Goal: Task Accomplishment & Management: Manage account settings

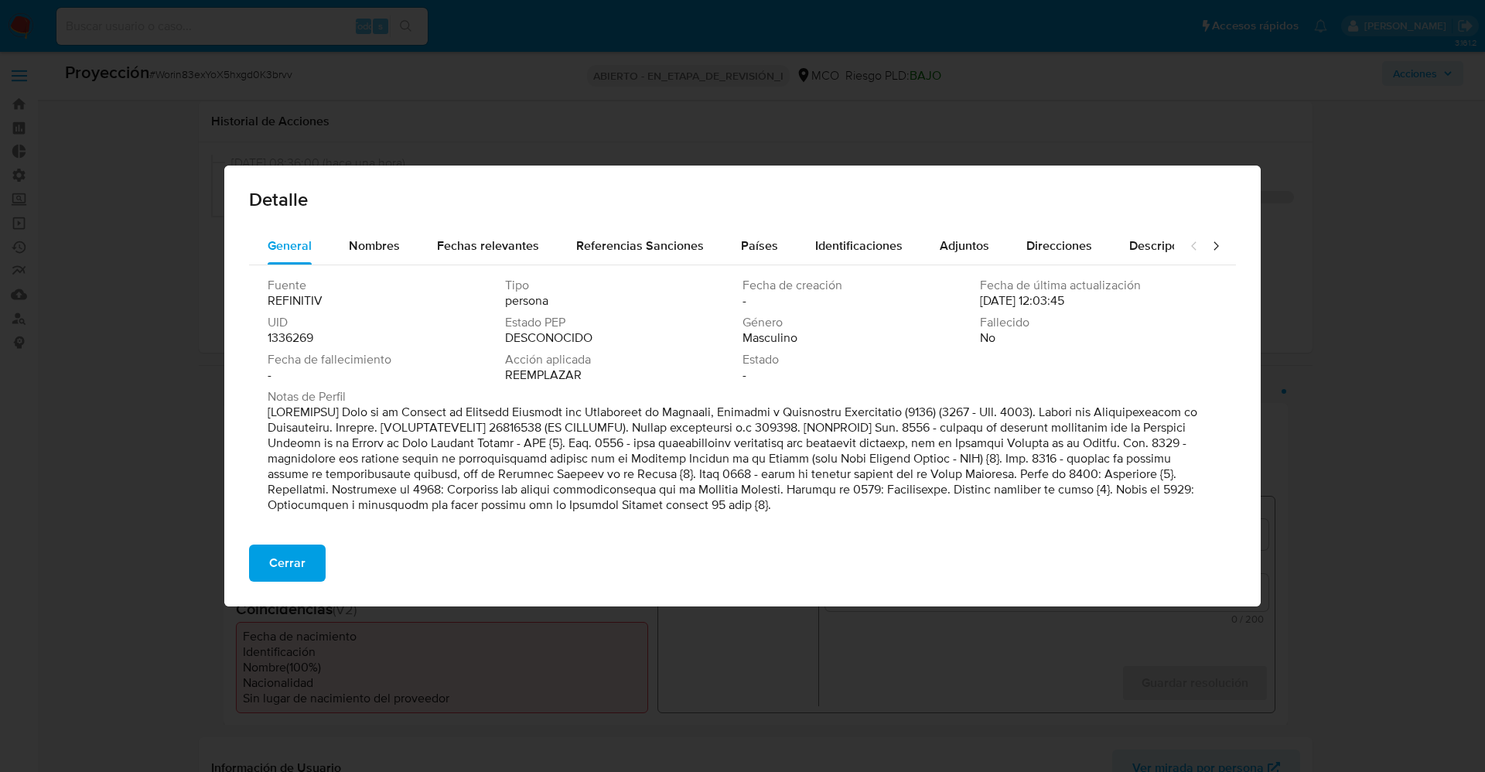
select select "10"
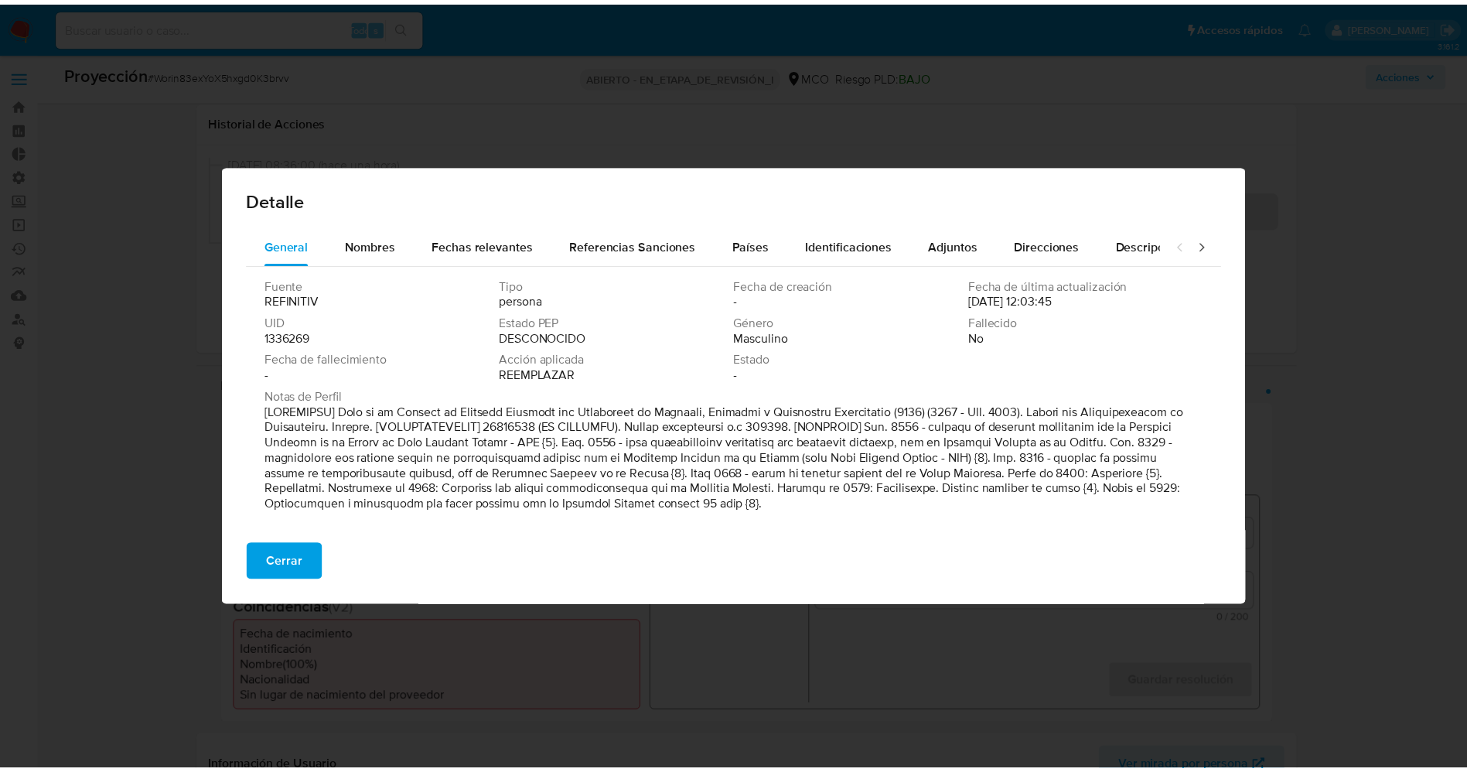
scroll to position [116, 0]
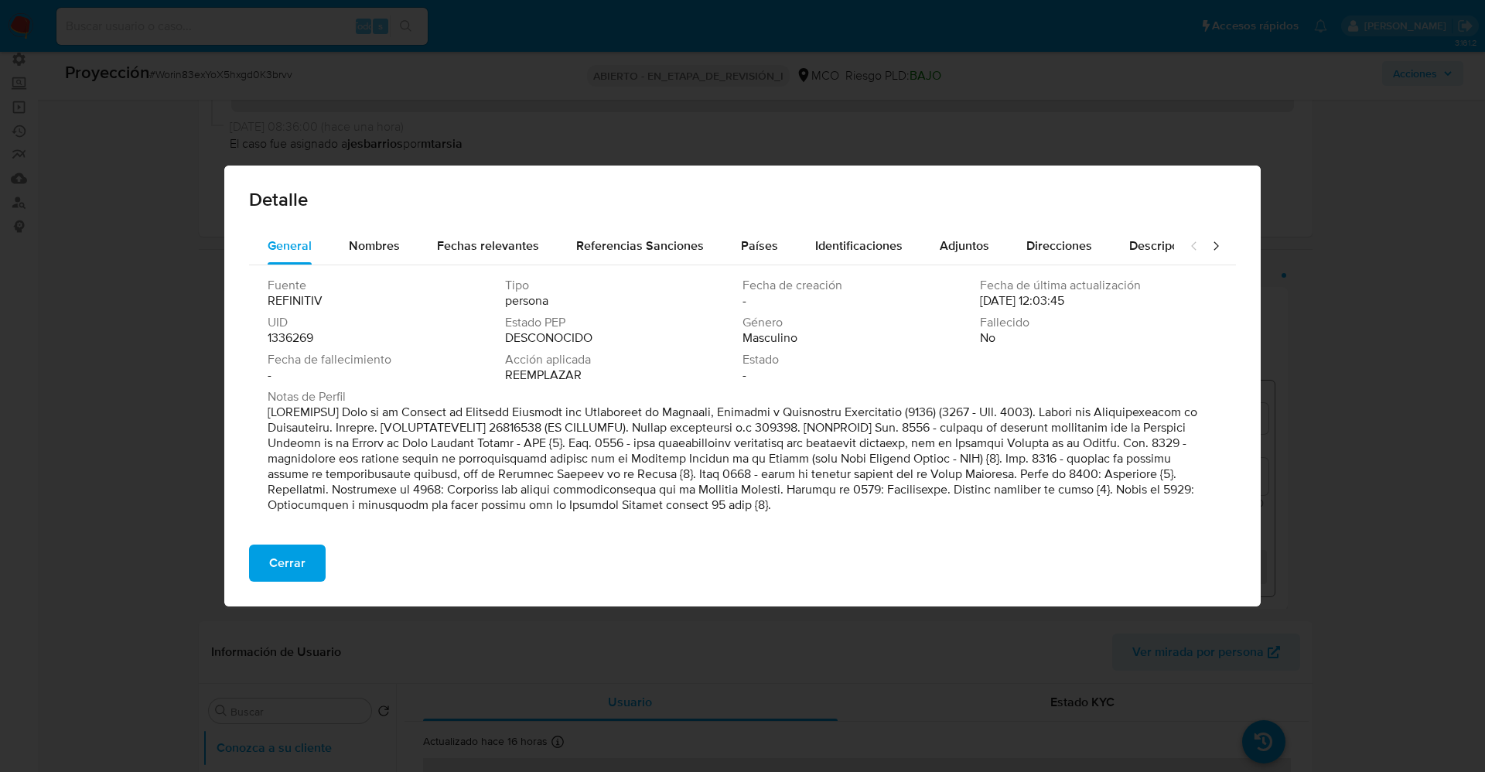
click at [840, 506] on p at bounding box center [741, 458] width 946 height 108
drag, startPoint x: 290, startPoint y: 561, endPoint x: 281, endPoint y: 558, distance: 9.1
click at [288, 559] on font "Cerrar" at bounding box center [287, 562] width 36 height 37
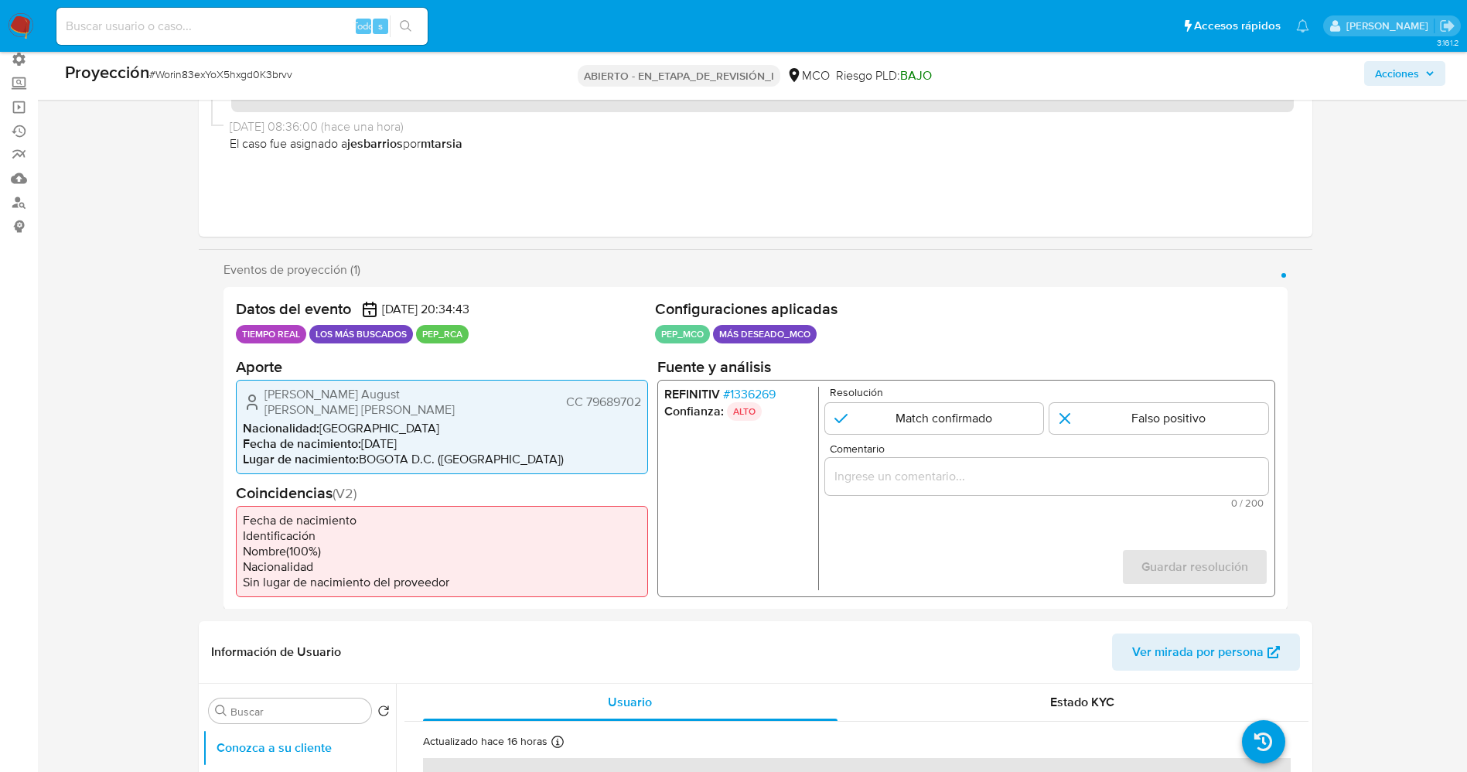
drag, startPoint x: 255, startPoint y: 398, endPoint x: 643, endPoint y: 396, distance: 388.2
click at [643, 396] on div "Oskar August Schröder Müller CC 79689702 Nacionalidad : Colombia Fecha de nacim…" at bounding box center [442, 426] width 412 height 94
click at [738, 391] on font "1336269" at bounding box center [752, 393] width 46 height 18
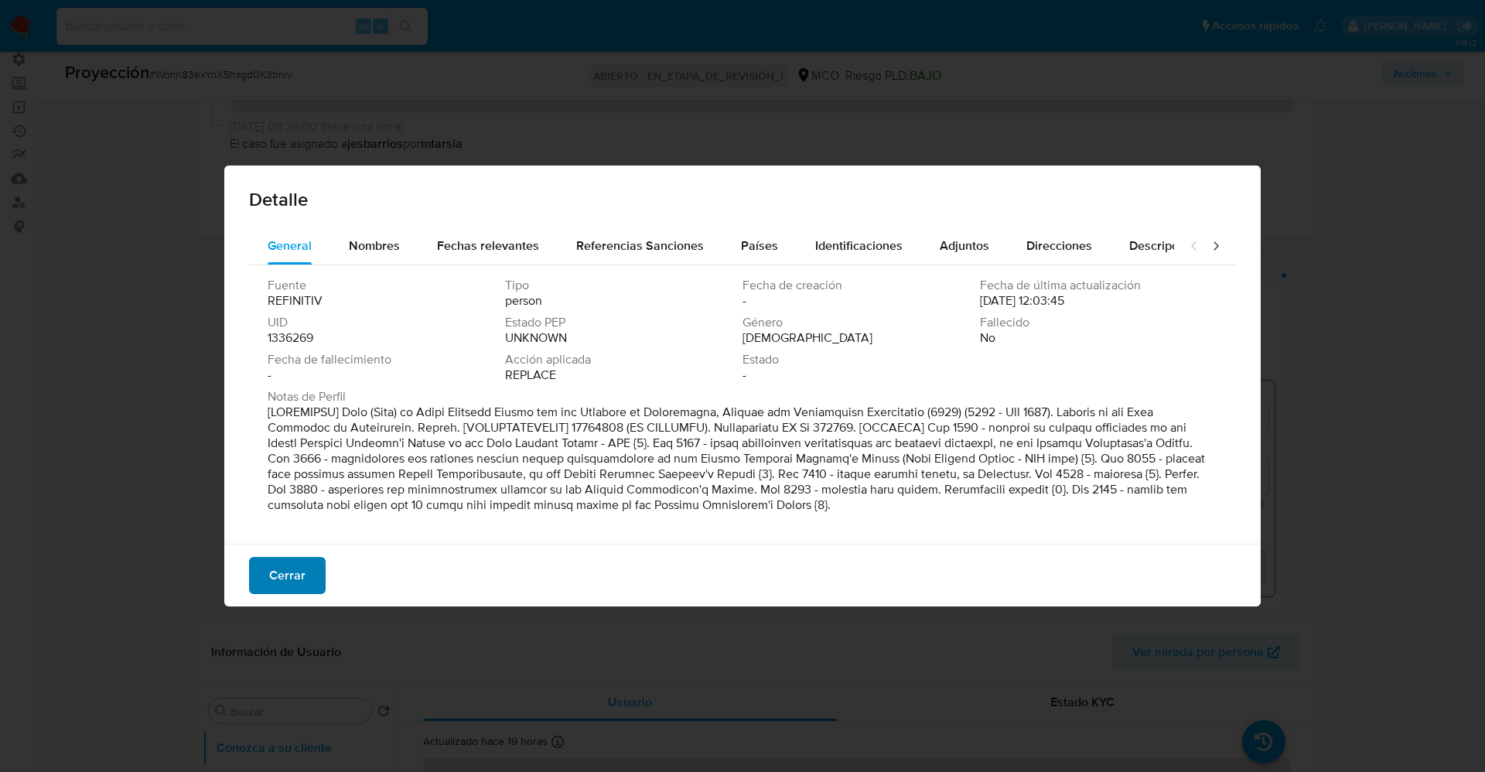
click at [303, 586] on font "Cerrar" at bounding box center [287, 575] width 36 height 37
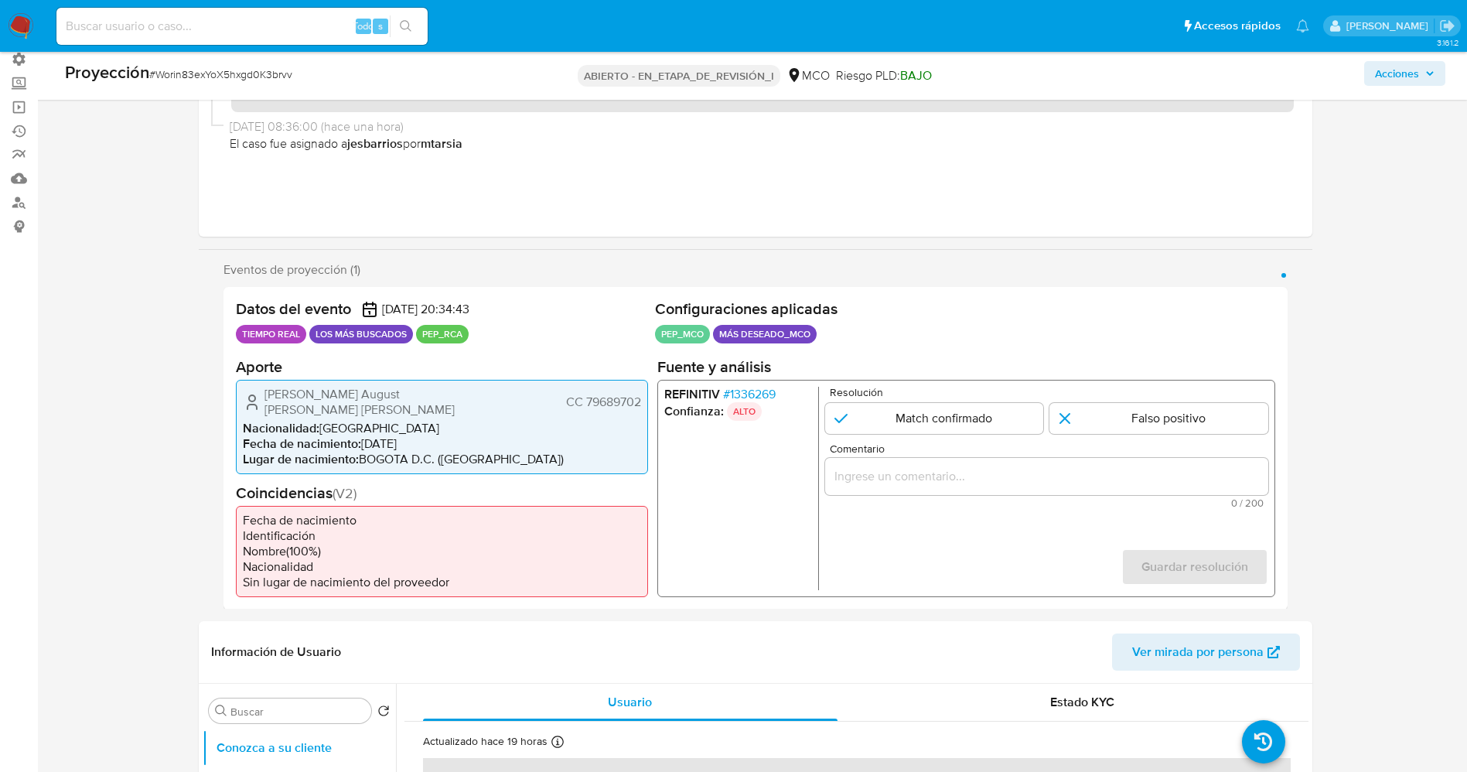
drag, startPoint x: 258, startPoint y: 395, endPoint x: 648, endPoint y: 396, distance: 389.7
click at [648, 396] on div "Datos del evento 06/10/2025 20:34:43 TIEMPO REAL LOS MÁS BUSCADOS PEP_RCA Confi…" at bounding box center [755, 448] width 1064 height 322
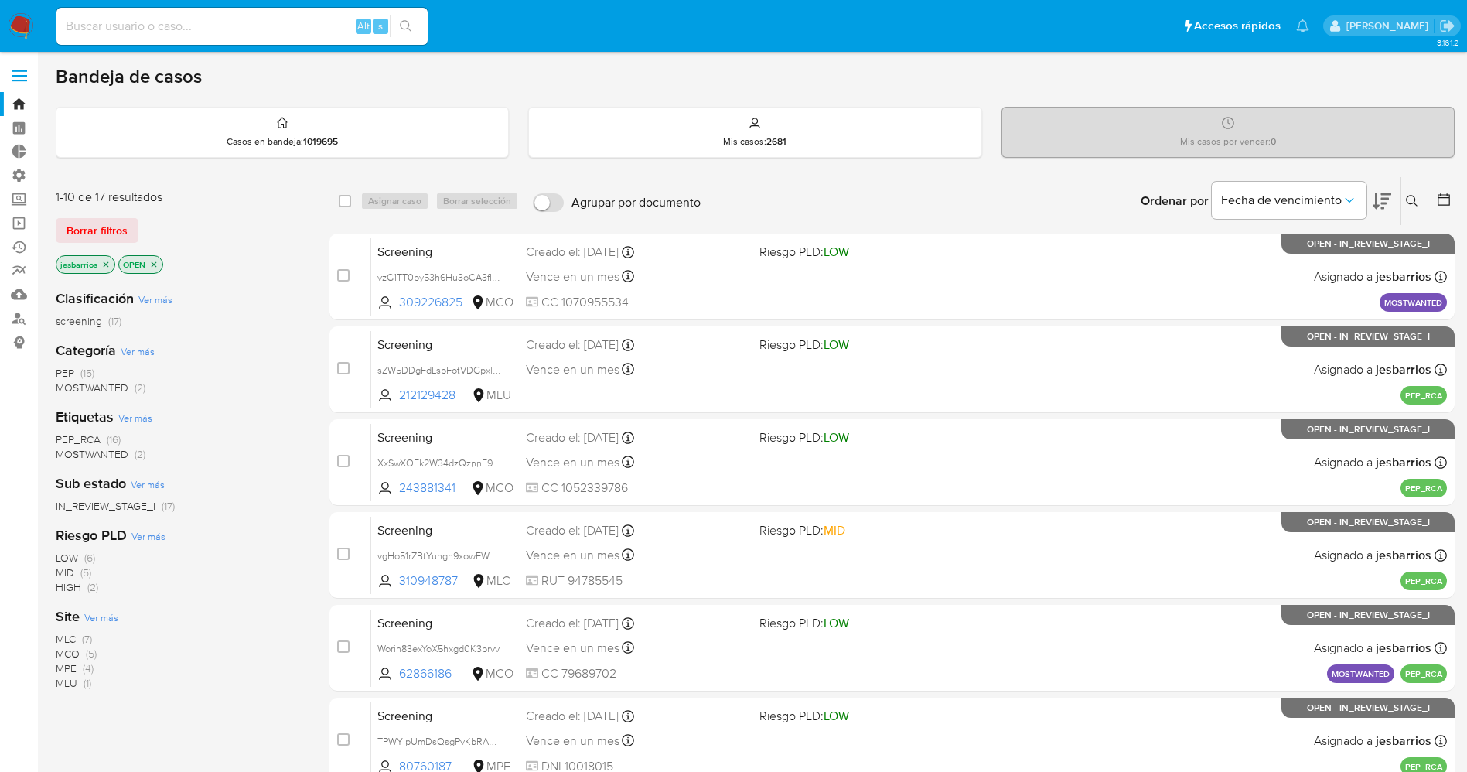
click at [19, 28] on img at bounding box center [21, 26] width 26 height 26
click at [100, 228] on span "Borrar filtros" at bounding box center [96, 231] width 61 height 22
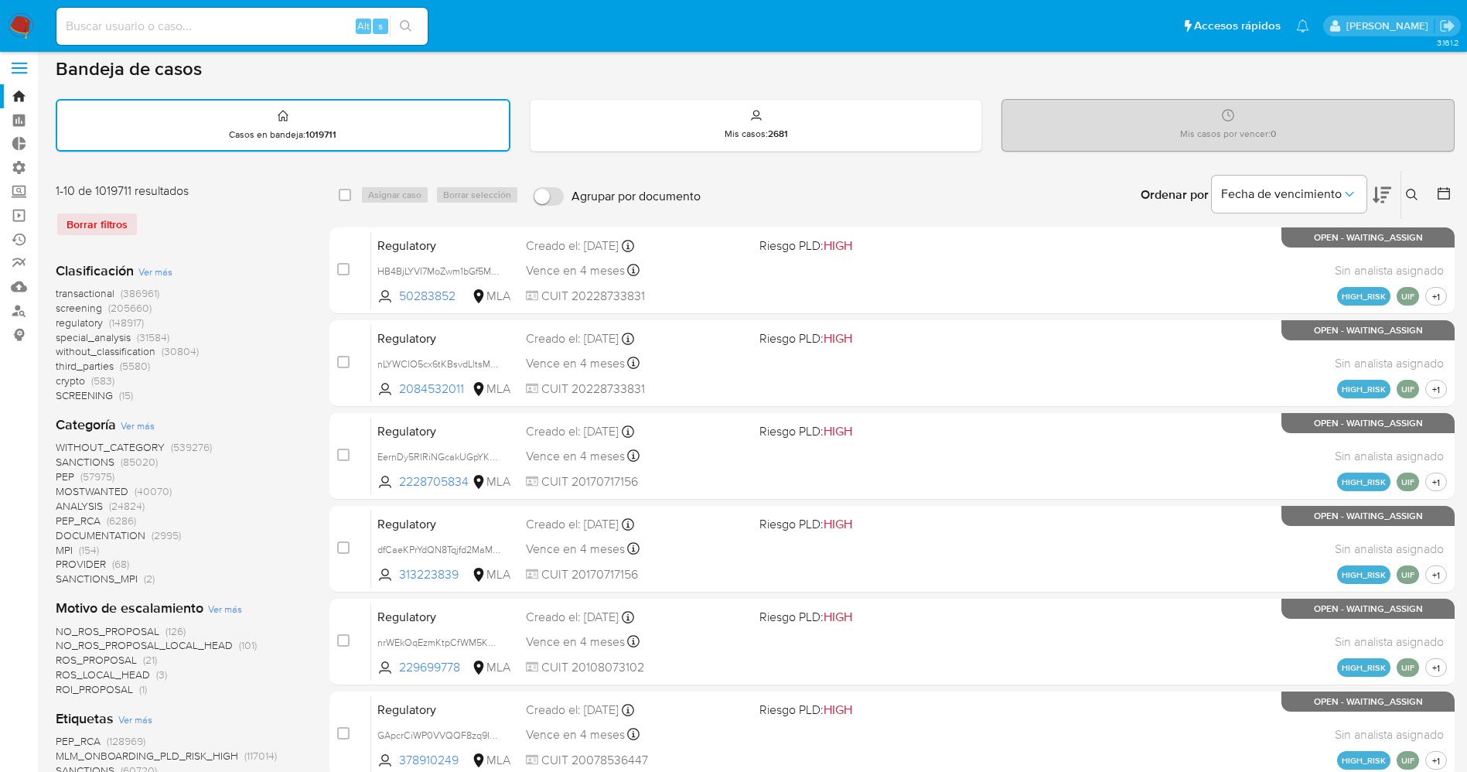
scroll to position [232, 0]
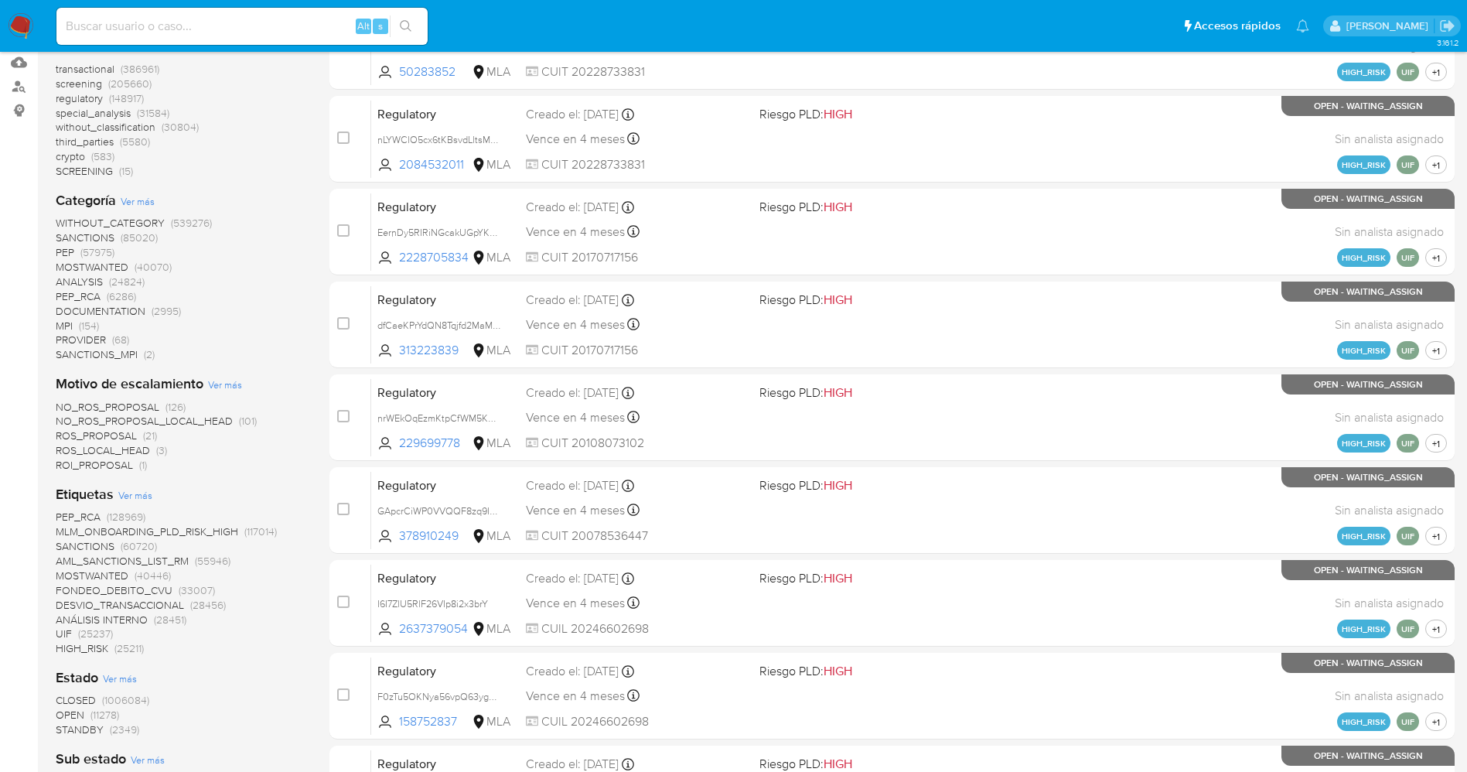
click at [69, 735] on span "STANDBY" at bounding box center [80, 728] width 48 height 15
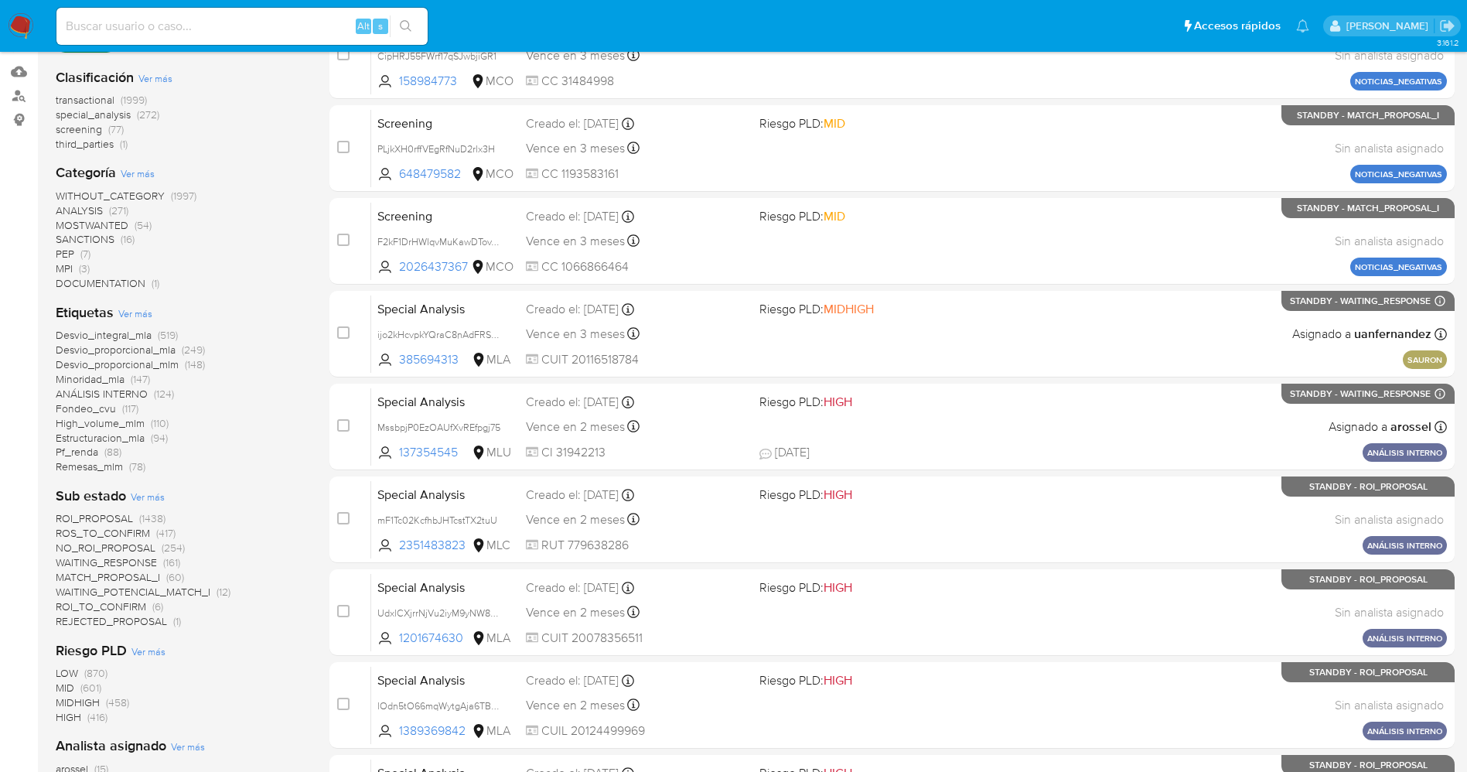
scroll to position [203, 0]
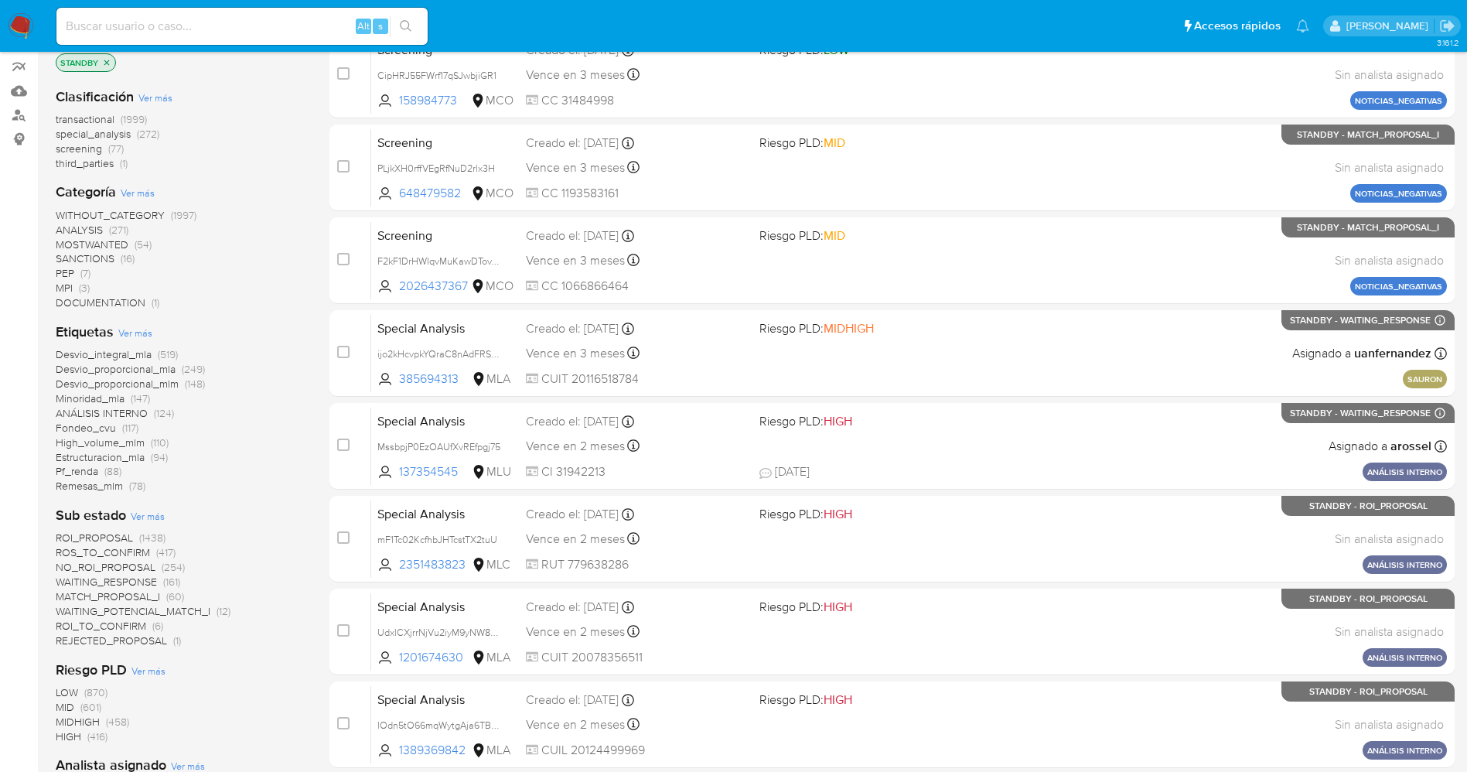
click at [127, 609] on span "WAITING_POTENCIAL_MATCH_I" at bounding box center [133, 610] width 155 height 15
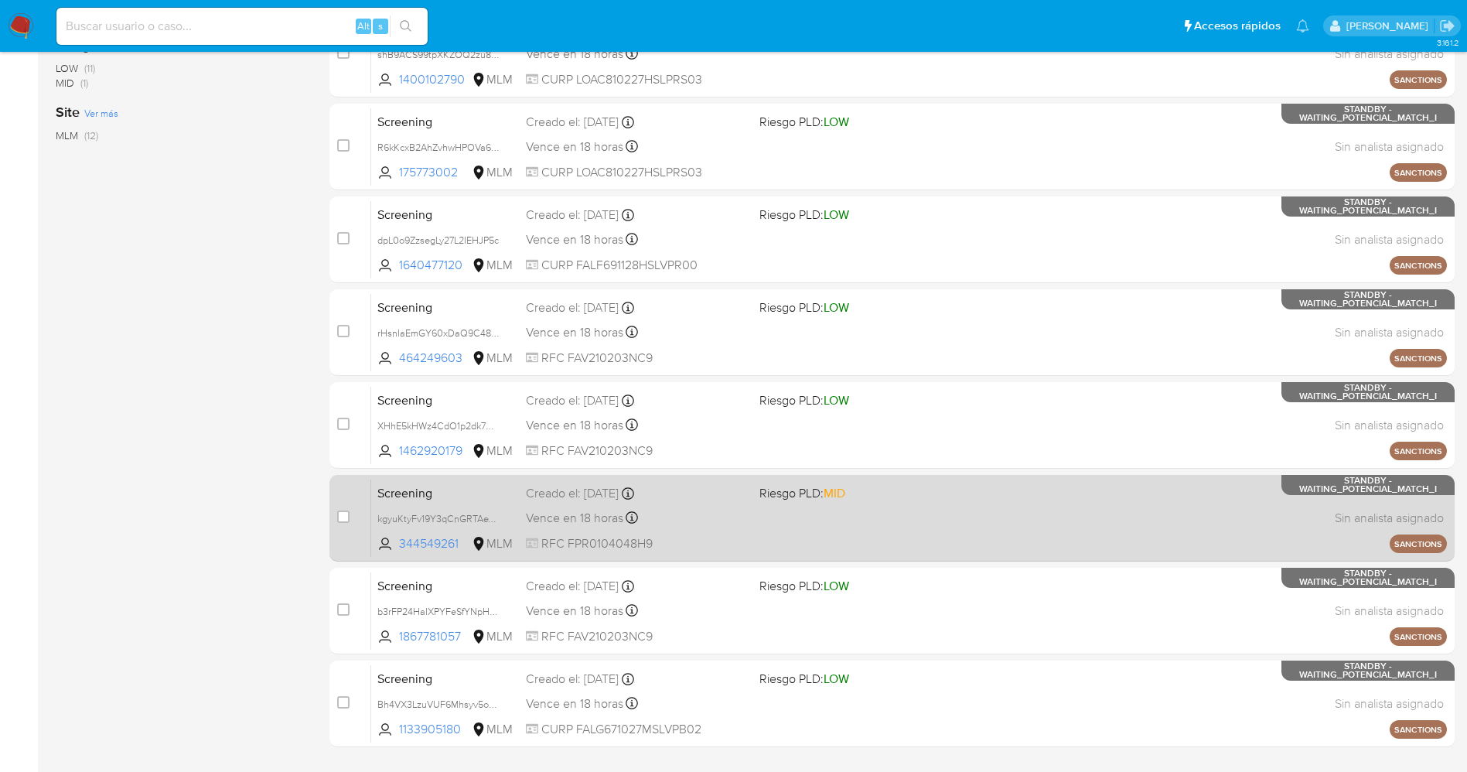
scroll to position [506, 0]
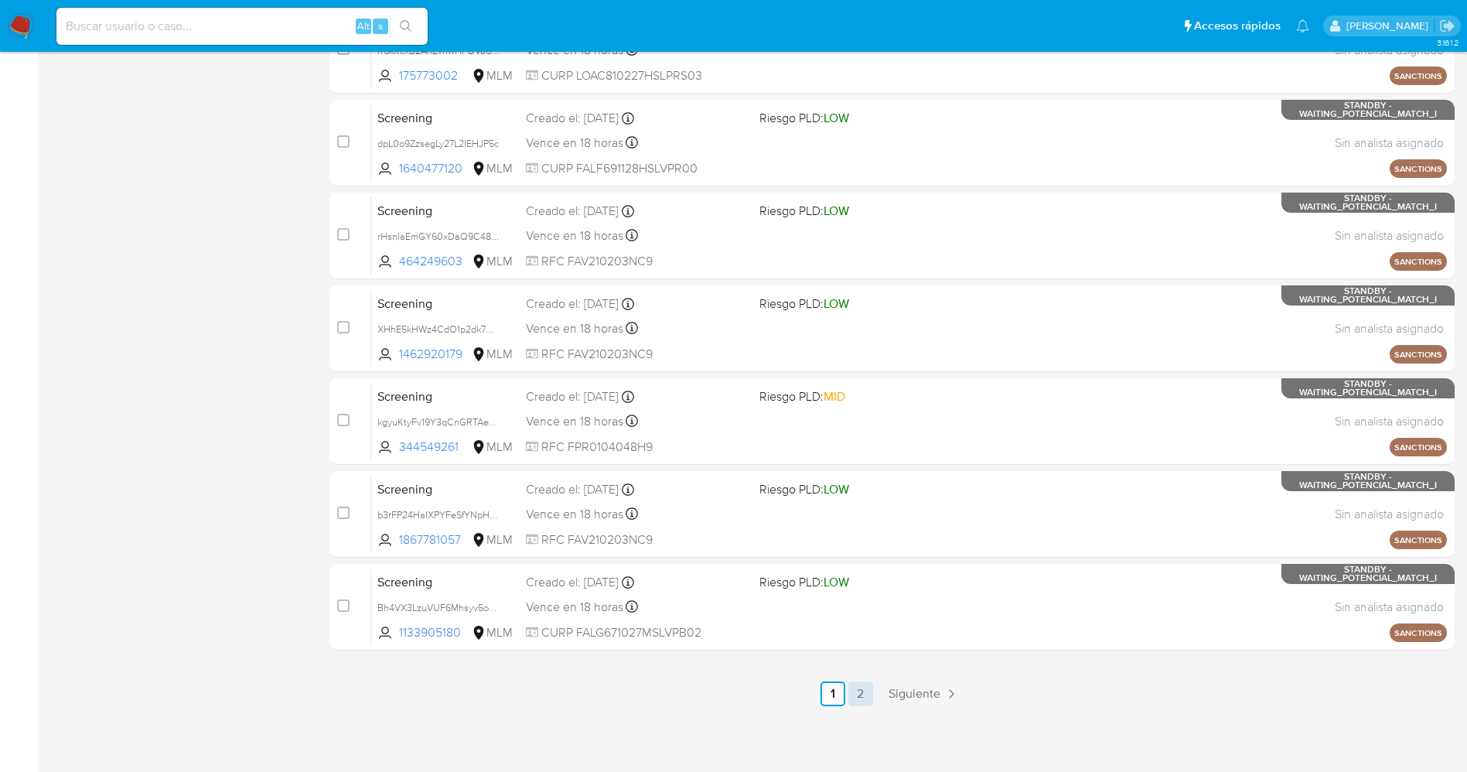
click at [854, 687] on link "2" at bounding box center [860, 693] width 25 height 25
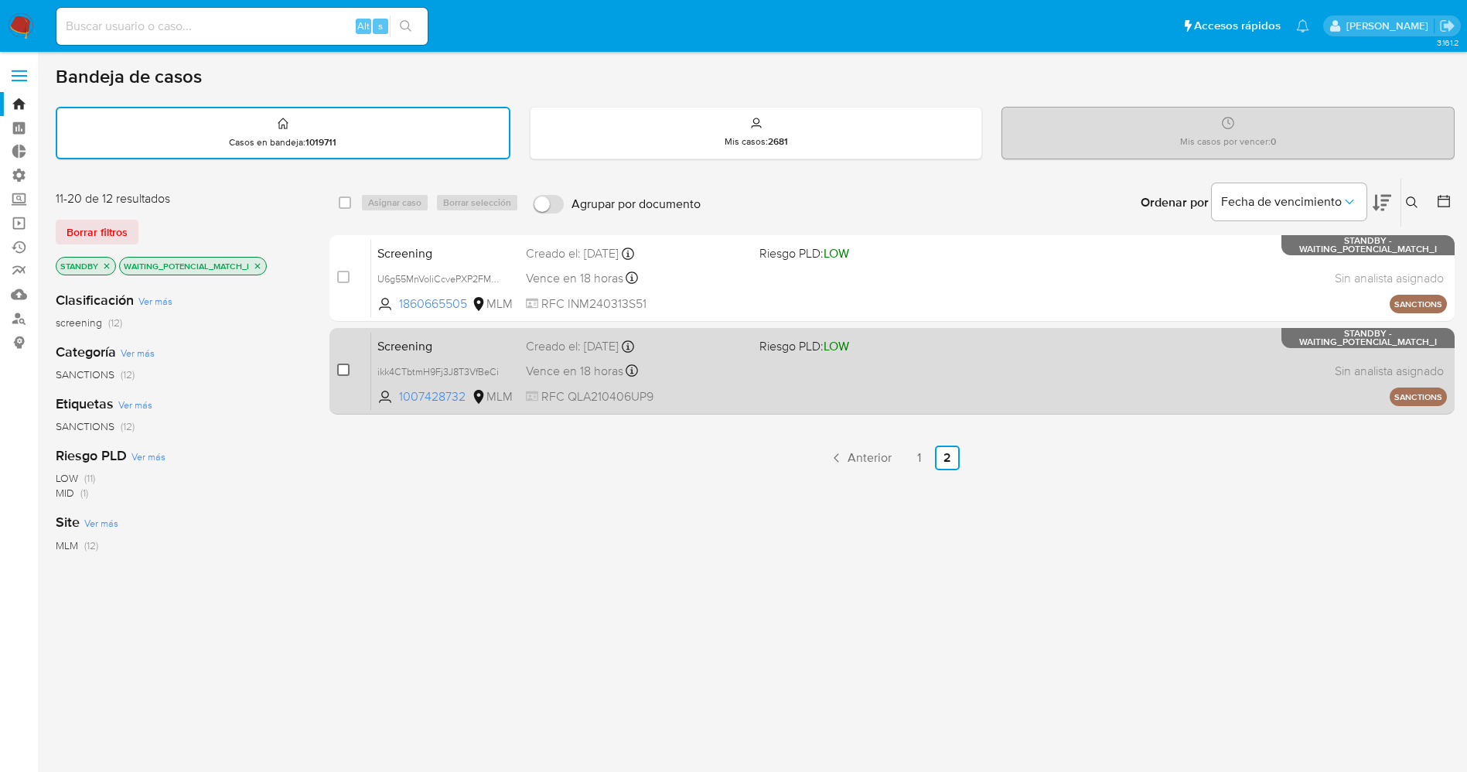
click at [339, 368] on input "checkbox" at bounding box center [343, 369] width 12 height 12
checkbox input "true"
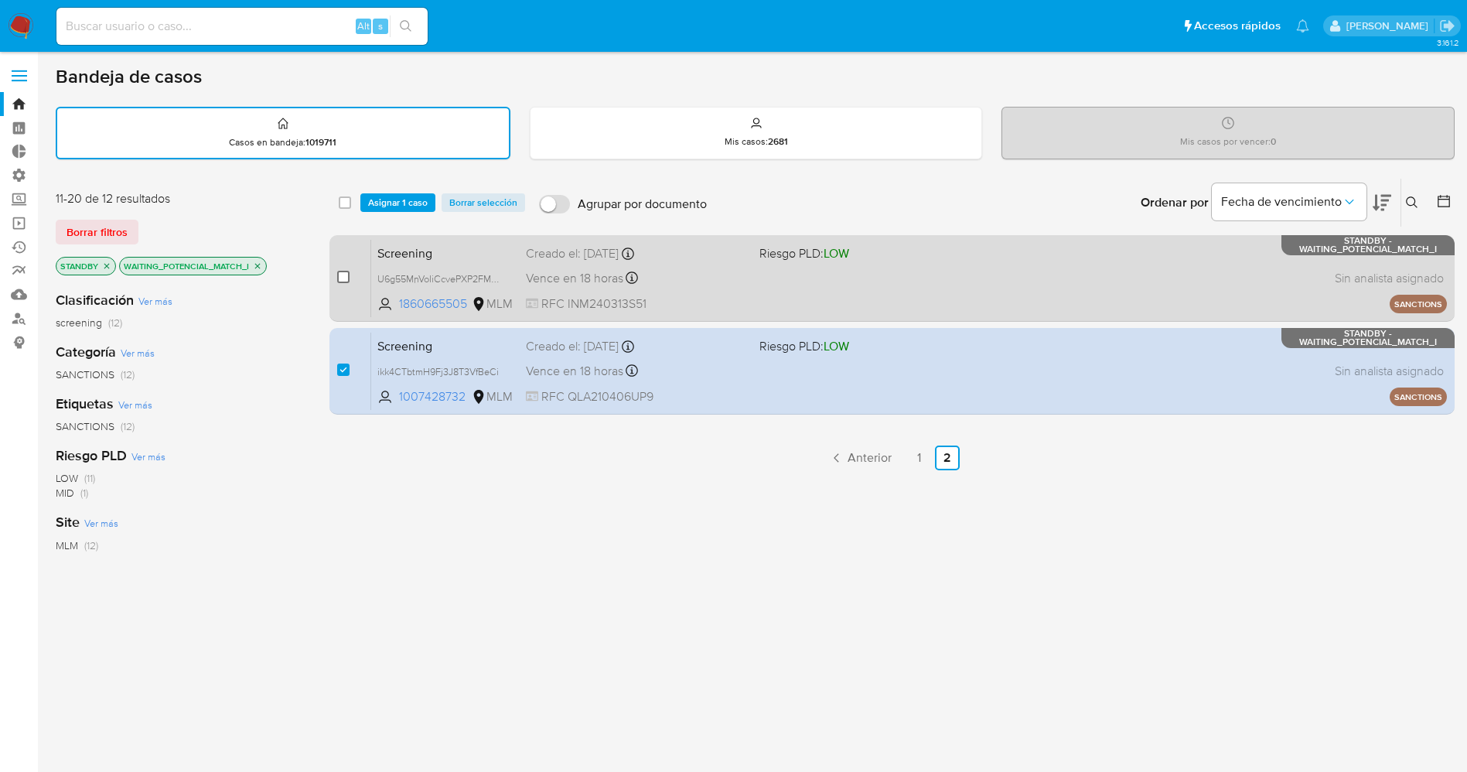
click at [345, 274] on input "checkbox" at bounding box center [343, 277] width 12 height 12
checkbox input "true"
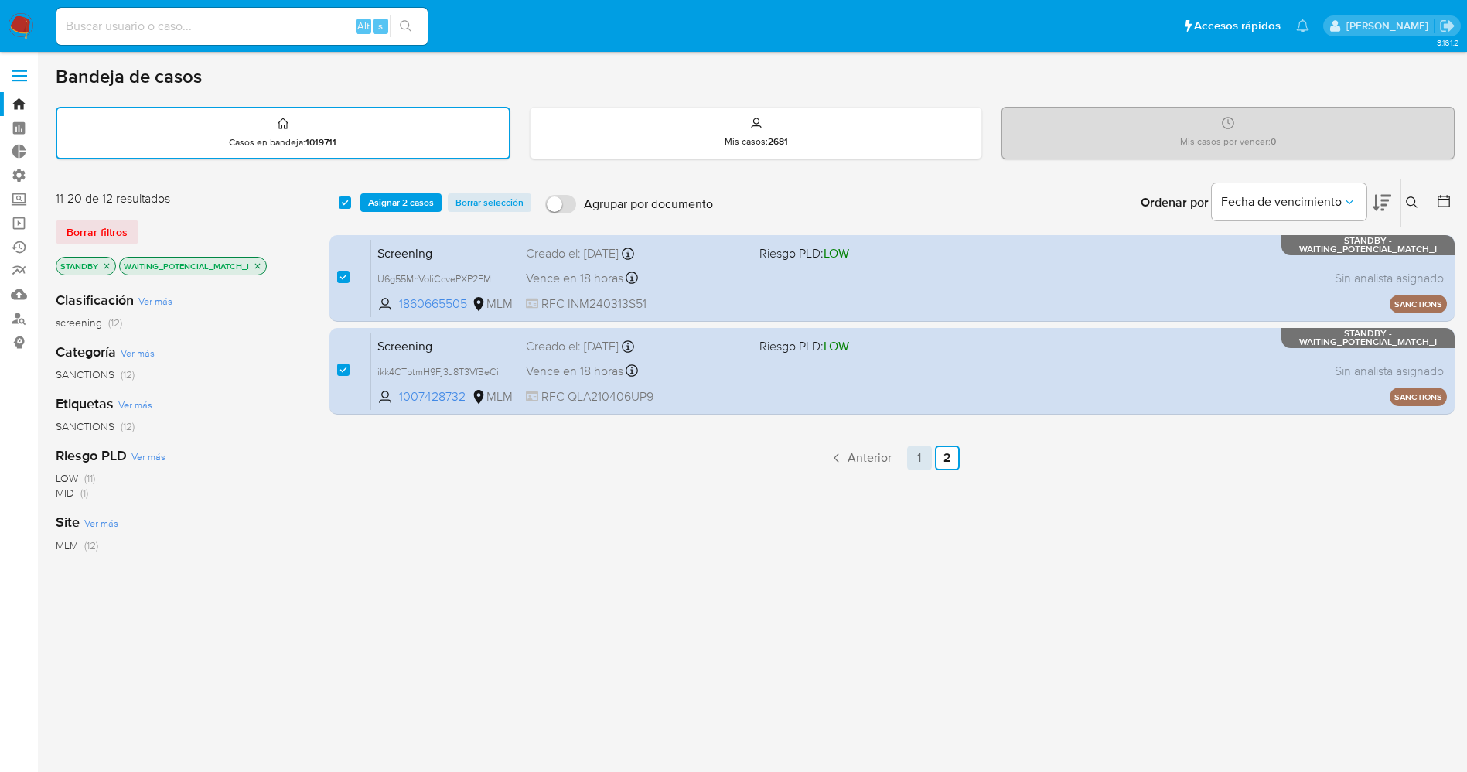
click at [928, 455] on link "1" at bounding box center [919, 457] width 25 height 25
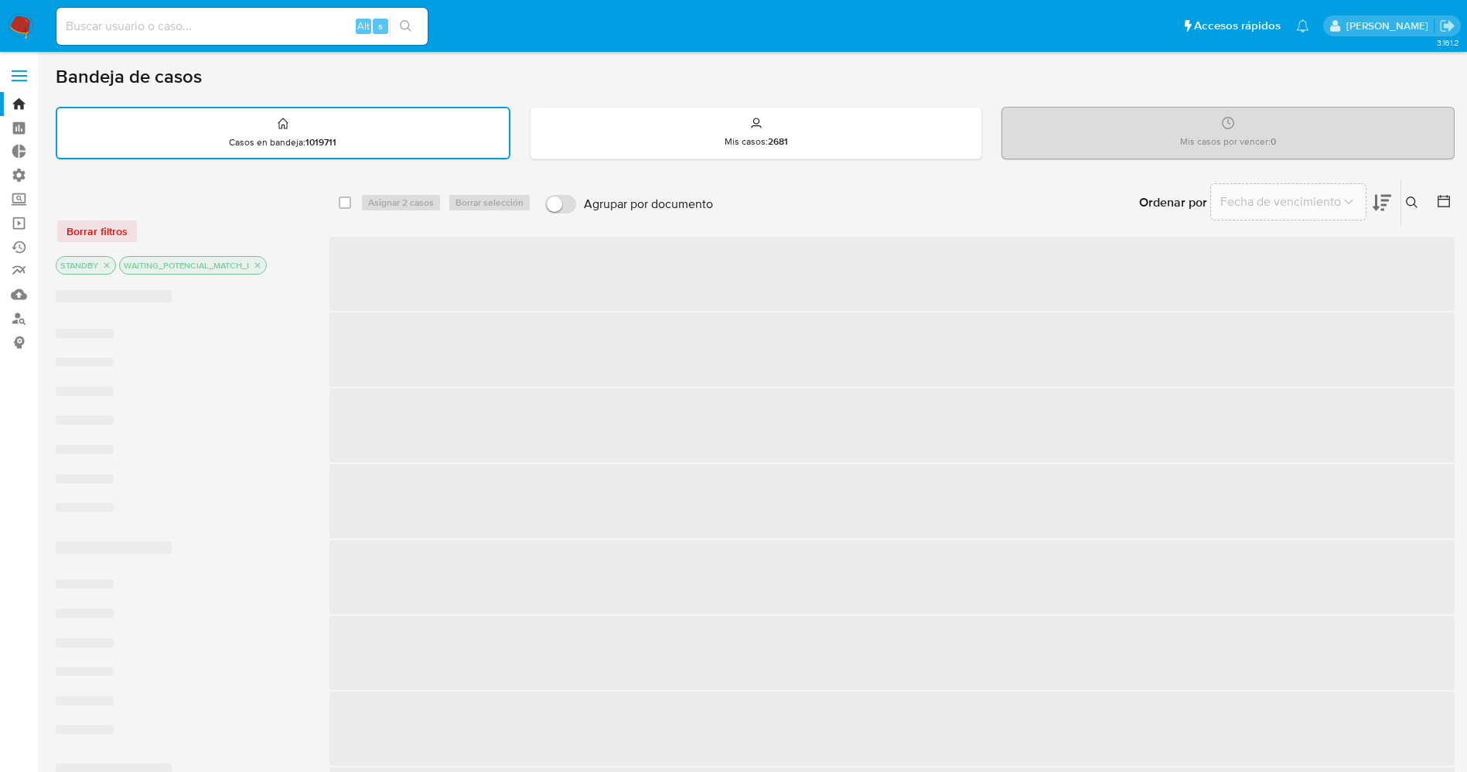
checkbox input "false"
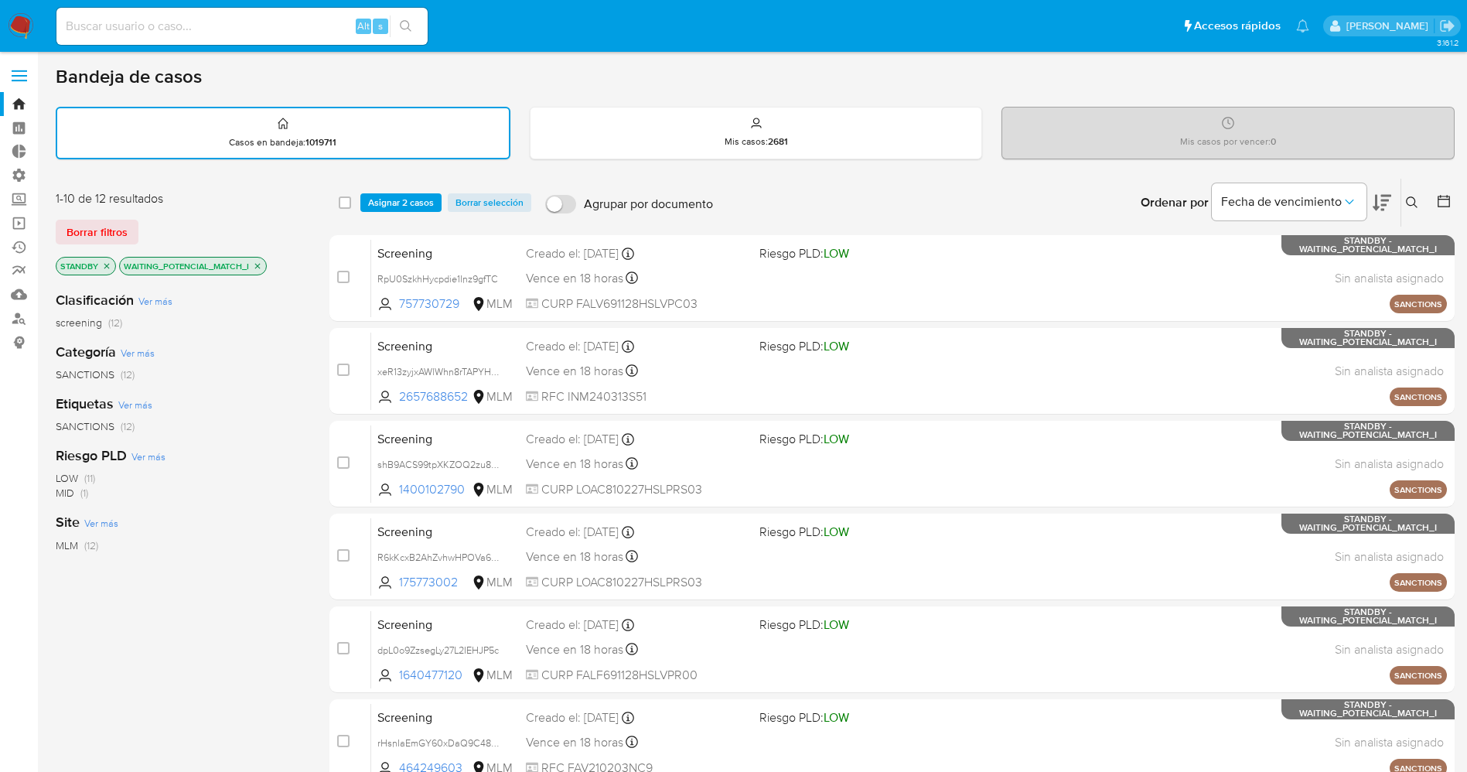
scroll to position [506, 0]
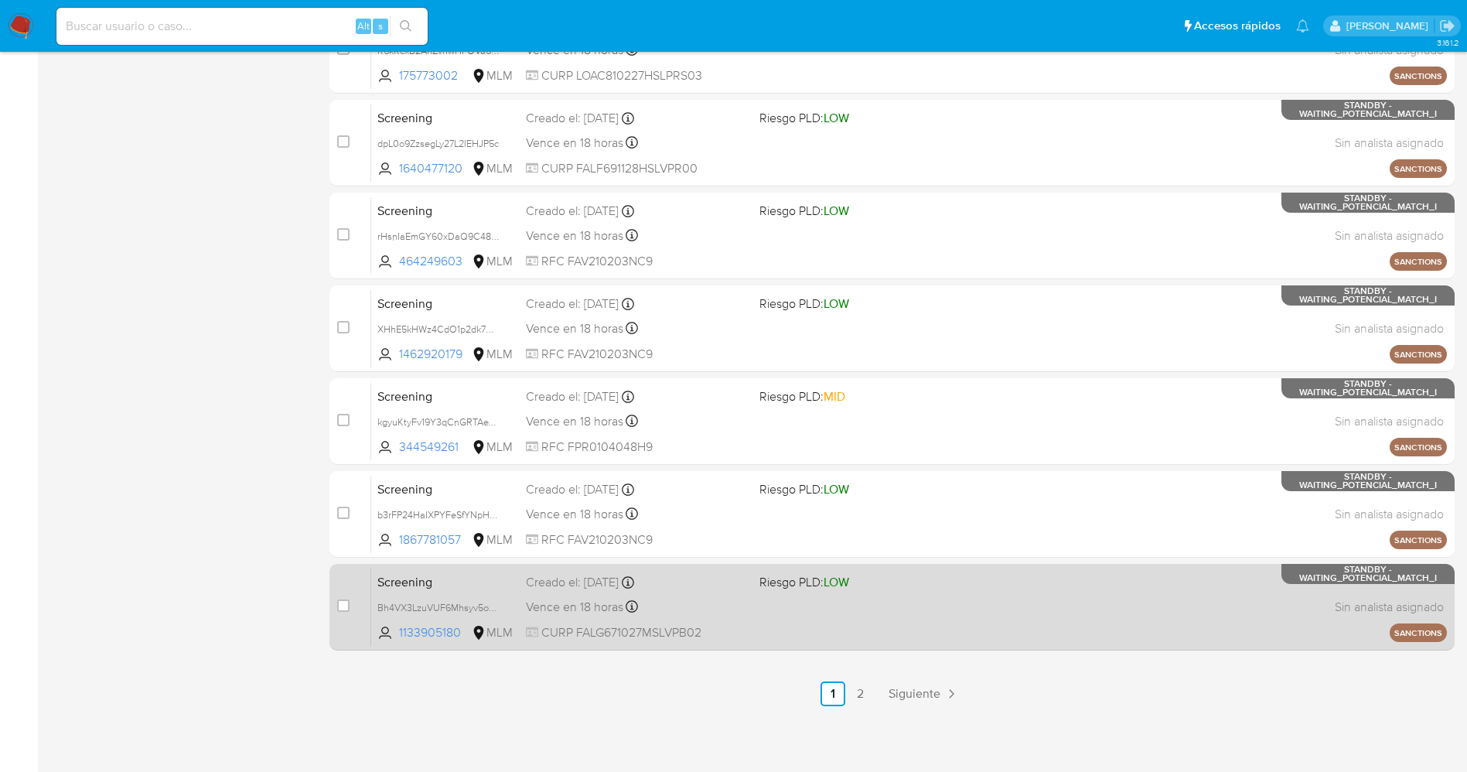
drag, startPoint x: 346, startPoint y: 601, endPoint x: 346, endPoint y: 575, distance: 25.5
click at [344, 602] on input "checkbox" at bounding box center [343, 605] width 12 height 12
checkbox input "true"
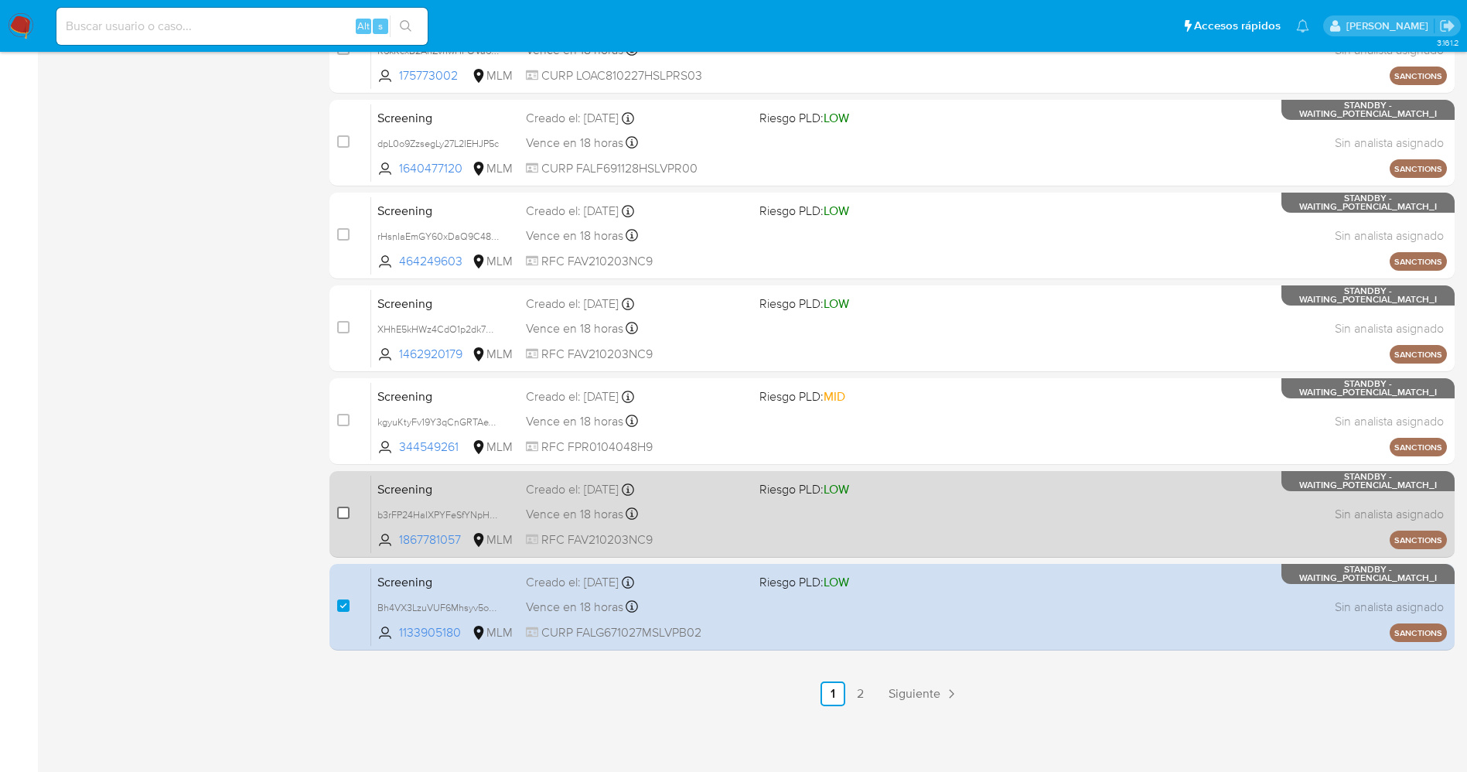
click at [343, 515] on input "checkbox" at bounding box center [343, 512] width 12 height 12
checkbox input "true"
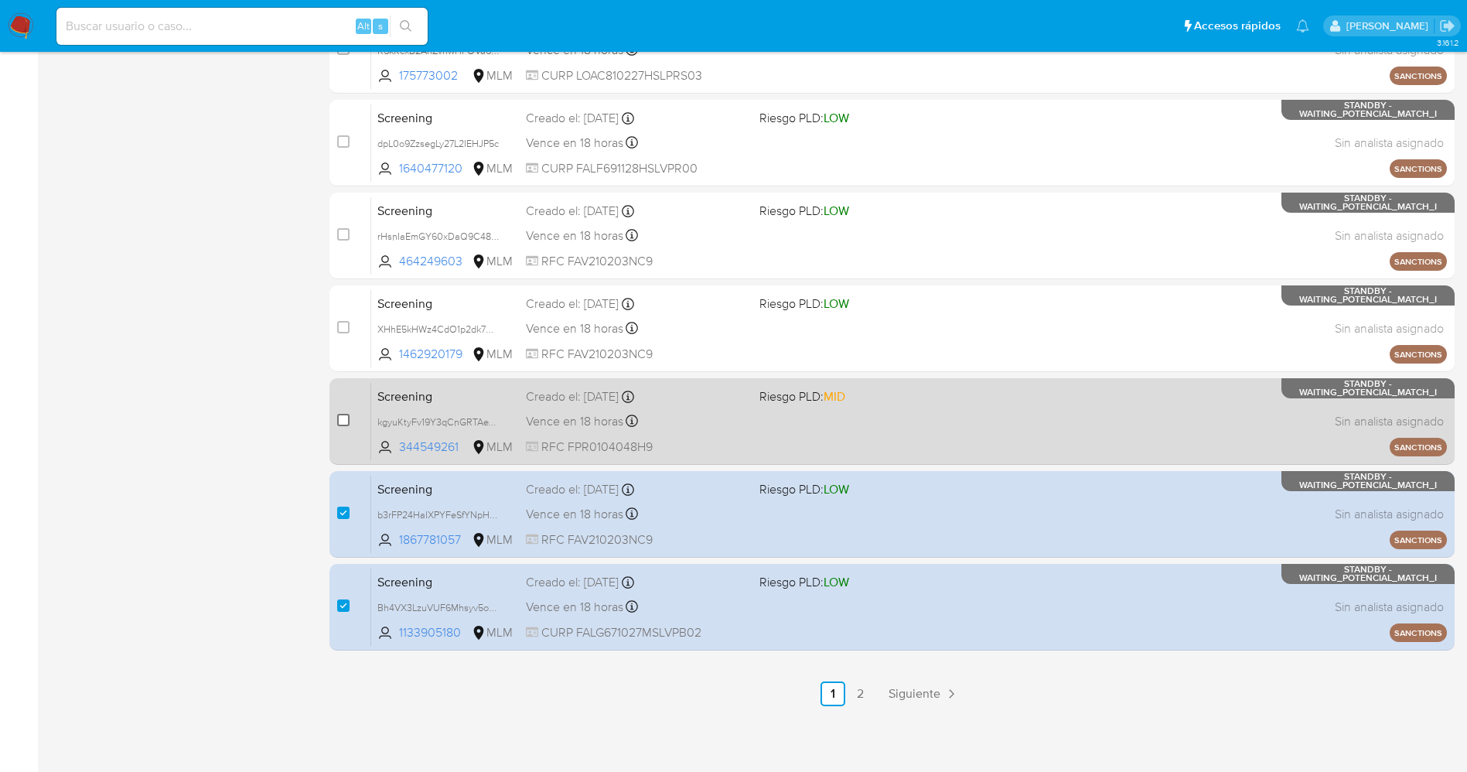
click at [349, 422] on input "checkbox" at bounding box center [343, 420] width 12 height 12
checkbox input "true"
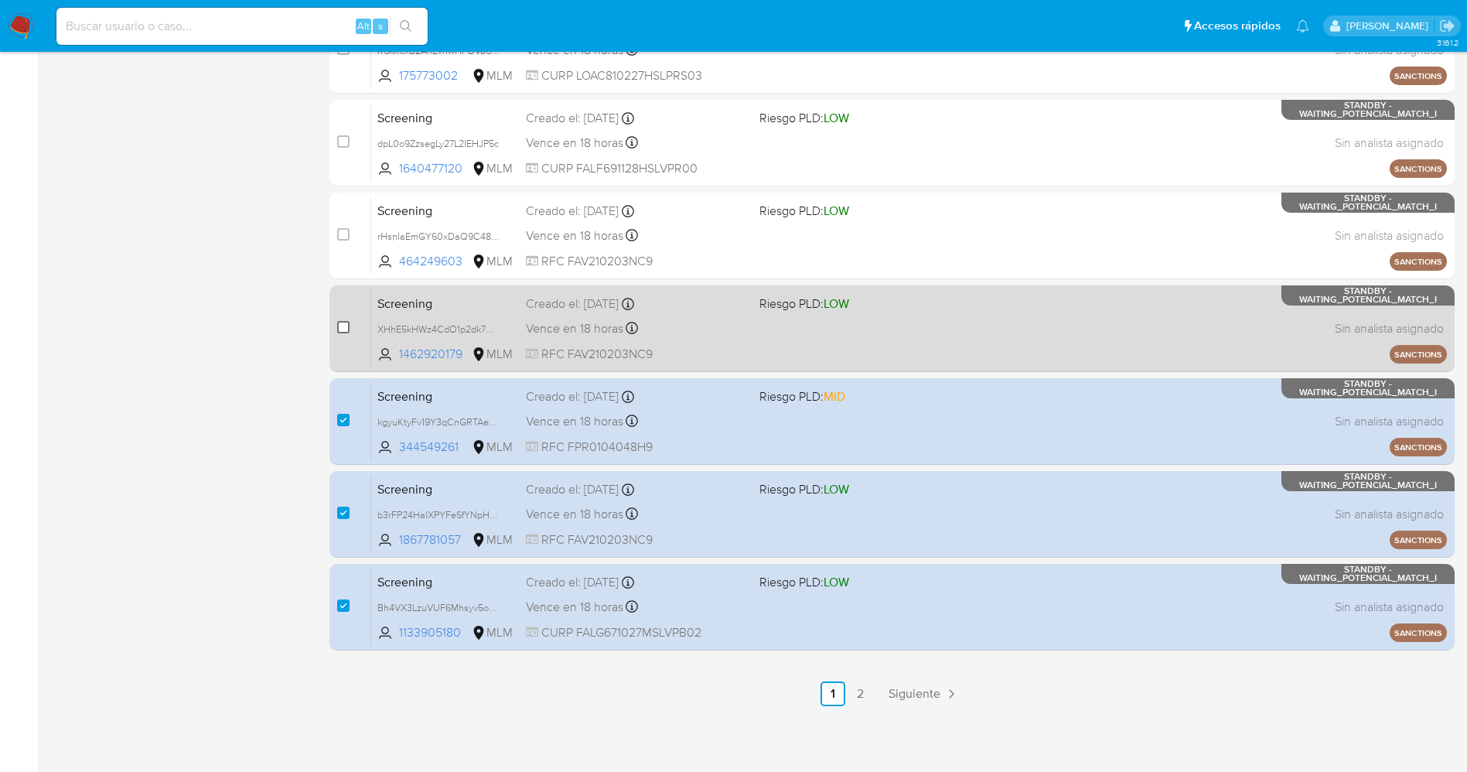
click at [340, 324] on input "checkbox" at bounding box center [343, 327] width 12 height 12
checkbox input "true"
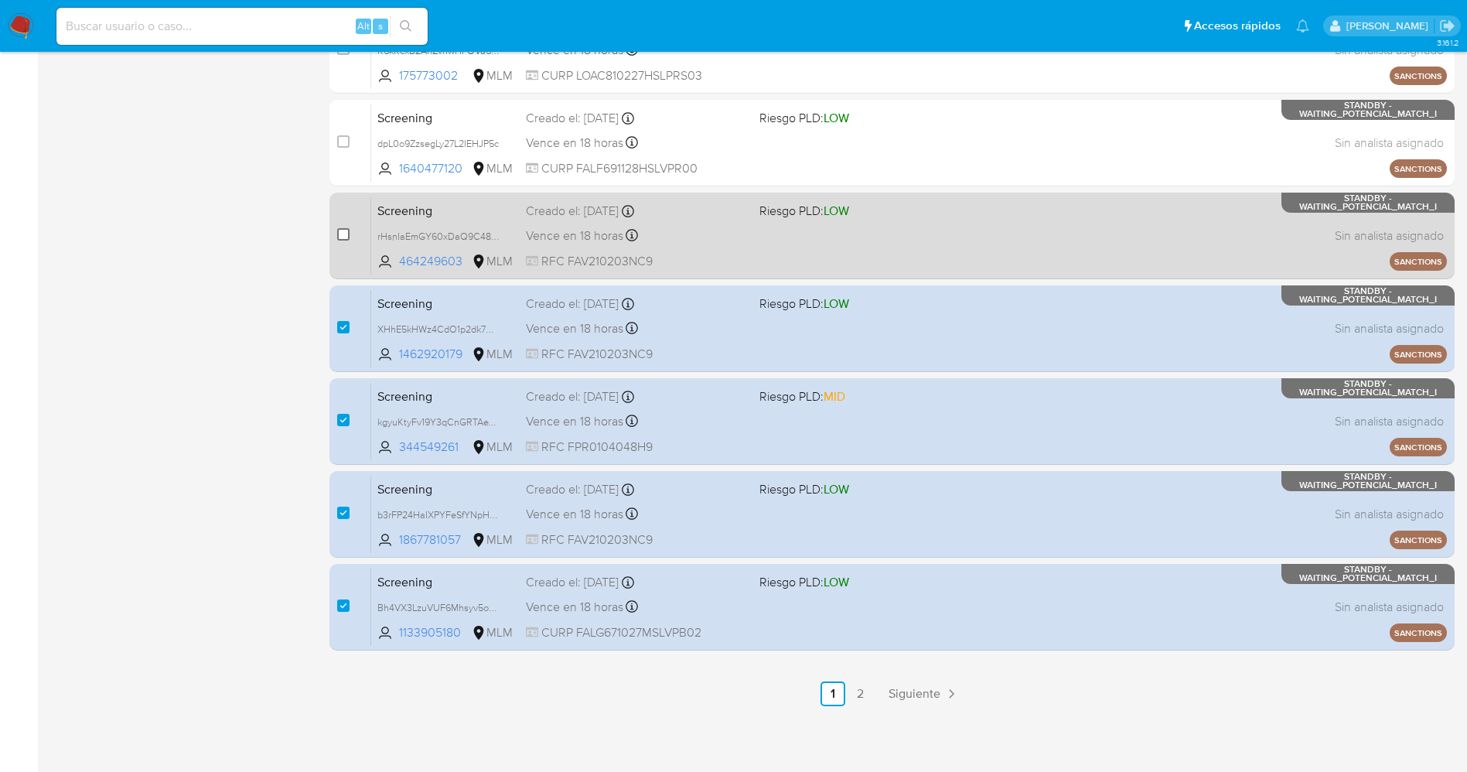
click at [338, 232] on input "checkbox" at bounding box center [343, 234] width 12 height 12
checkbox input "true"
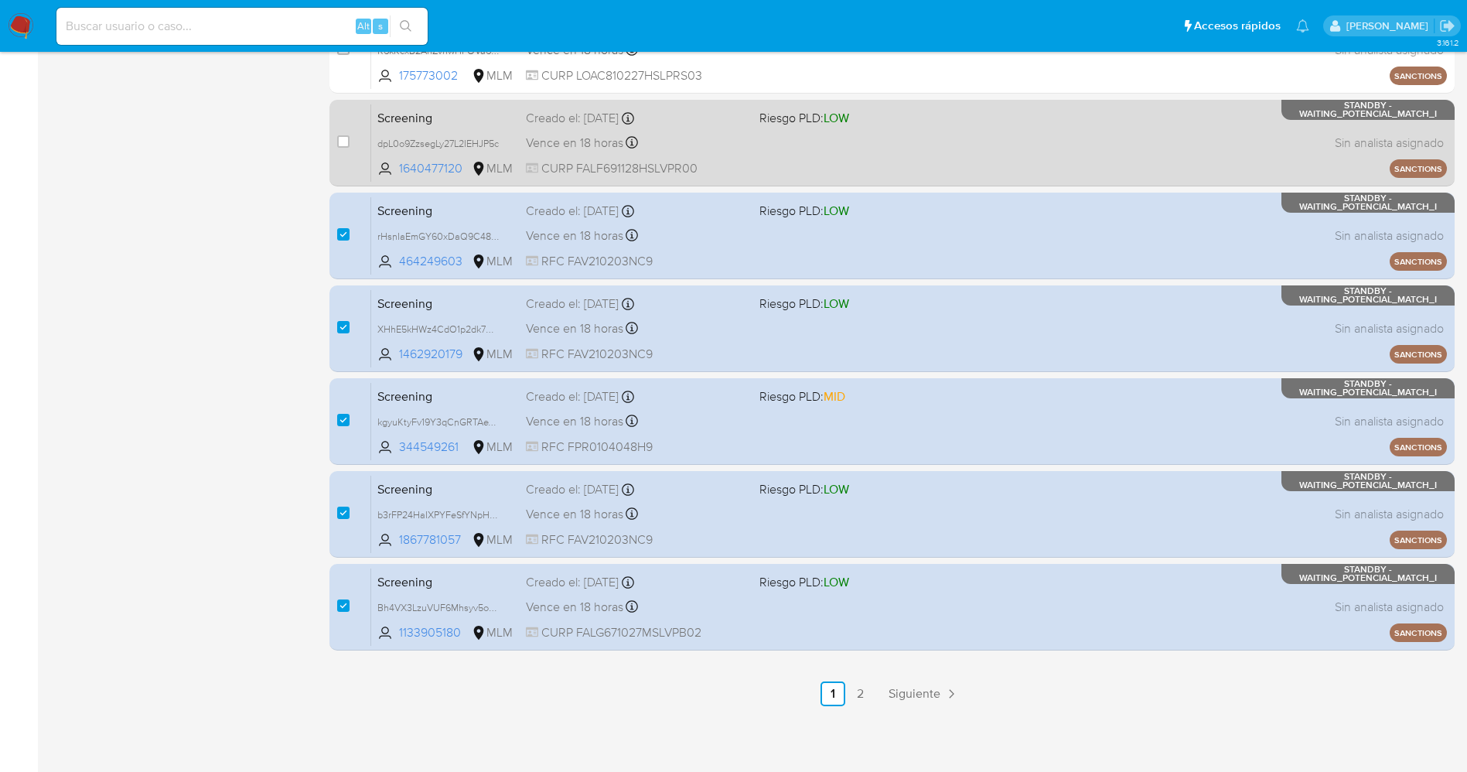
click at [351, 142] on div "case-item-checkbox No es posible asignar el caso" at bounding box center [354, 143] width 34 height 78
click at [347, 142] on input "checkbox" at bounding box center [343, 141] width 12 height 12
checkbox input "true"
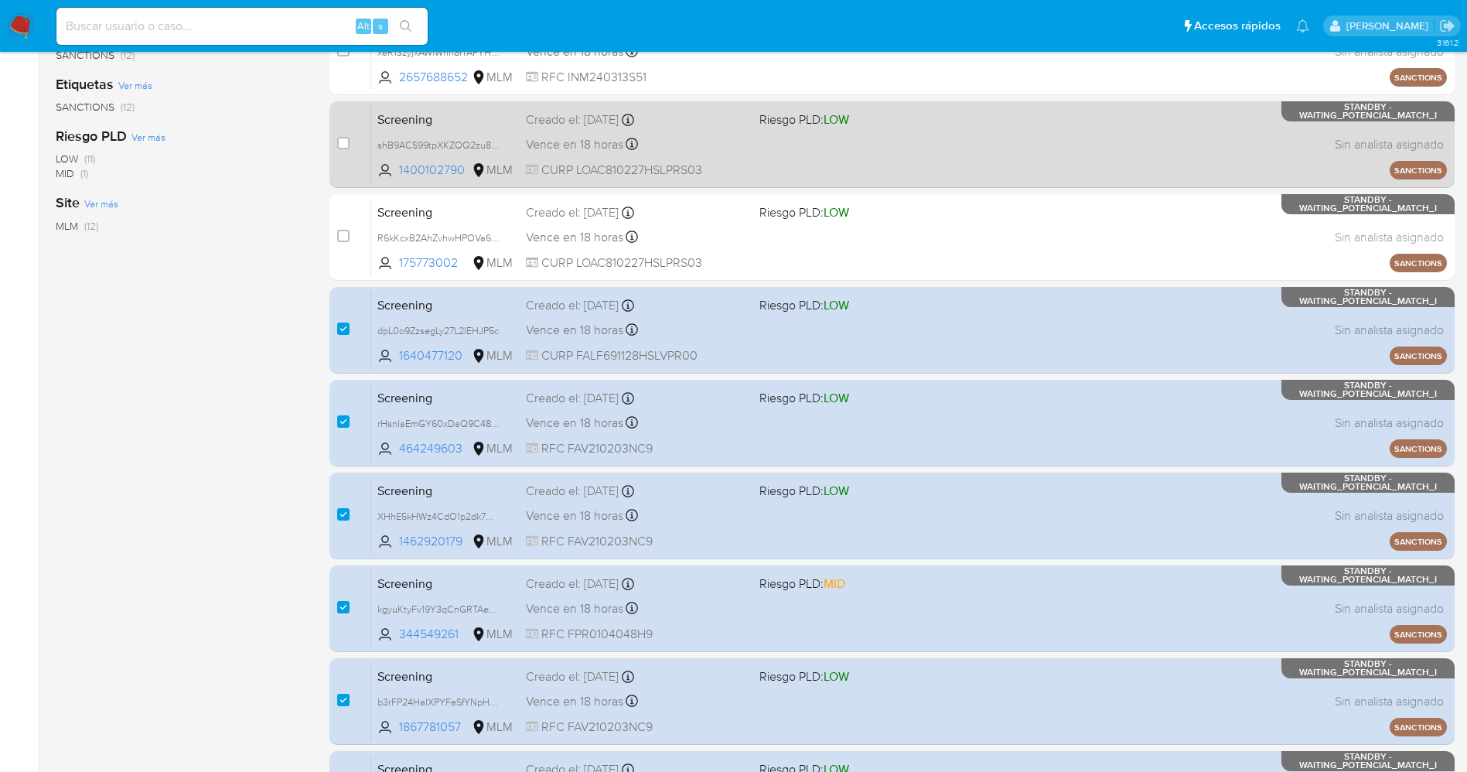
scroll to position [159, 0]
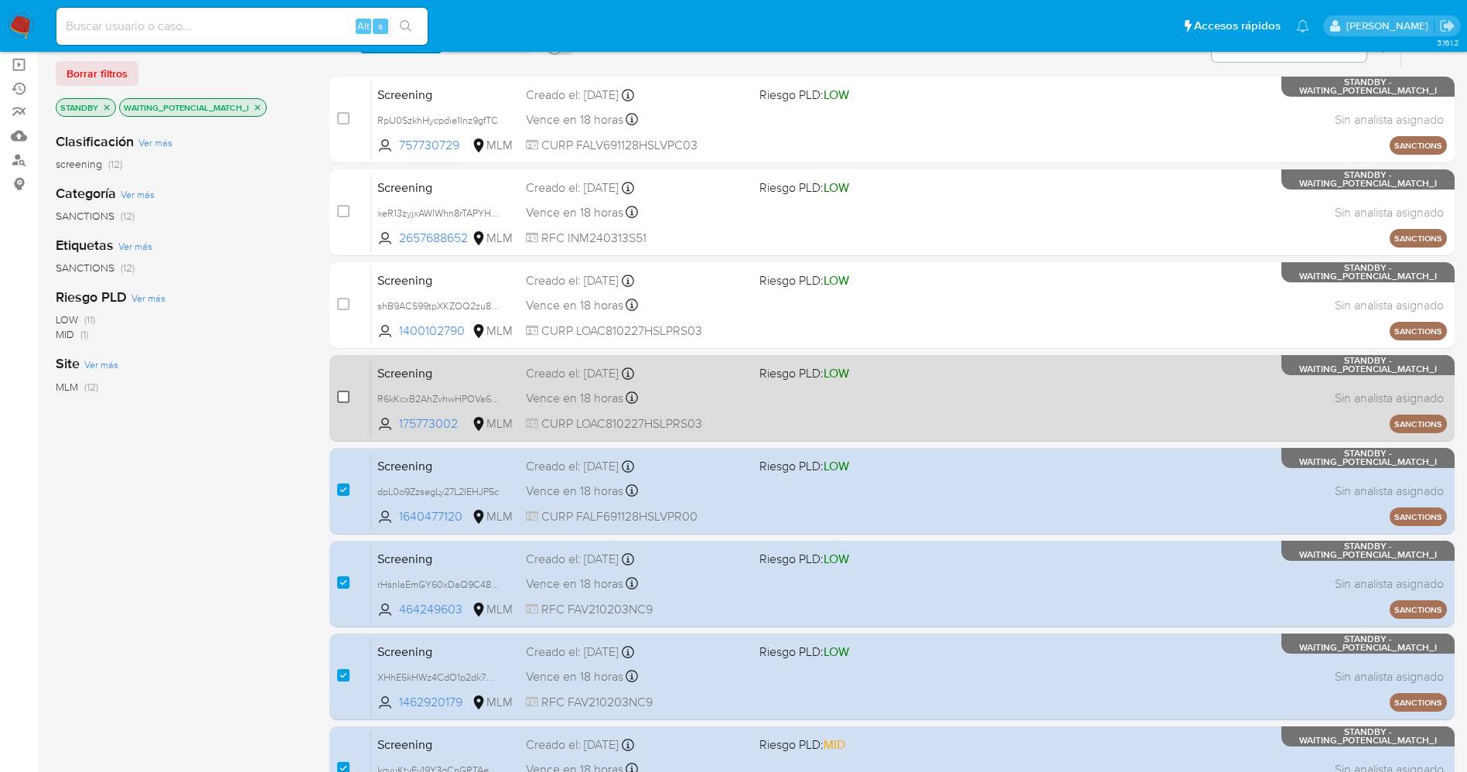
click at [344, 396] on input "checkbox" at bounding box center [343, 396] width 12 height 12
checkbox input "true"
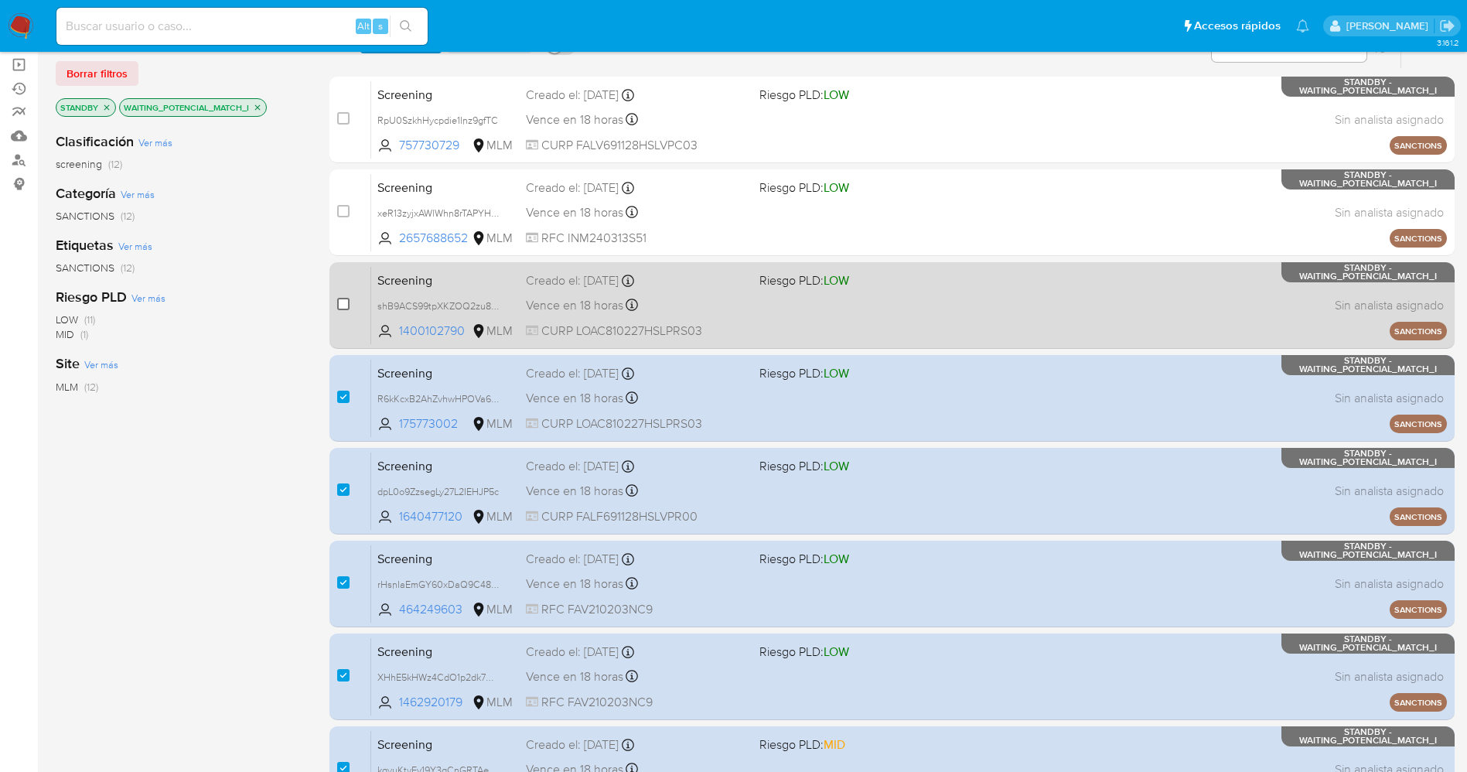
click at [341, 303] on input "checkbox" at bounding box center [343, 304] width 12 height 12
checkbox input "true"
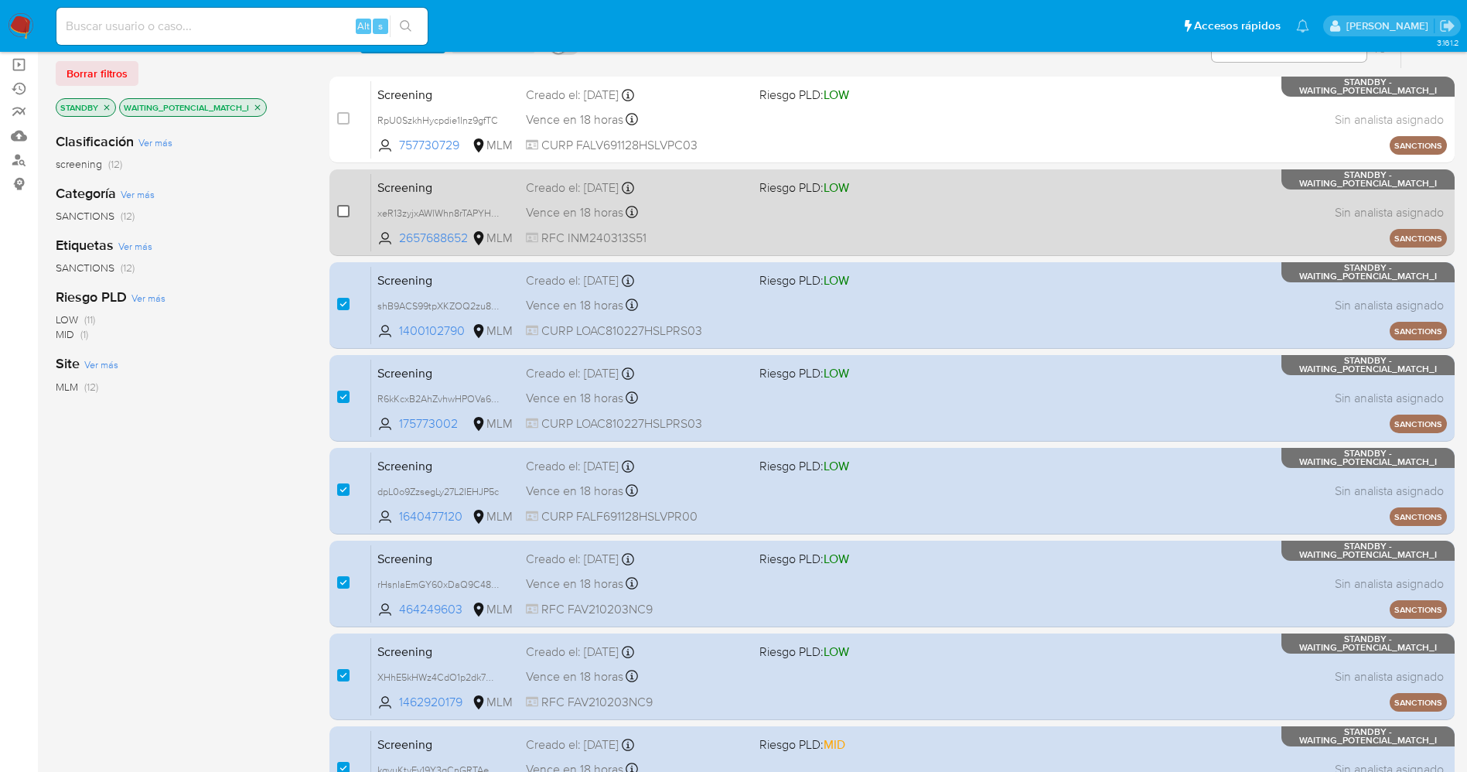
drag, startPoint x: 339, startPoint y: 213, endPoint x: 339, endPoint y: 169, distance: 43.3
click at [339, 211] on input "checkbox" at bounding box center [343, 211] width 12 height 12
checkbox input "true"
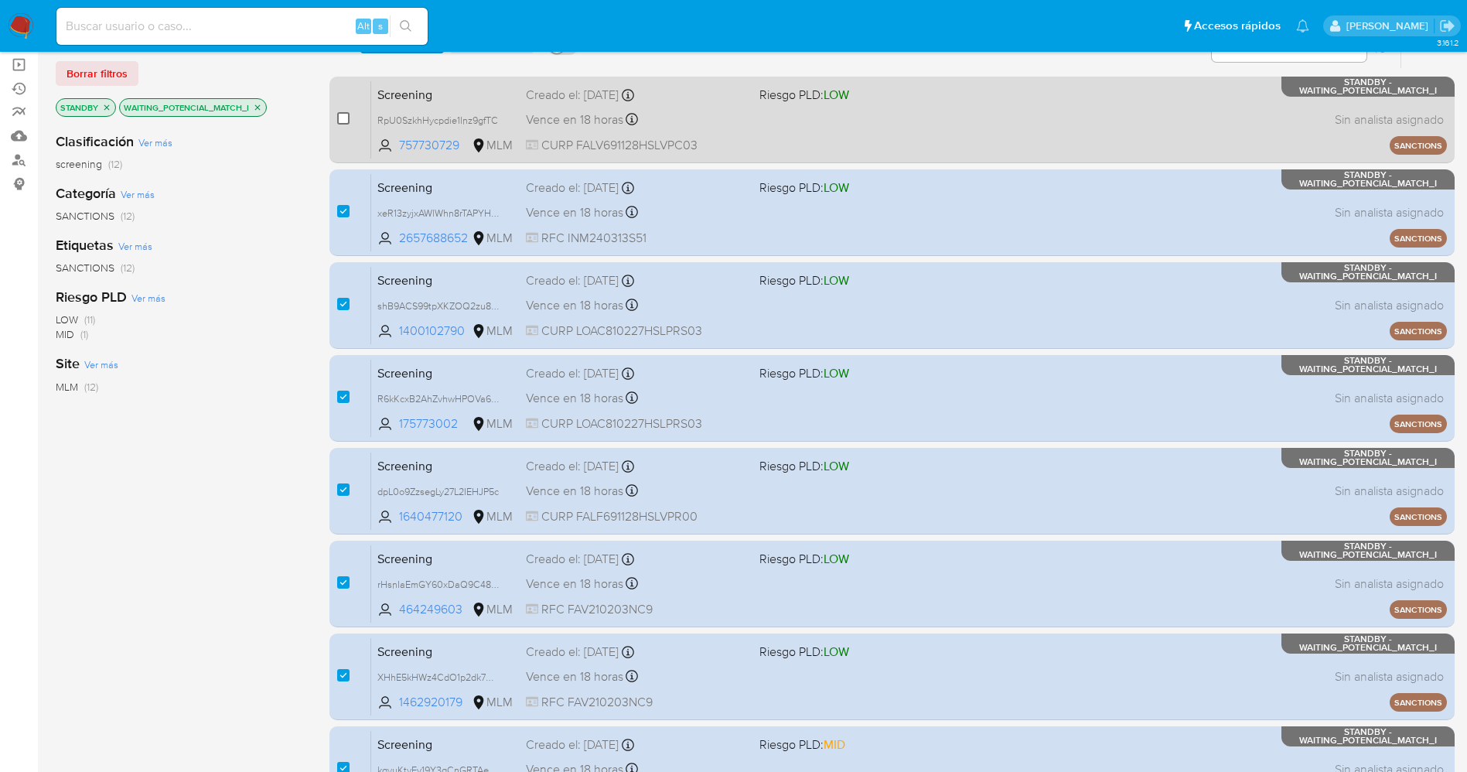
click at [345, 123] on input "checkbox" at bounding box center [343, 118] width 12 height 12
checkbox input "true"
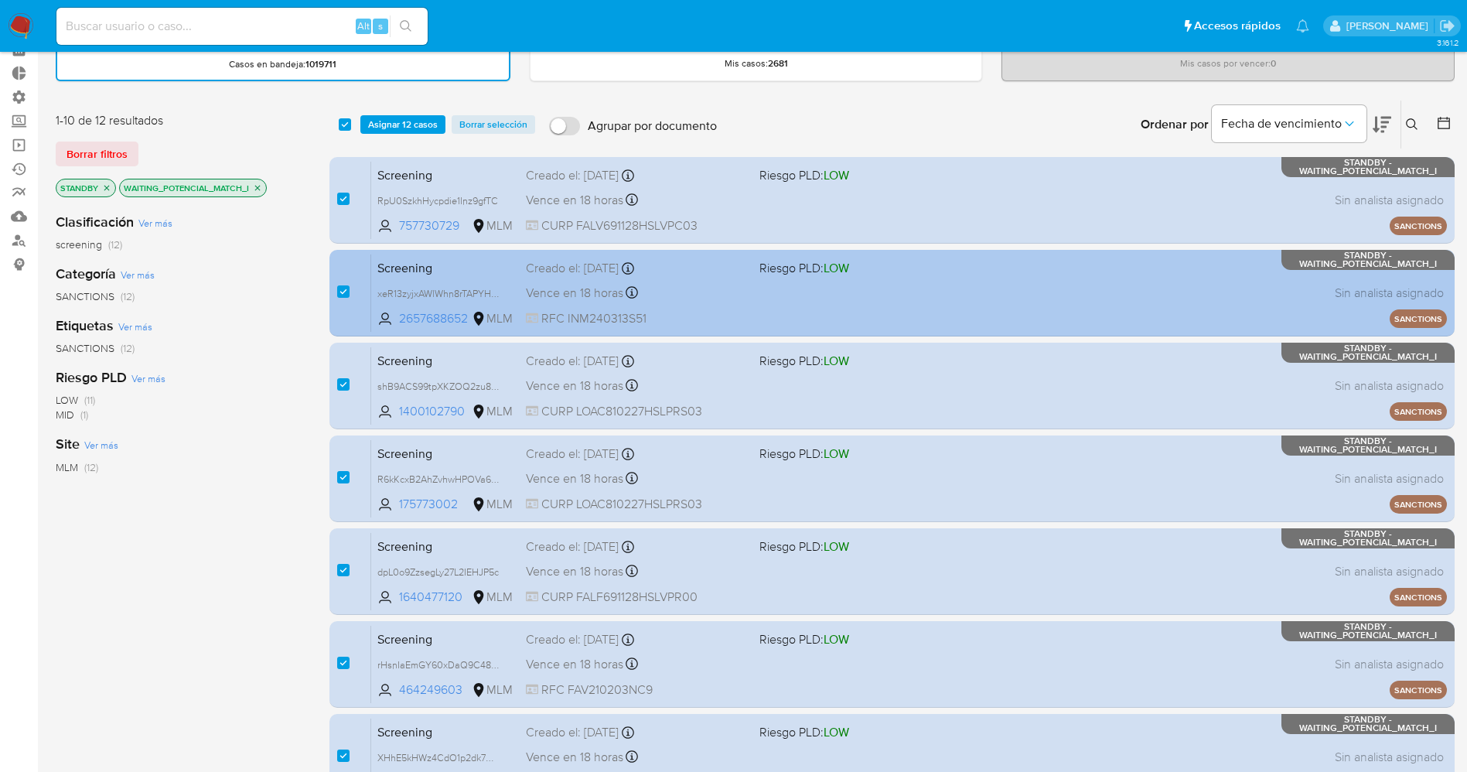
scroll to position [0, 0]
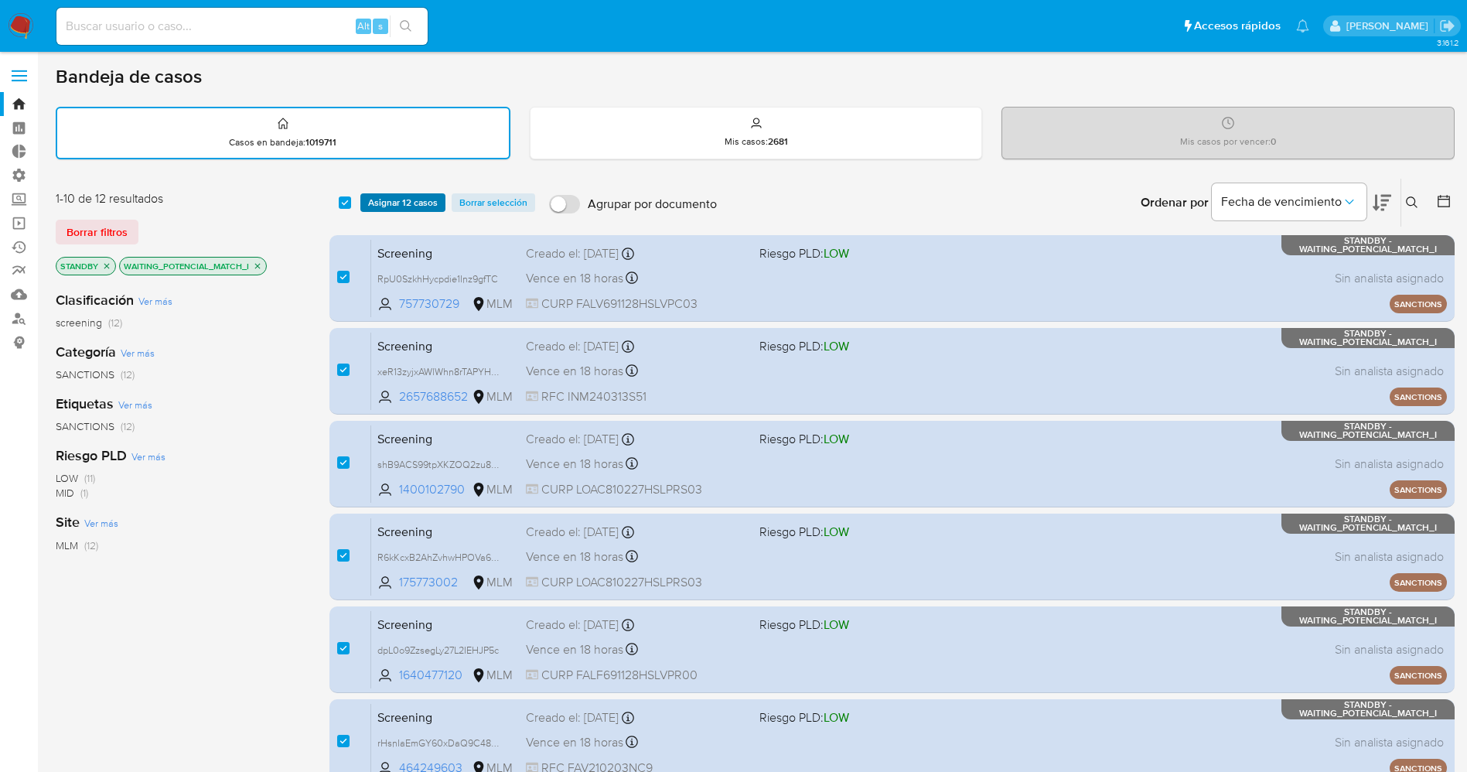
click at [401, 195] on span "Asignar 12 casos" at bounding box center [403, 202] width 70 height 15
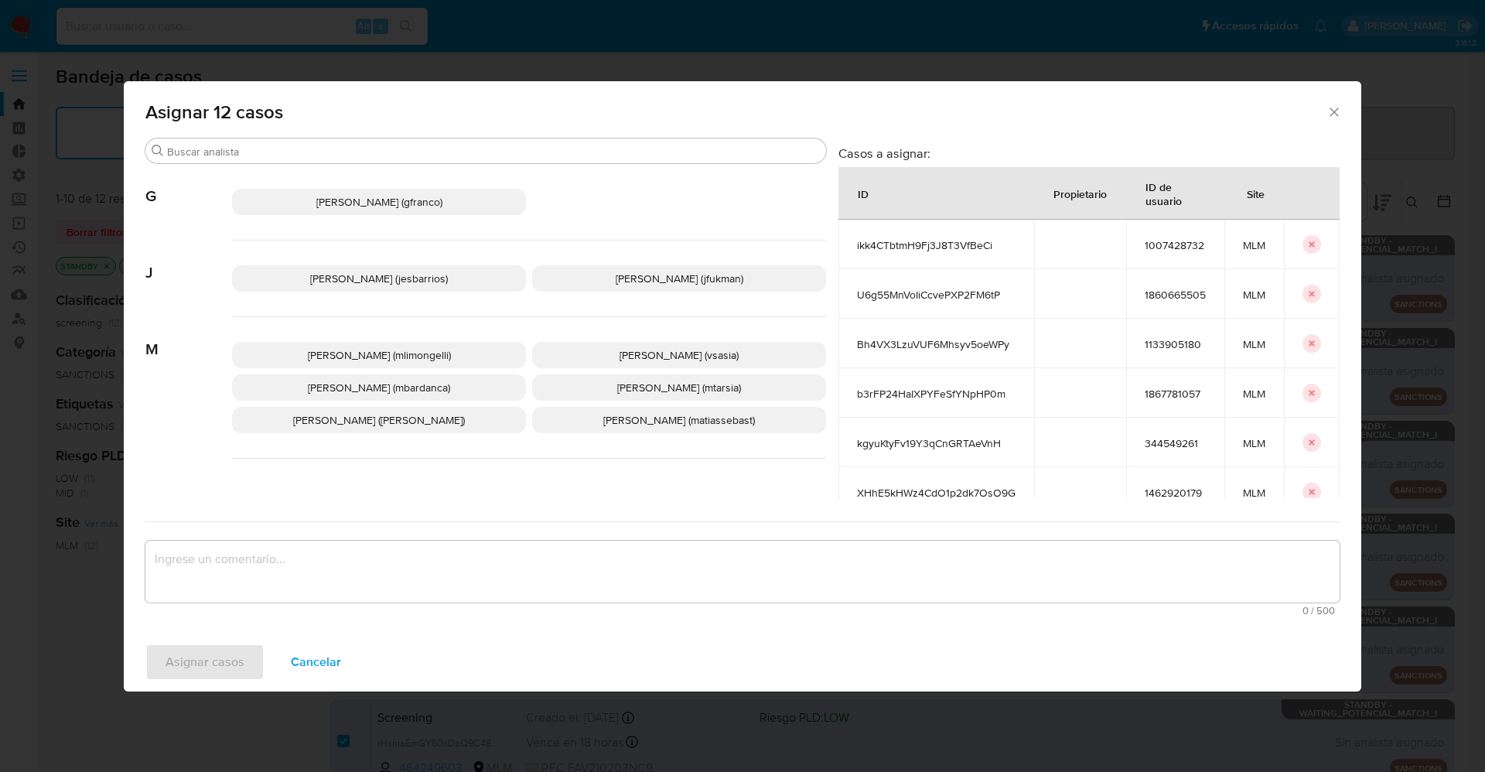
click at [386, 281] on span "Jesica Iris Barrios Leita (jesbarrios)" at bounding box center [379, 278] width 138 height 15
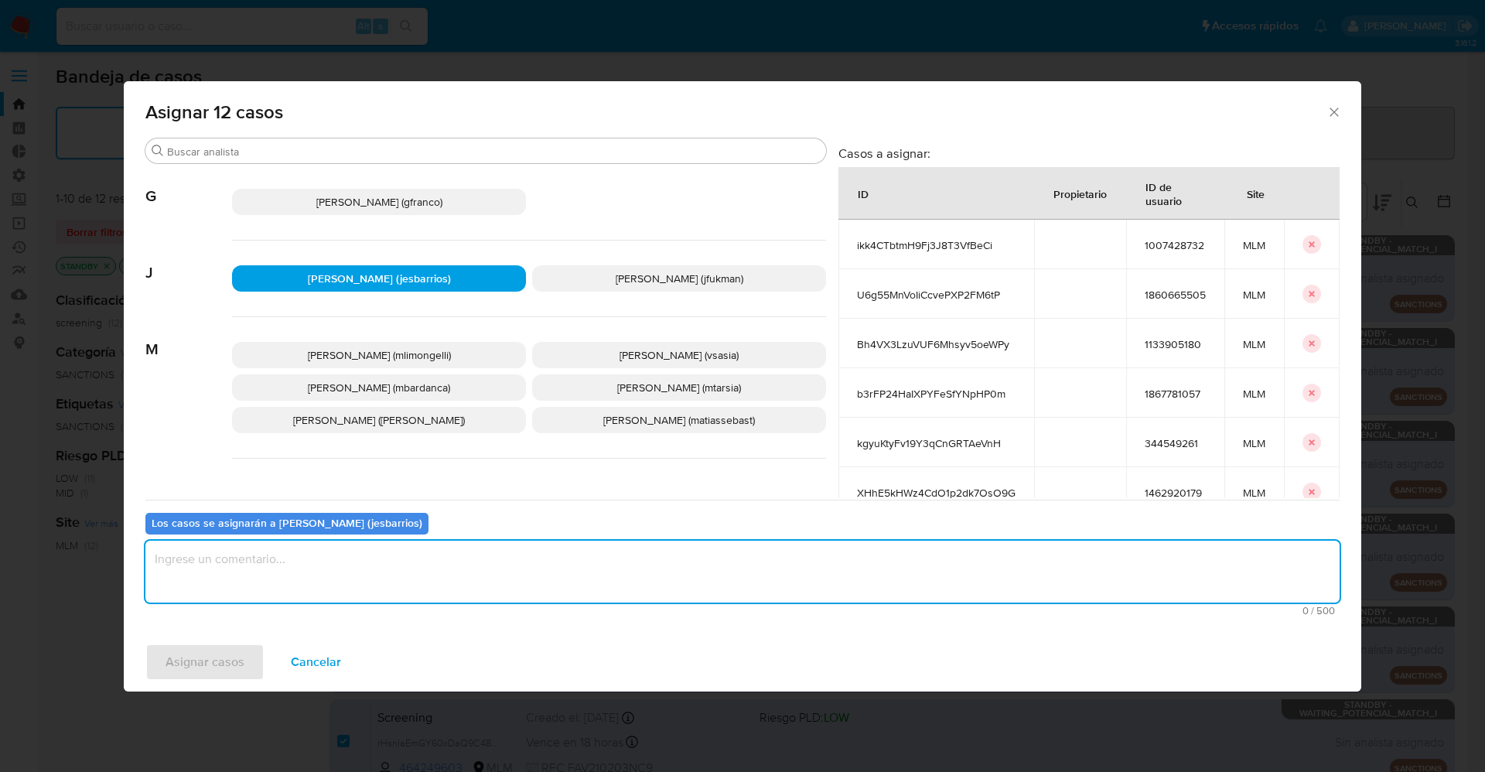
click at [465, 592] on textarea "assign-modal" at bounding box center [742, 571] width 1194 height 62
type textarea "Analisis"
click at [186, 656] on span "Asignar casos" at bounding box center [204, 662] width 79 height 34
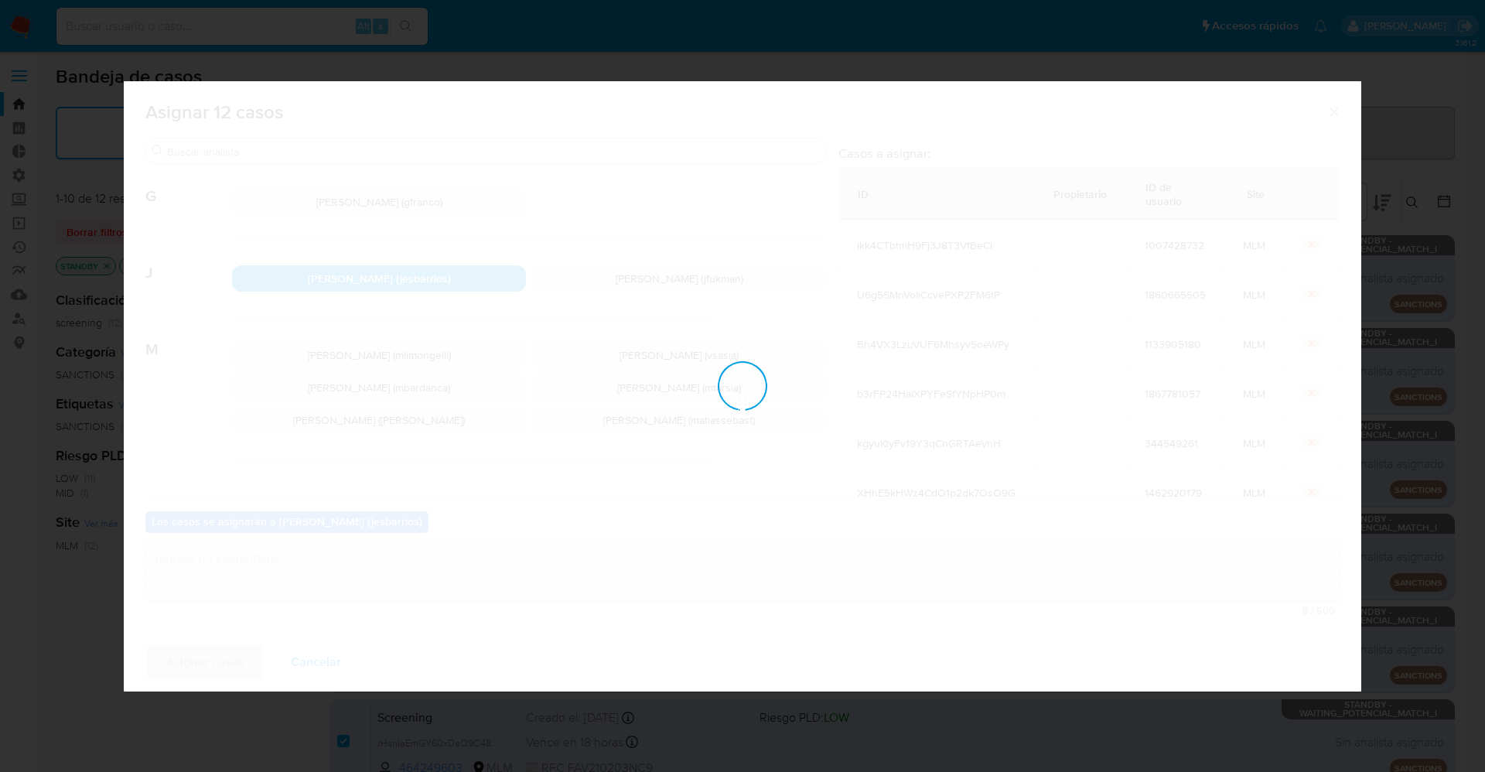
checkbox input "false"
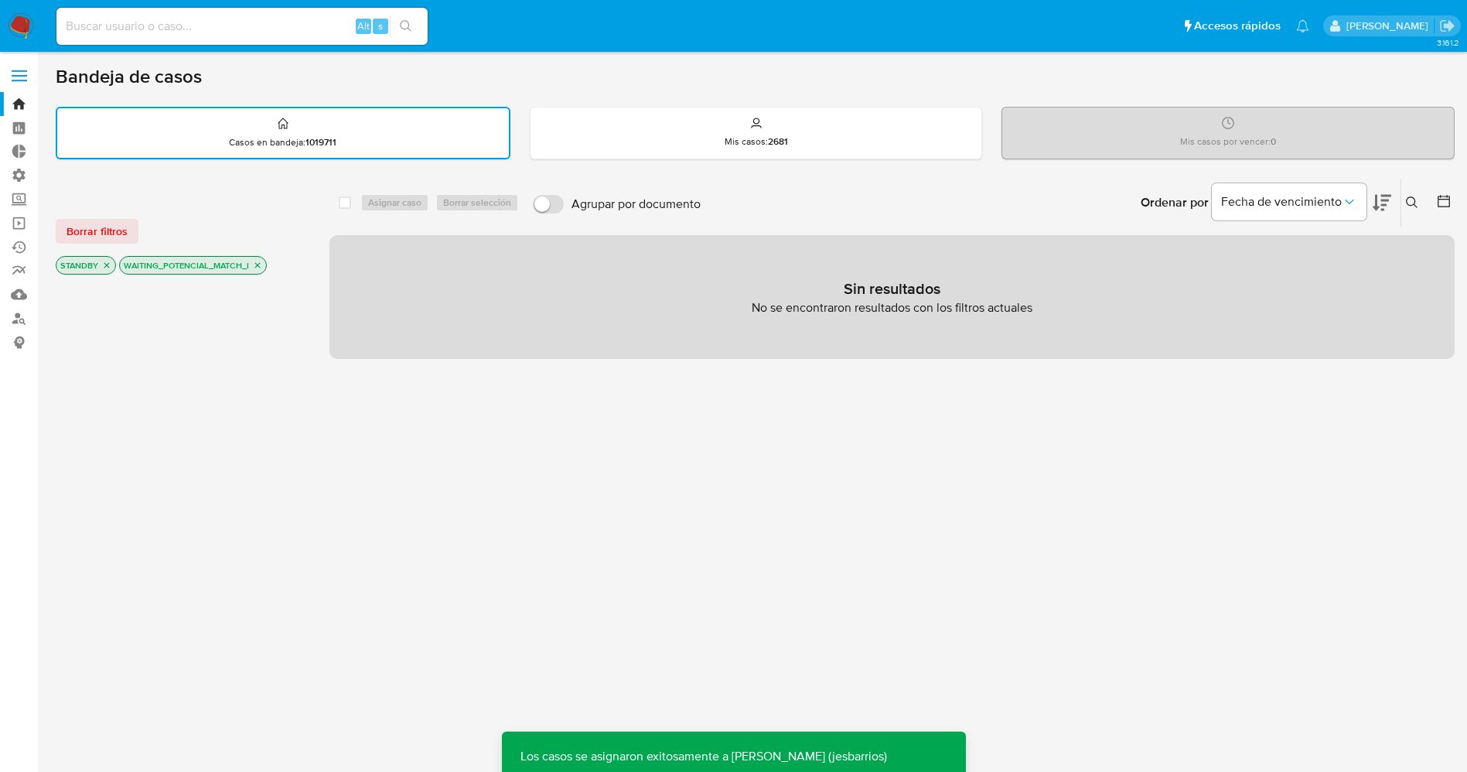
click at [15, 25] on img at bounding box center [21, 26] width 26 height 26
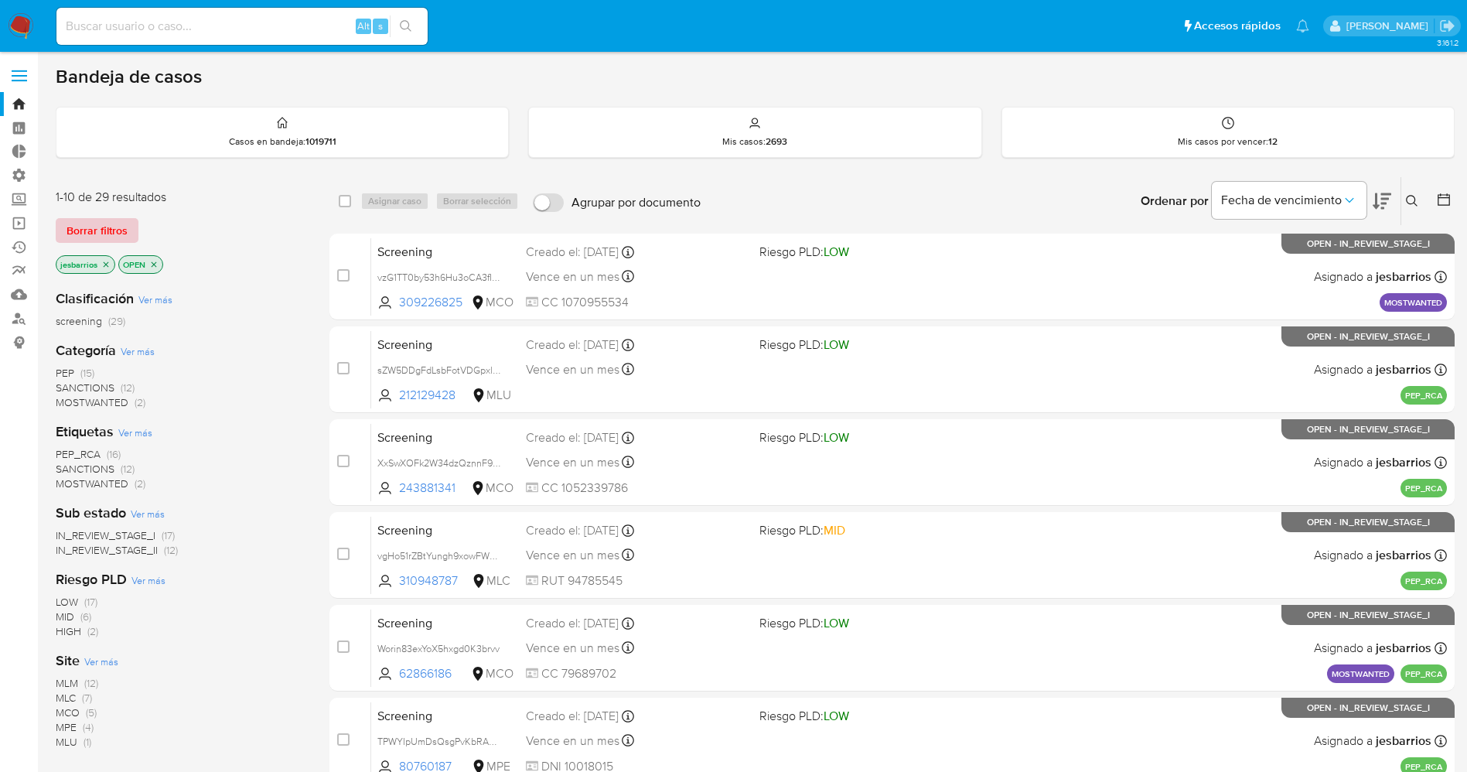
click at [111, 228] on span "Borrar filtros" at bounding box center [96, 231] width 61 height 22
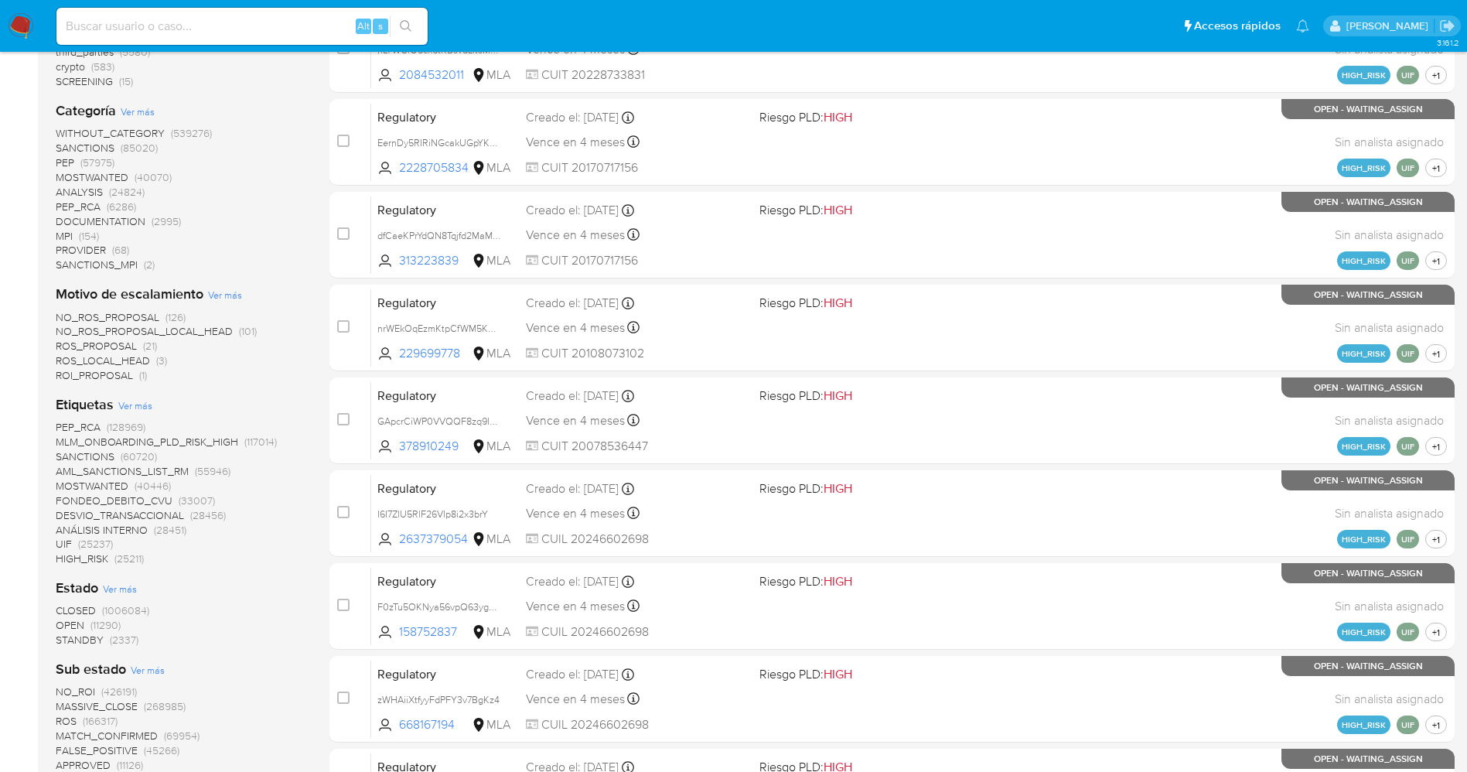
scroll to position [348, 0]
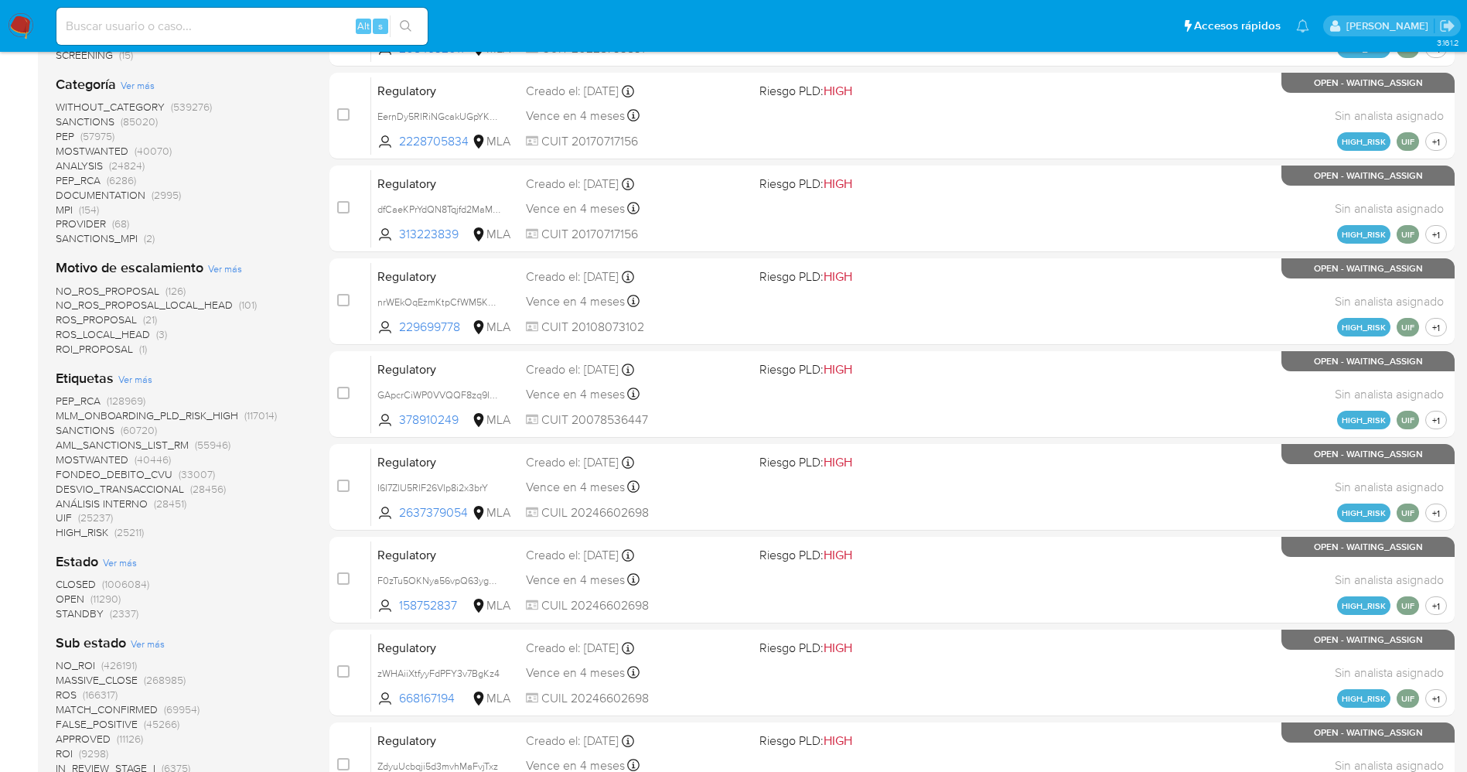
click at [96, 612] on span "STANDBY" at bounding box center [80, 612] width 48 height 15
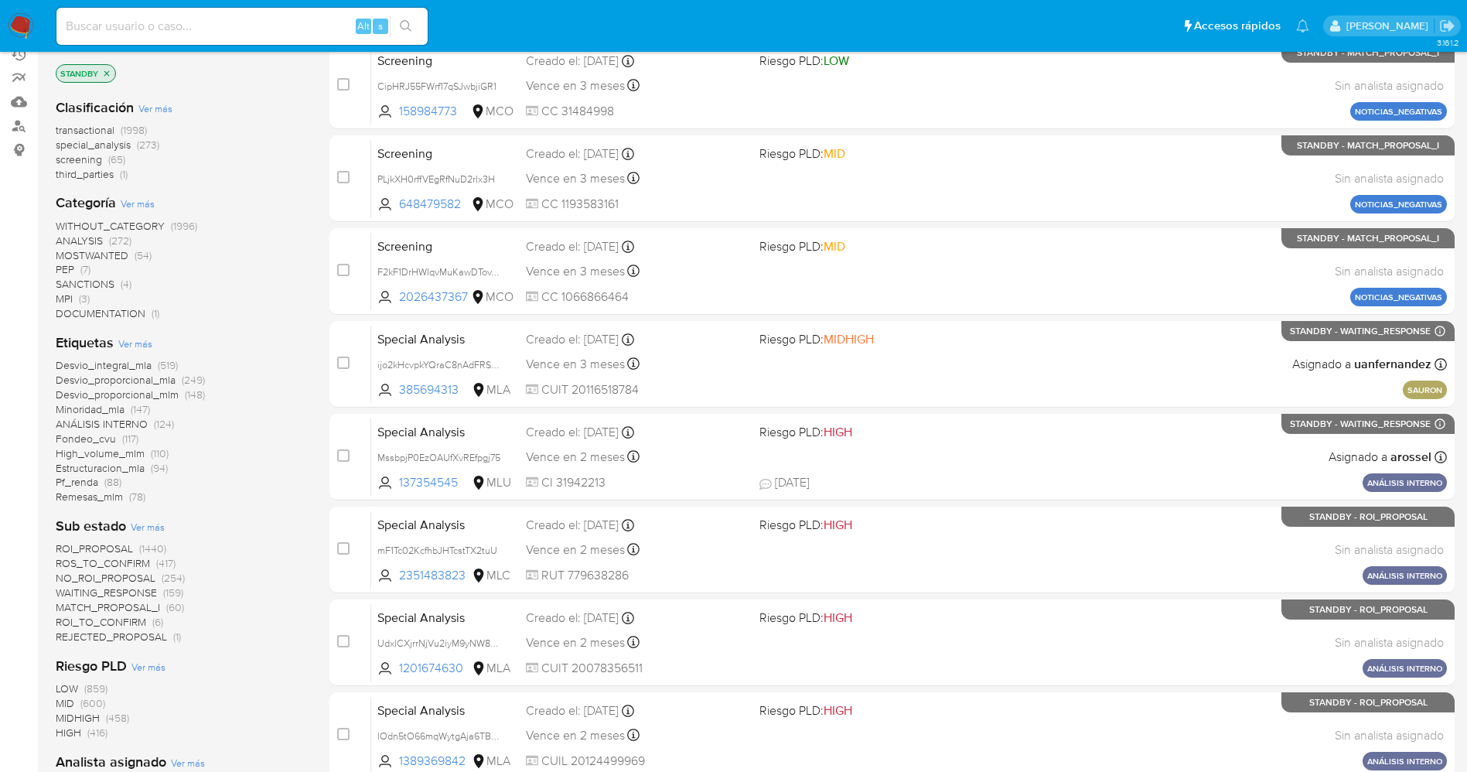
scroll to position [305, 0]
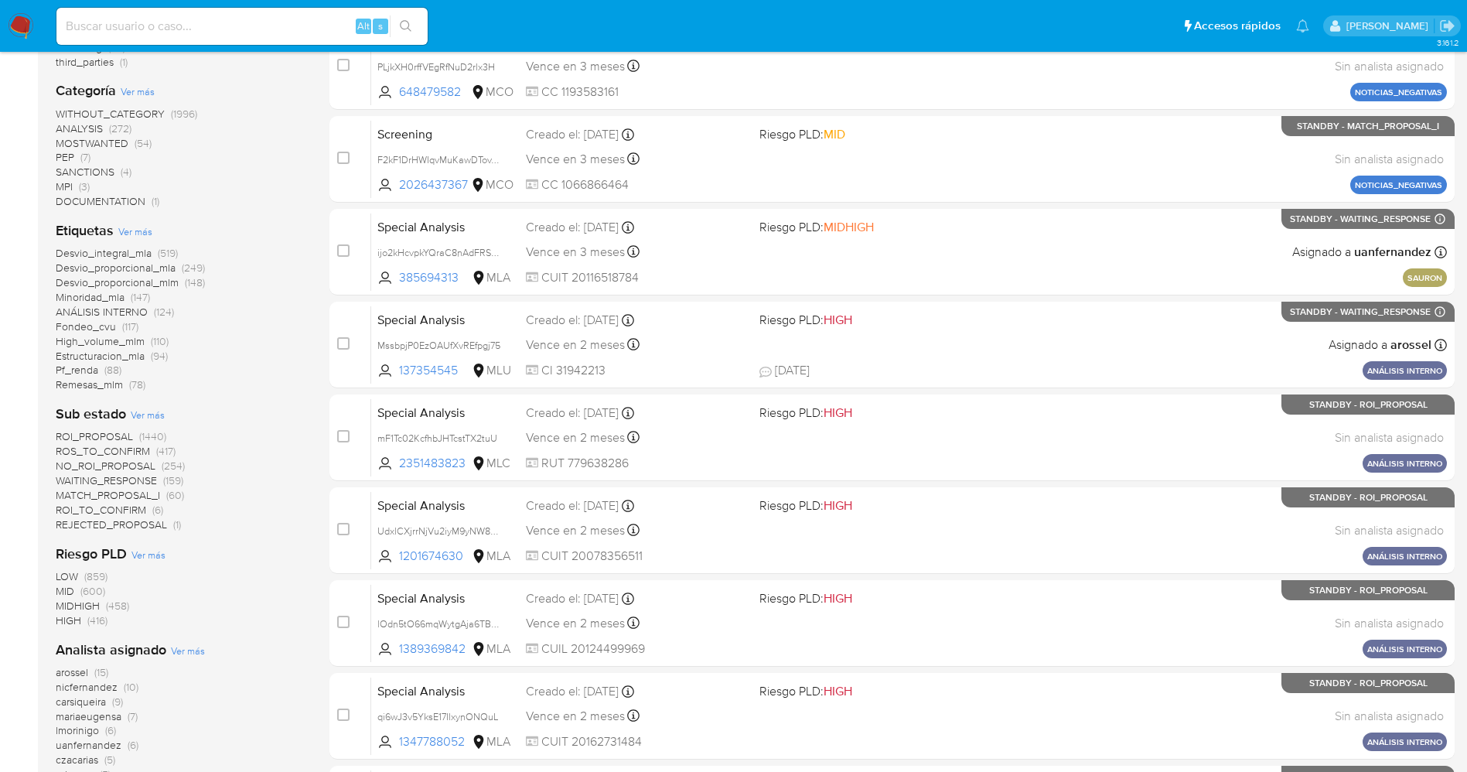
click at [151, 496] on span "MATCH_PROPOSAL_I" at bounding box center [108, 494] width 104 height 15
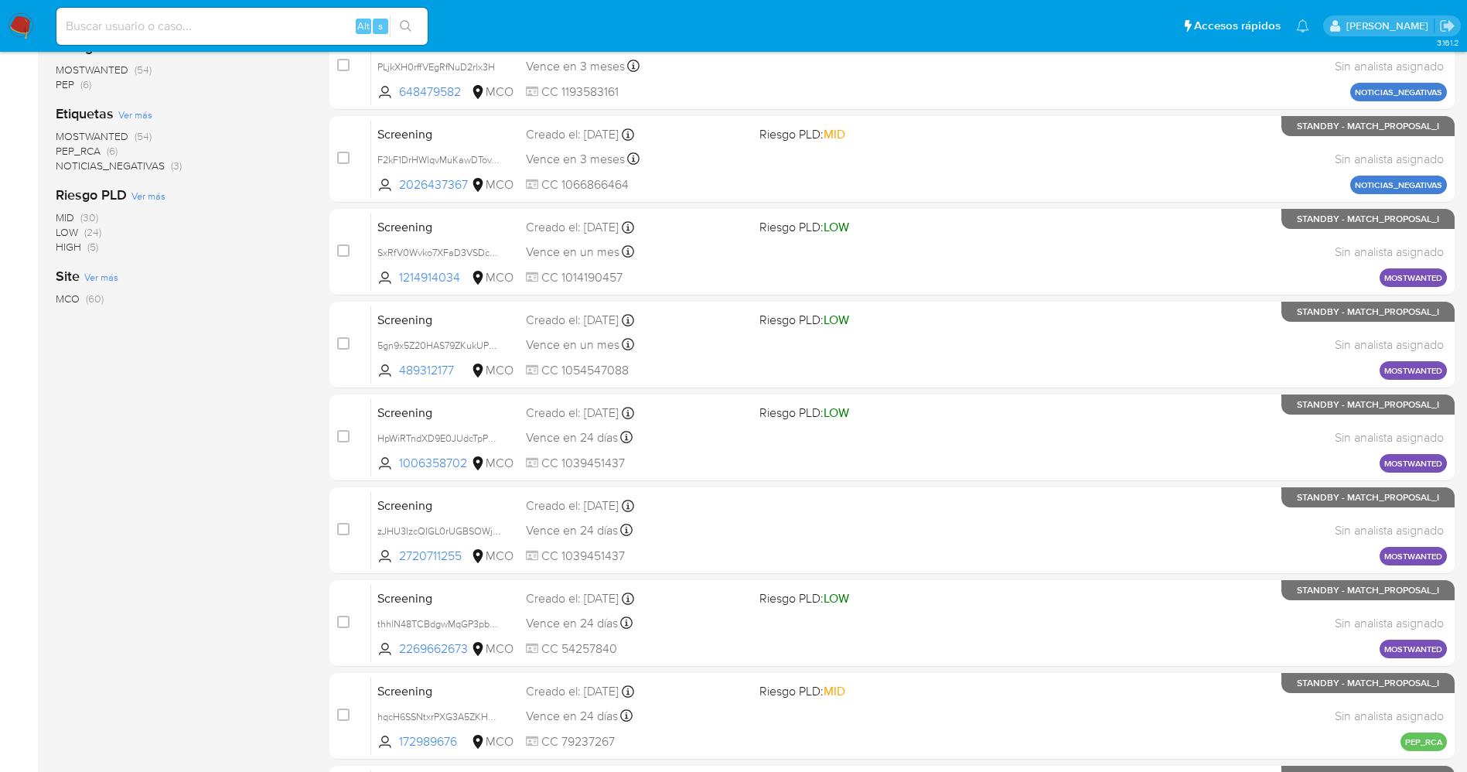
scroll to position [189, 0]
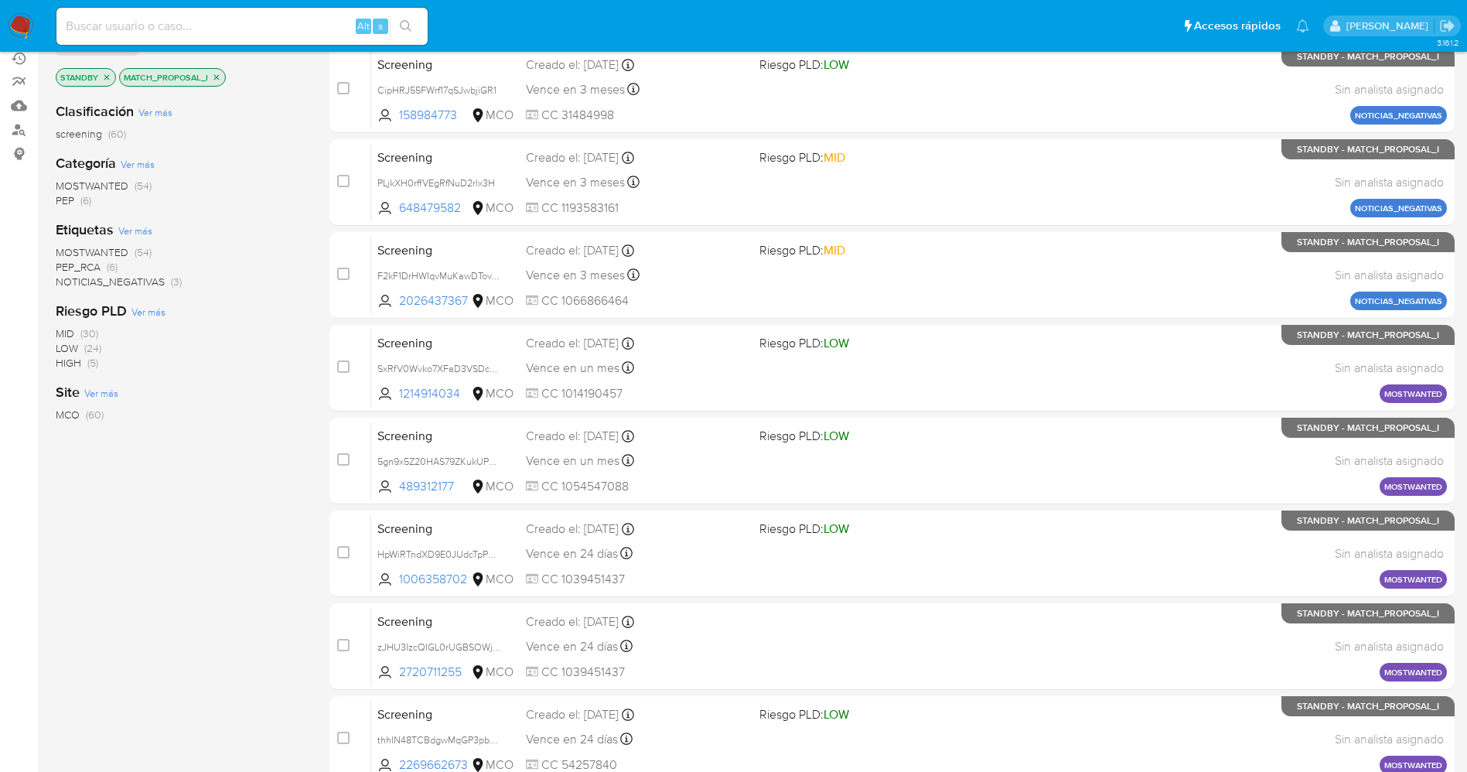
click at [106, 250] on span "MOSTWANTED" at bounding box center [92, 251] width 73 height 15
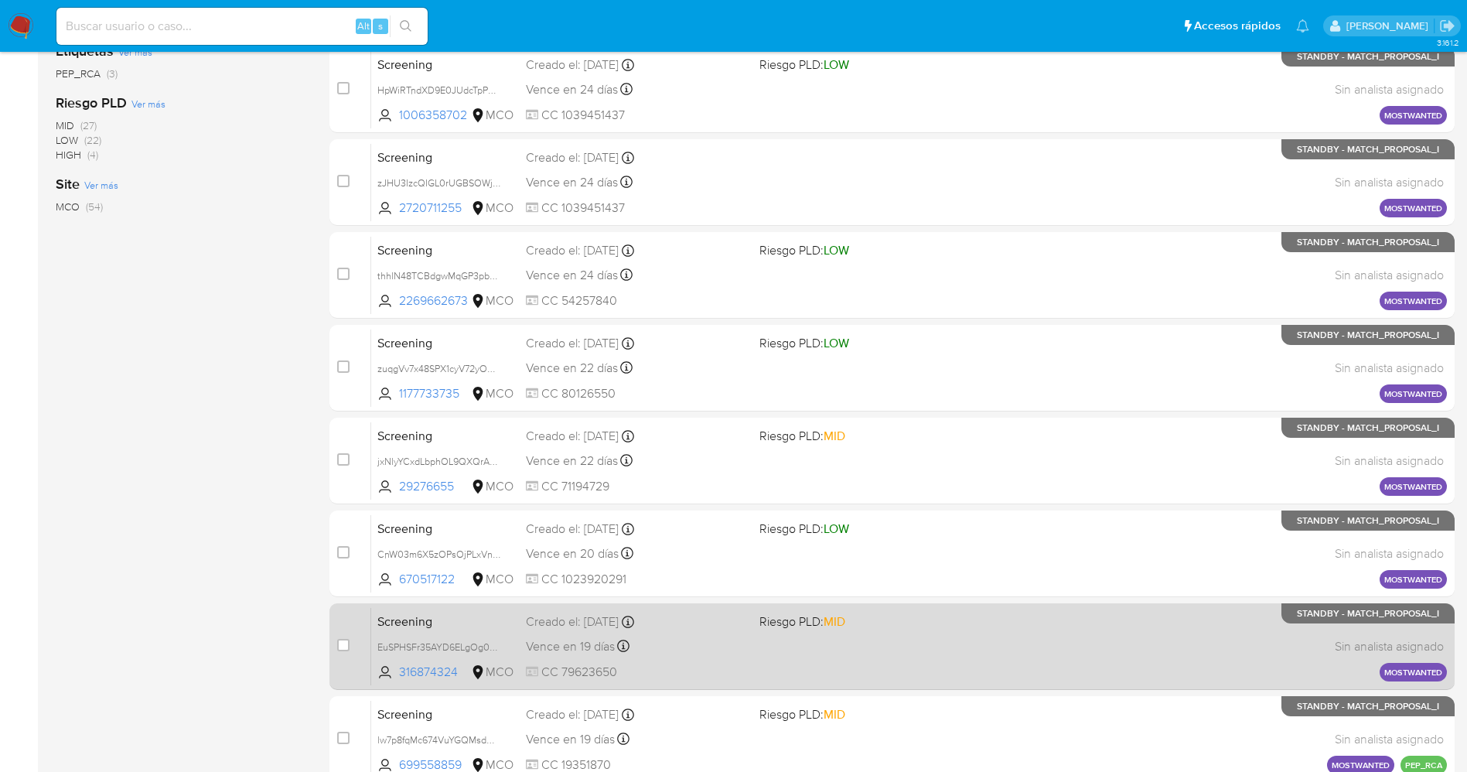
scroll to position [506, 0]
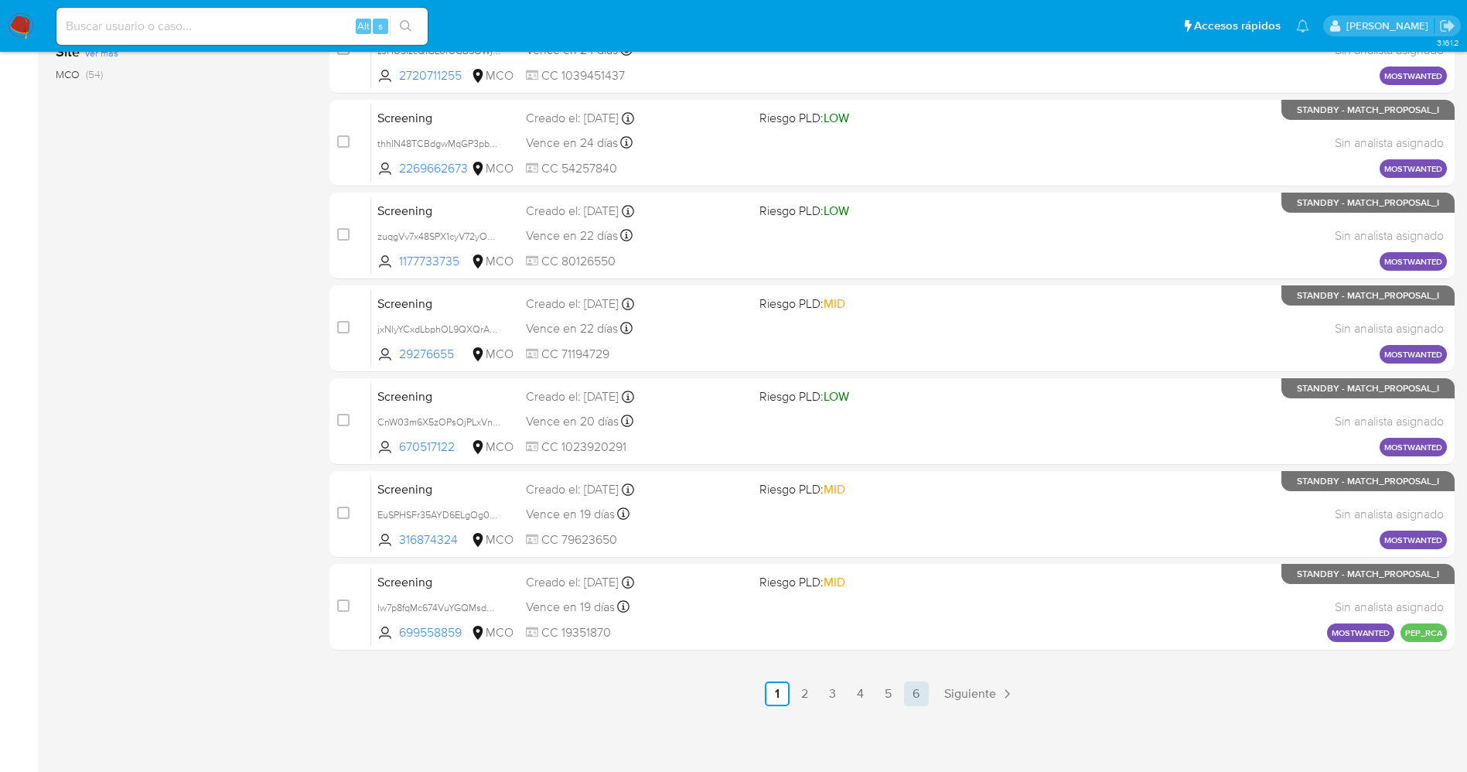
click at [910, 698] on link "6" at bounding box center [916, 693] width 25 height 25
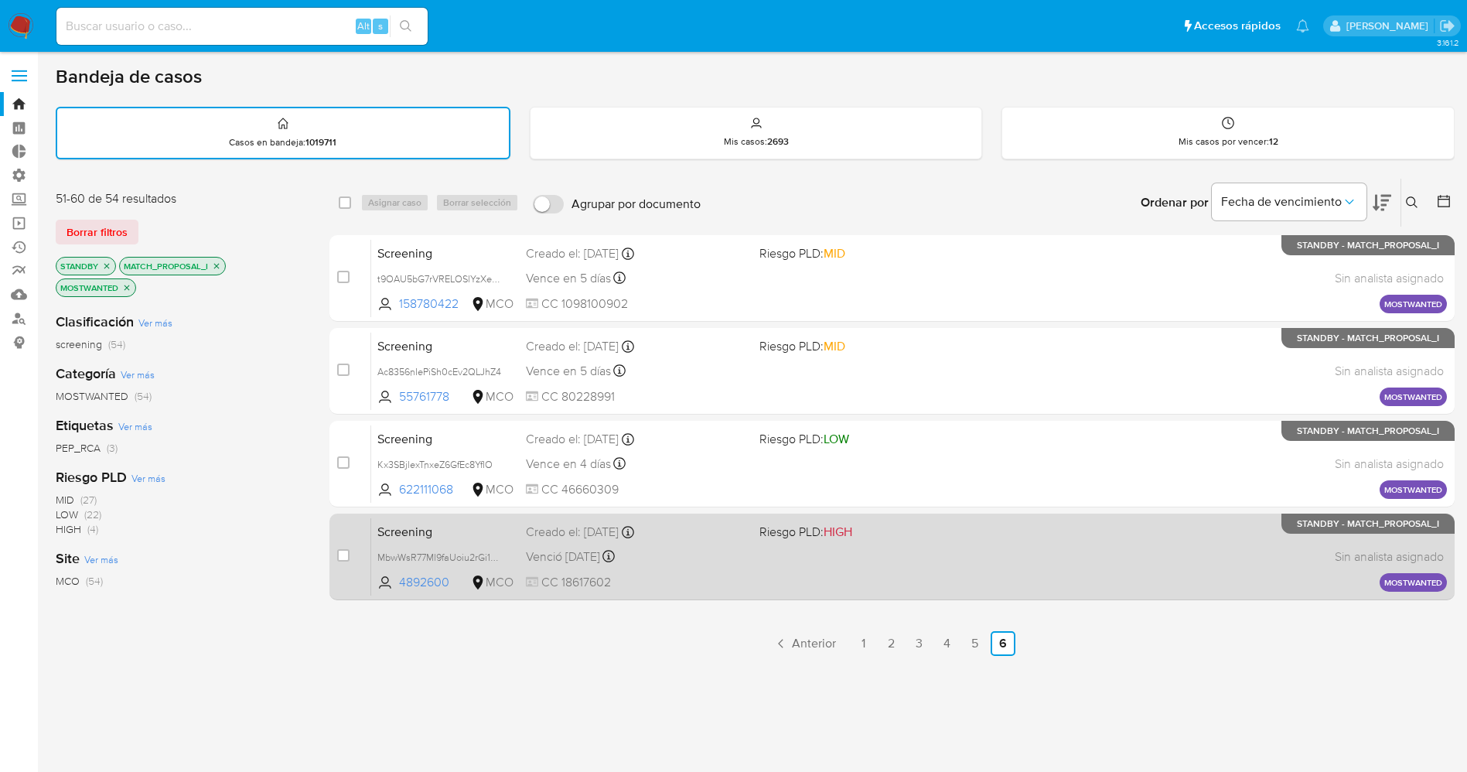
click at [690, 557] on div "Venció hace 4 días Vence el 03/10/2025 10:52:59" at bounding box center [636, 556] width 221 height 21
click at [738, 546] on div "Venció hace 4 días Vence el 03/10/2025 10:52:59" at bounding box center [636, 556] width 221 height 21
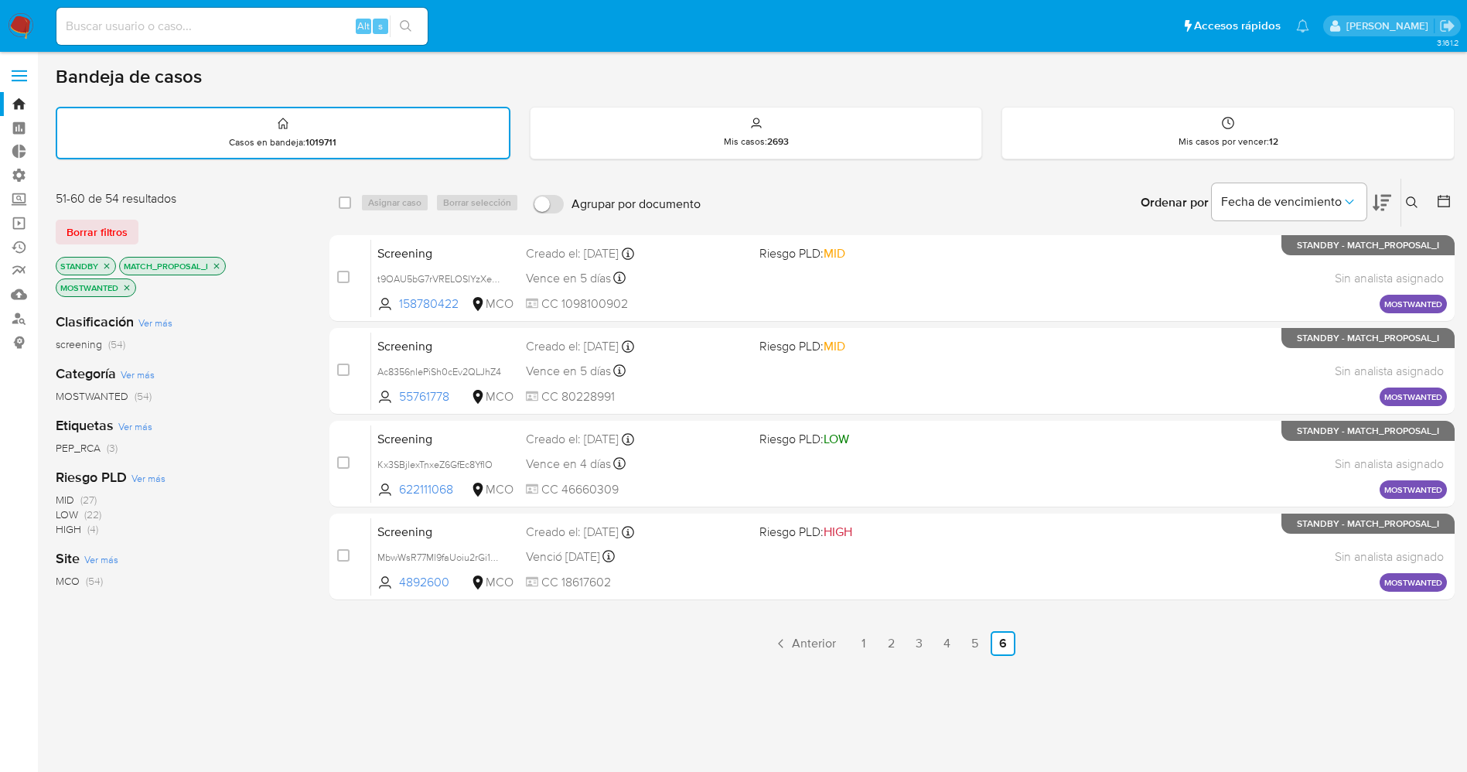
click at [19, 24] on img at bounding box center [21, 26] width 26 height 26
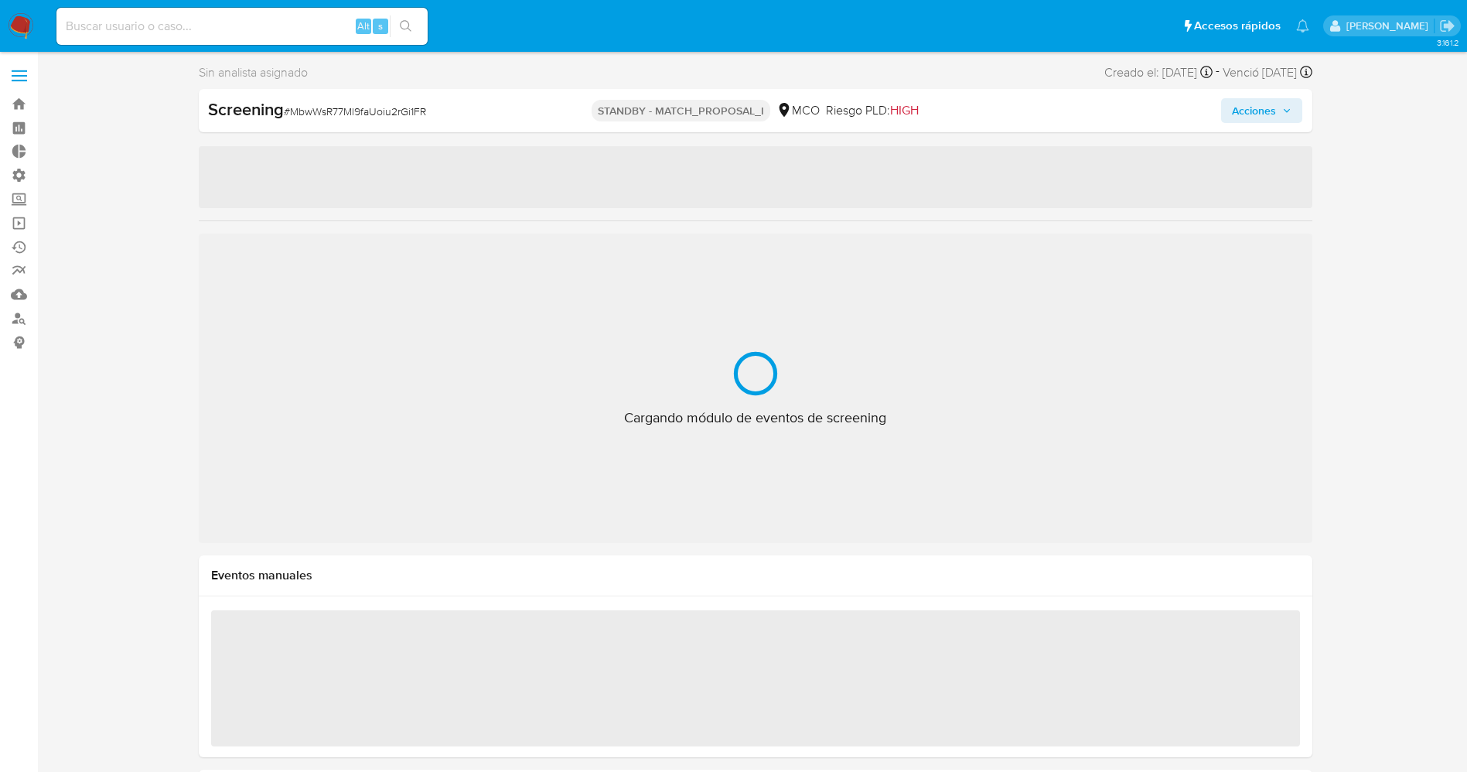
select select "10"
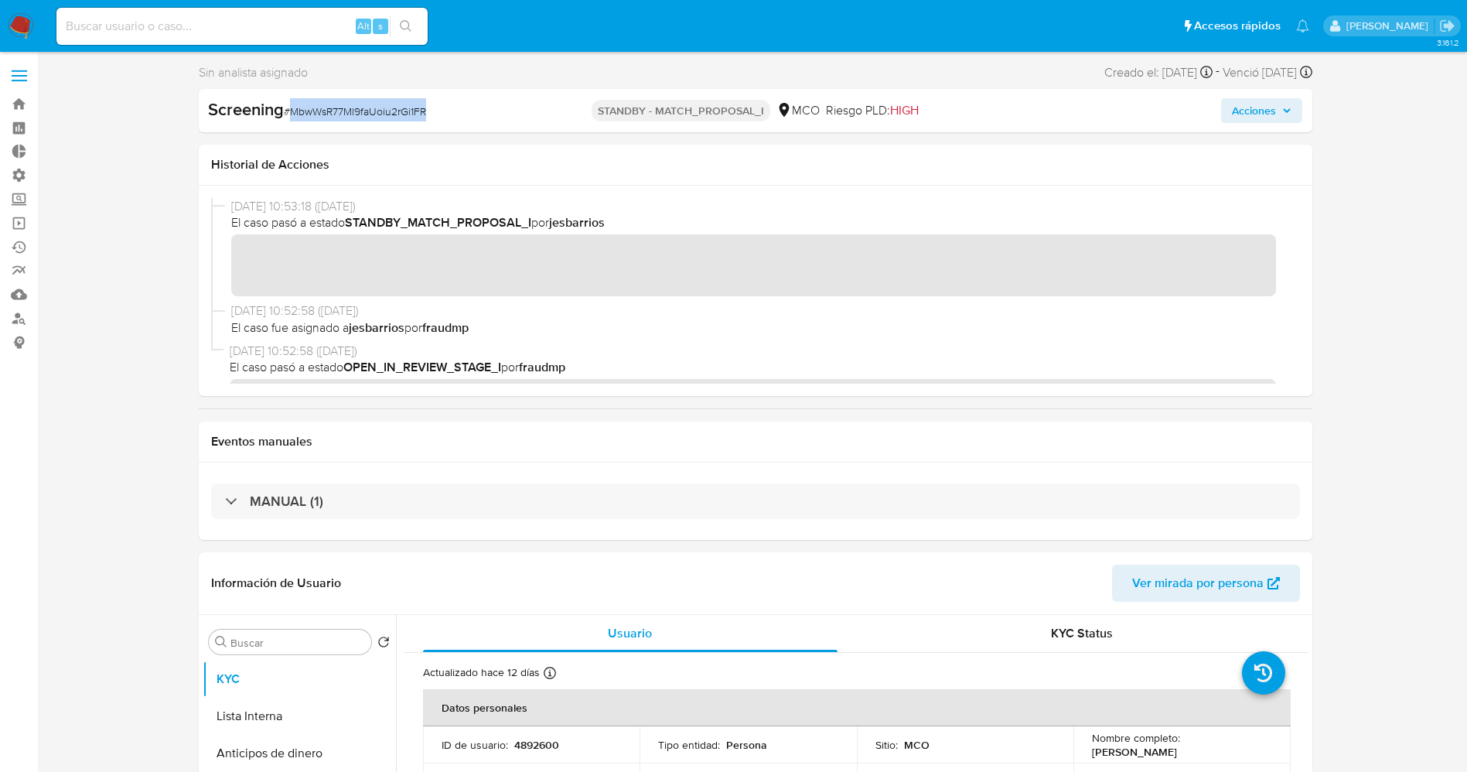
drag, startPoint x: 289, startPoint y: 111, endPoint x: 468, endPoint y: 111, distance: 178.6
click at [468, 111] on div "Screening # MbwWsR77Ml9faUoiu2rGi1FR" at bounding box center [388, 109] width 360 height 23
copy span "MbwWsR77Ml9faUoiu2rGi1FR"
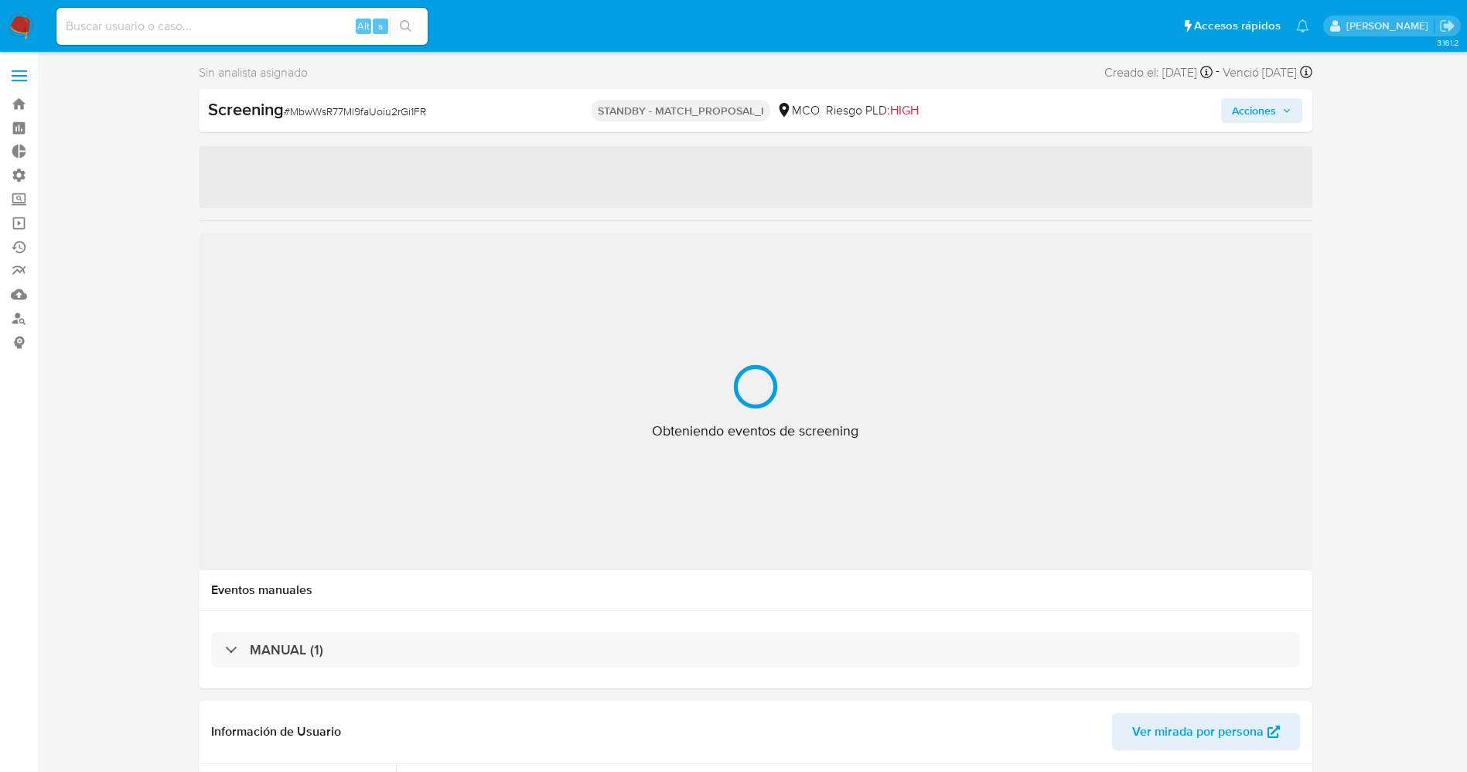
select select "10"
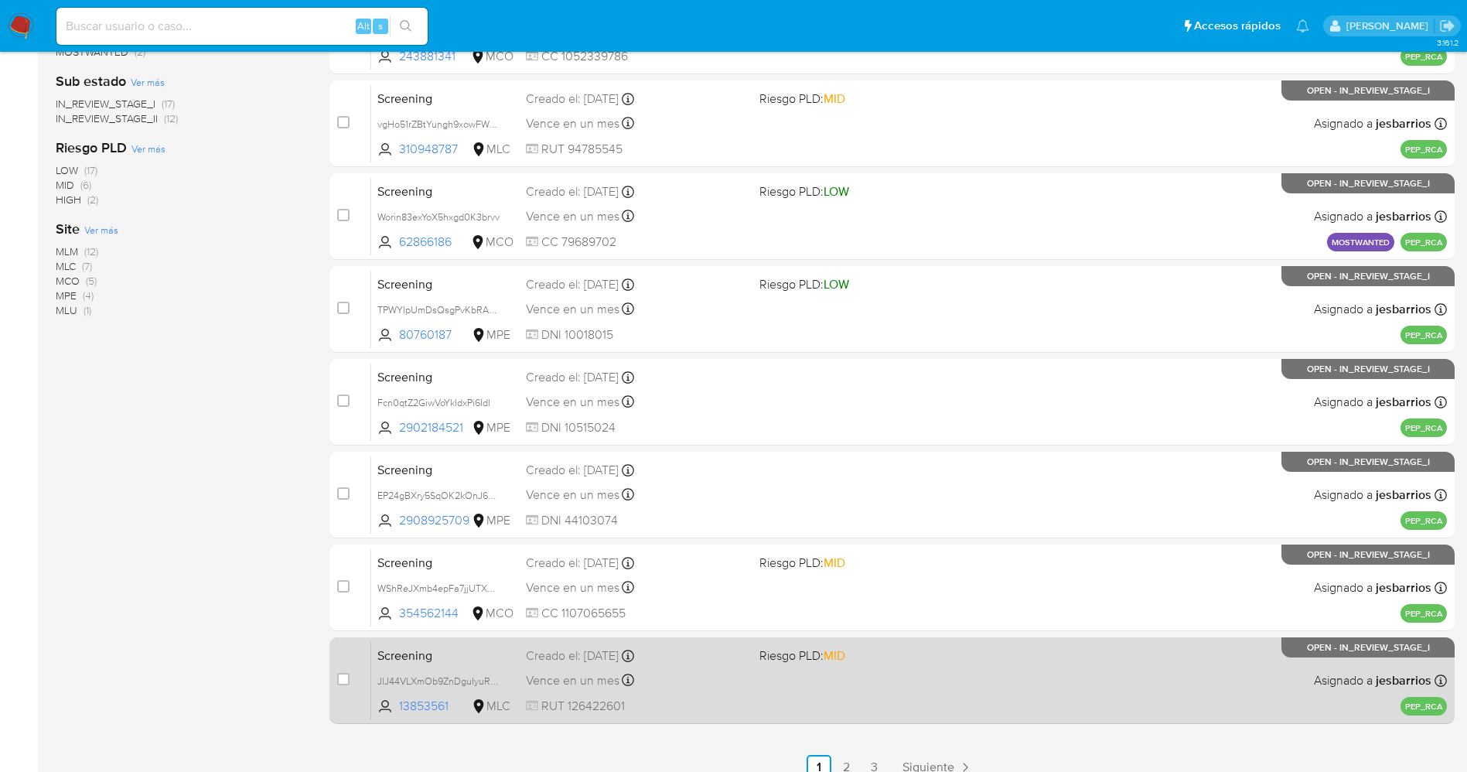
scroll to position [505, 0]
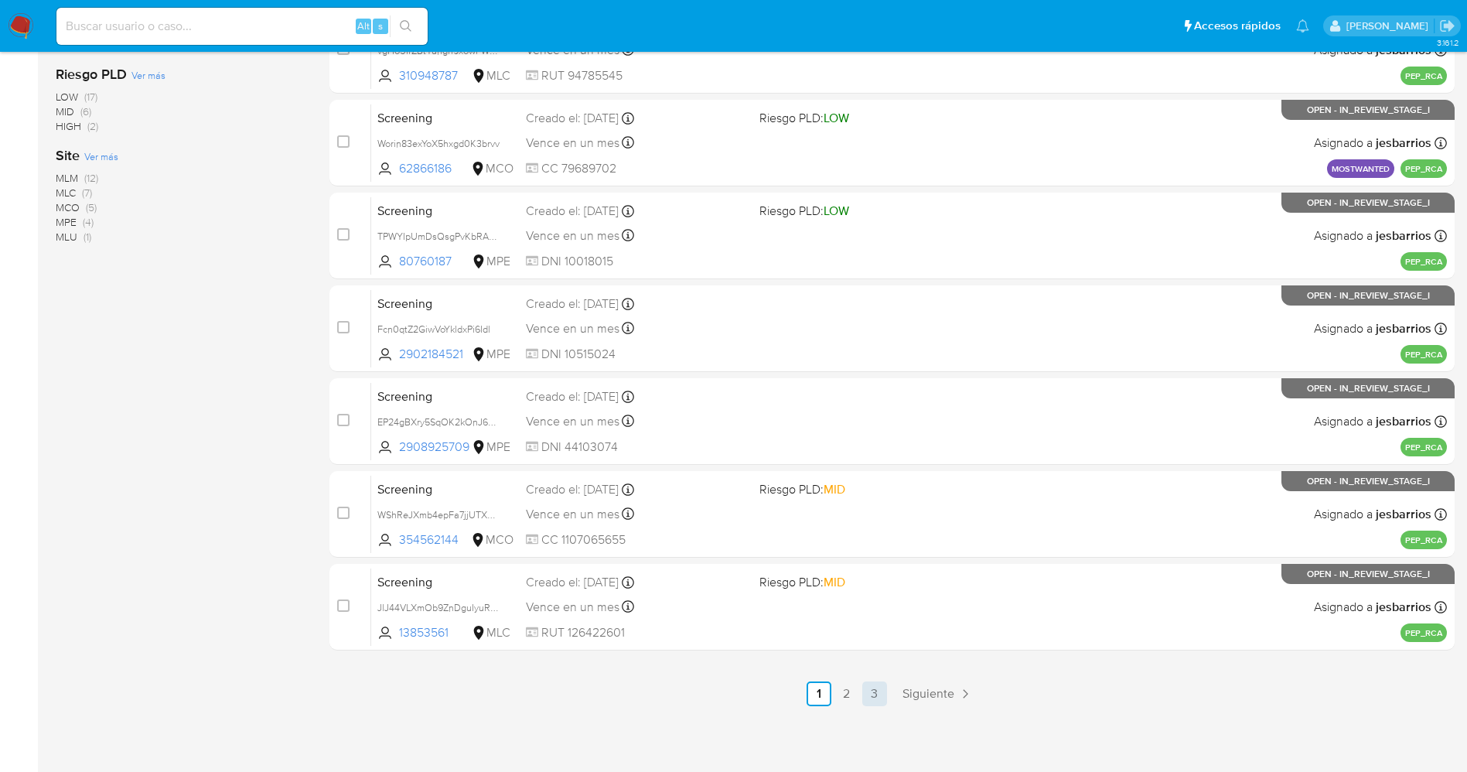
click at [878, 696] on link "3" at bounding box center [874, 693] width 25 height 25
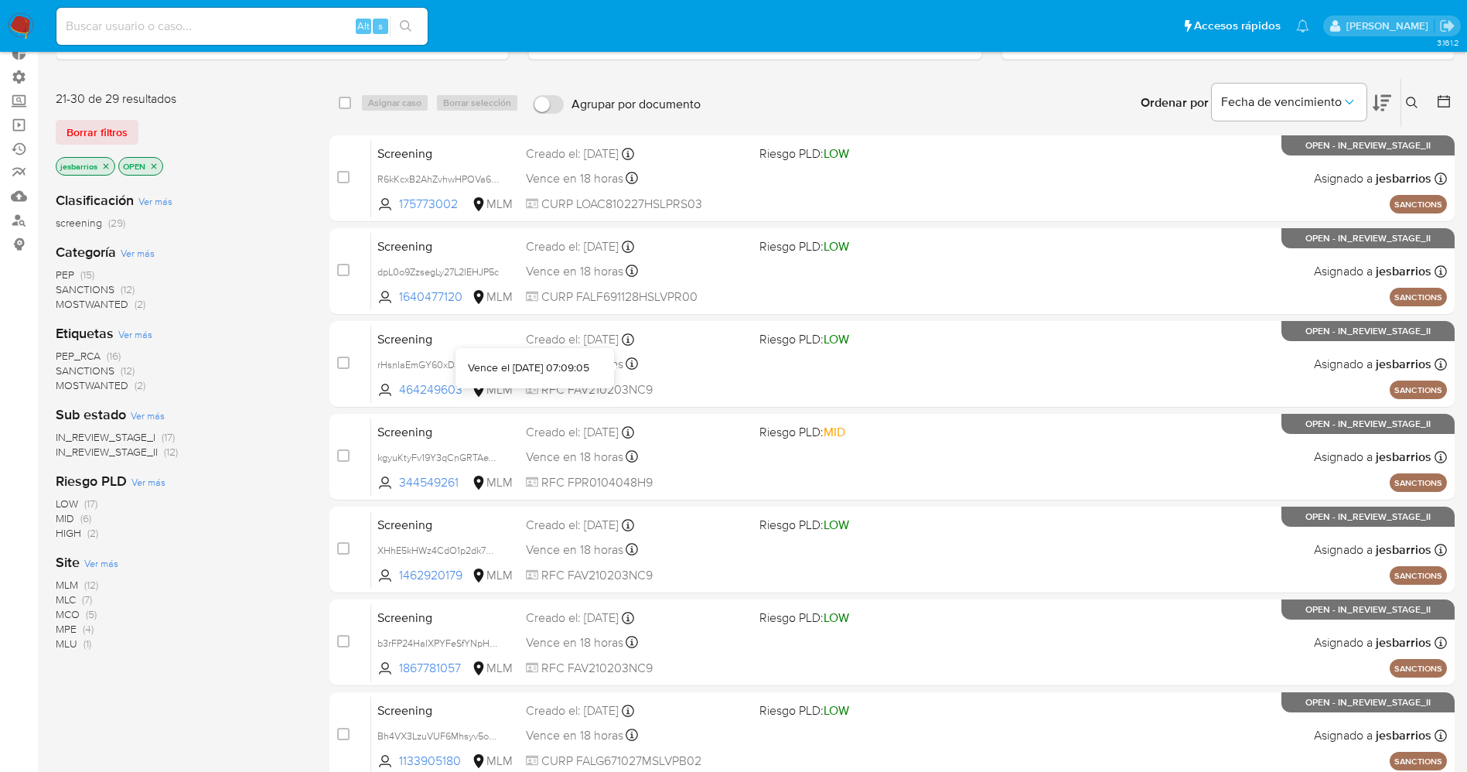
scroll to position [412, 0]
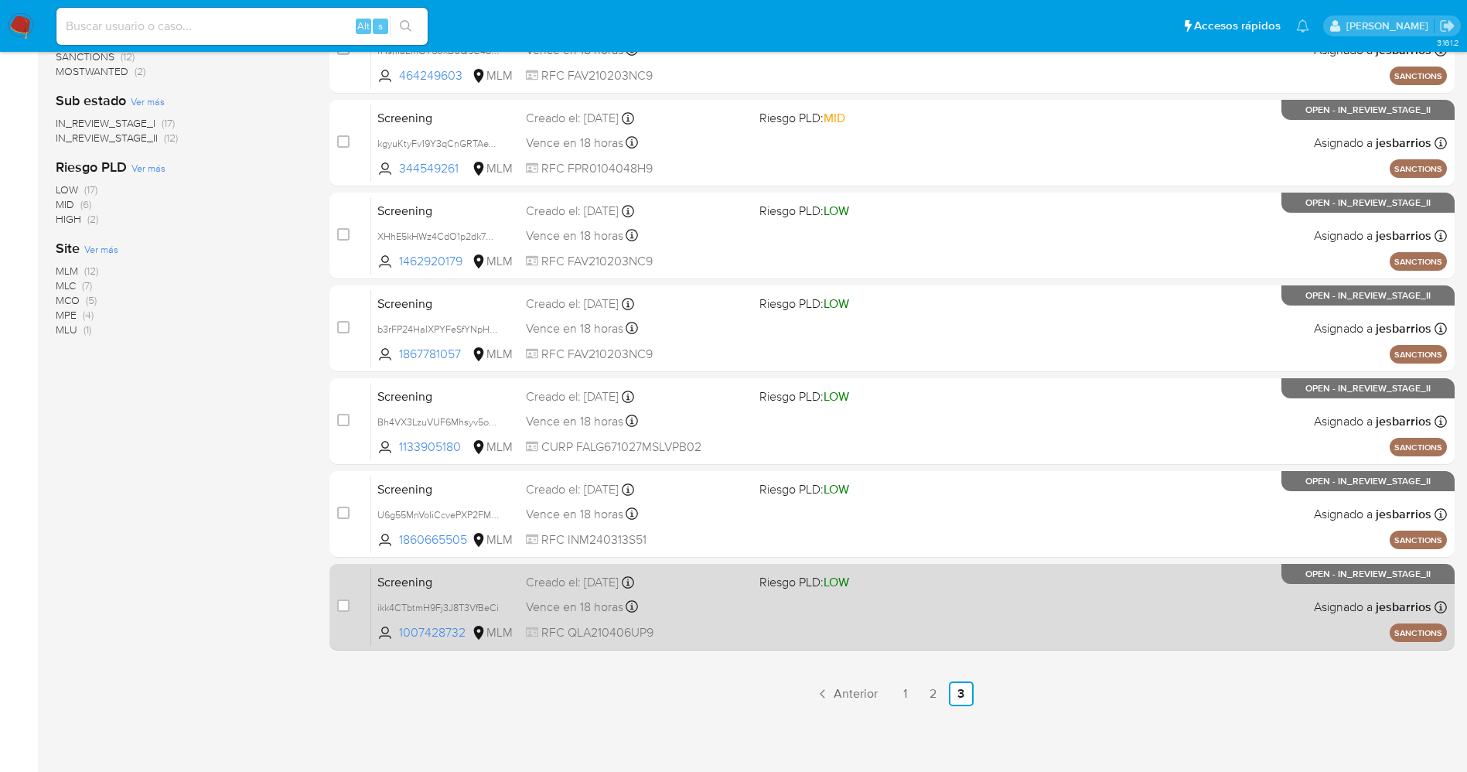
click at [731, 607] on div "Vence en 18 horas Vence el 08/10/2025 07:07:58" at bounding box center [636, 606] width 221 height 21
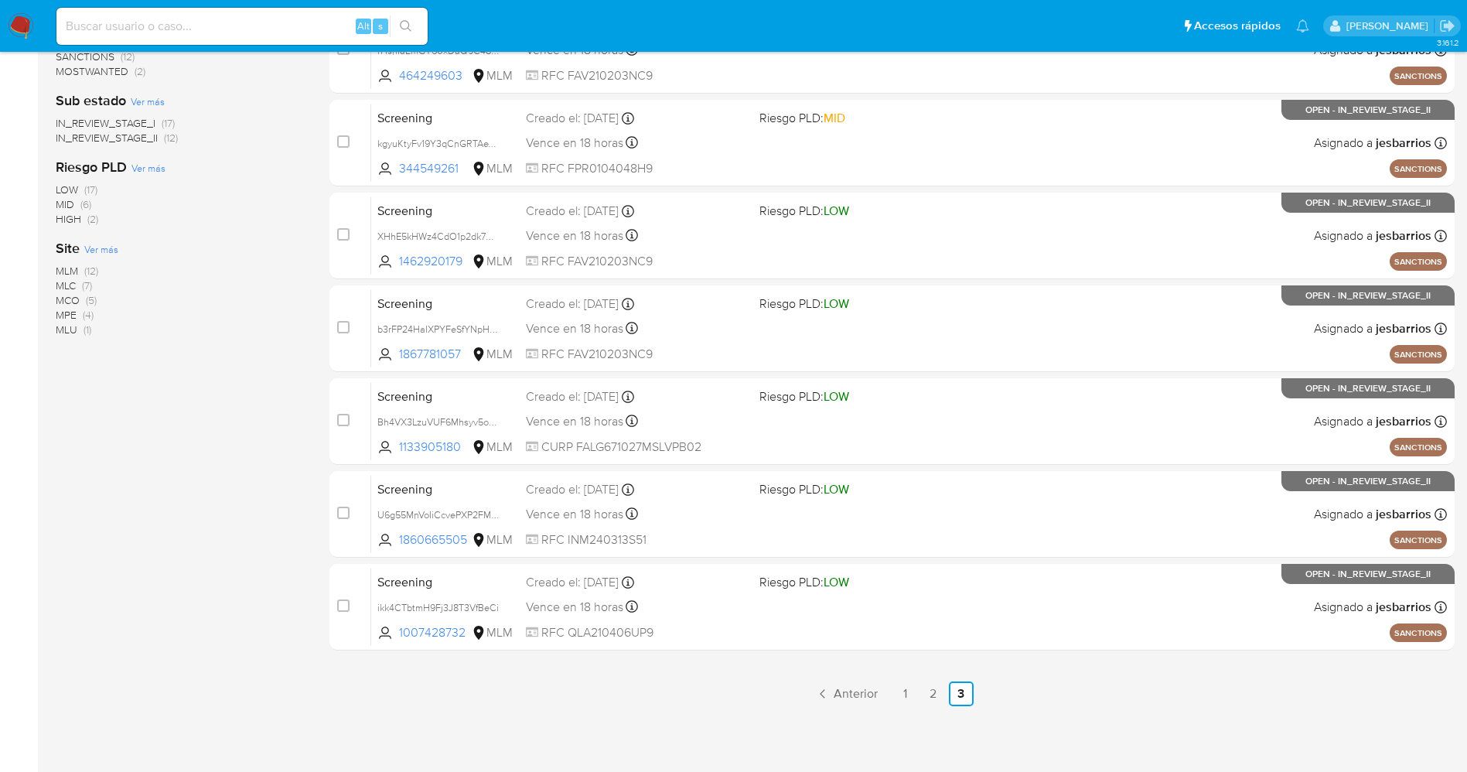
click at [21, 35] on img at bounding box center [21, 26] width 26 height 26
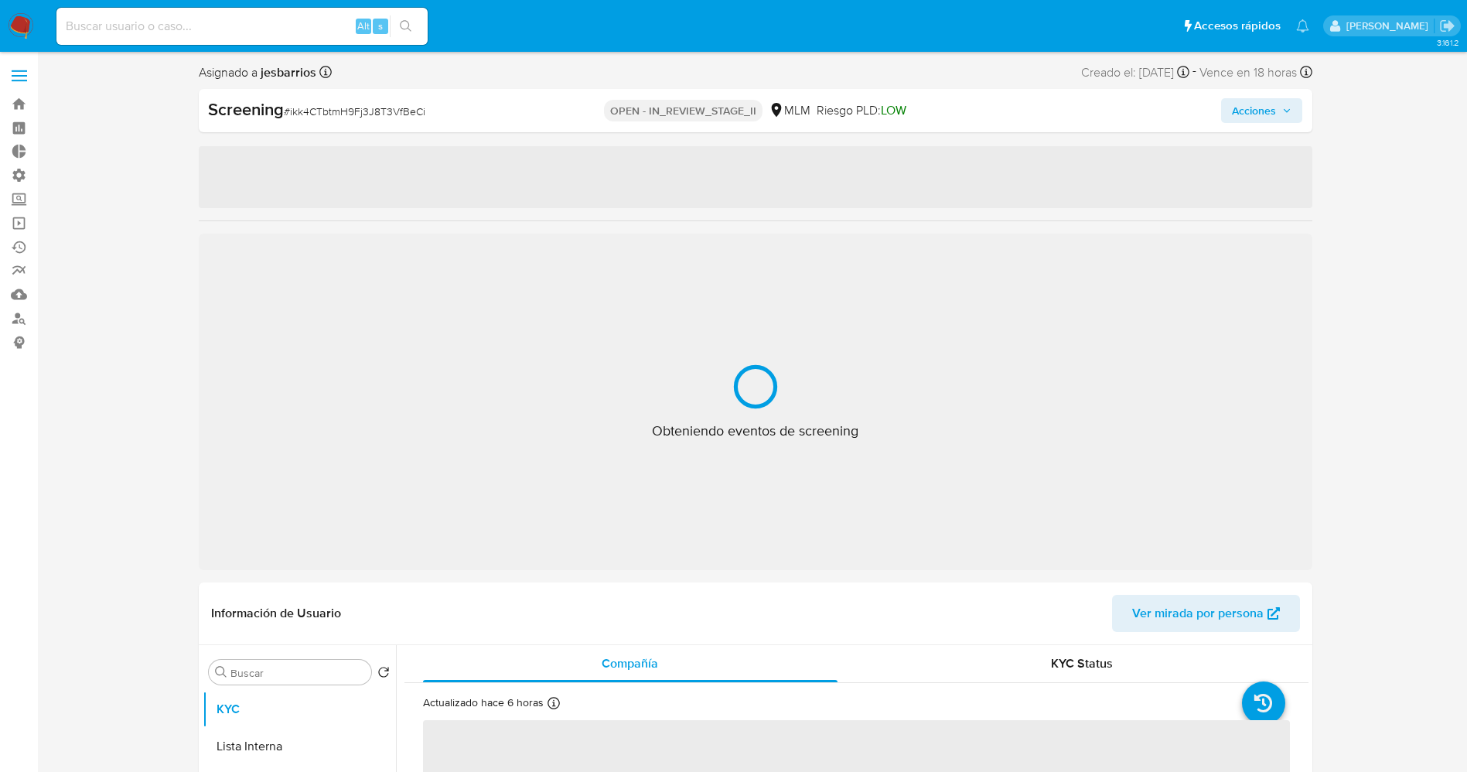
select select "10"
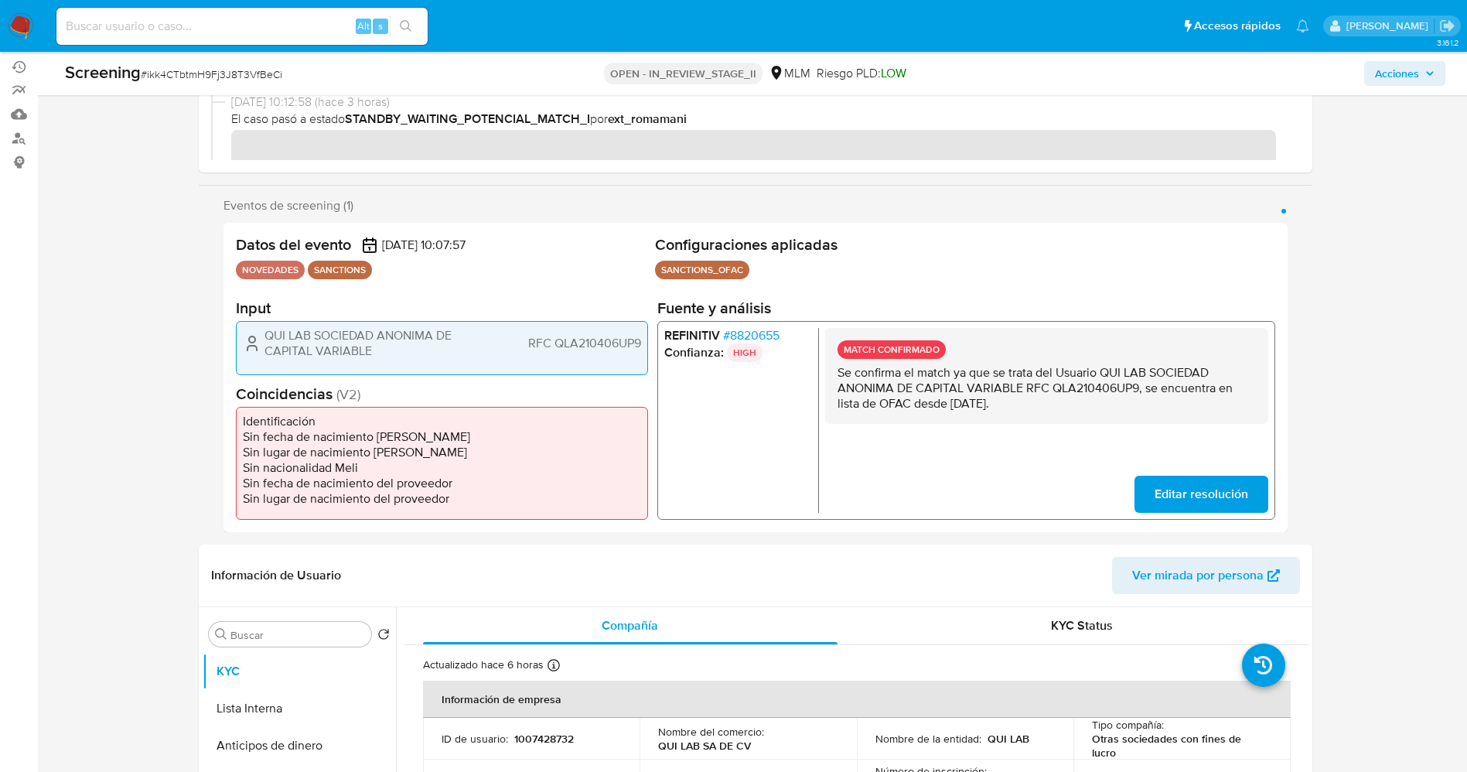
scroll to position [348, 0]
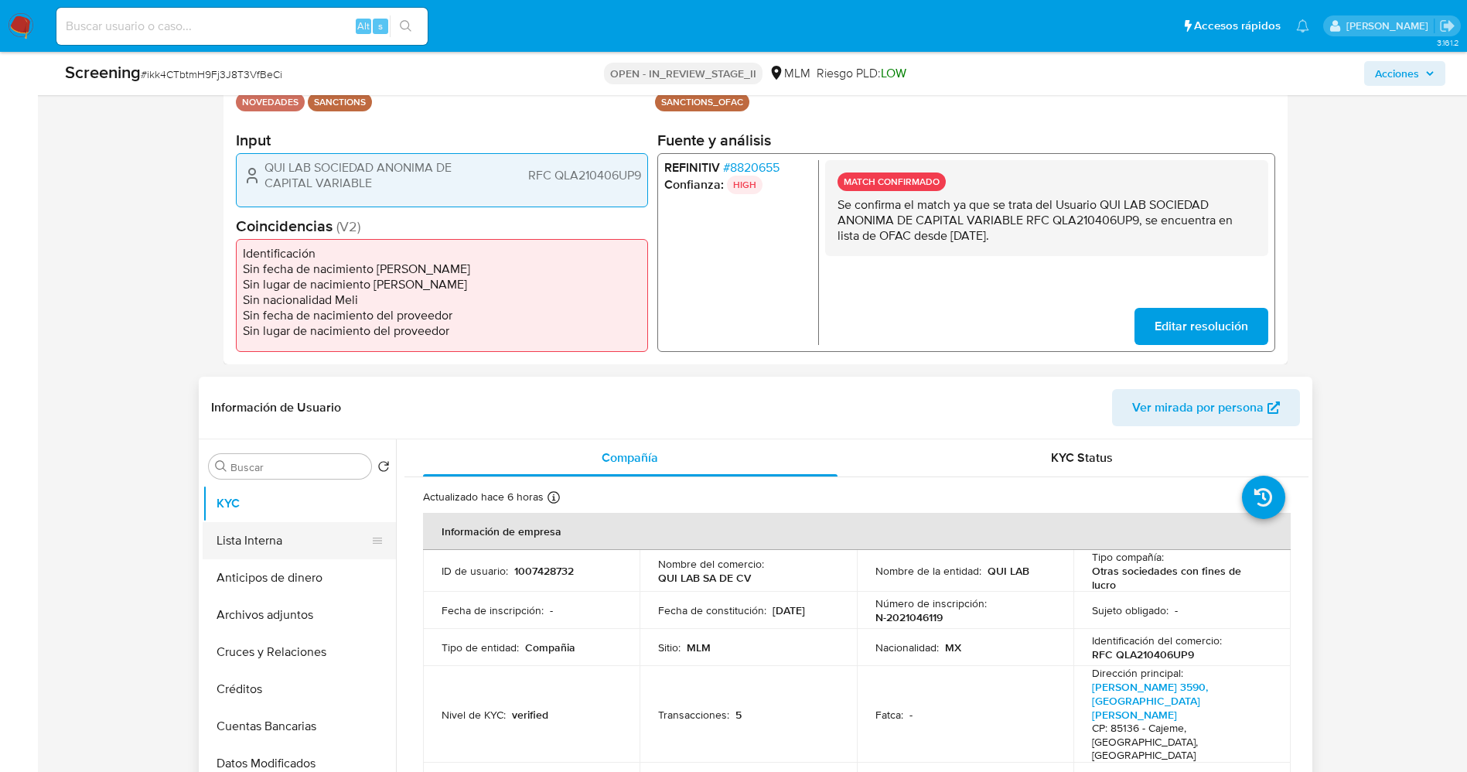
click at [281, 537] on button "Lista Interna" at bounding box center [293, 540] width 181 height 37
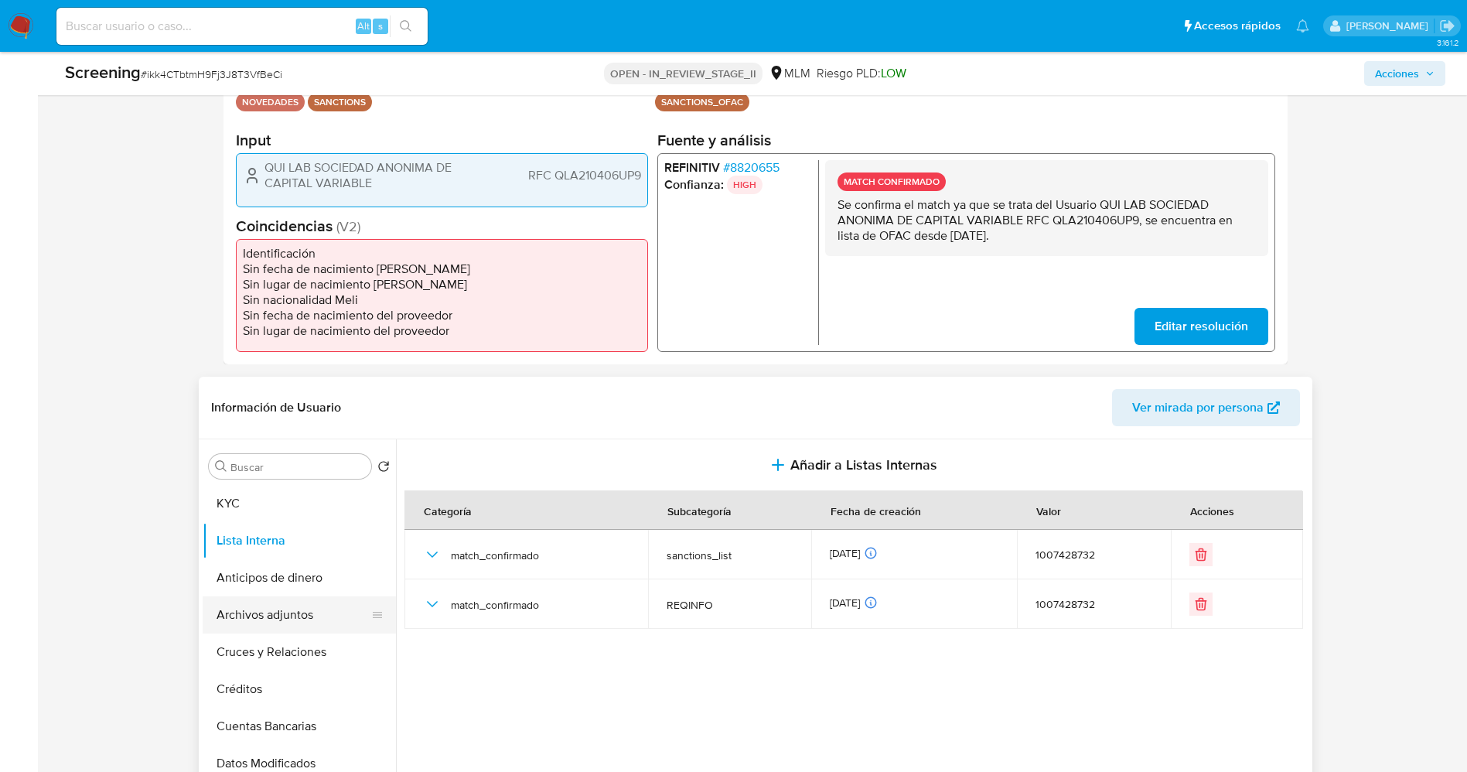
click at [279, 618] on button "Archivos adjuntos" at bounding box center [293, 614] width 181 height 37
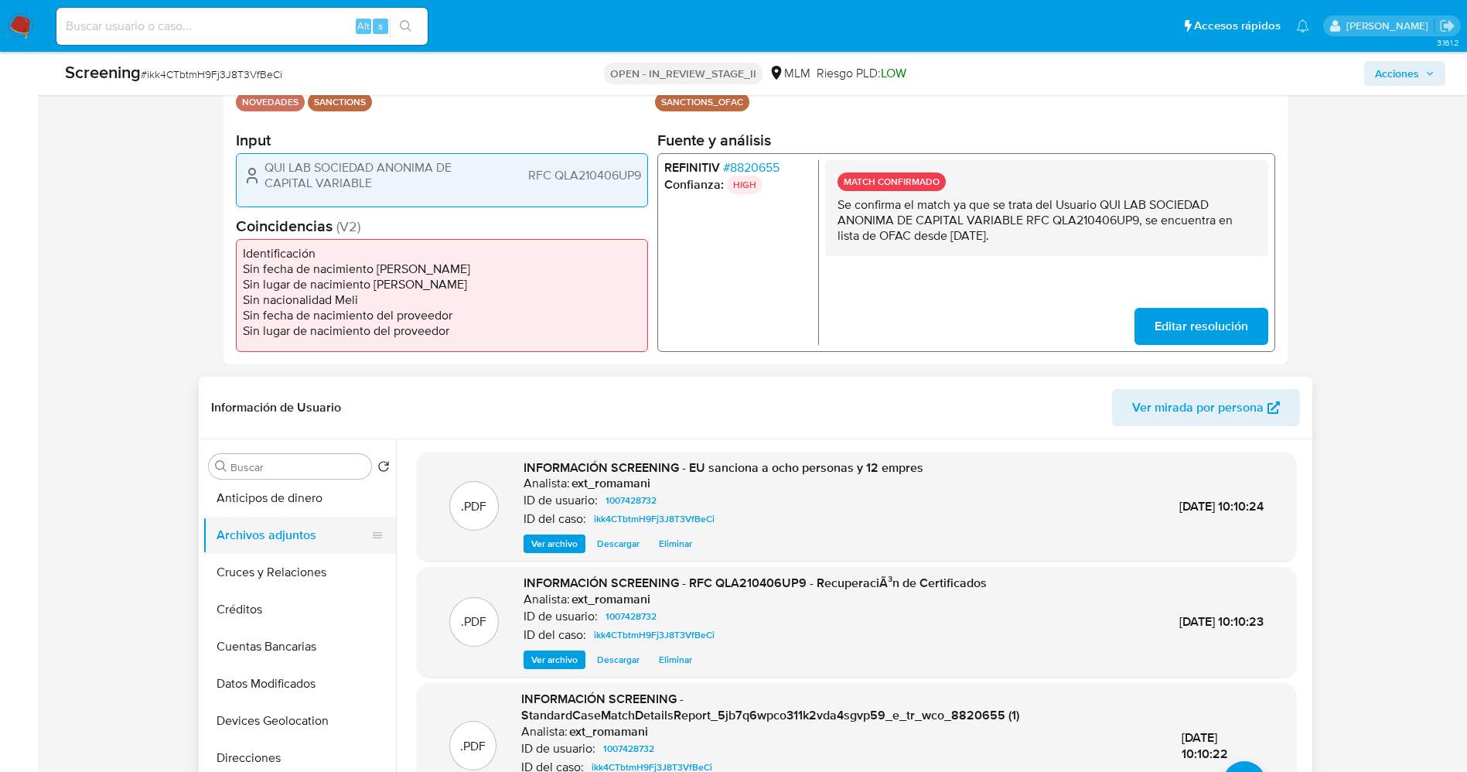
scroll to position [116, 0]
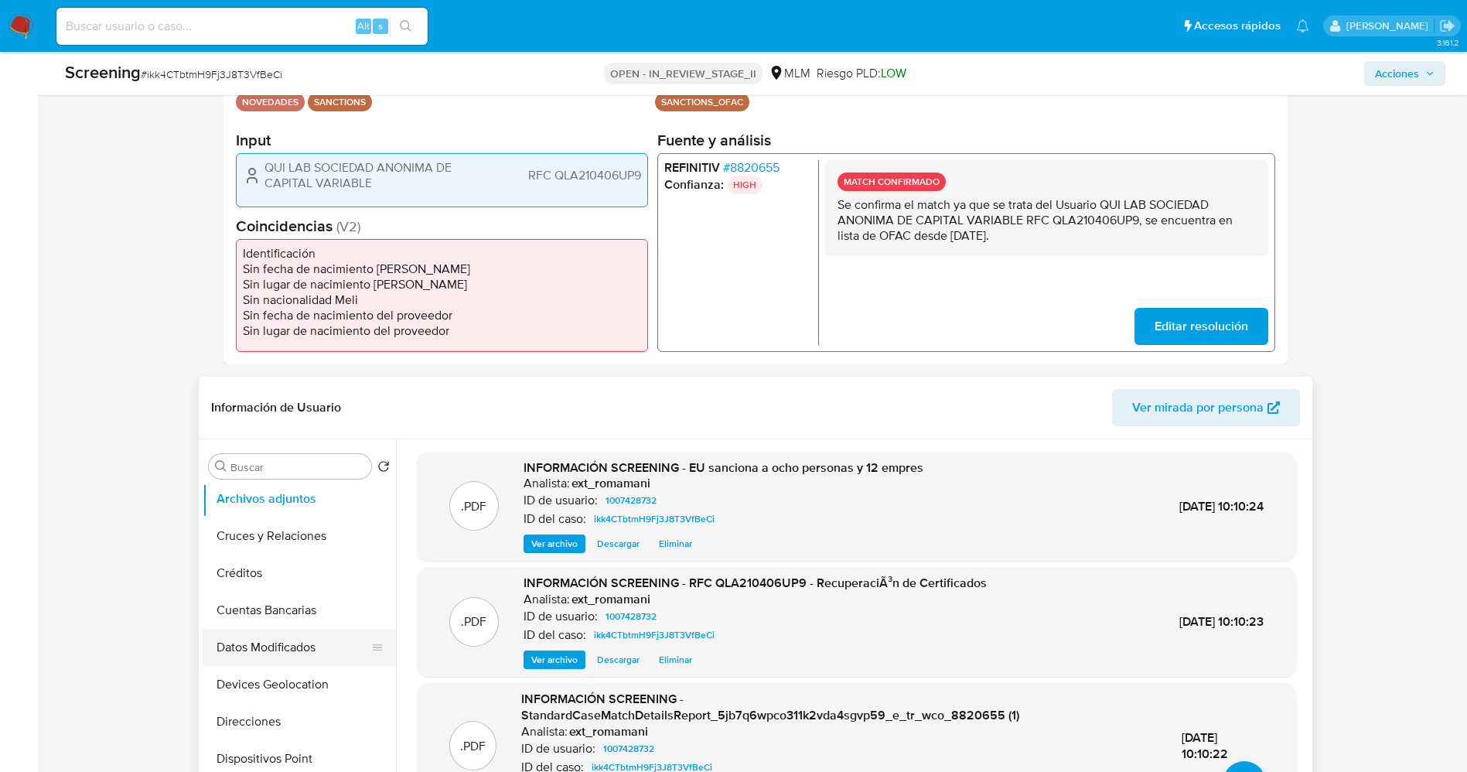
click at [287, 656] on button "Datos Modificados" at bounding box center [293, 647] width 181 height 37
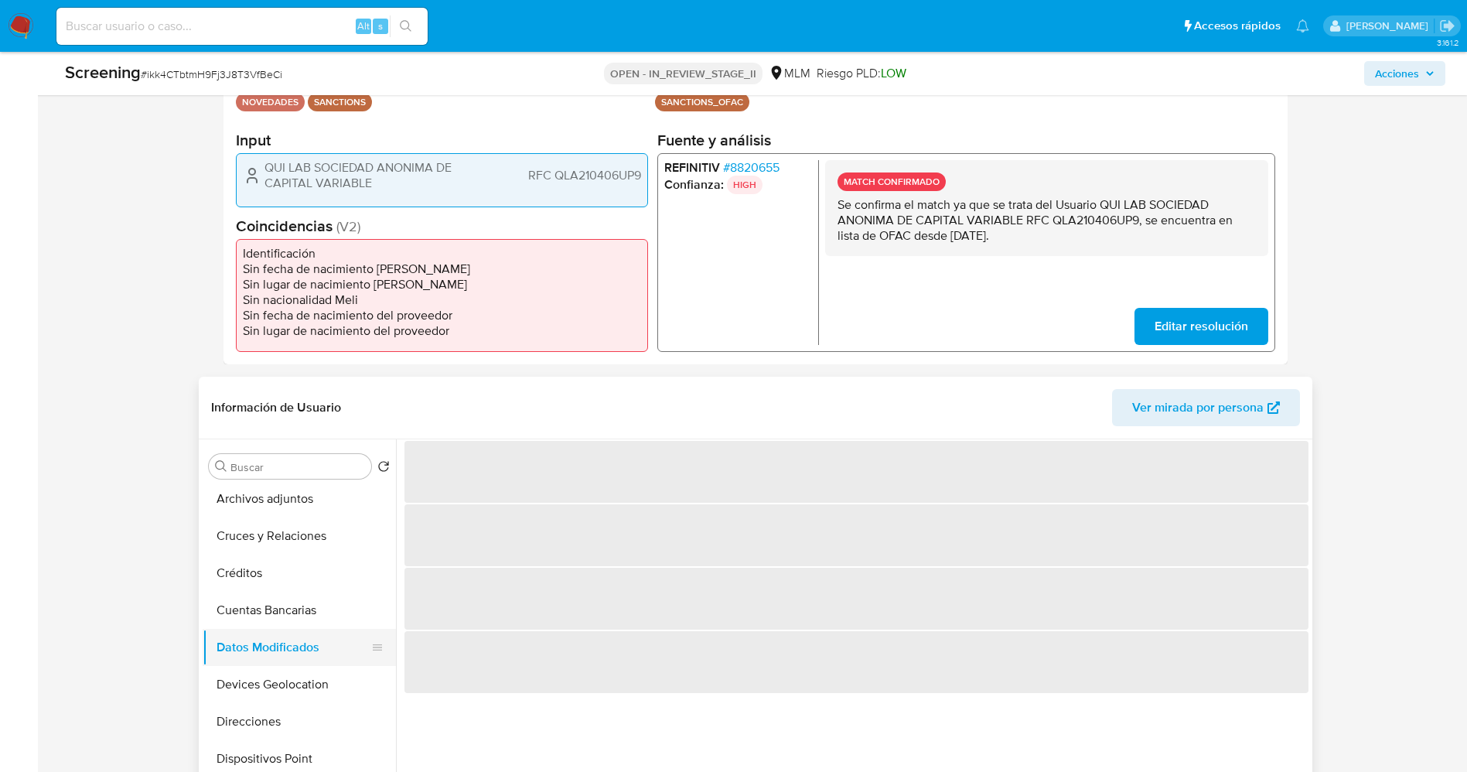
scroll to position [0, 0]
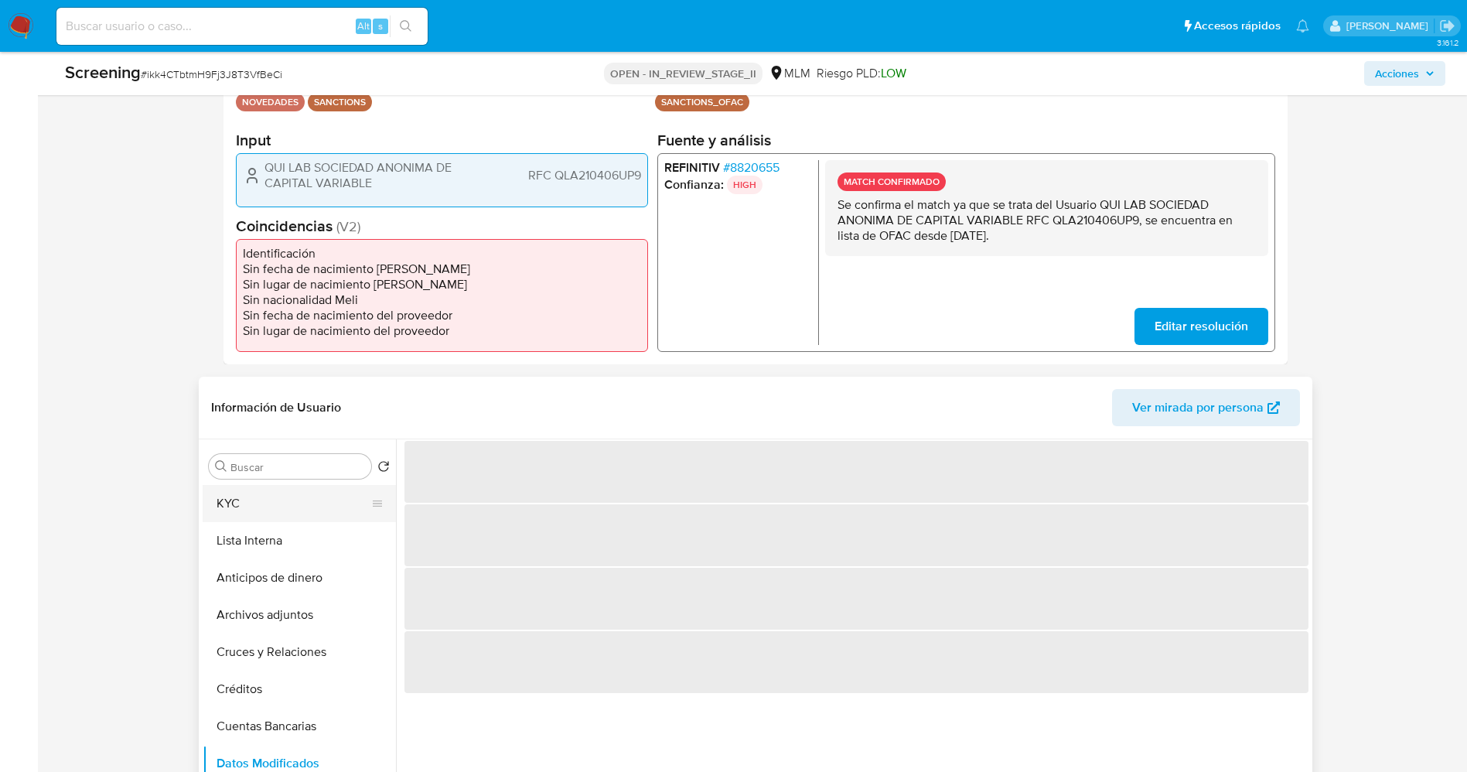
click at [260, 500] on button "KYC" at bounding box center [293, 503] width 181 height 37
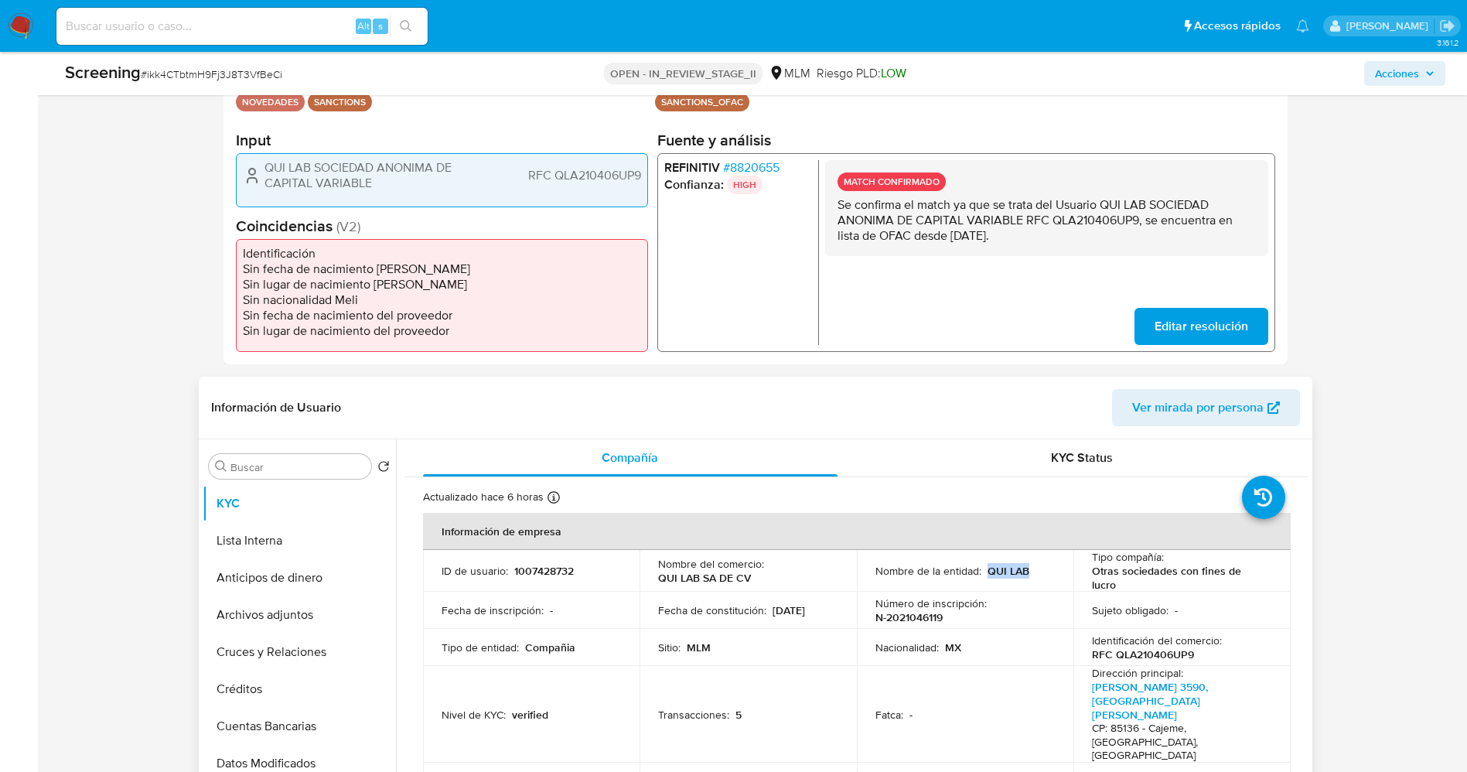
drag, startPoint x: 983, startPoint y: 570, endPoint x: 1028, endPoint y: 575, distance: 45.9
click at [1028, 575] on div "Nombre de la entidad : QUI LAB" at bounding box center [965, 571] width 180 height 14
copy p "QUI LAB"
click at [735, 174] on span "# 8820655" at bounding box center [750, 167] width 56 height 15
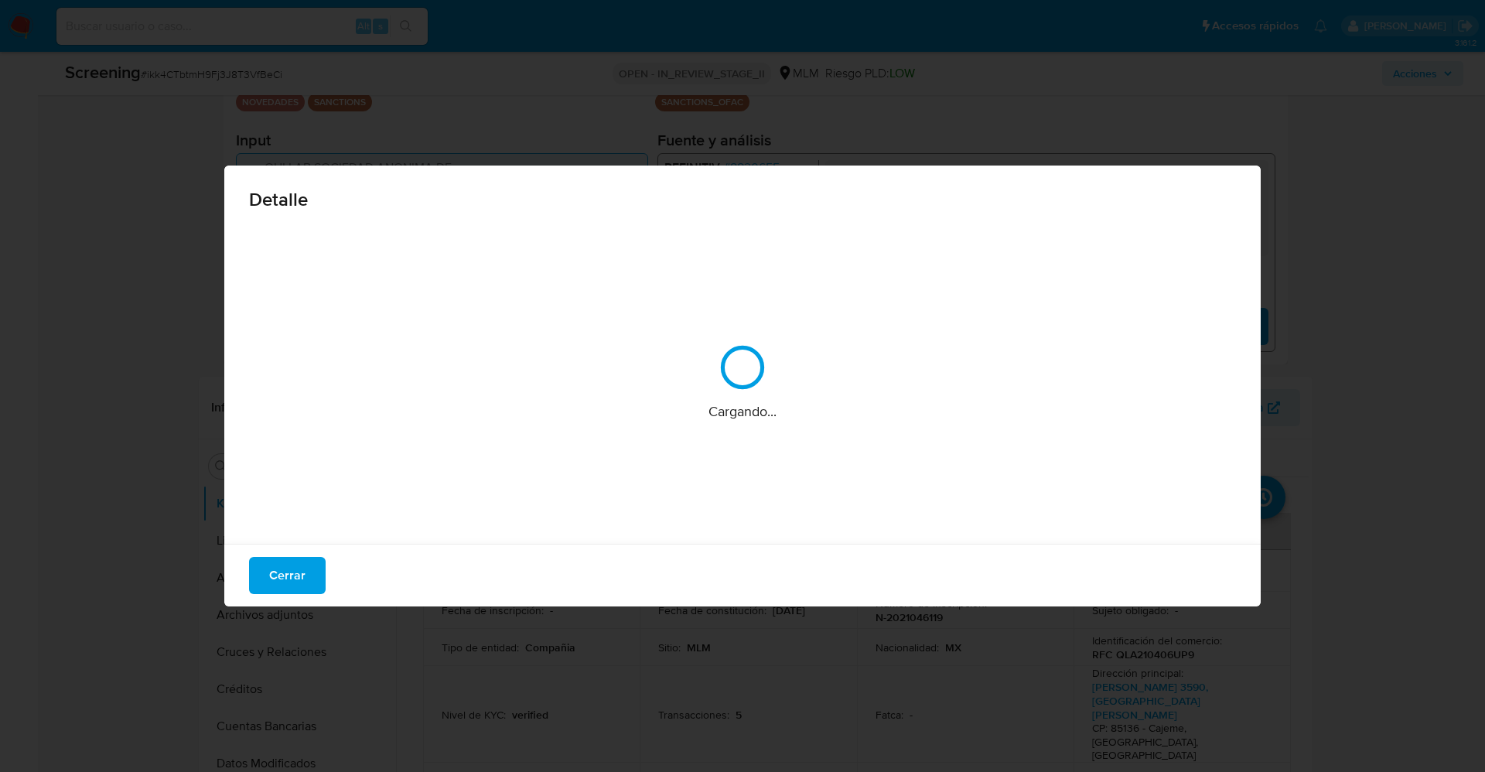
click at [736, 165] on div "Detalle Cargando... Cerrar" at bounding box center [742, 386] width 1485 height 772
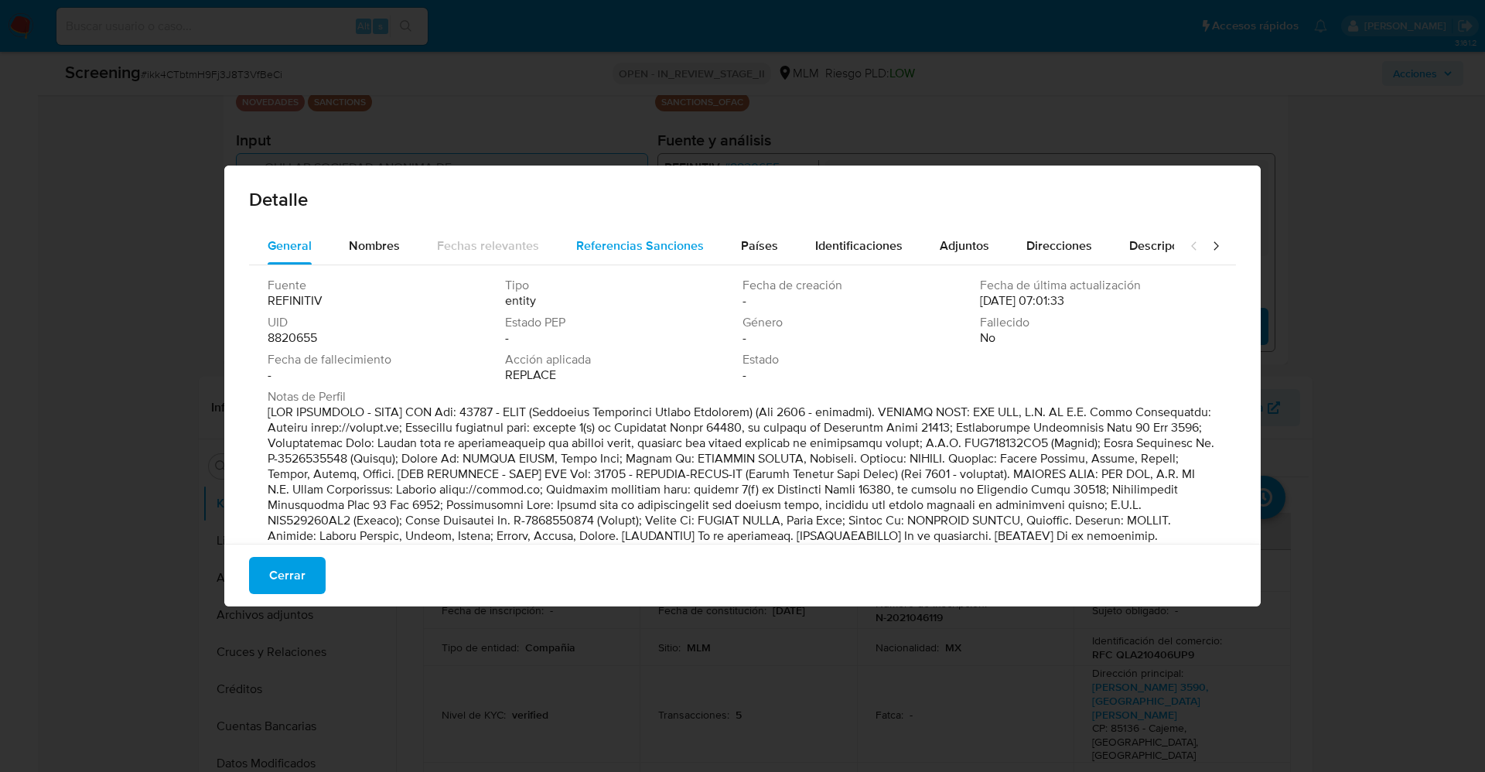
click at [636, 265] on div "Fuente REFINITIV Tipo entity Fecha de creación - Fecha de última actualización …" at bounding box center [742, 421] width 987 height 312
click at [646, 246] on span "Referencias Sanciones" at bounding box center [640, 246] width 128 height 18
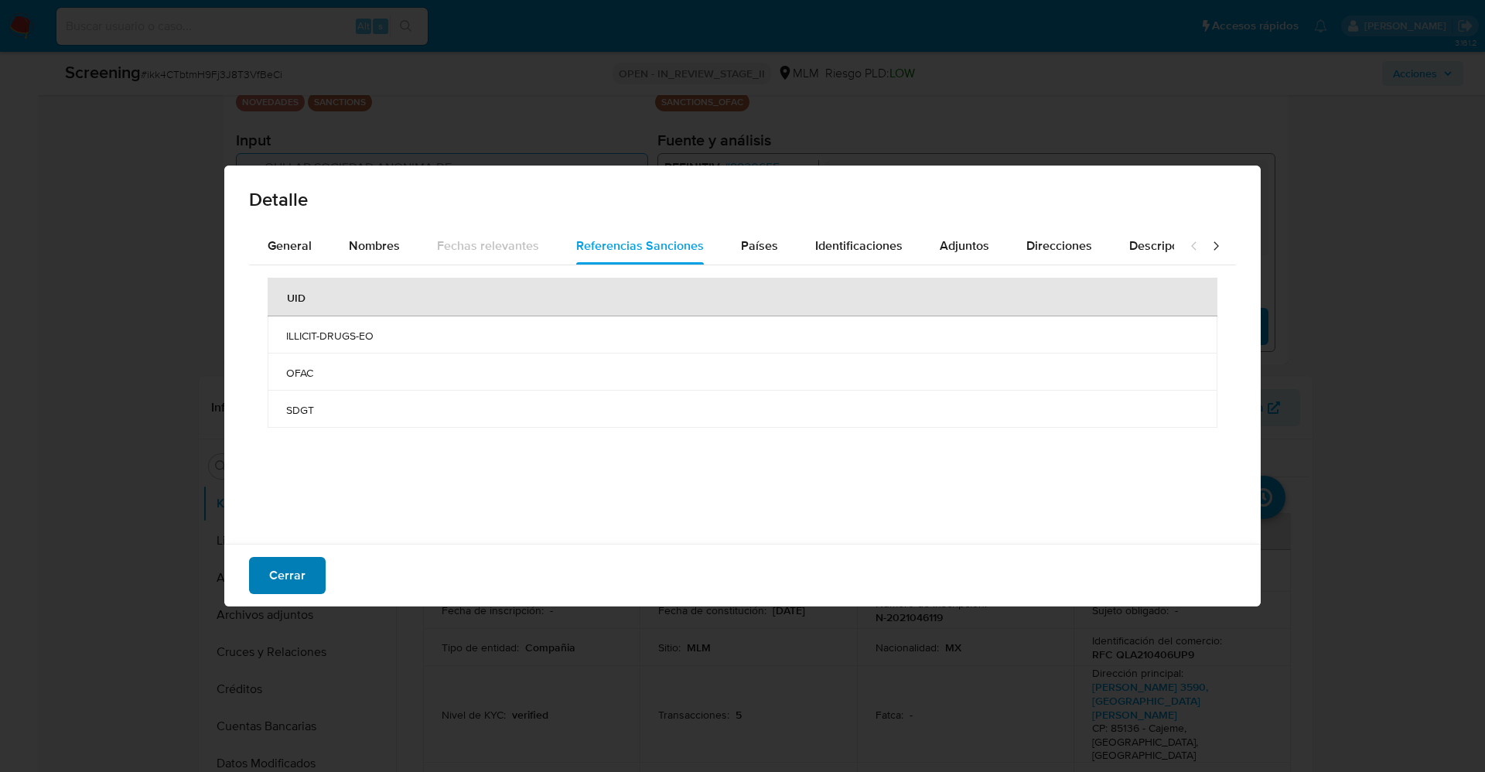
click at [296, 569] on span "Cerrar" at bounding box center [287, 575] width 36 height 34
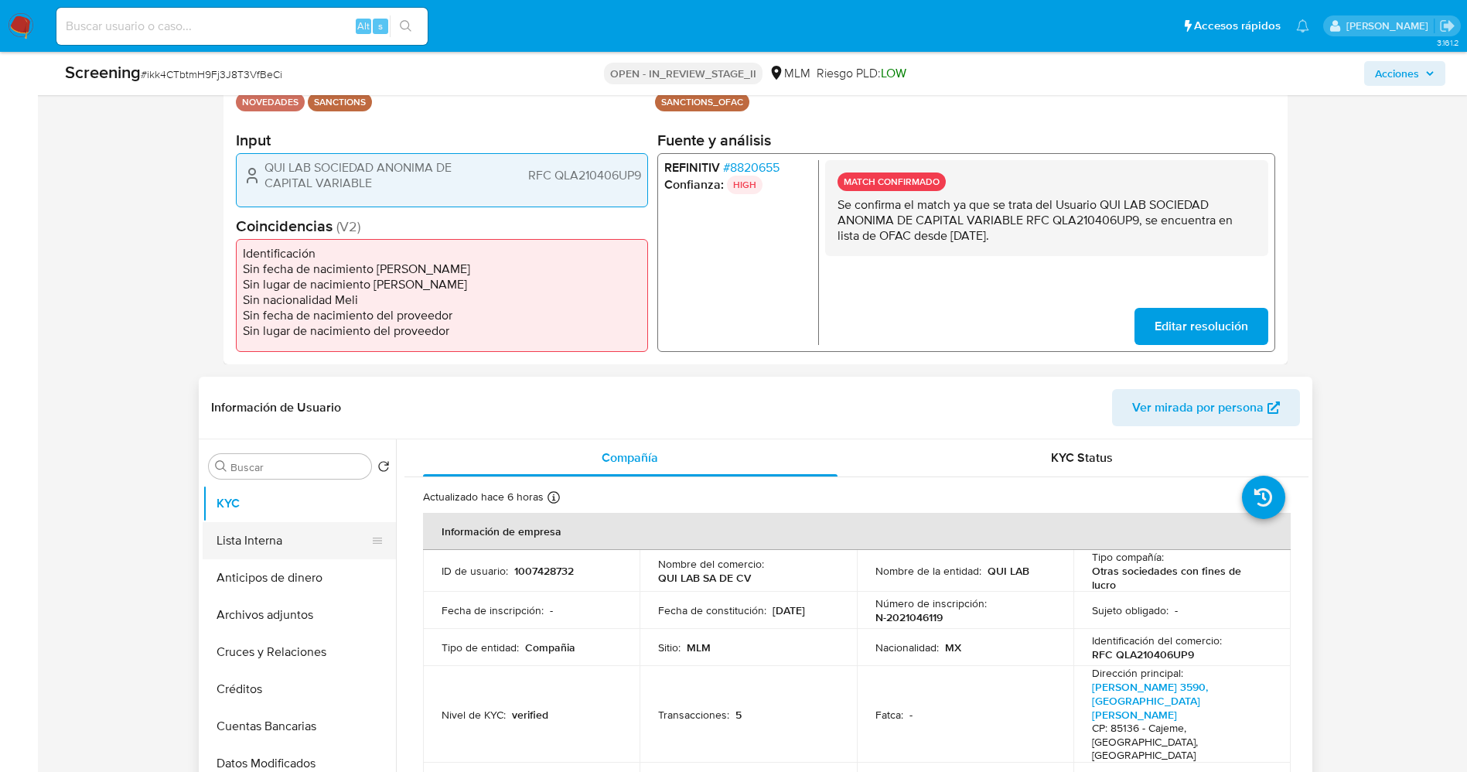
click at [257, 544] on button "Lista Interna" at bounding box center [293, 540] width 181 height 37
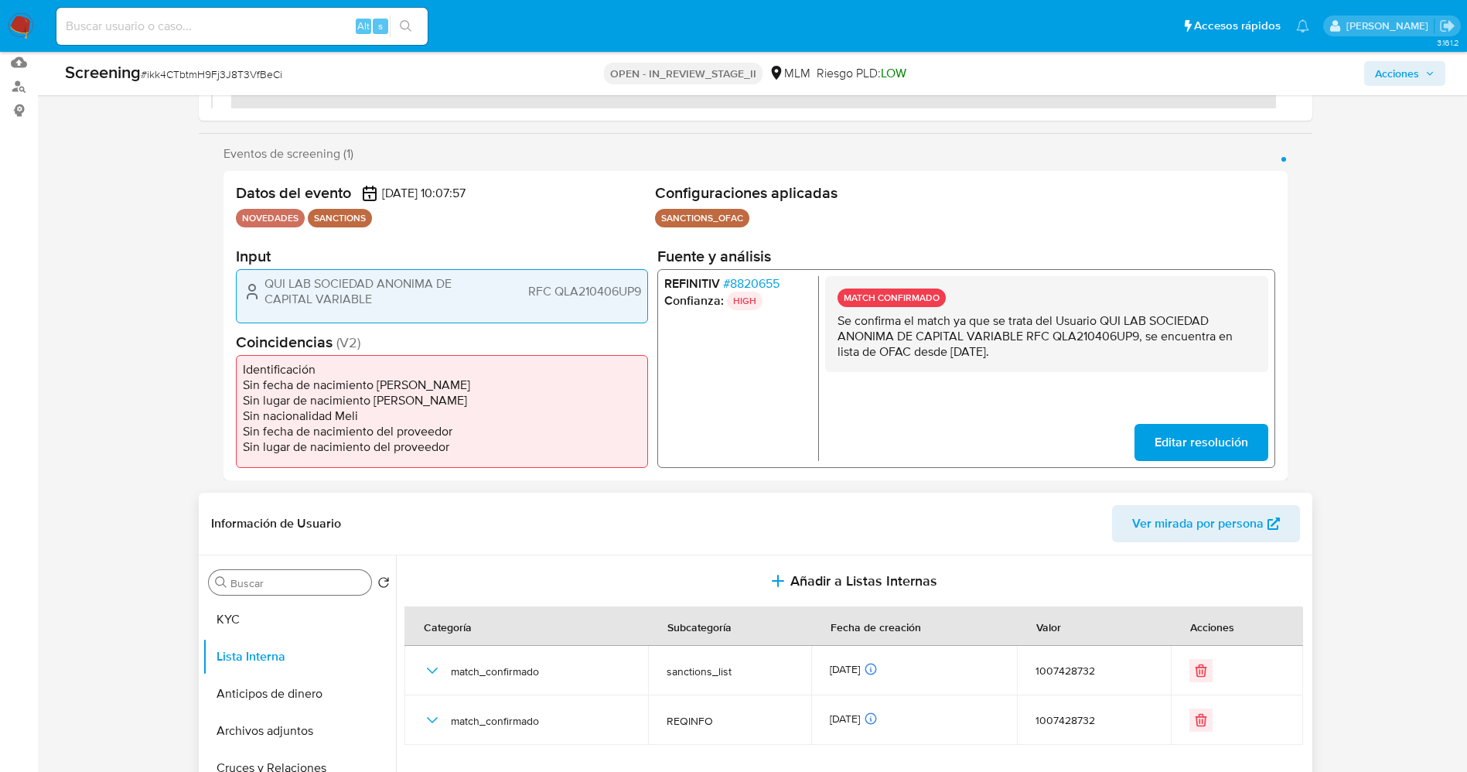
scroll to position [116, 0]
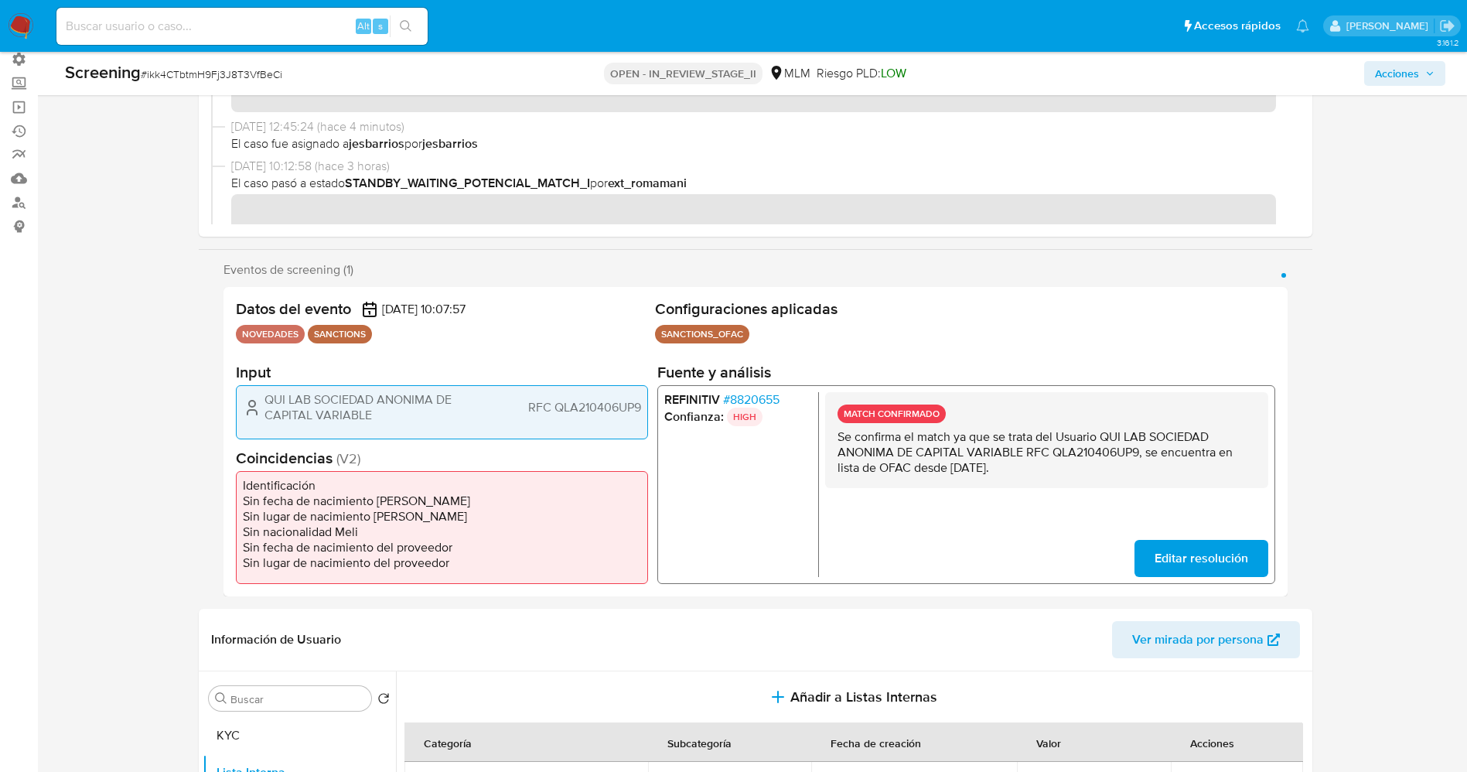
drag, startPoint x: 253, startPoint y: 397, endPoint x: 648, endPoint y: 401, distance: 395.1
click at [648, 401] on div "Datos del evento 07/10/2025 10:07:57 NOVEDADES SANCTIONS Configuraciones aplica…" at bounding box center [755, 441] width 1064 height 309
click at [759, 398] on span "# 8820655" at bounding box center [750, 399] width 56 height 15
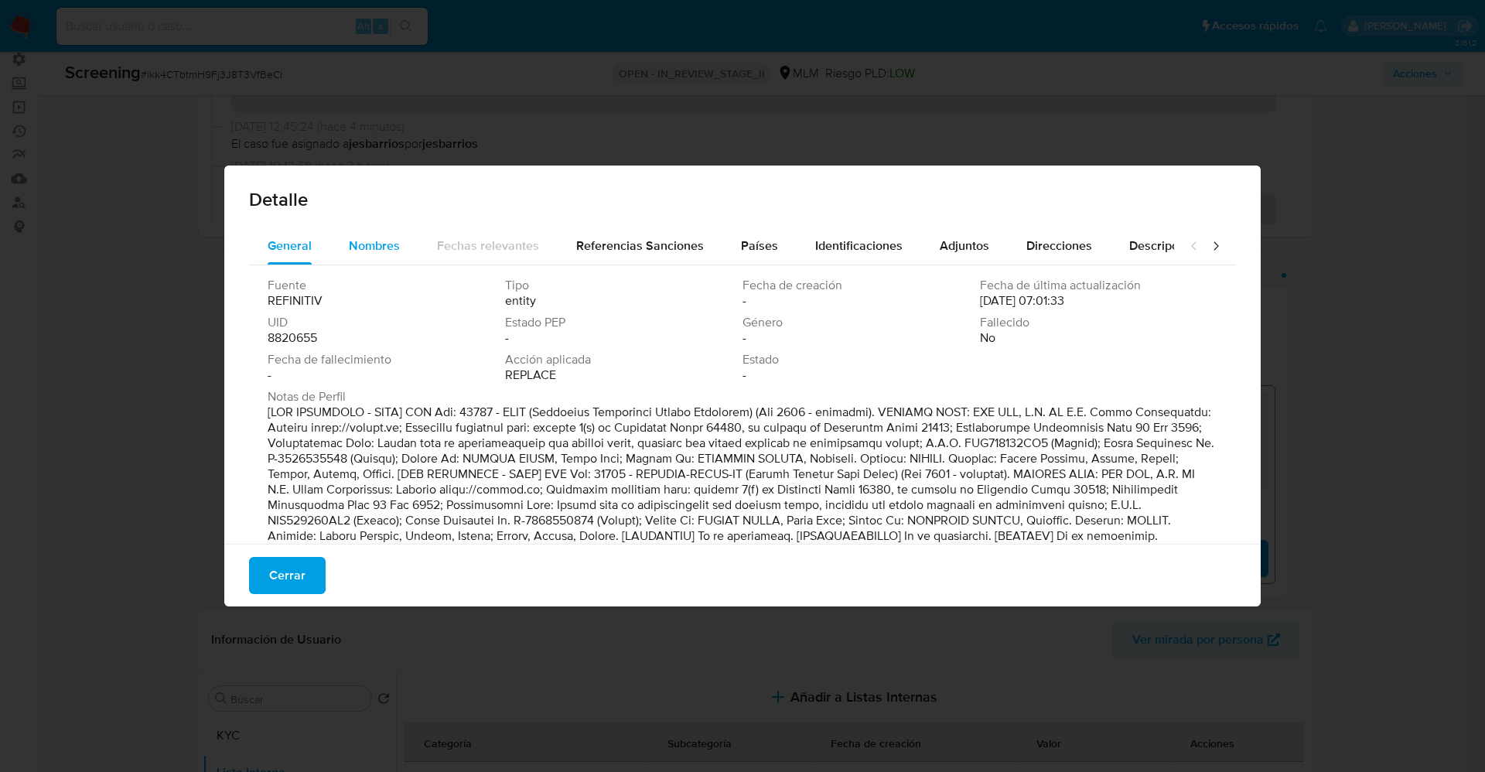
click at [390, 245] on span "Nombres" at bounding box center [374, 246] width 51 height 18
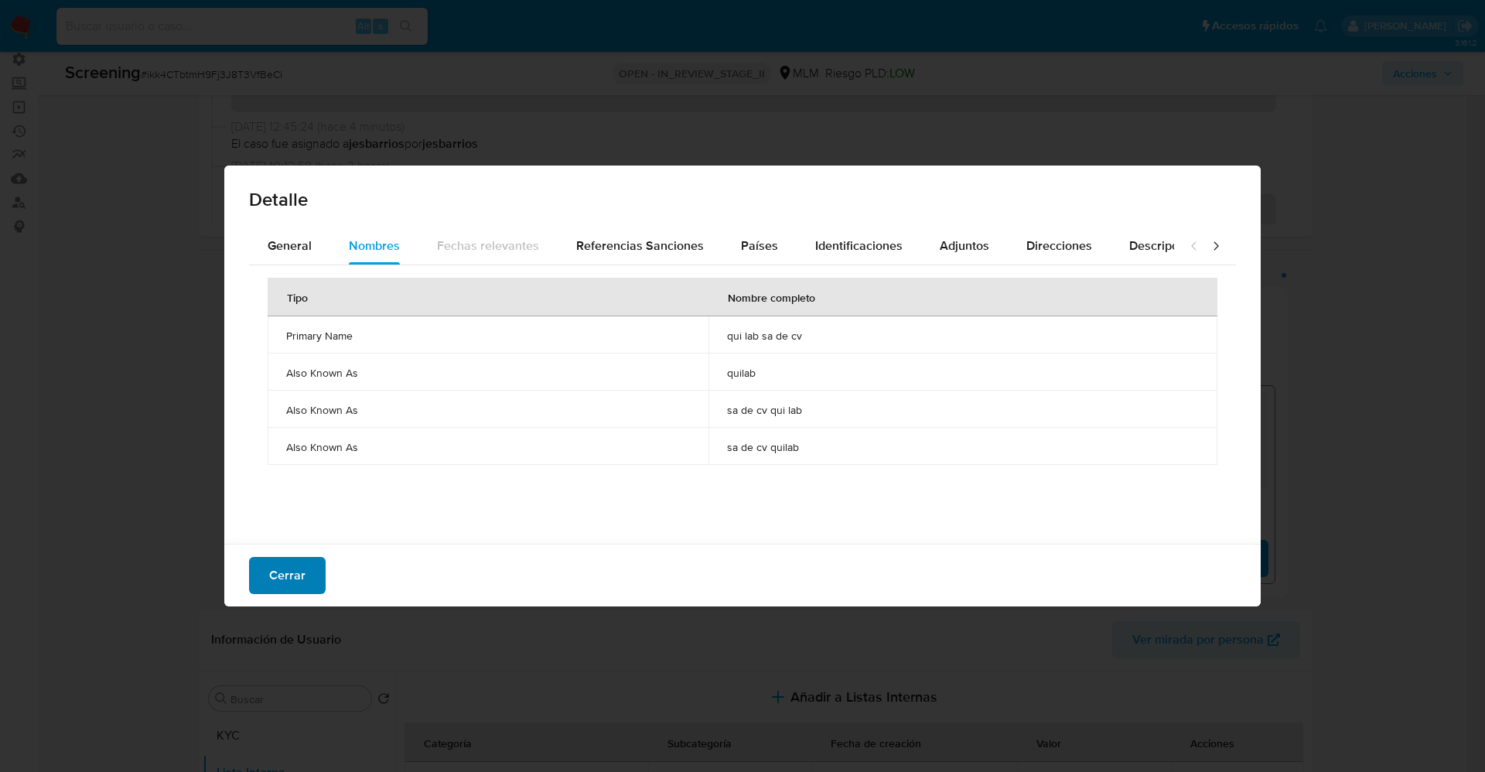
click at [314, 571] on button "Cerrar" at bounding box center [287, 575] width 77 height 37
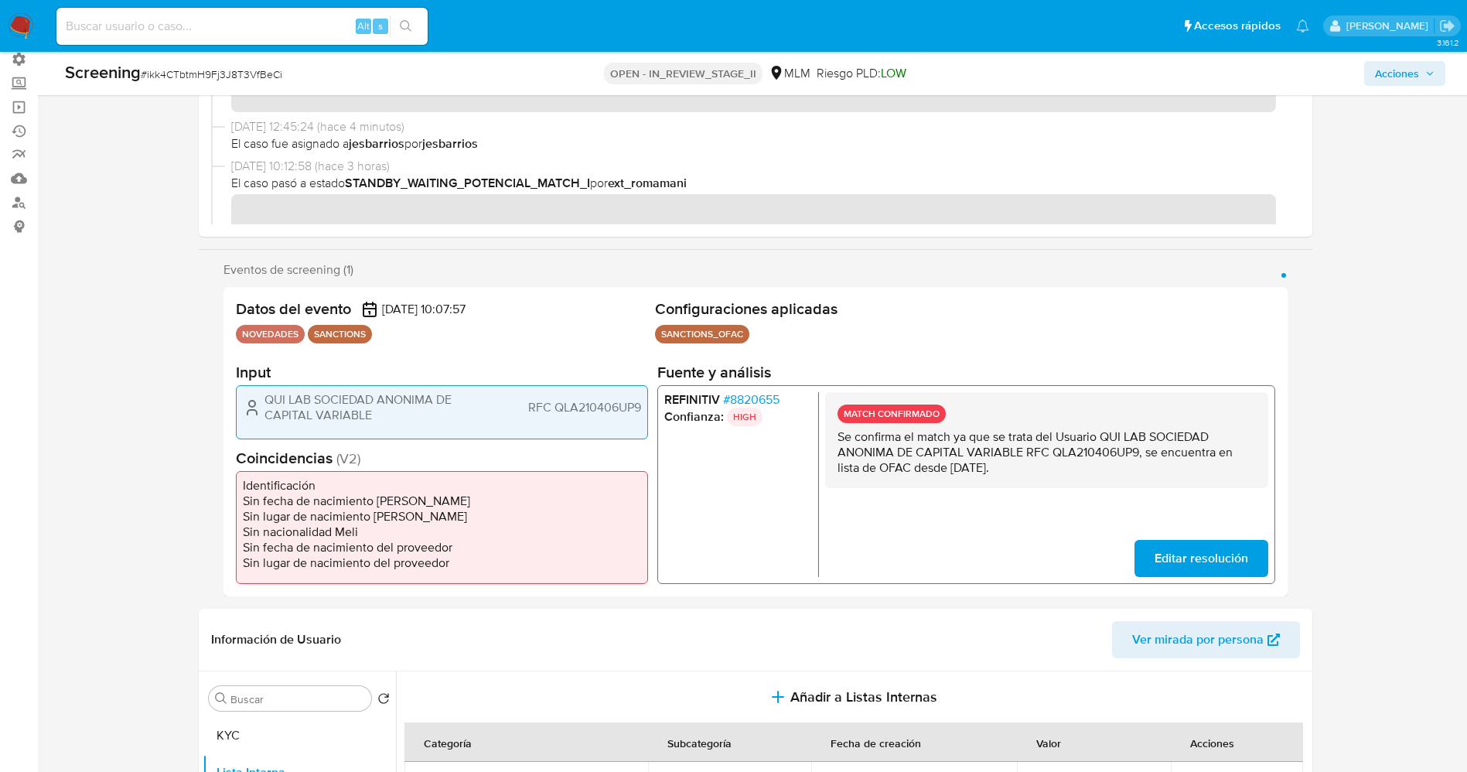
click at [775, 400] on span "# 8820655" at bounding box center [750, 399] width 56 height 15
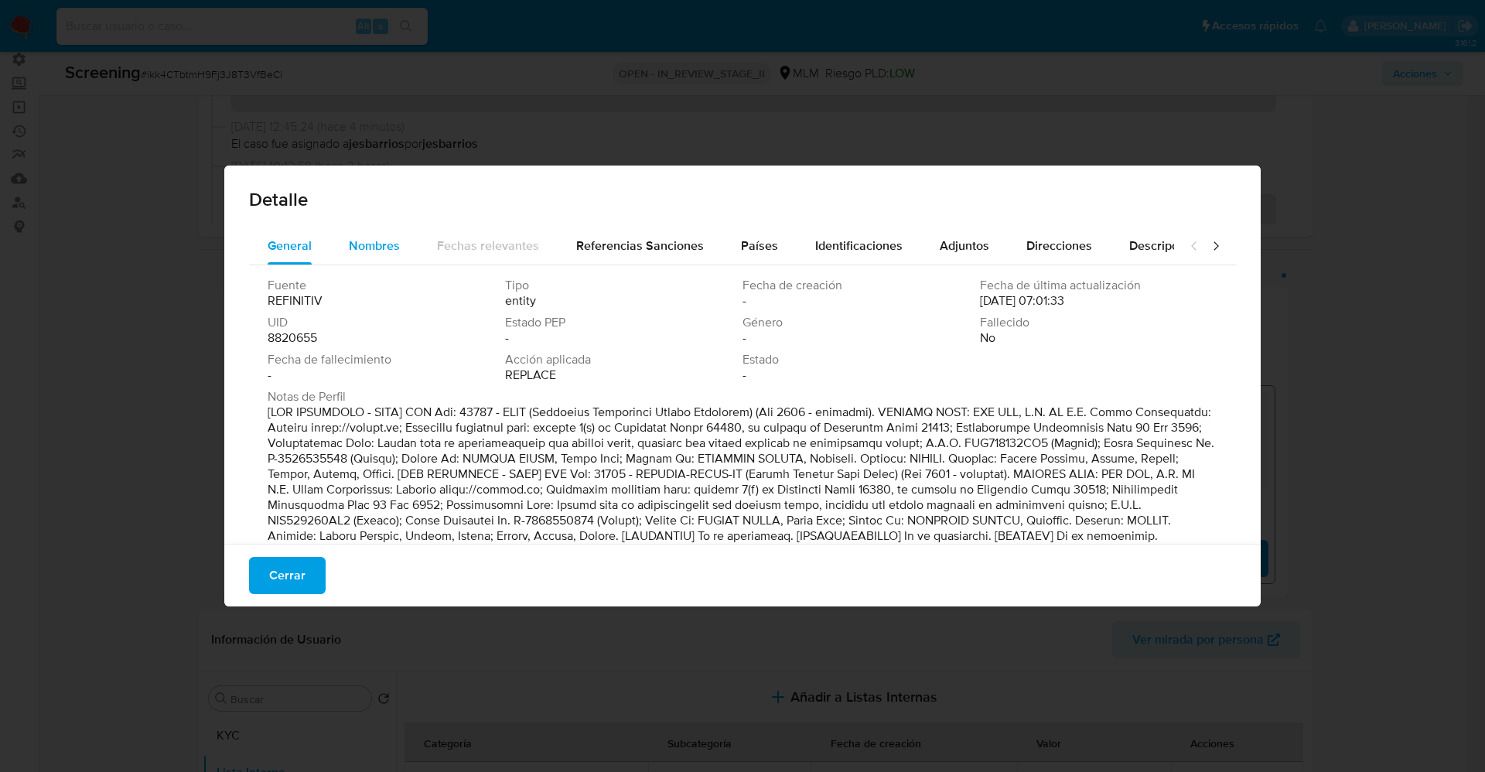
click at [377, 251] on span "Nombres" at bounding box center [374, 246] width 51 height 18
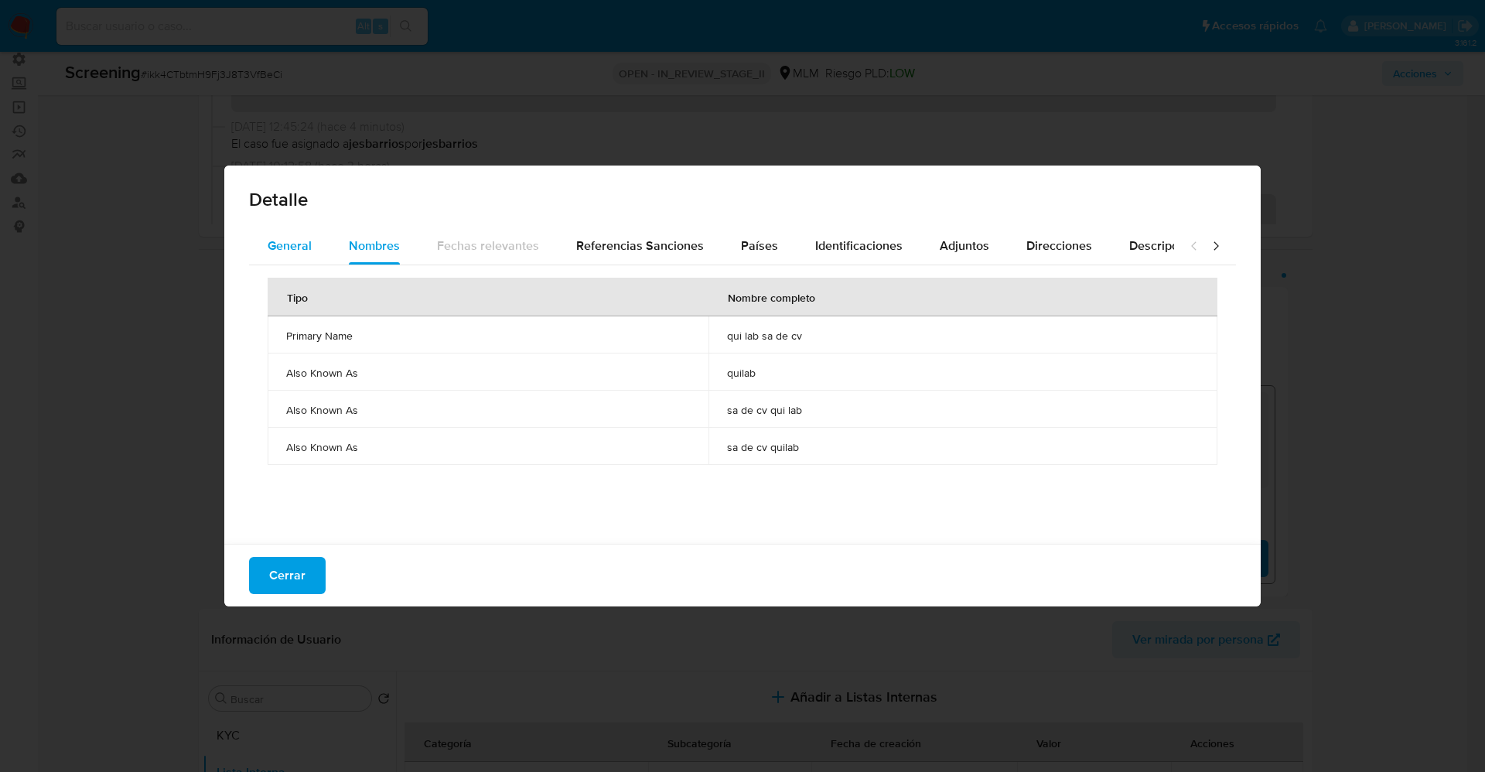
click at [320, 238] on button "General" at bounding box center [289, 245] width 81 height 37
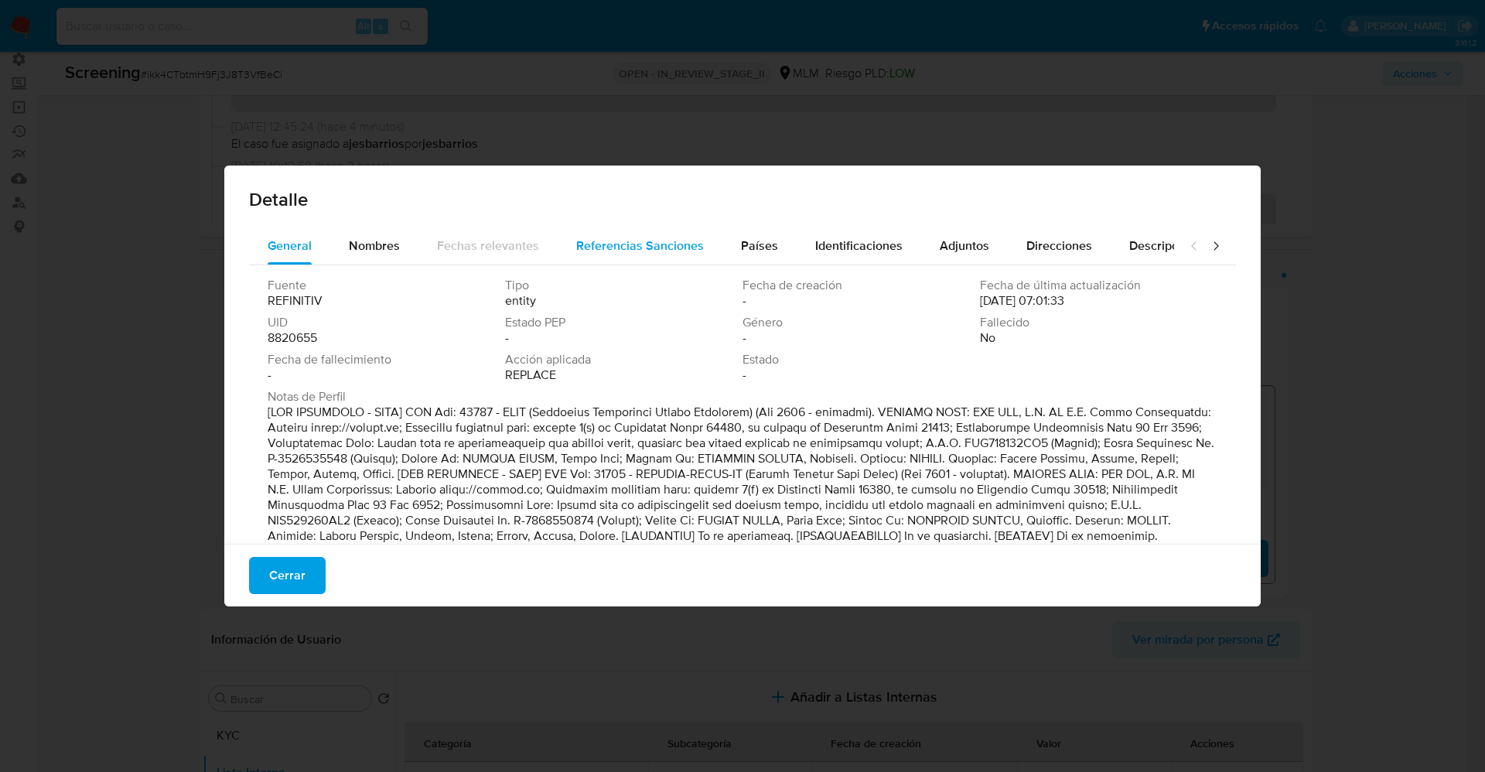
click at [674, 240] on span "Referencias Sanciones" at bounding box center [640, 246] width 128 height 18
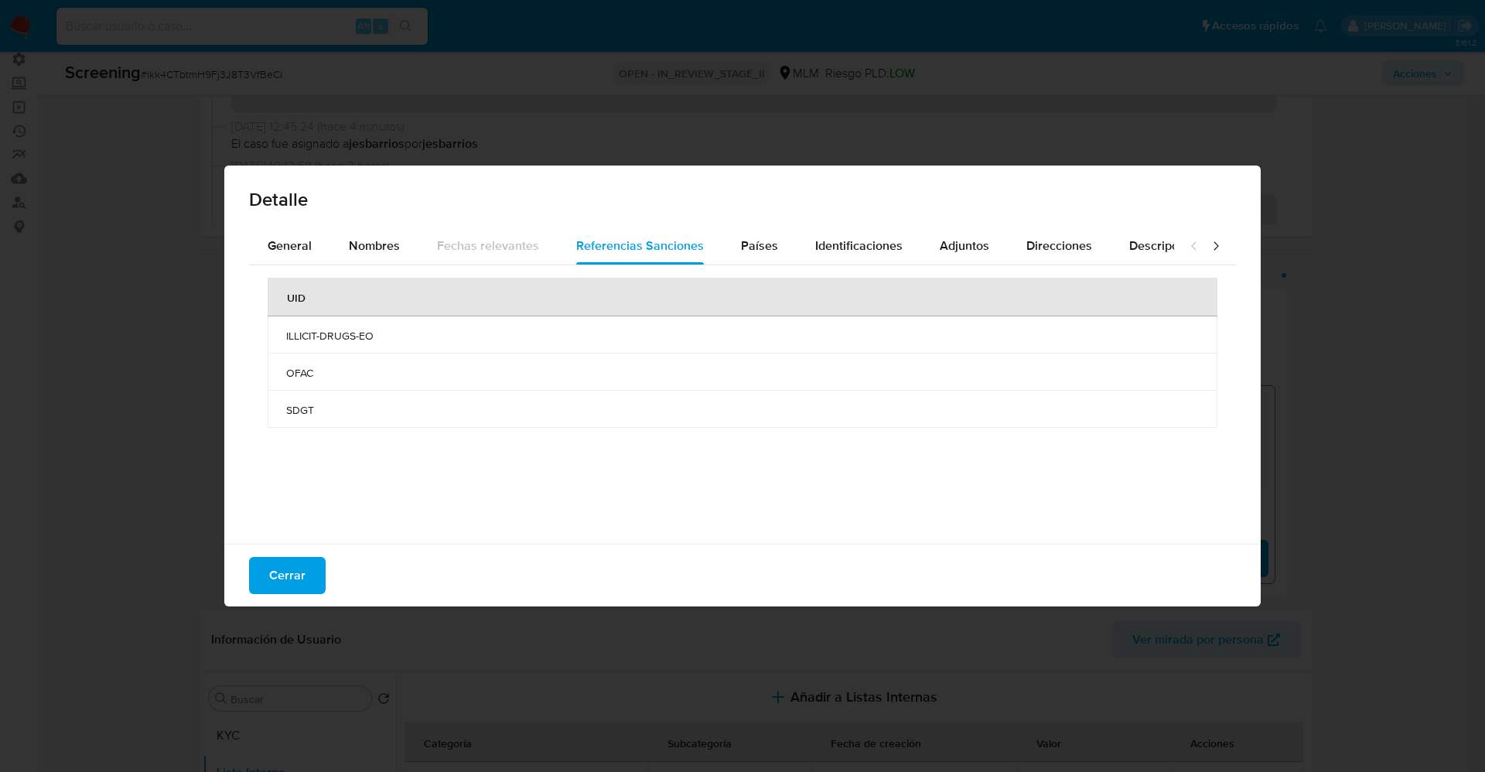
drag, startPoint x: 286, startPoint y: 337, endPoint x: 390, endPoint y: 337, distance: 104.4
click at [390, 337] on td "ILLICIT-DRUGS-EO" at bounding box center [742, 334] width 949 height 37
click at [298, 569] on span "Cerrar" at bounding box center [287, 575] width 36 height 34
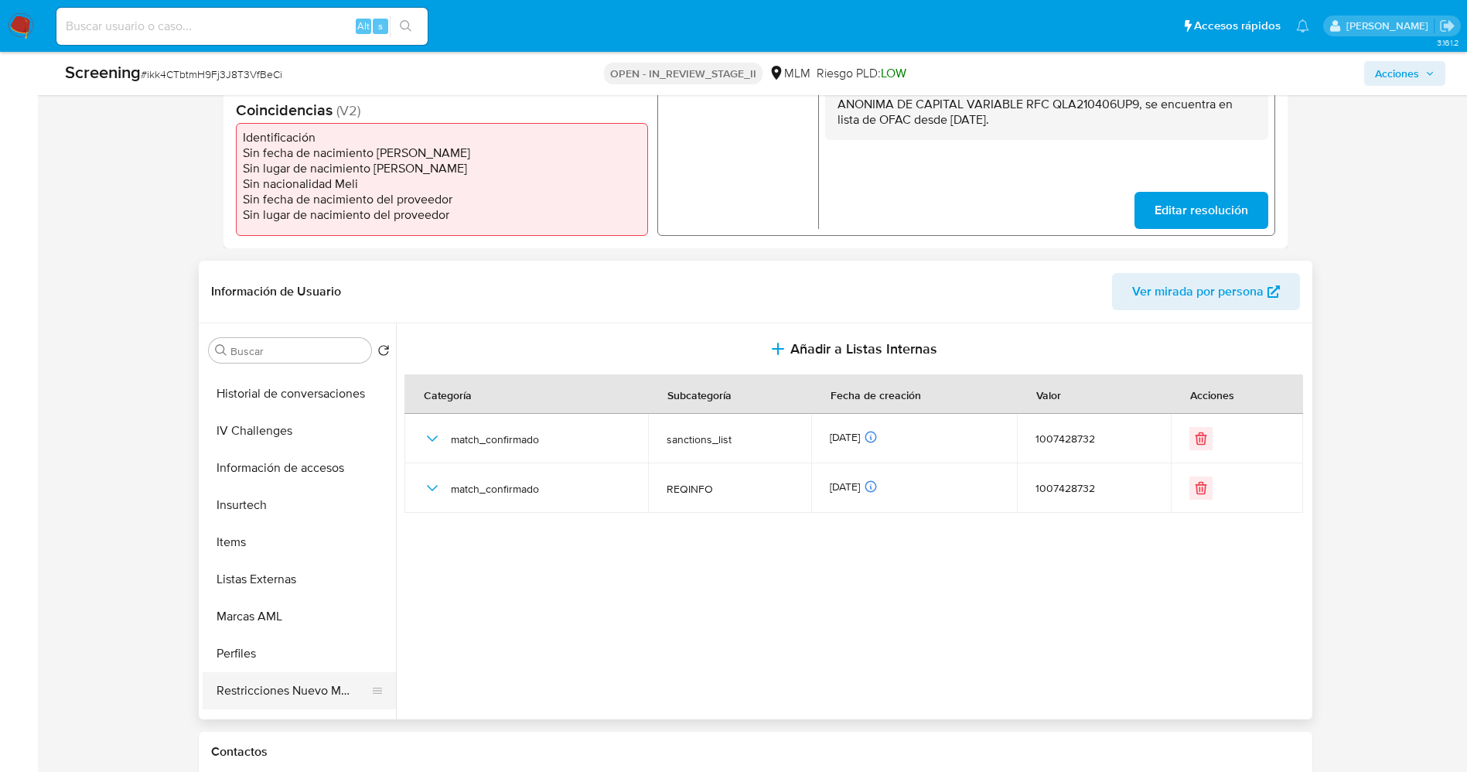
scroll to position [728, 0]
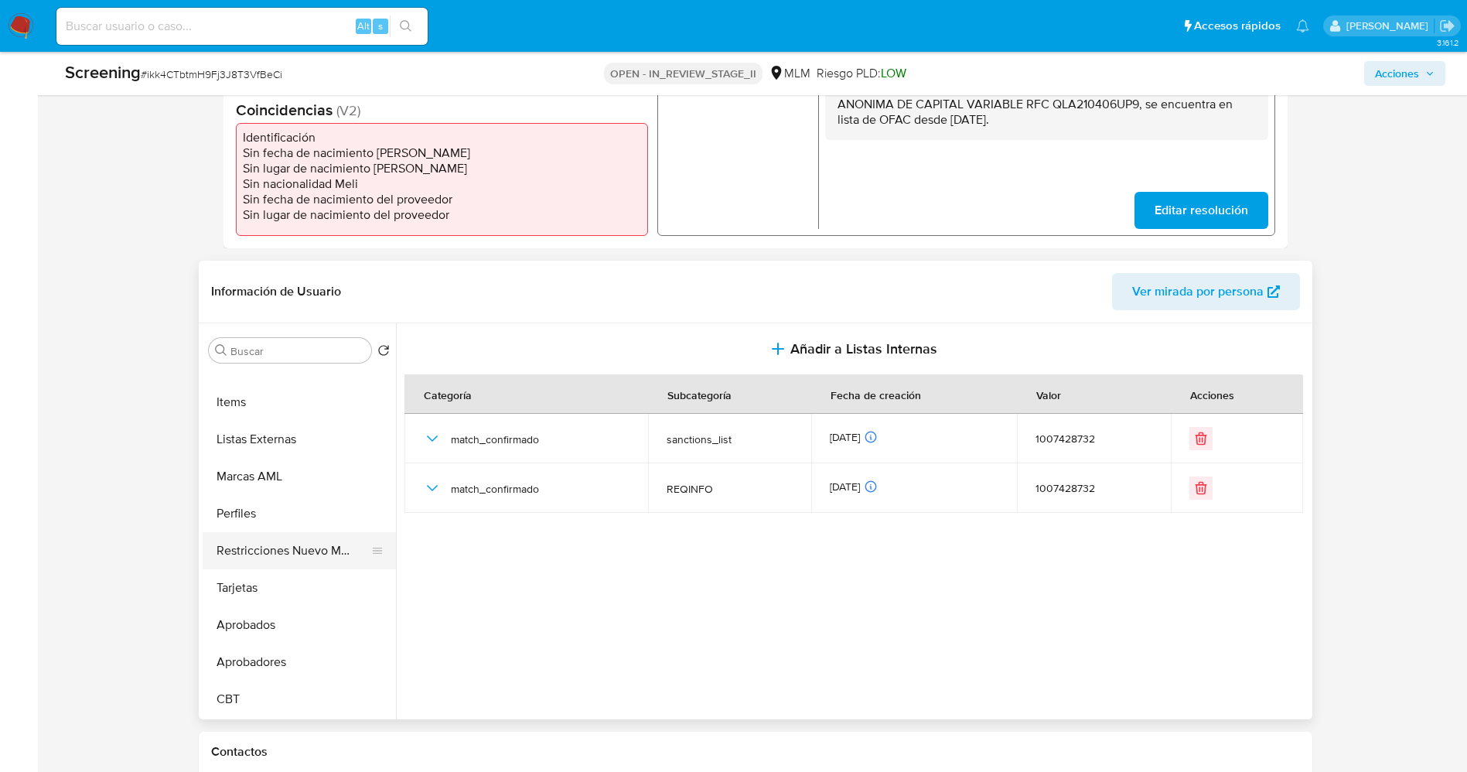
click at [291, 547] on button "Restricciones Nuevo Mundo" at bounding box center [293, 550] width 181 height 37
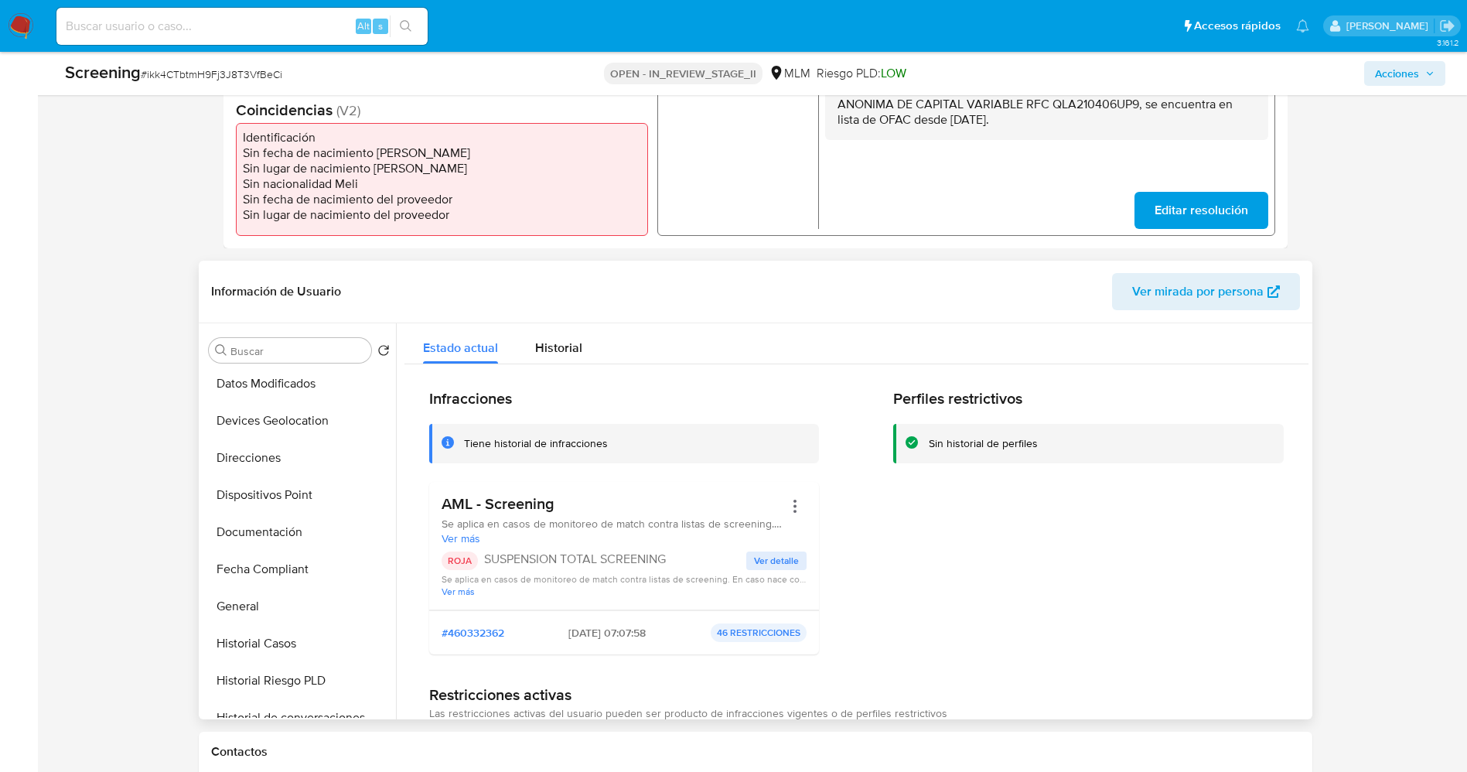
scroll to position [0, 0]
click at [281, 436] on button "Lista Interna" at bounding box center [293, 424] width 181 height 37
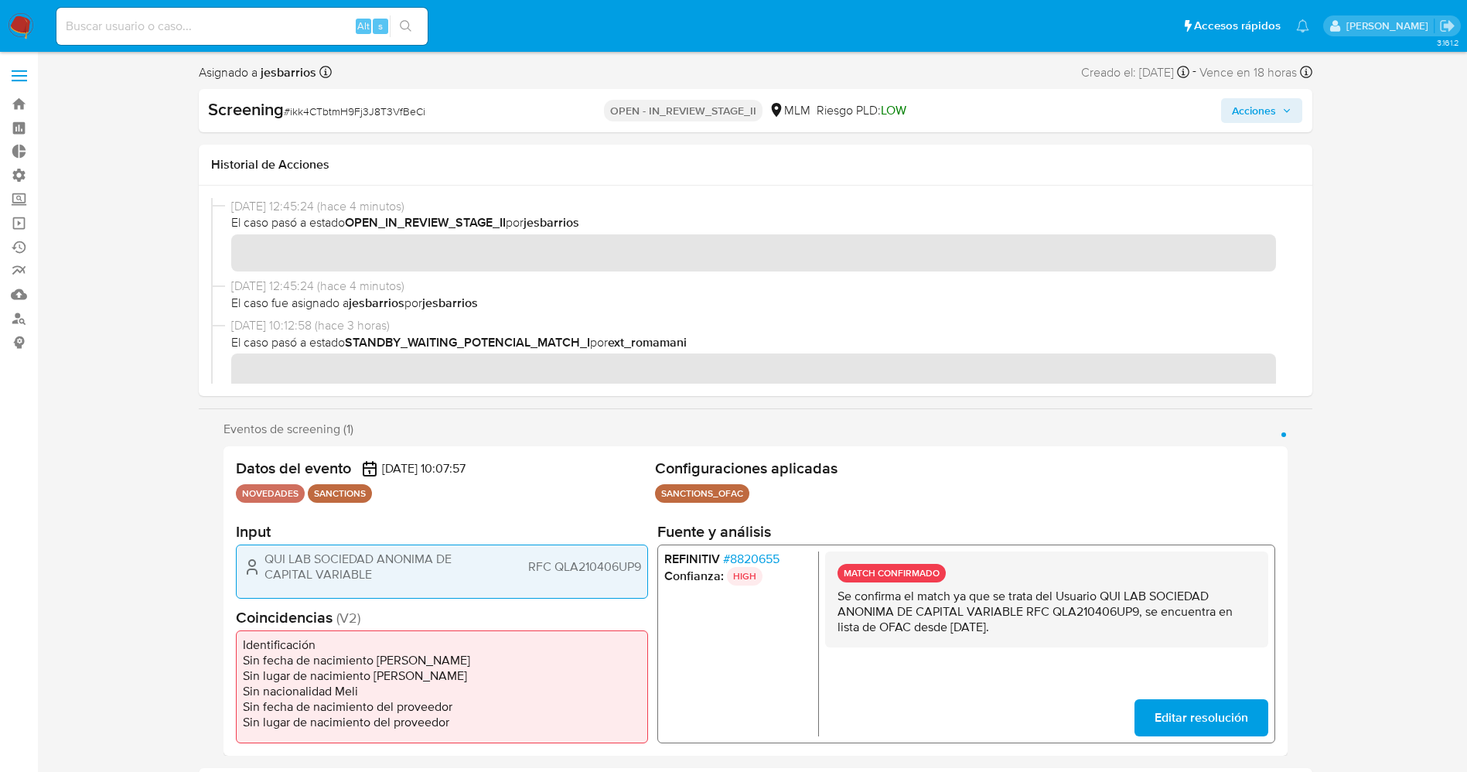
click at [1265, 107] on span "Acciones" at bounding box center [1254, 110] width 44 height 25
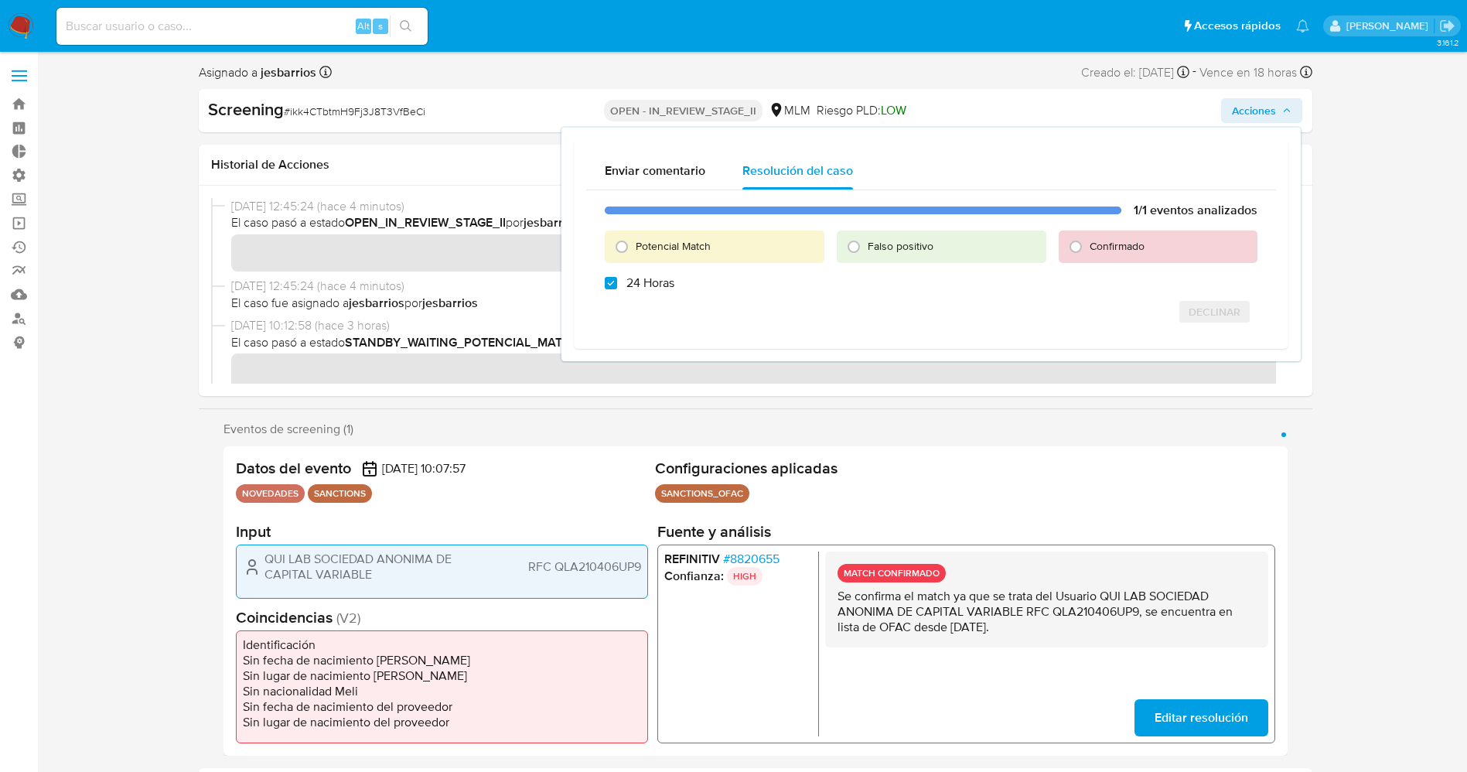
checkbox input "true"
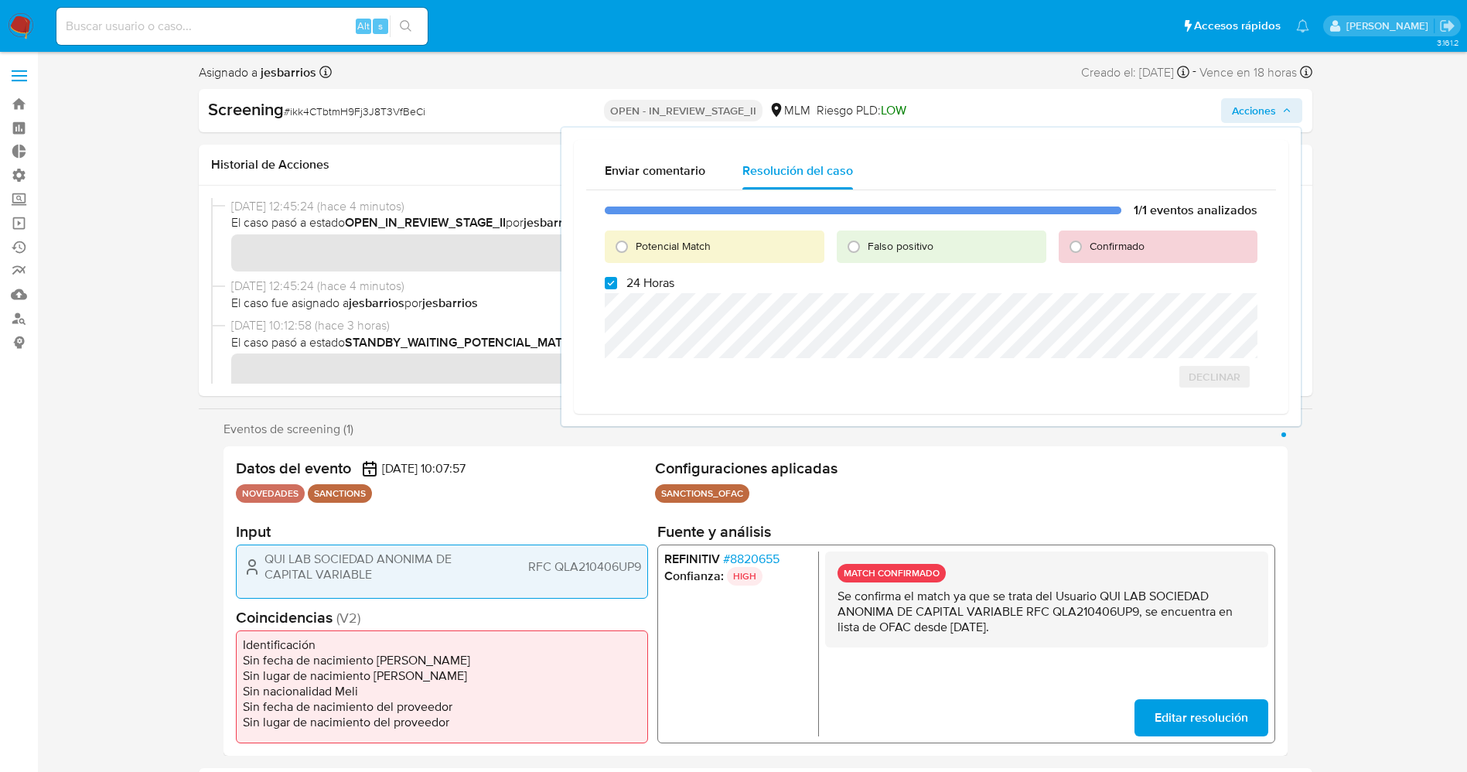
click at [689, 244] on span "Potencial Match" at bounding box center [673, 245] width 75 height 15
click at [634, 244] on input "Potencial Match" at bounding box center [621, 246] width 25 height 25
radio input "true"
click at [653, 279] on span "24 Horas" at bounding box center [650, 282] width 48 height 15
click at [617, 279] on input "24 Horas" at bounding box center [611, 283] width 12 height 12
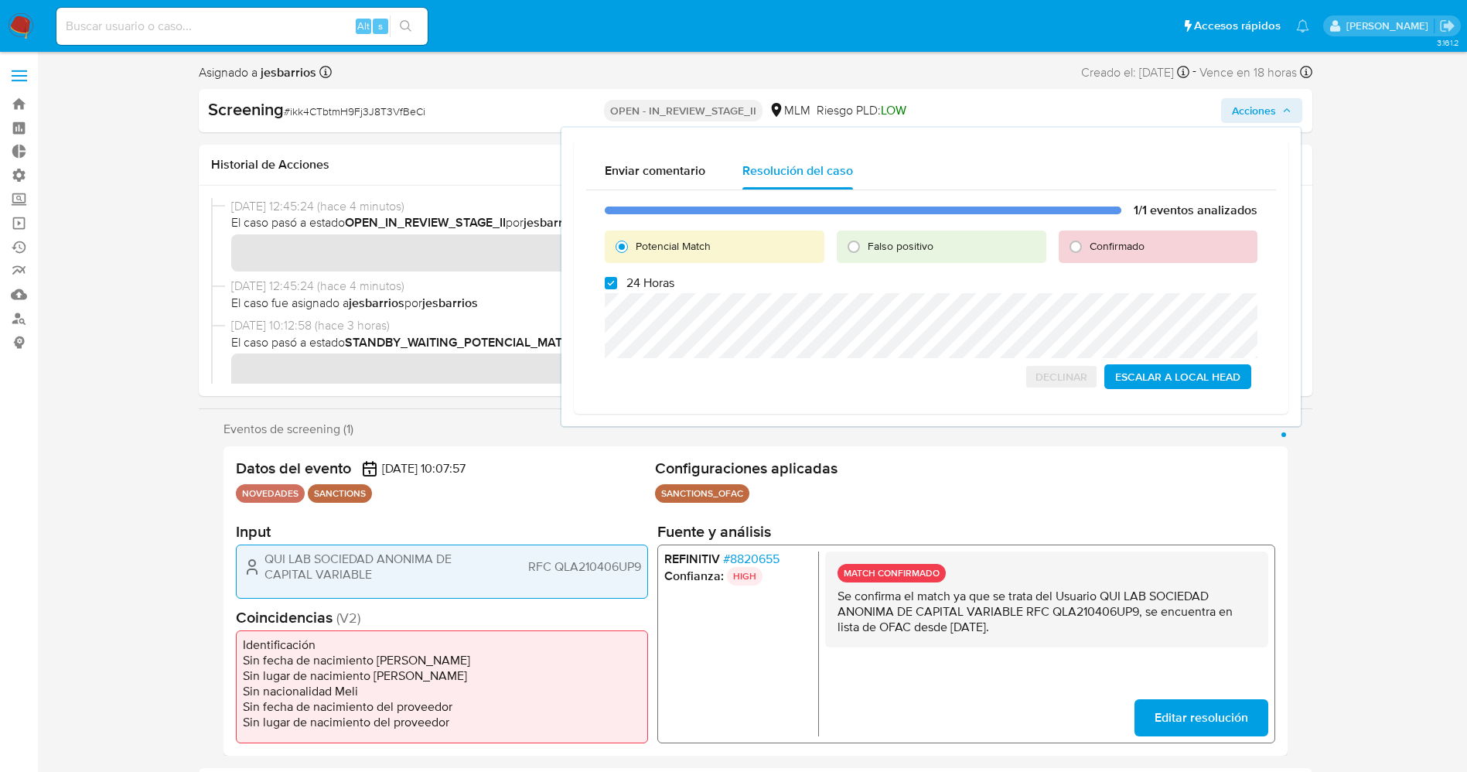
checkbox input "false"
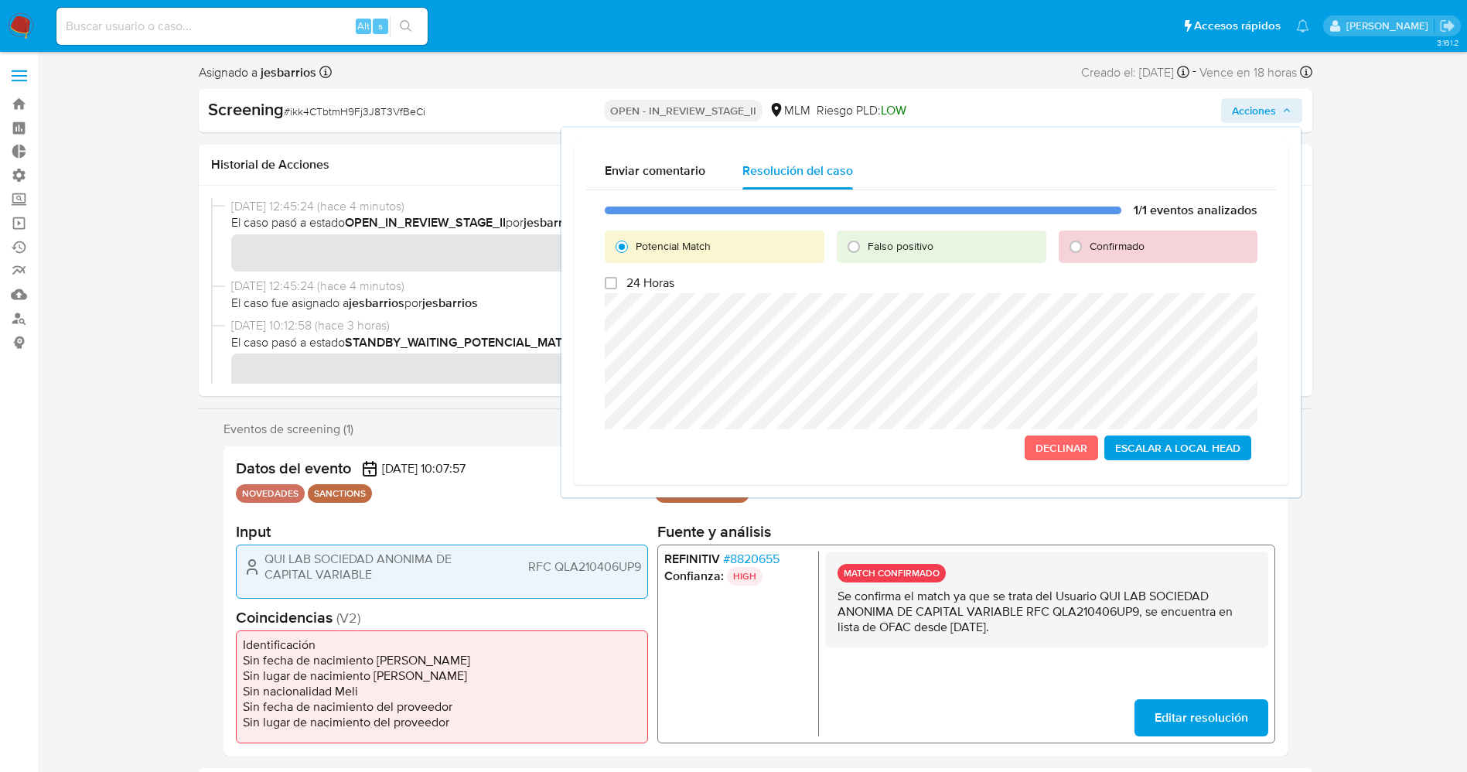
click at [1169, 448] on span "Escalar a Local Head" at bounding box center [1177, 448] width 125 height 22
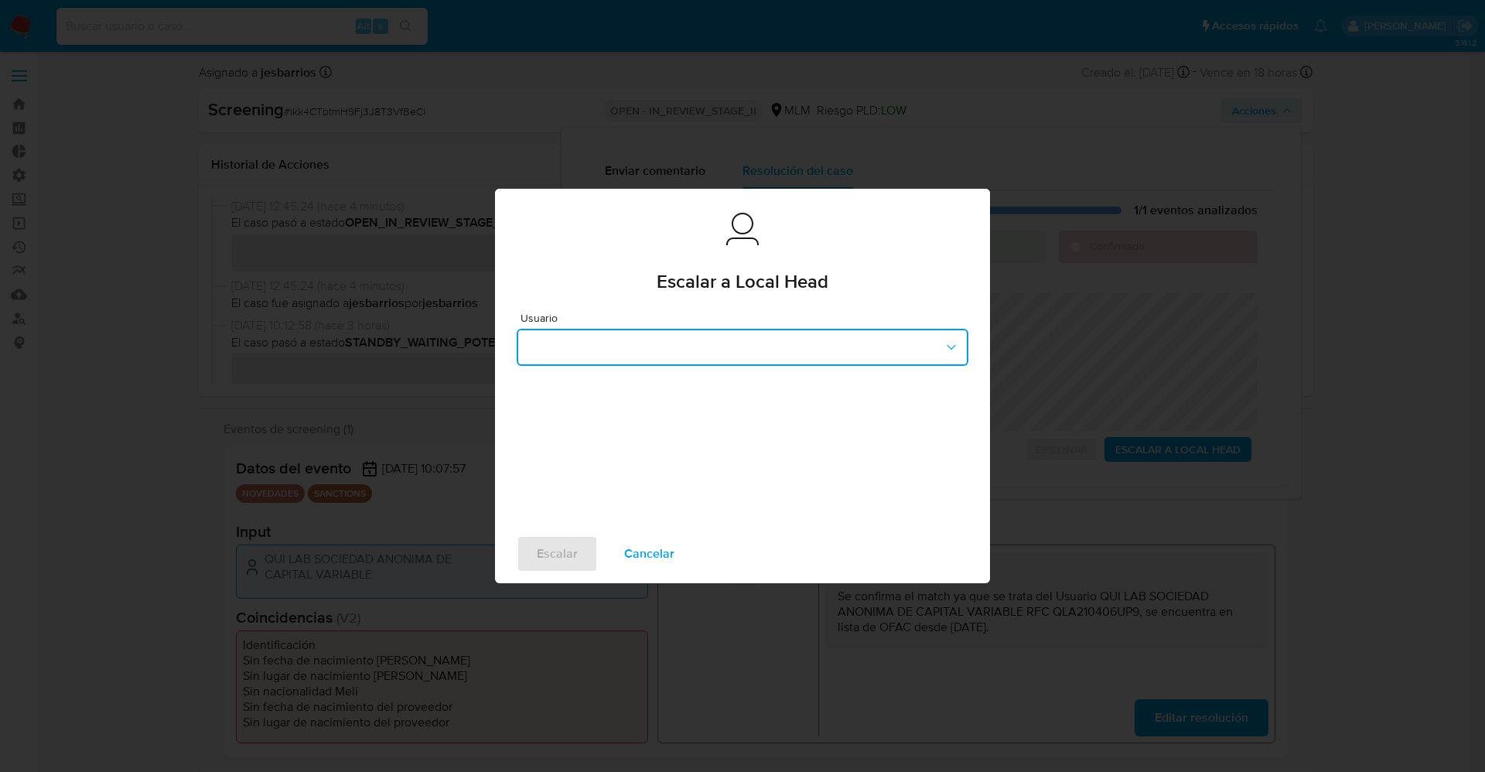
click at [677, 349] on button "button" at bounding box center [742, 347] width 452 height 37
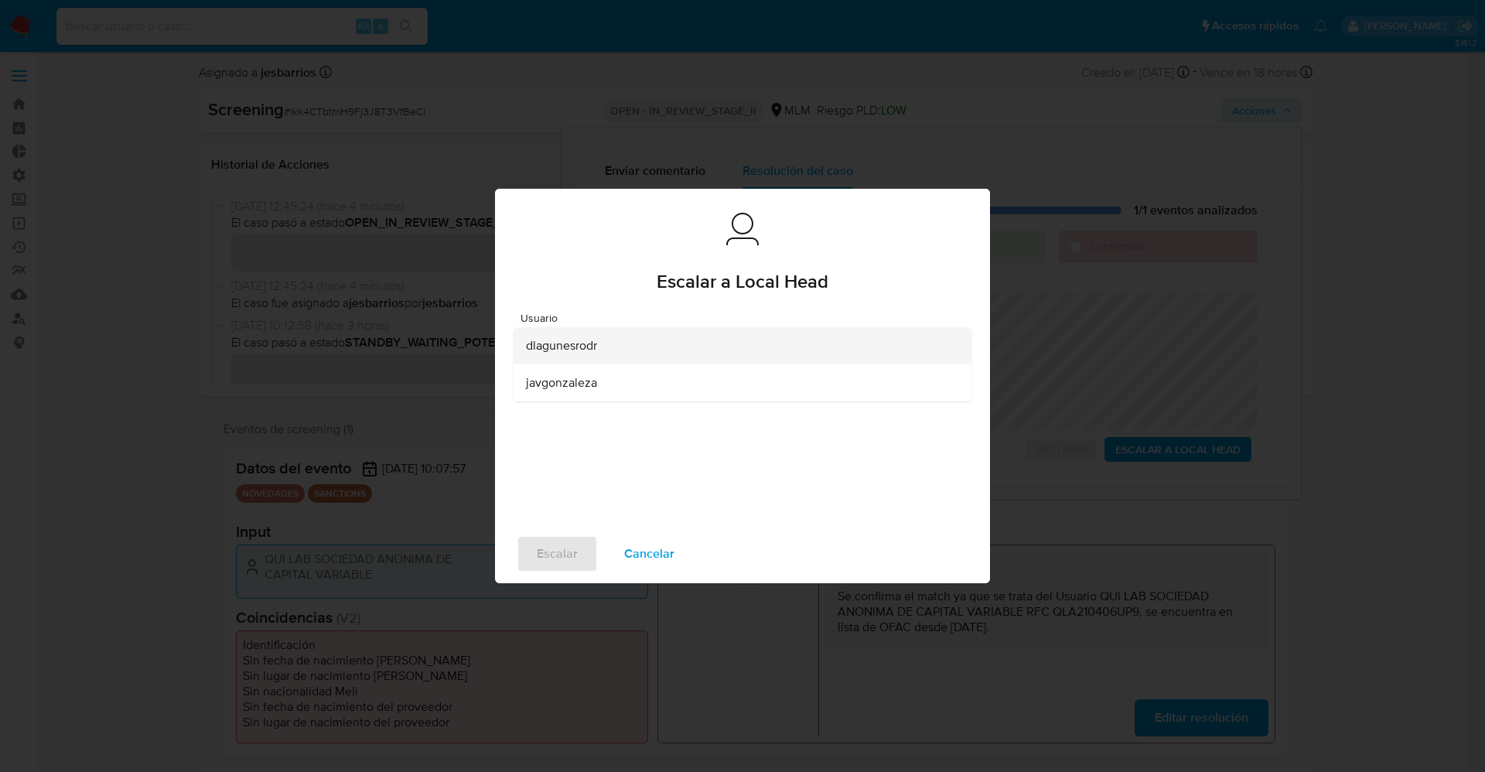
click at [652, 343] on div "dlagunesrodr" at bounding box center [738, 345] width 424 height 37
click at [552, 564] on span "Escalar" at bounding box center [557, 554] width 41 height 34
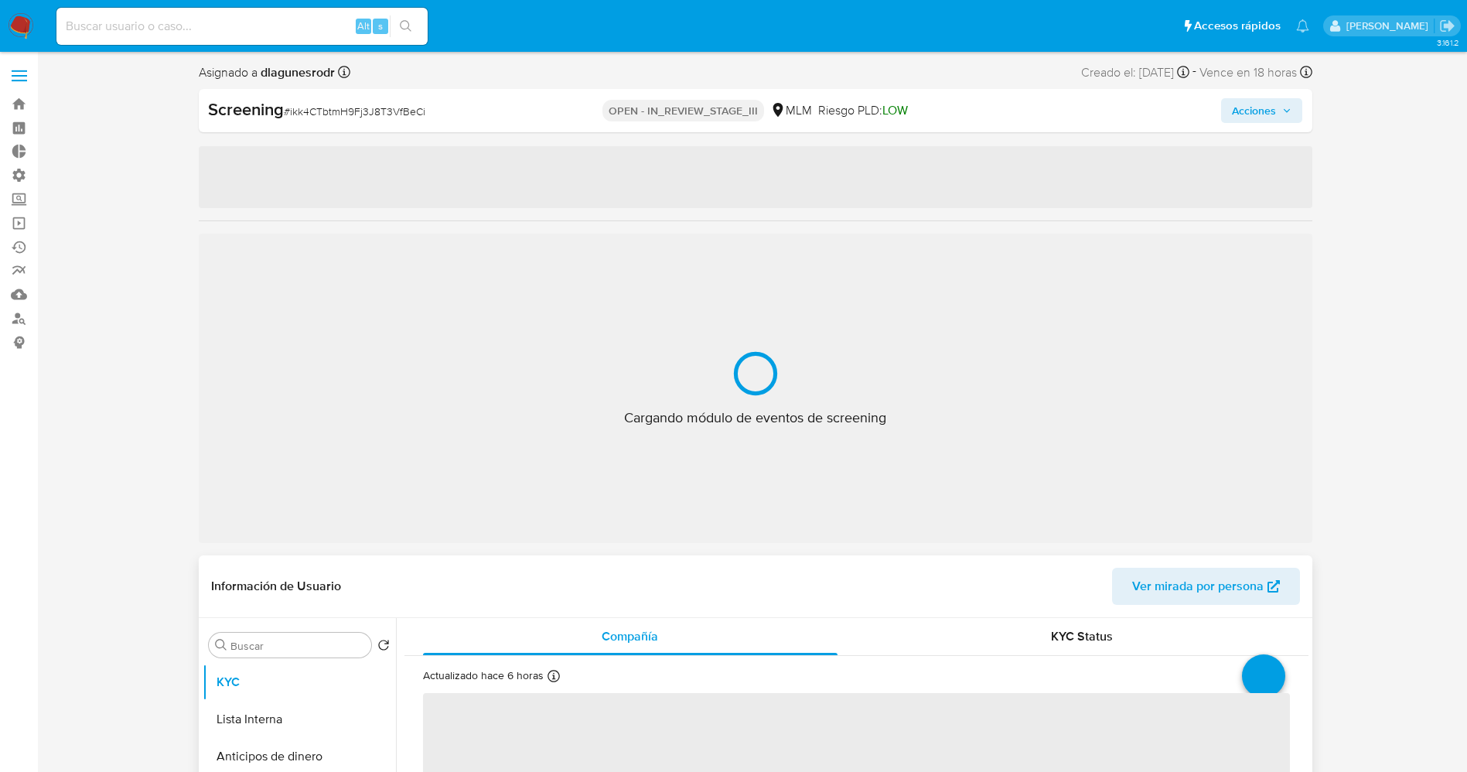
select select "10"
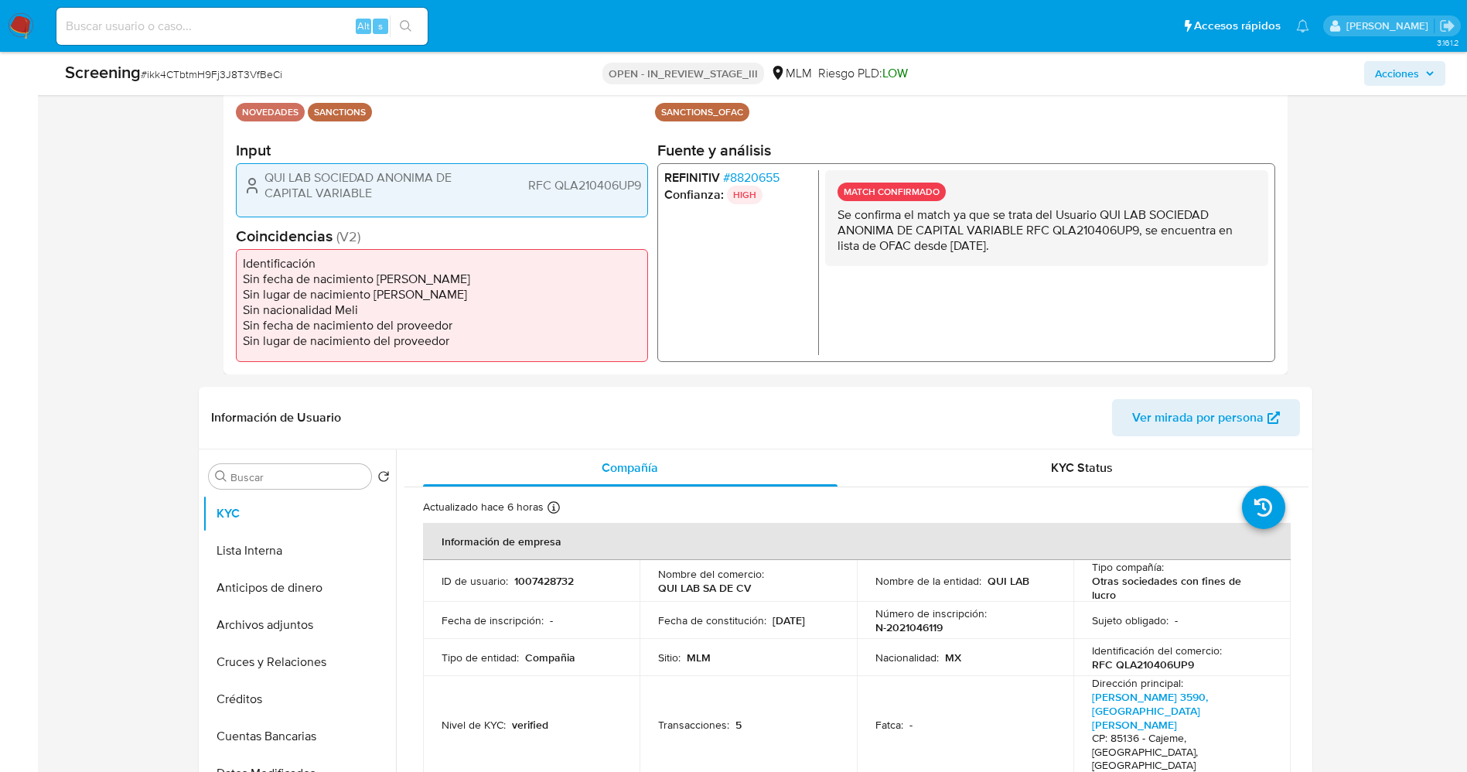
scroll to position [348, 0]
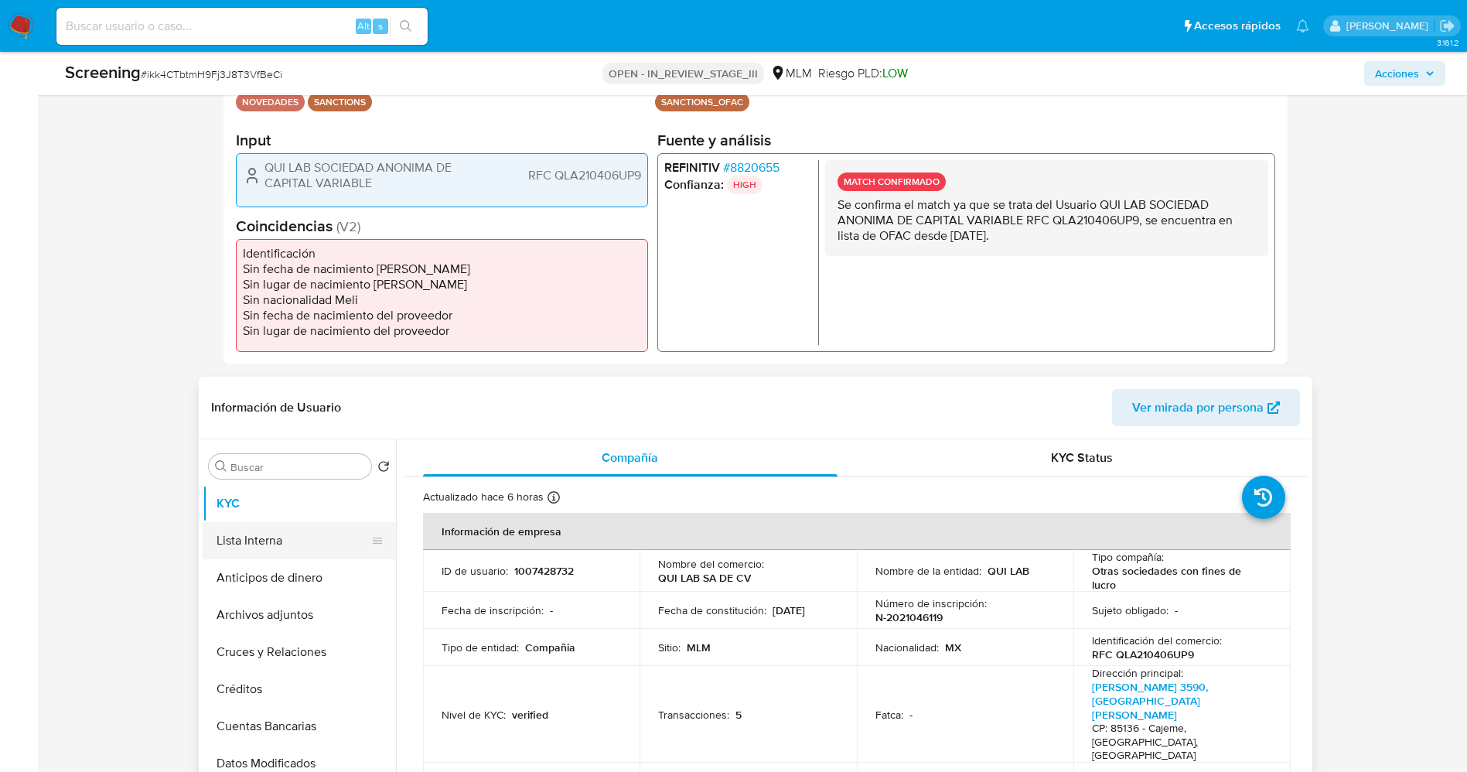
click at [256, 547] on button "Lista Interna" at bounding box center [293, 540] width 181 height 37
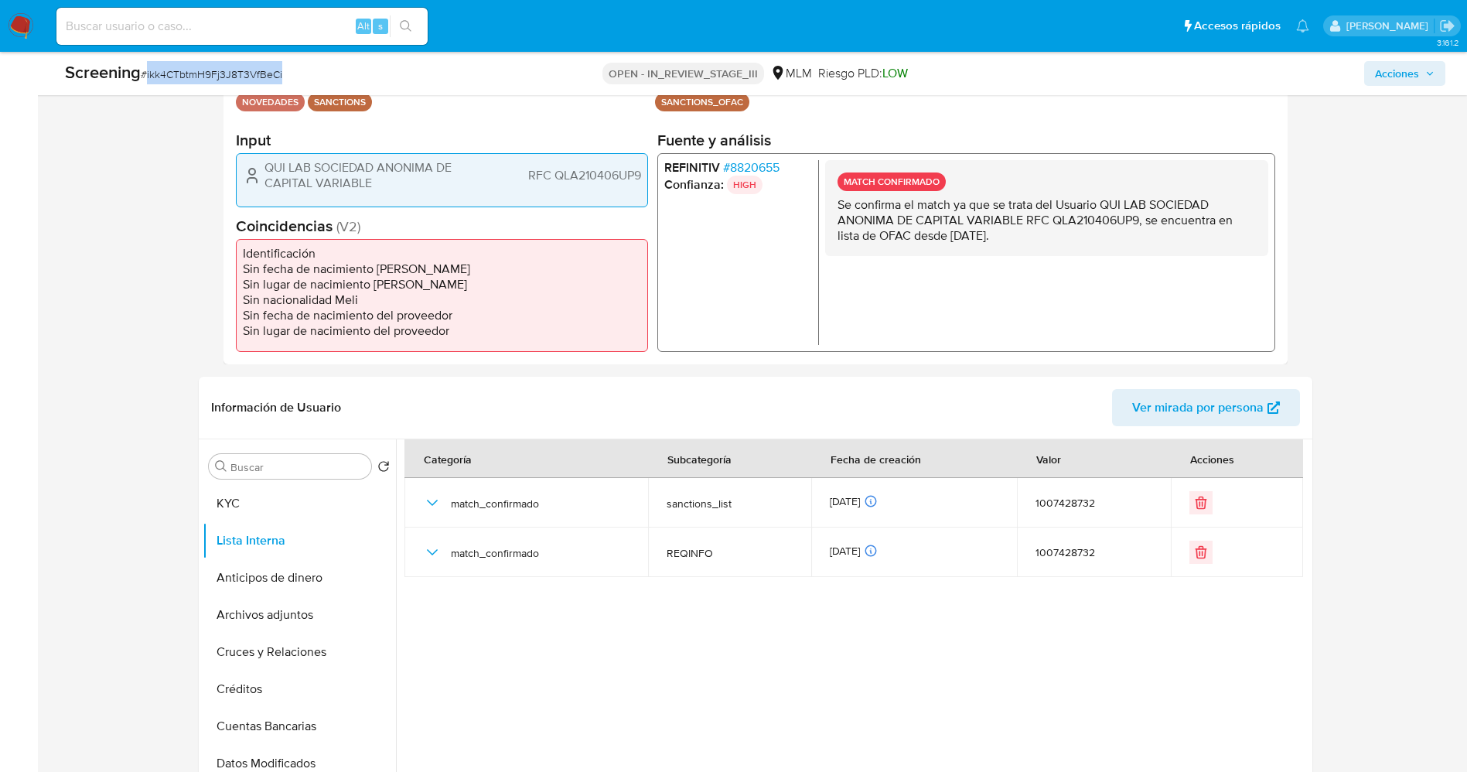
drag, startPoint x: 147, startPoint y: 76, endPoint x: 316, endPoint y: 74, distance: 169.3
click at [316, 74] on div "Screening # ikk4CTbtmH9Fj3J8T3VfBeCi" at bounding box center [292, 72] width 455 height 23
copy span "ikk4CTbtmH9Fj3J8T3VfBeCi"
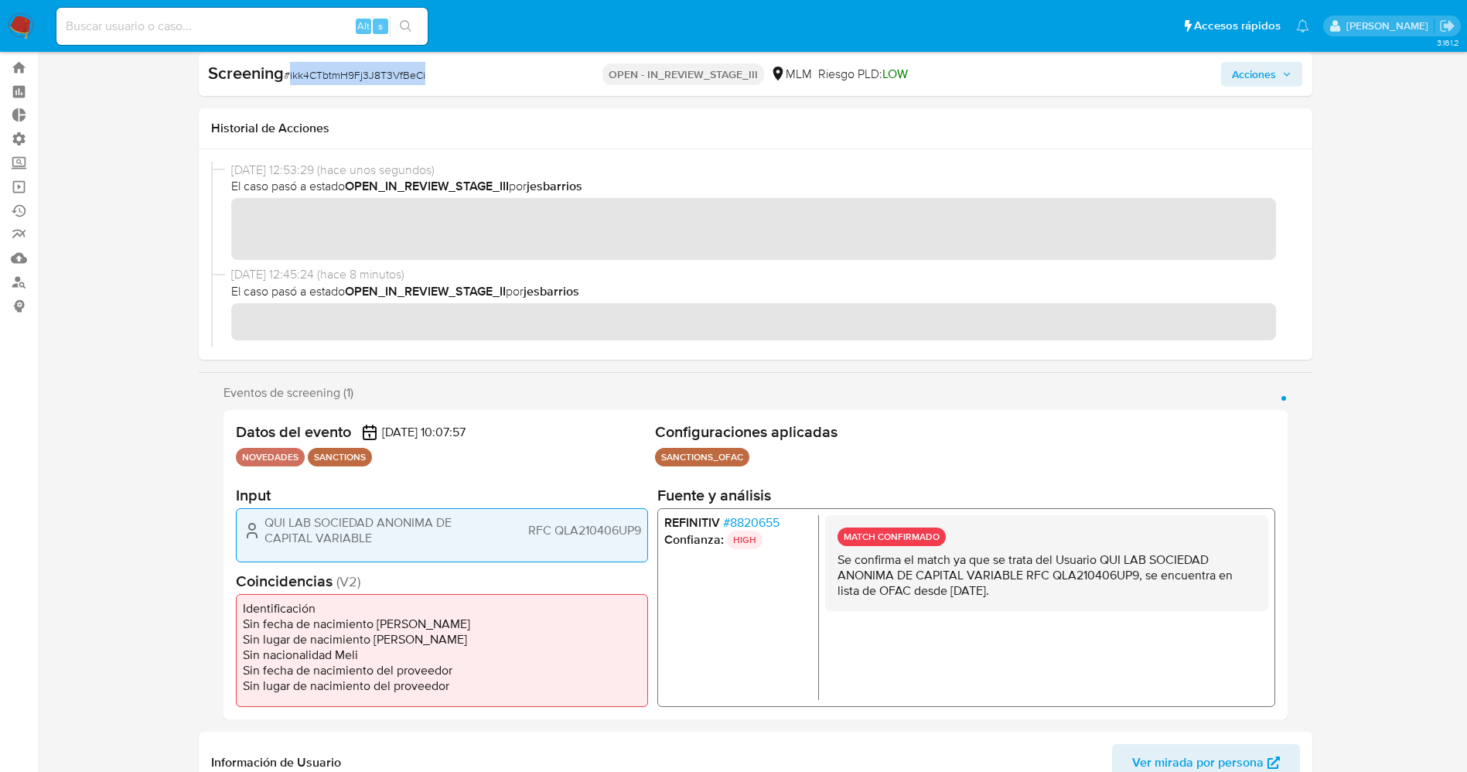
scroll to position [0, 0]
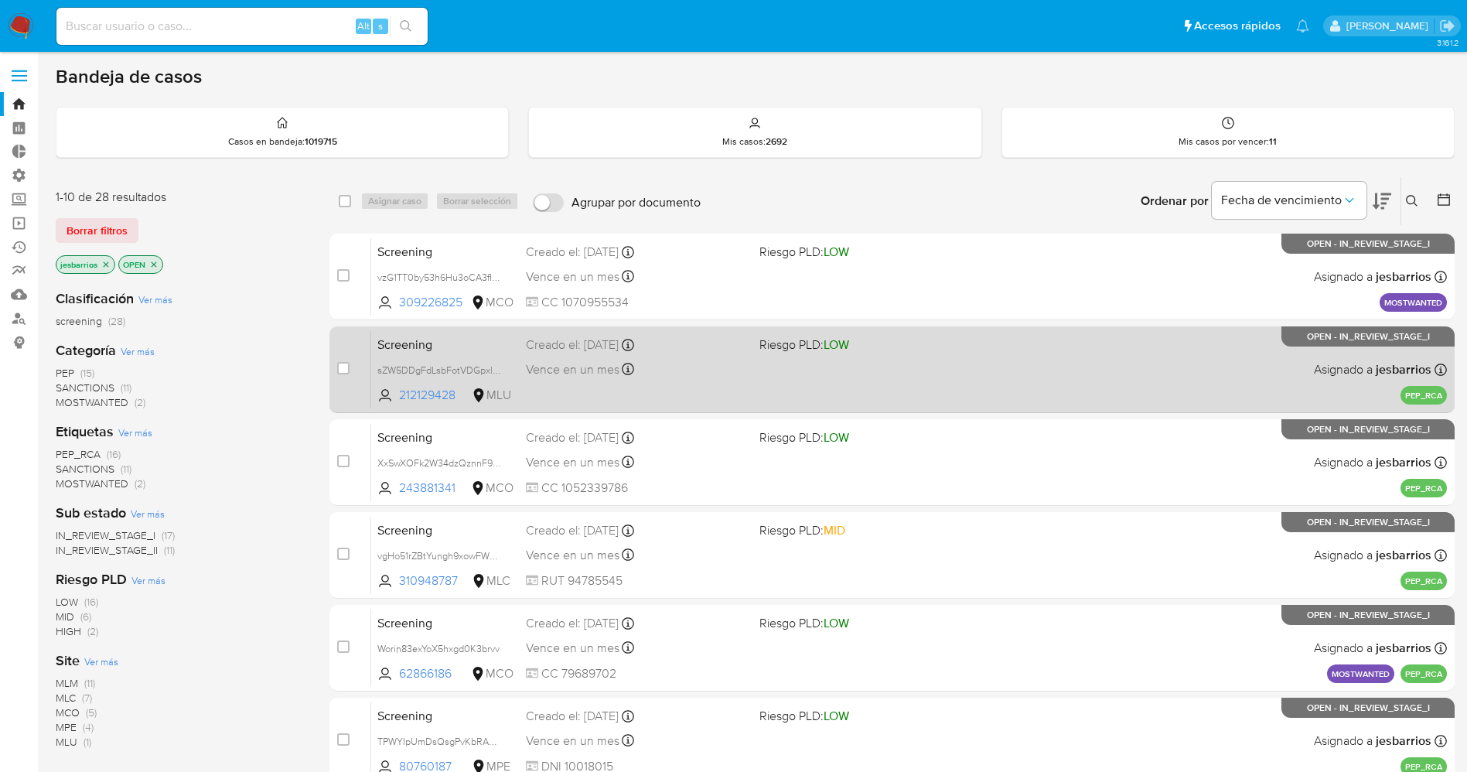
scroll to position [505, 0]
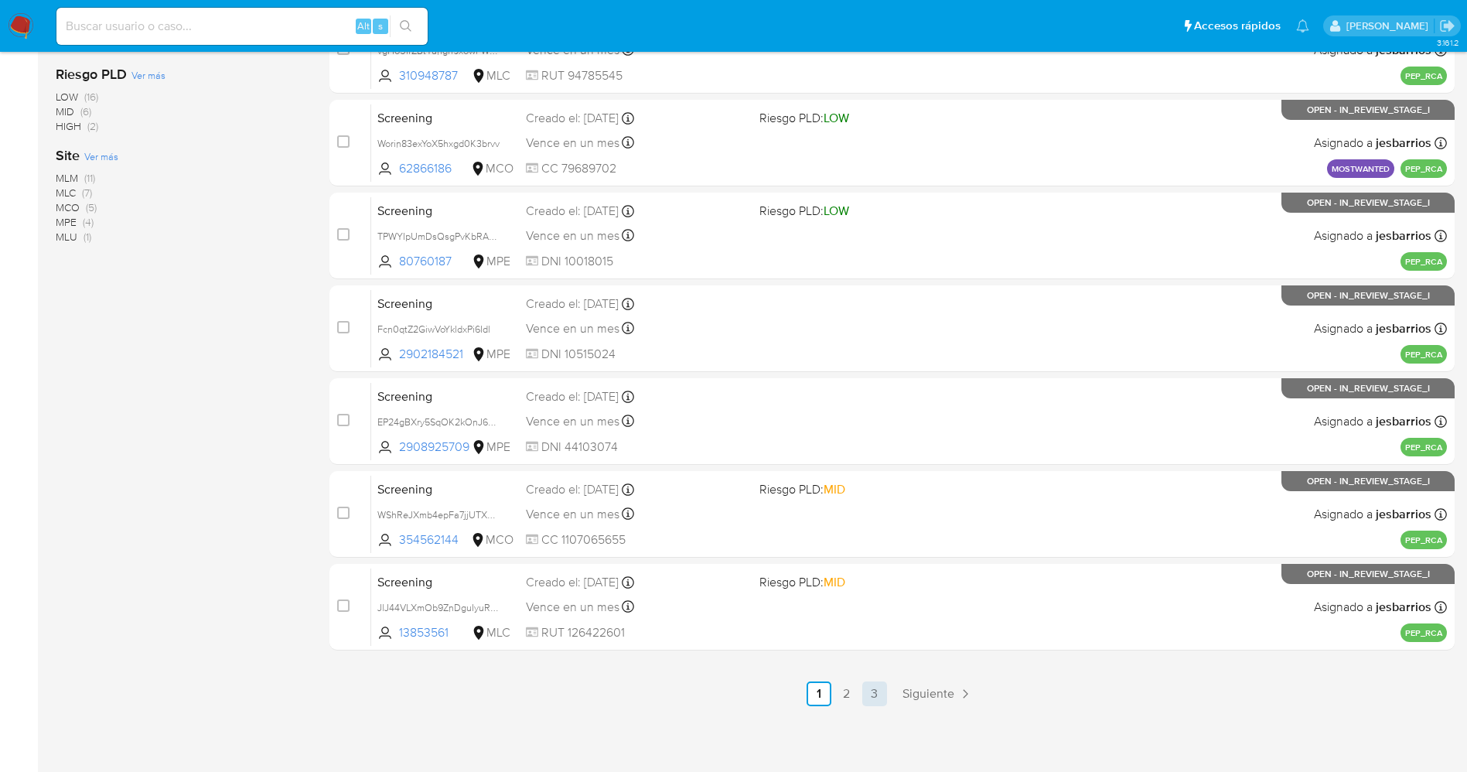
click at [874, 704] on link "3" at bounding box center [874, 693] width 25 height 25
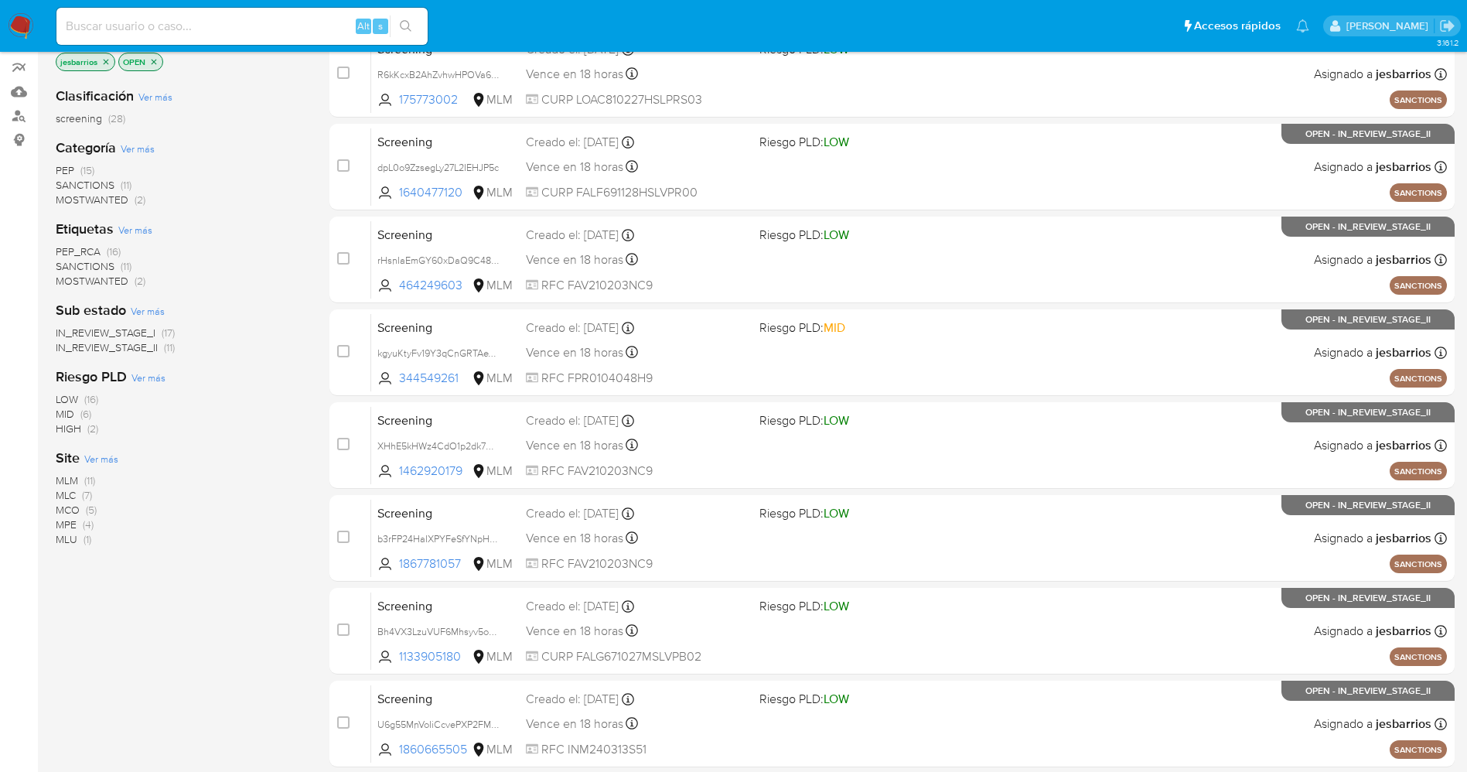
scroll to position [319, 0]
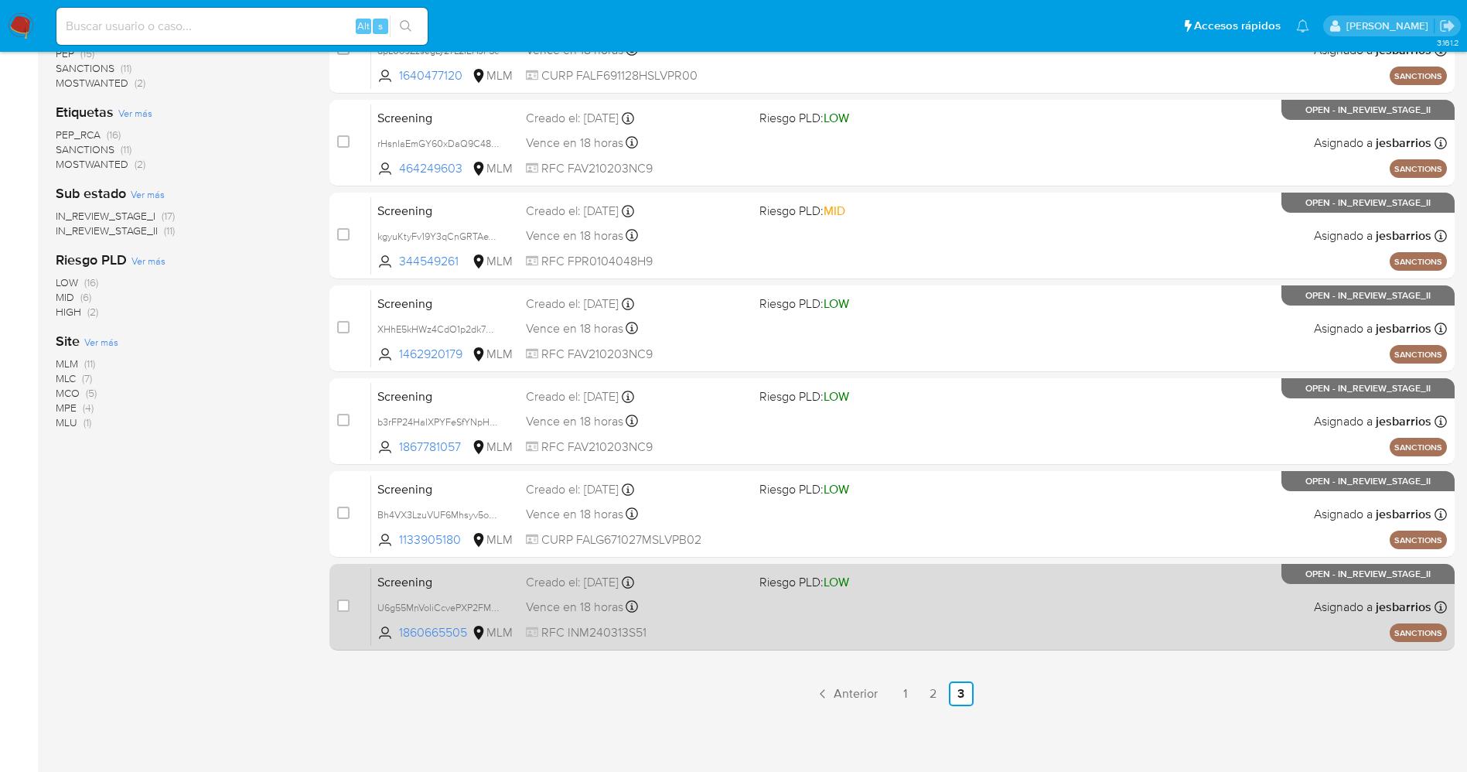
click at [769, 615] on div "Screening U6g55MnVoIiCcvePXP2FM6tP 1860665505 MLM Riesgo PLD: LOW Creado el: [D…" at bounding box center [909, 607] width 1076 height 78
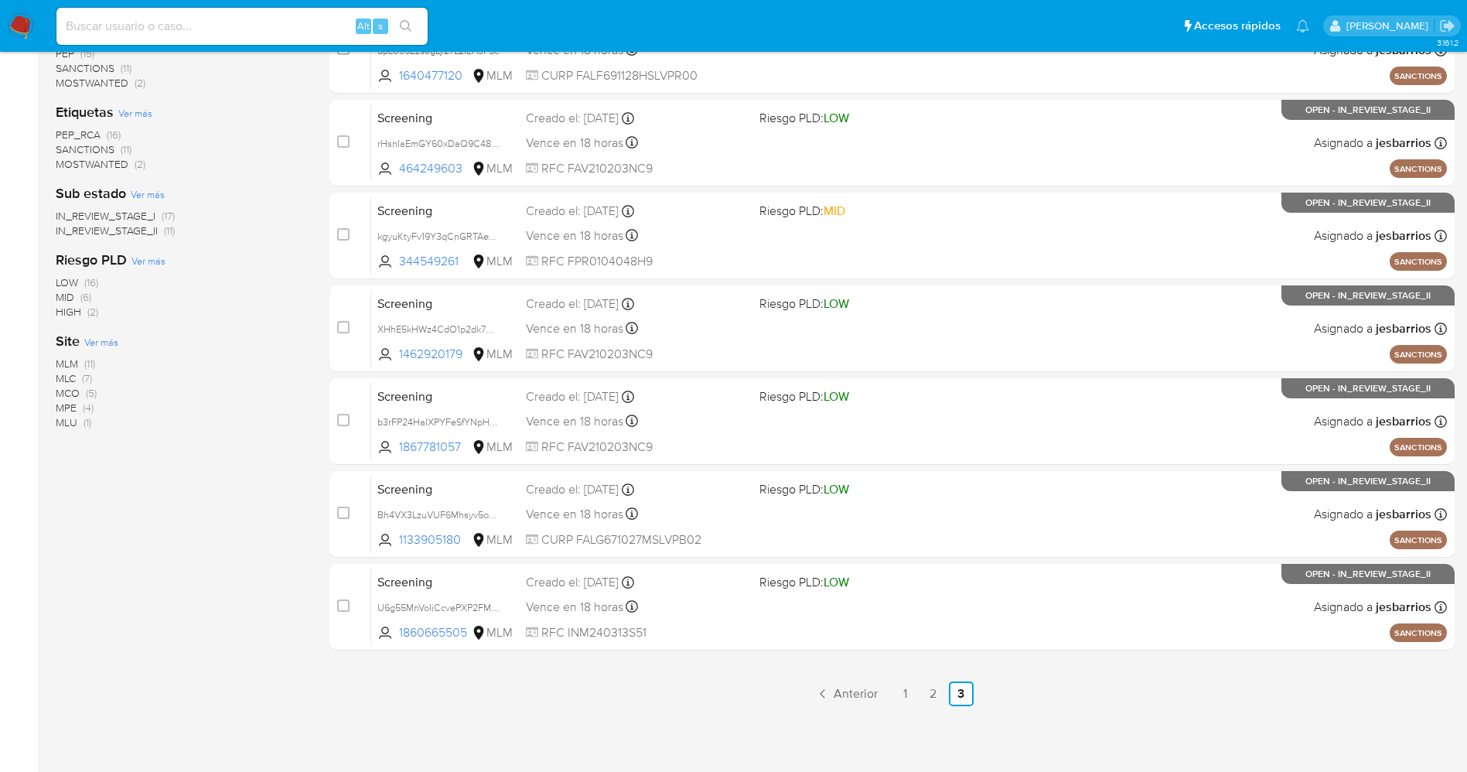
click at [26, 15] on img at bounding box center [21, 26] width 26 height 26
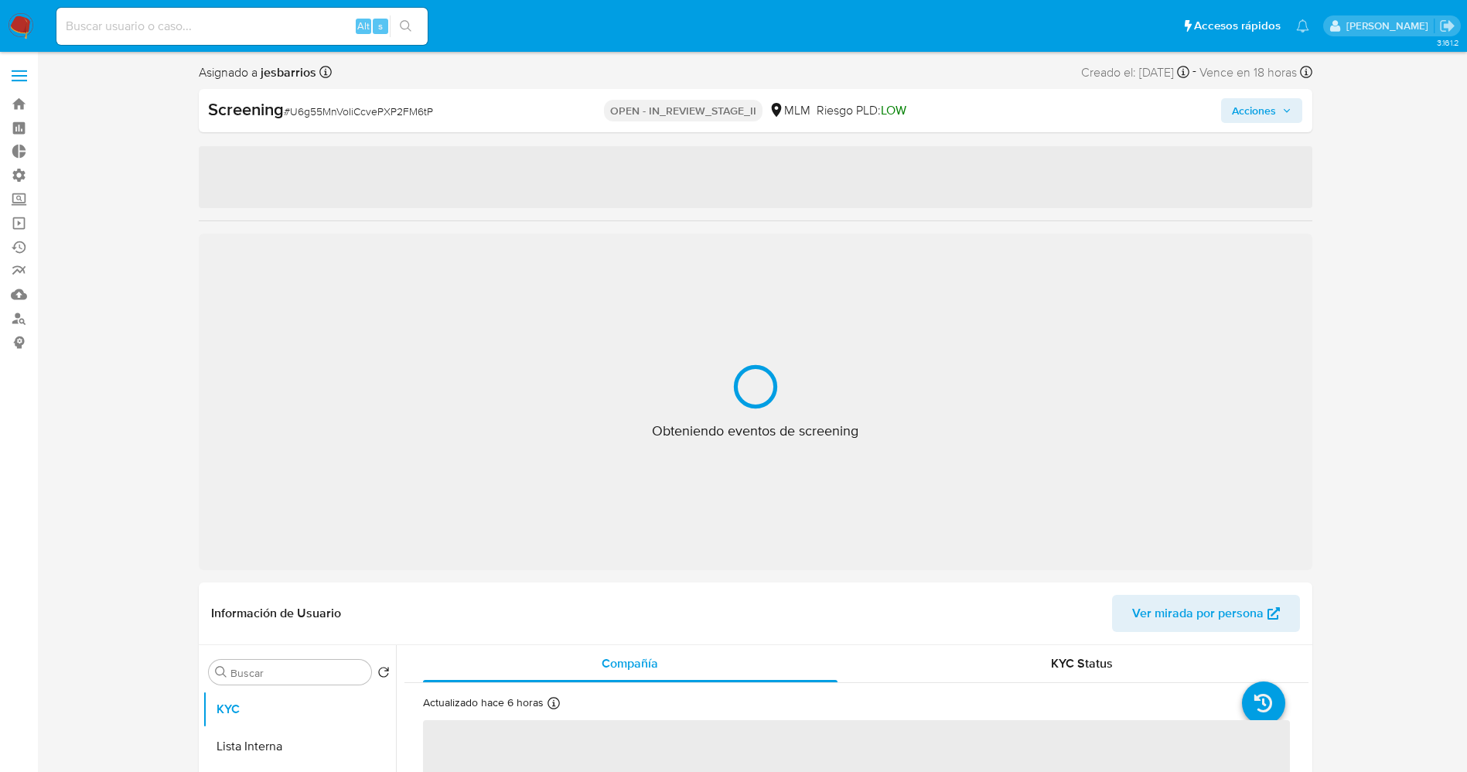
select select "10"
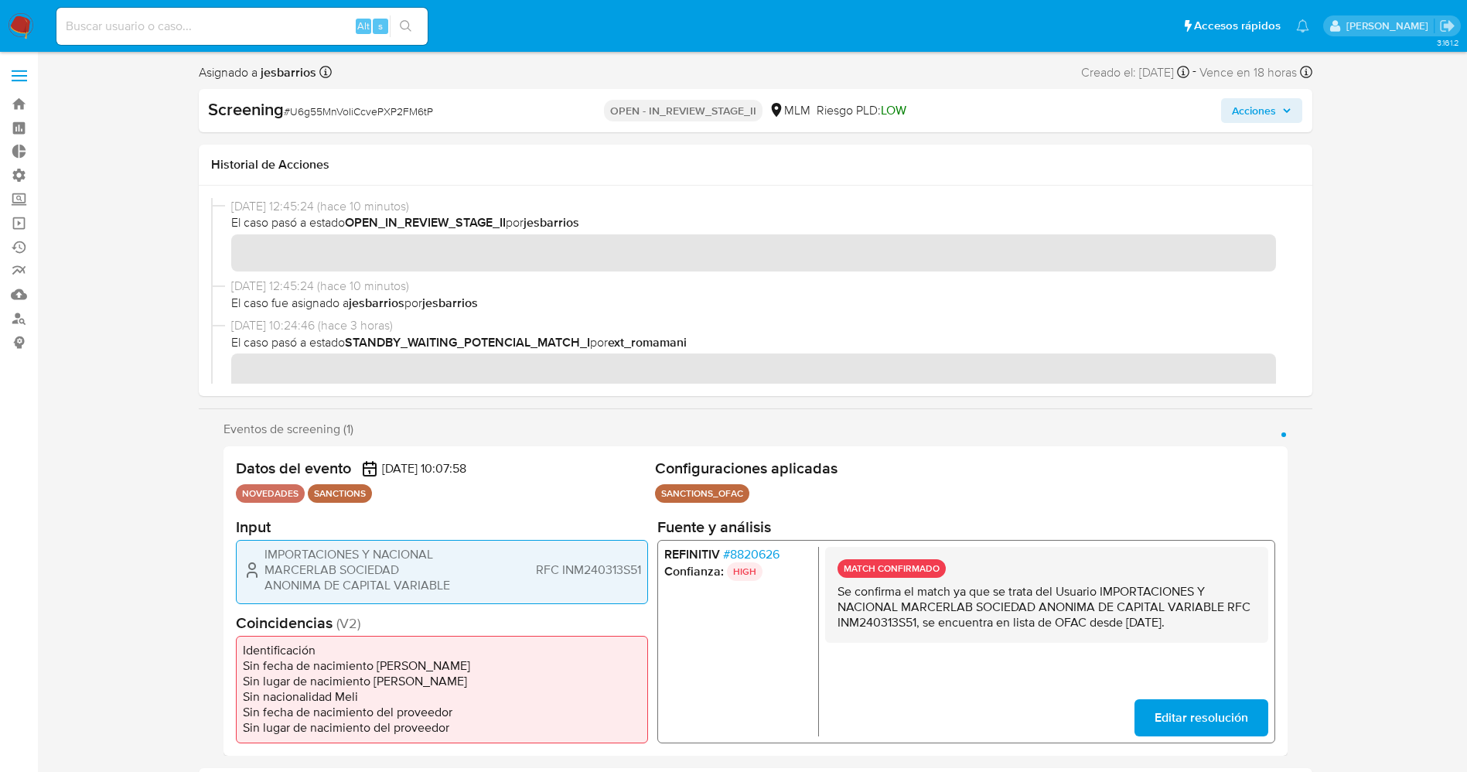
click at [752, 554] on span "# 8820626" at bounding box center [750, 553] width 56 height 15
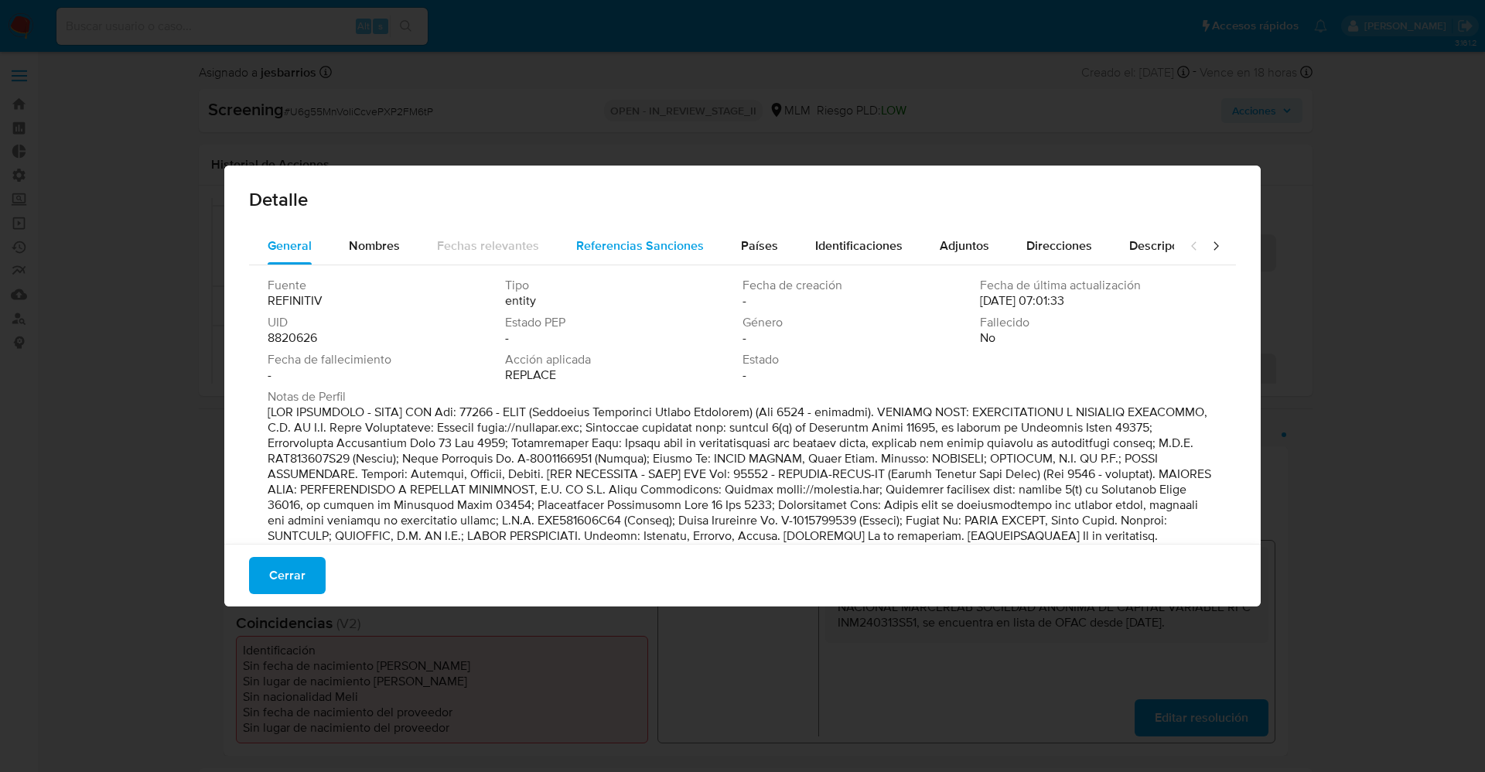
click at [669, 254] on div "Referencias Sanciones" at bounding box center [640, 245] width 128 height 37
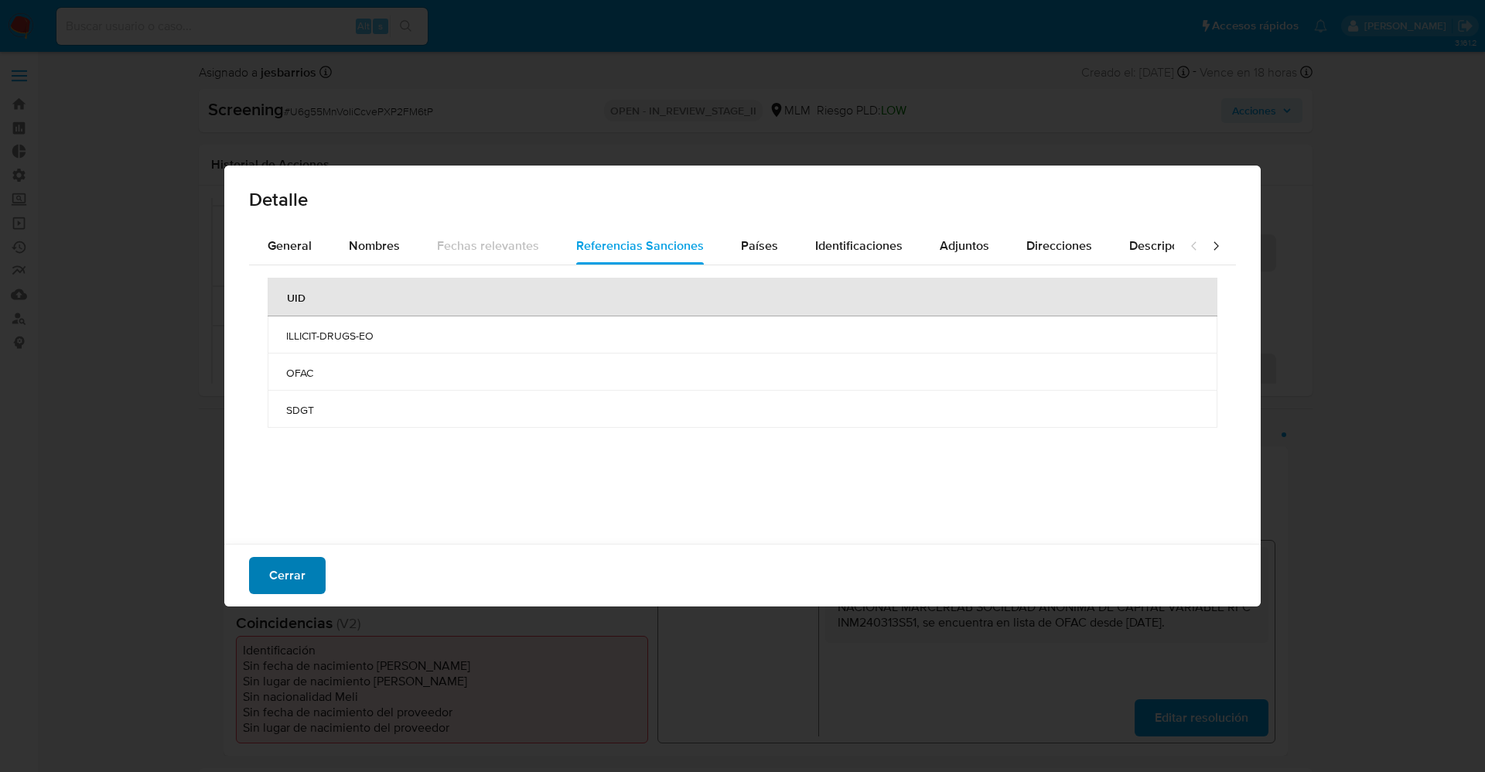
click at [296, 571] on span "Cerrar" at bounding box center [287, 575] width 36 height 34
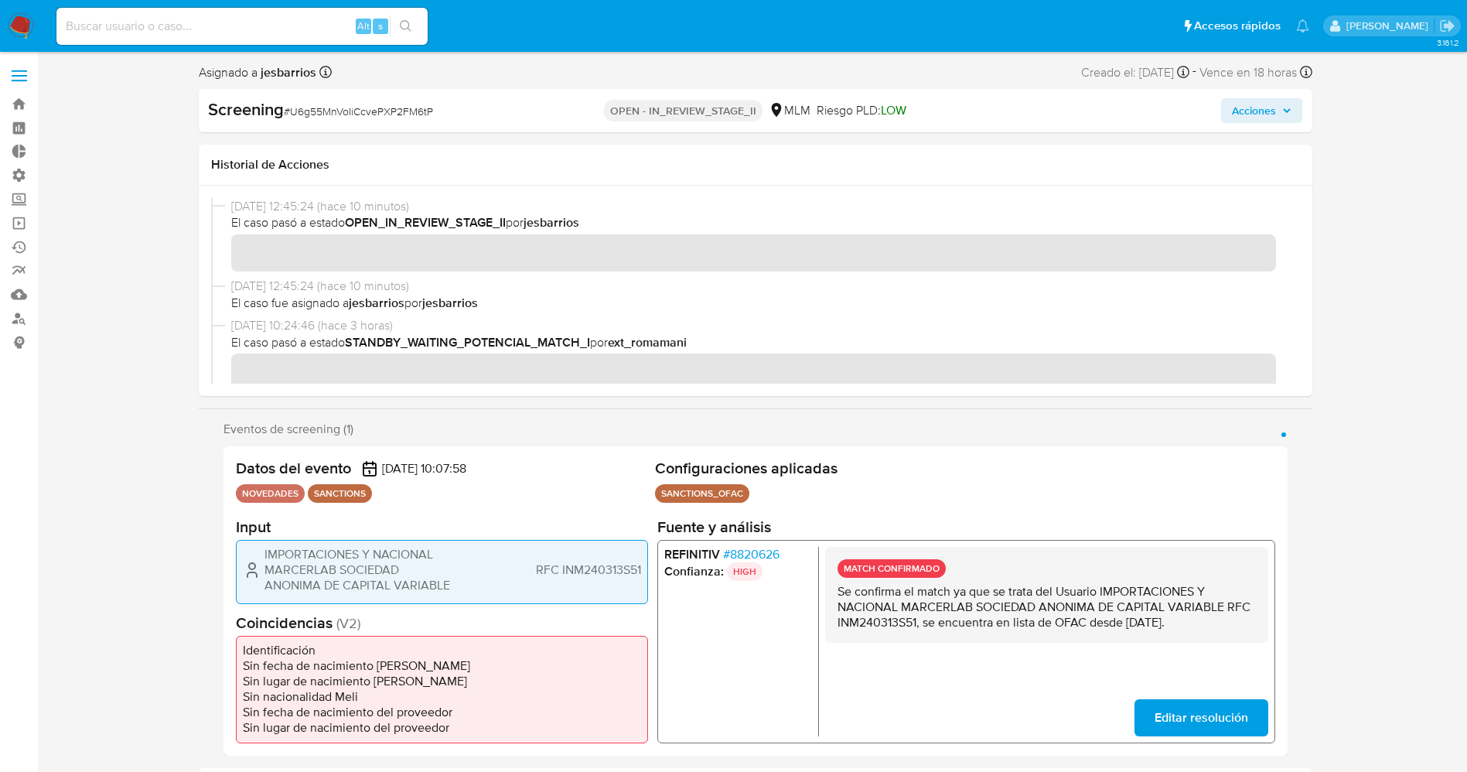
click at [743, 548] on span "# 8820626" at bounding box center [750, 553] width 56 height 15
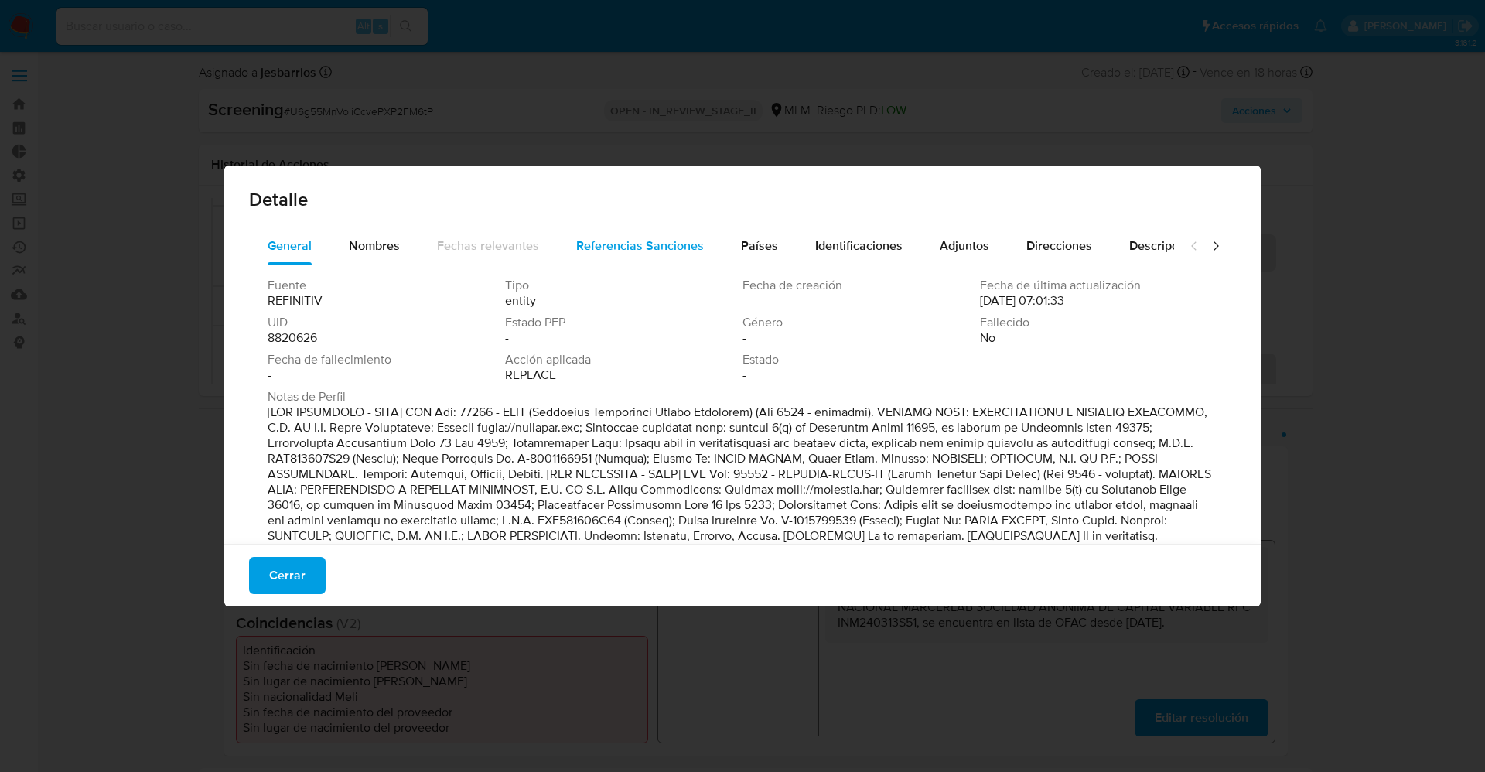
click at [673, 247] on span "Referencias Sanciones" at bounding box center [640, 246] width 128 height 18
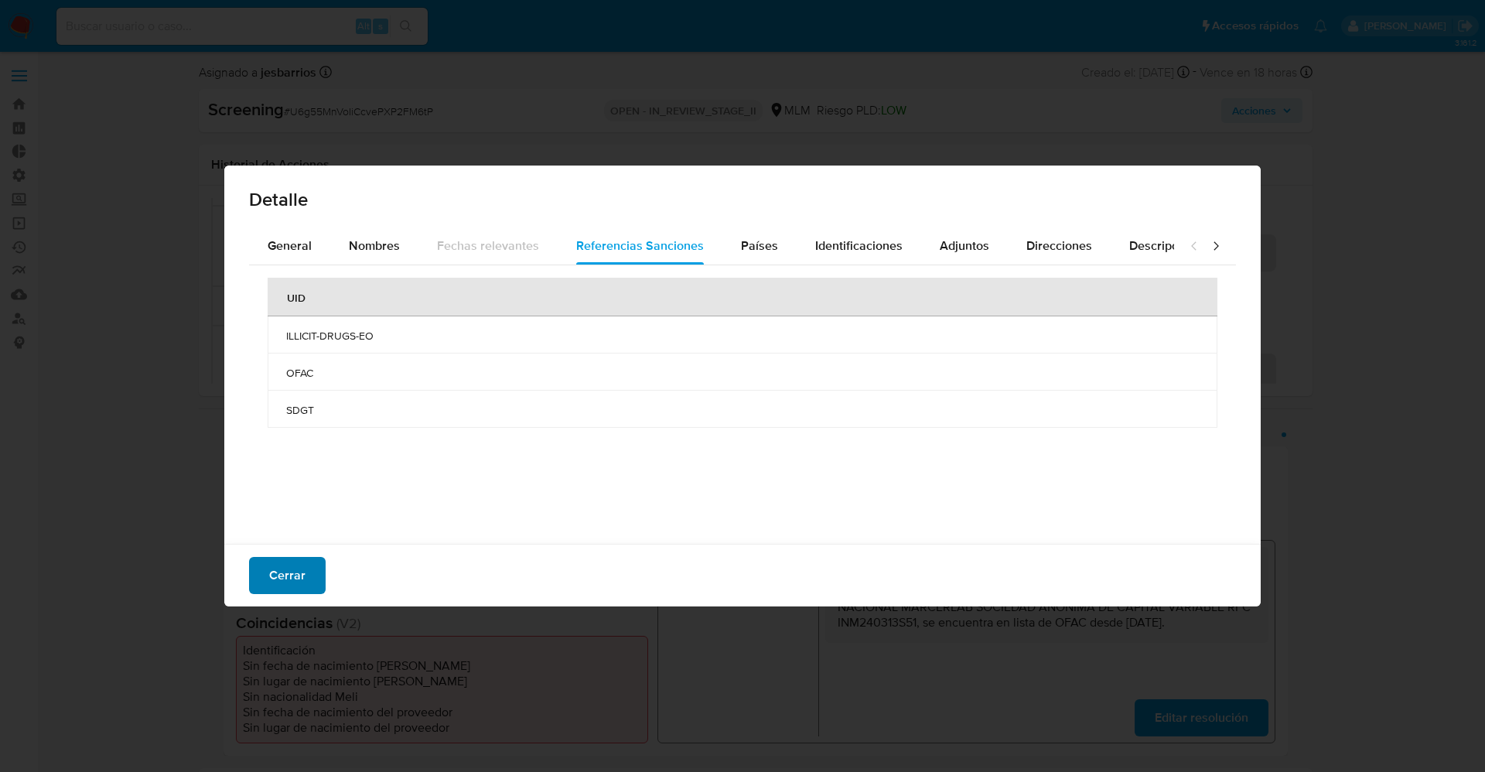
click at [309, 581] on button "Cerrar" at bounding box center [287, 575] width 77 height 37
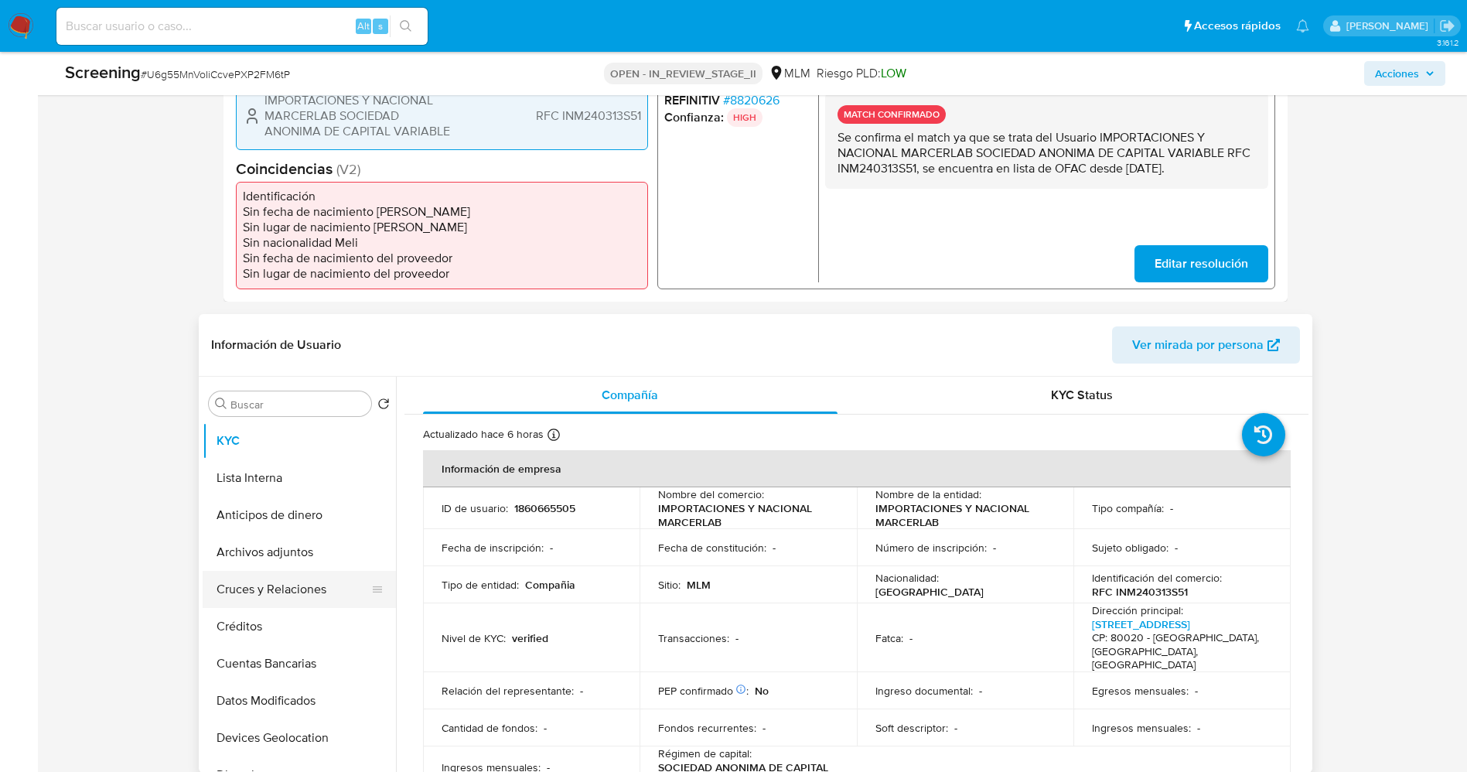
scroll to position [464, 0]
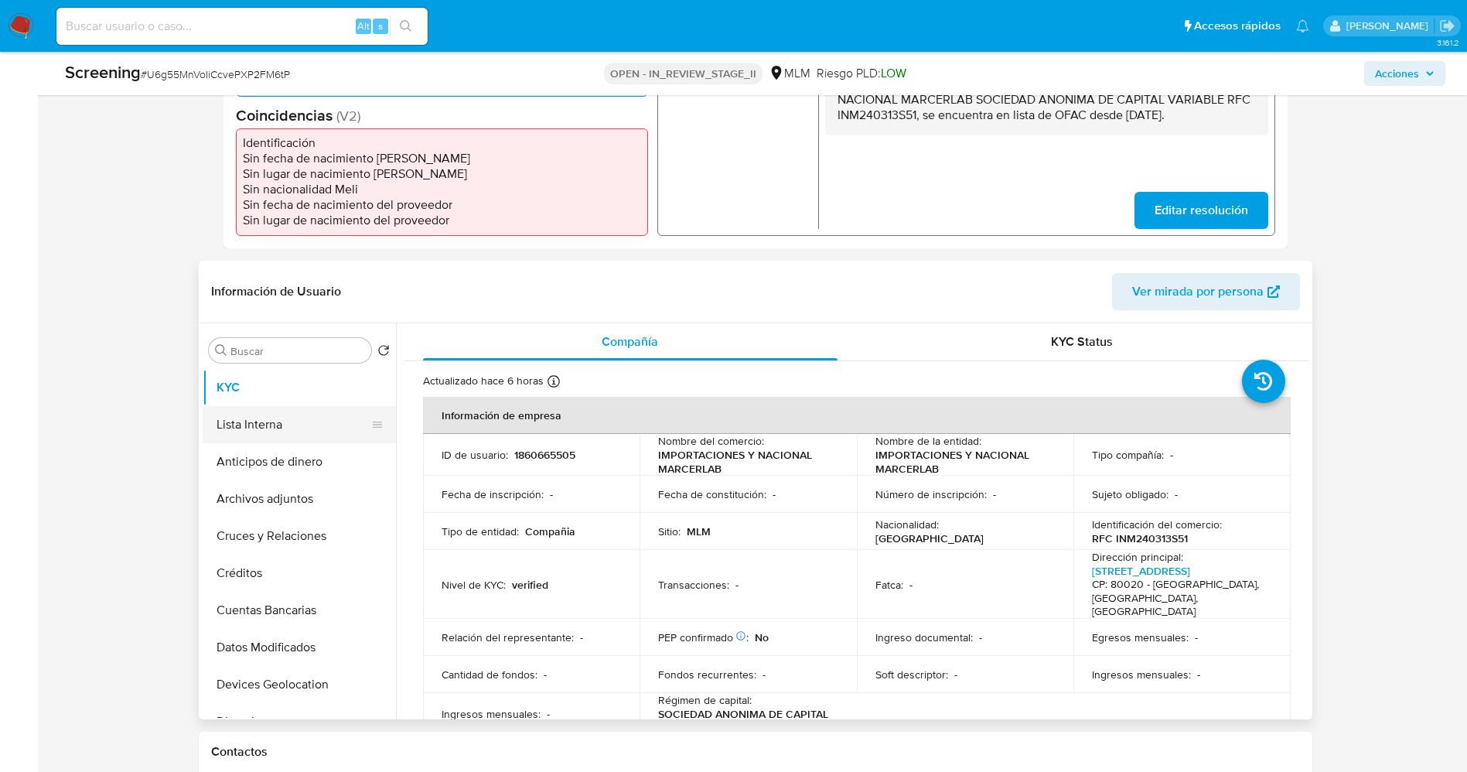
click at [250, 418] on button "Lista Interna" at bounding box center [293, 424] width 181 height 37
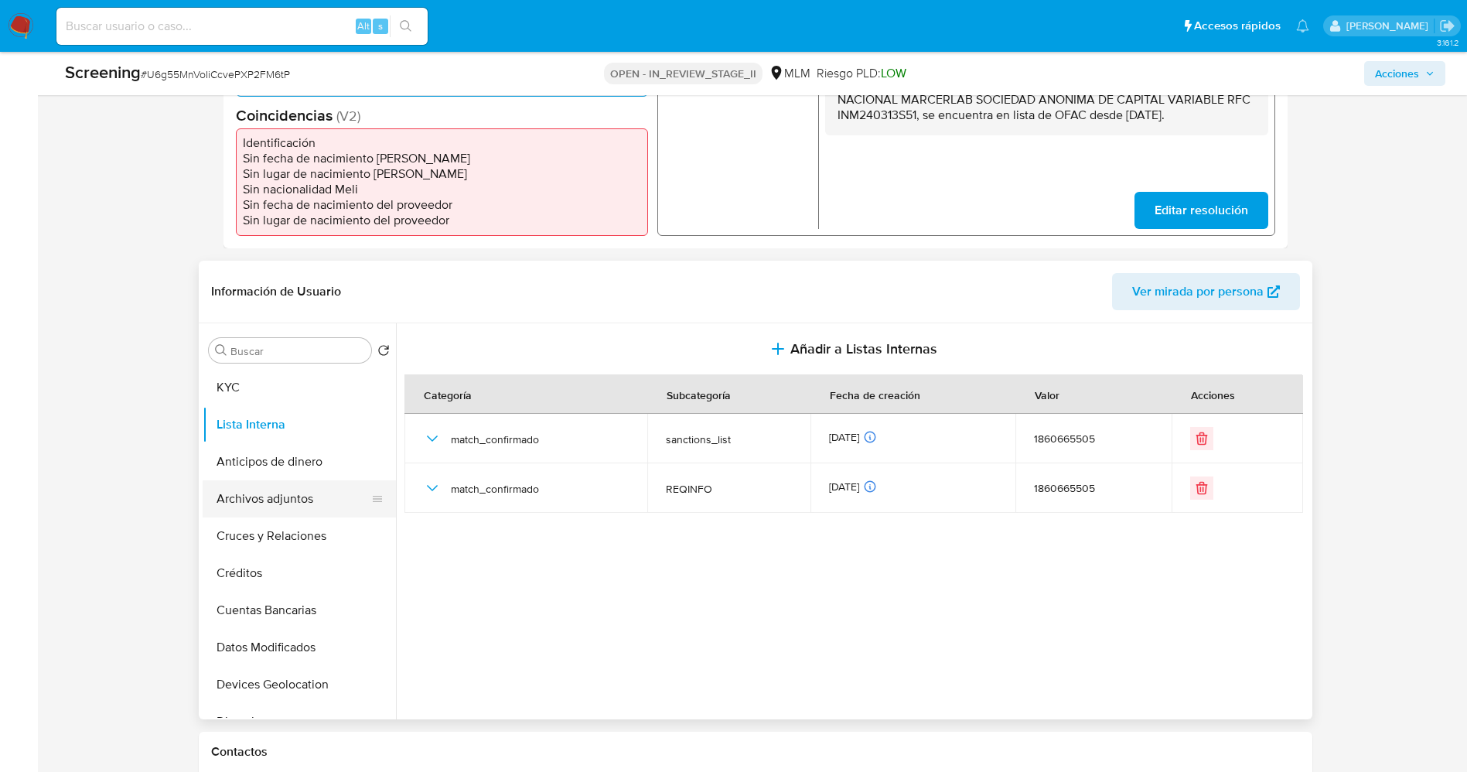
click at [290, 497] on button "Archivos adjuntos" at bounding box center [293, 498] width 181 height 37
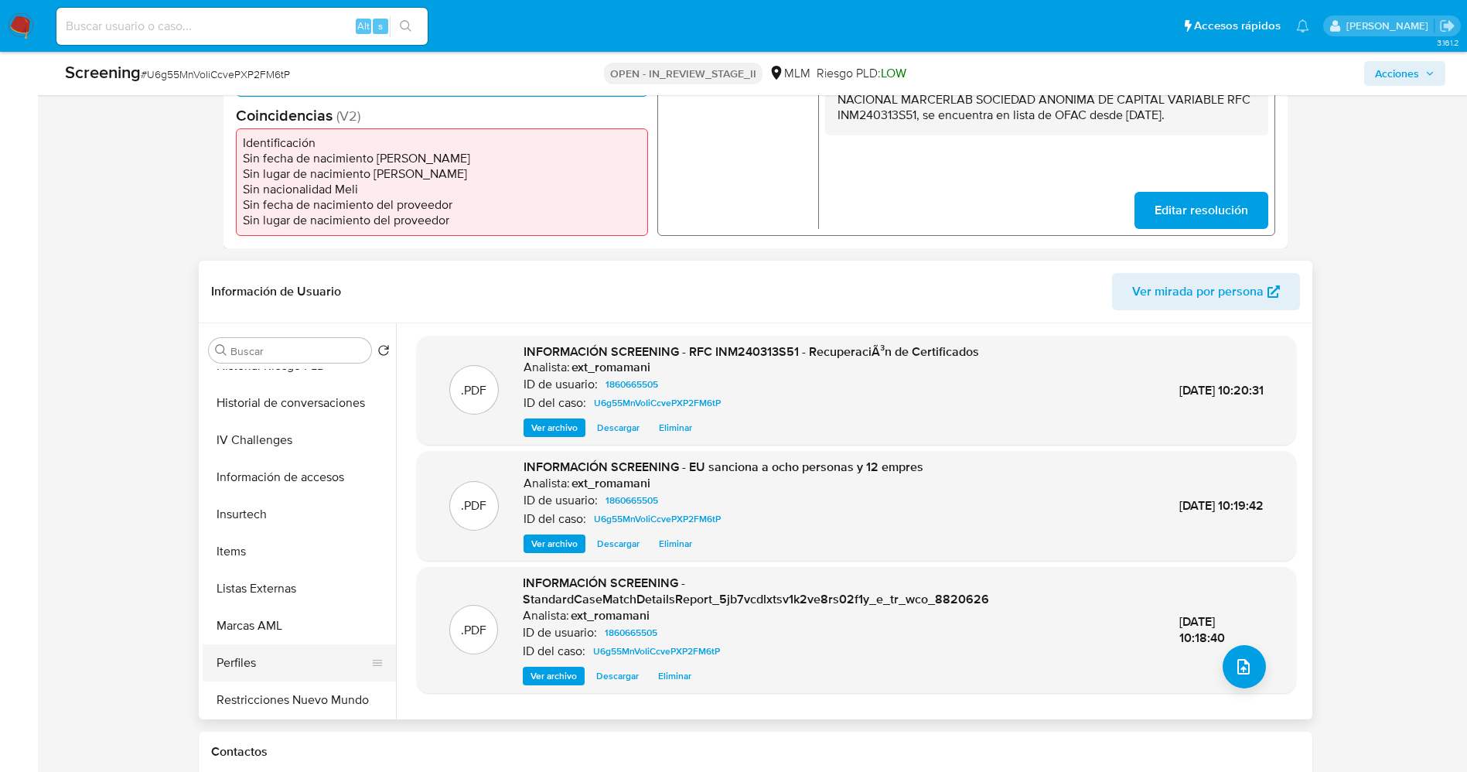
scroll to position [580, 0]
click at [304, 697] on button "Restricciones Nuevo Mundo" at bounding box center [293, 698] width 181 height 37
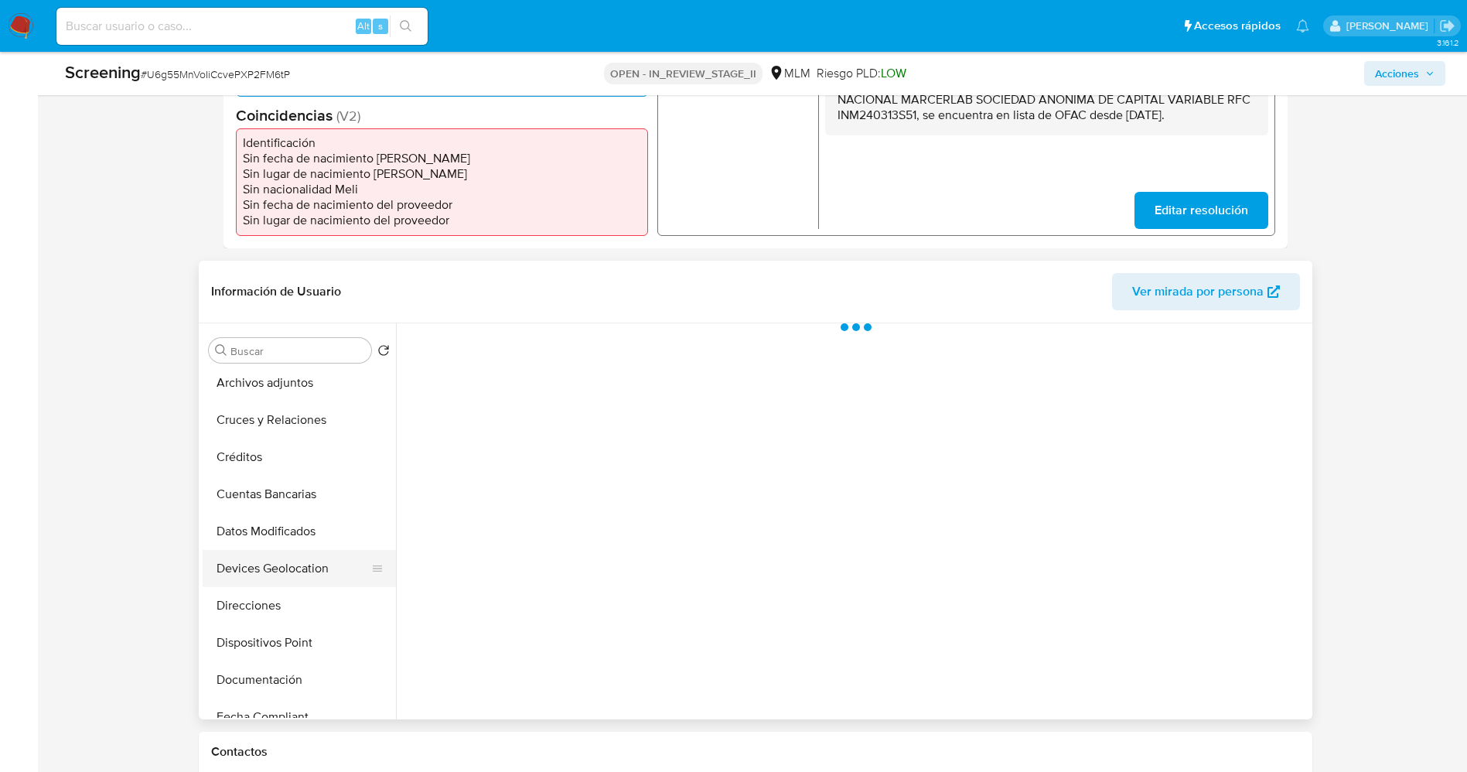
scroll to position [0, 0]
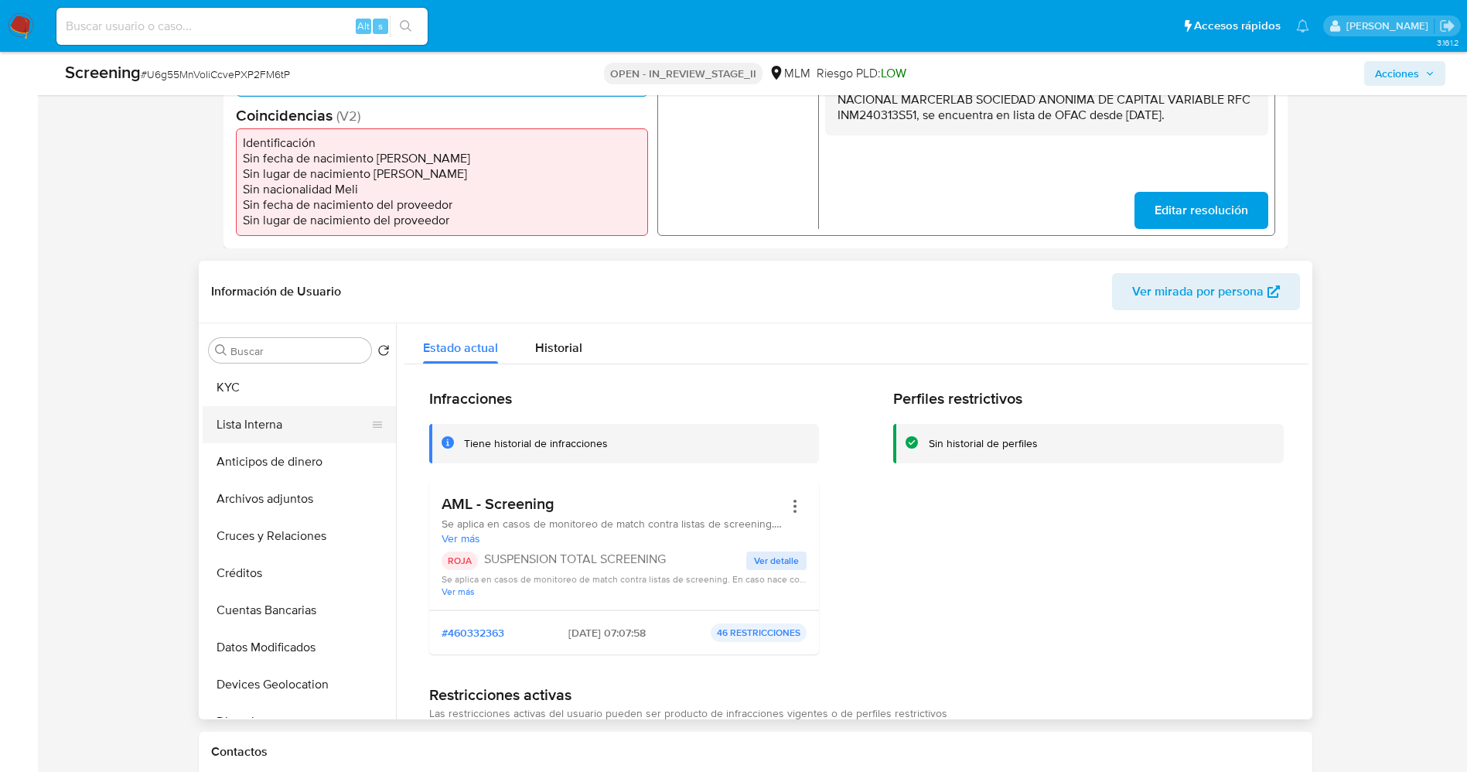
click at [247, 424] on button "Lista Interna" at bounding box center [293, 424] width 181 height 37
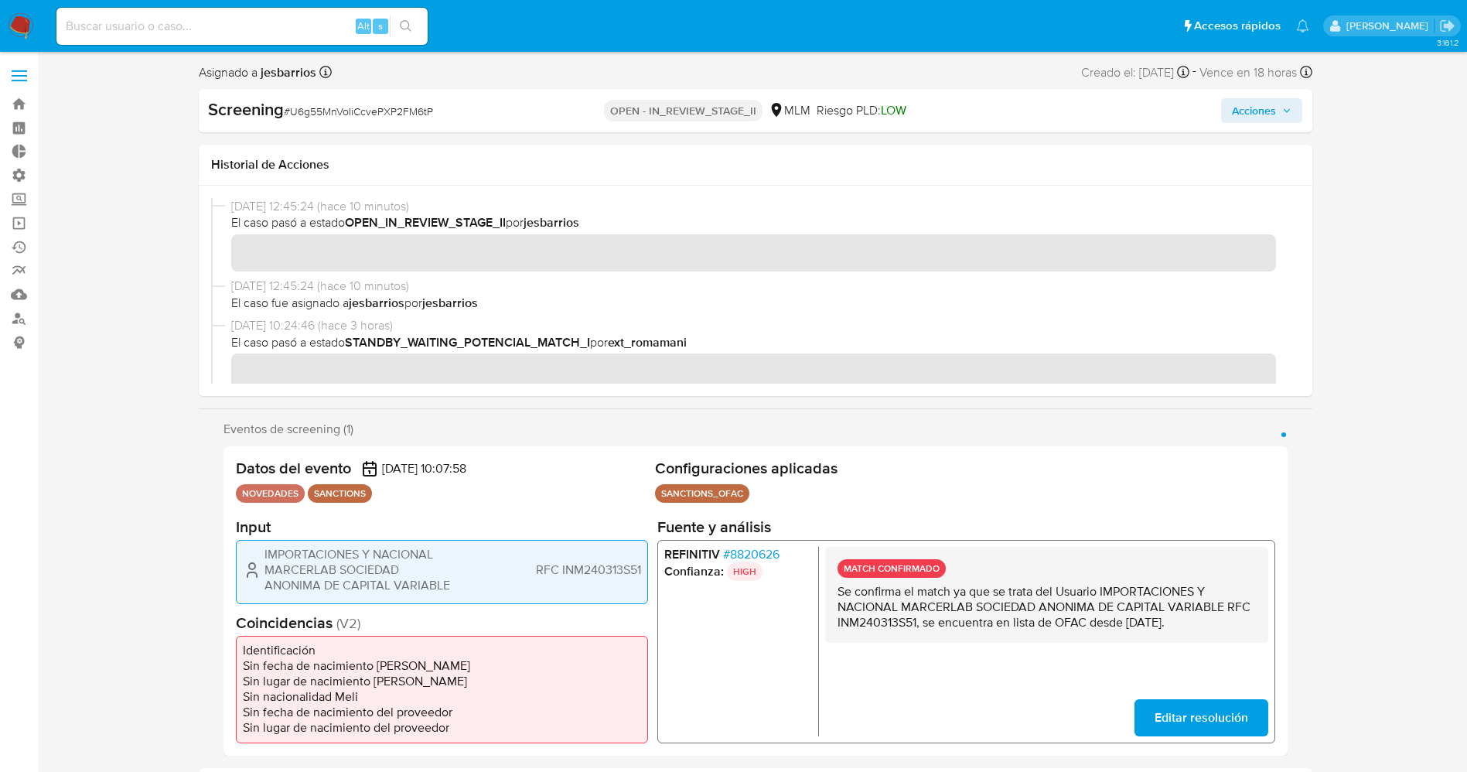
click at [1257, 107] on span "Acciones" at bounding box center [1254, 110] width 44 height 25
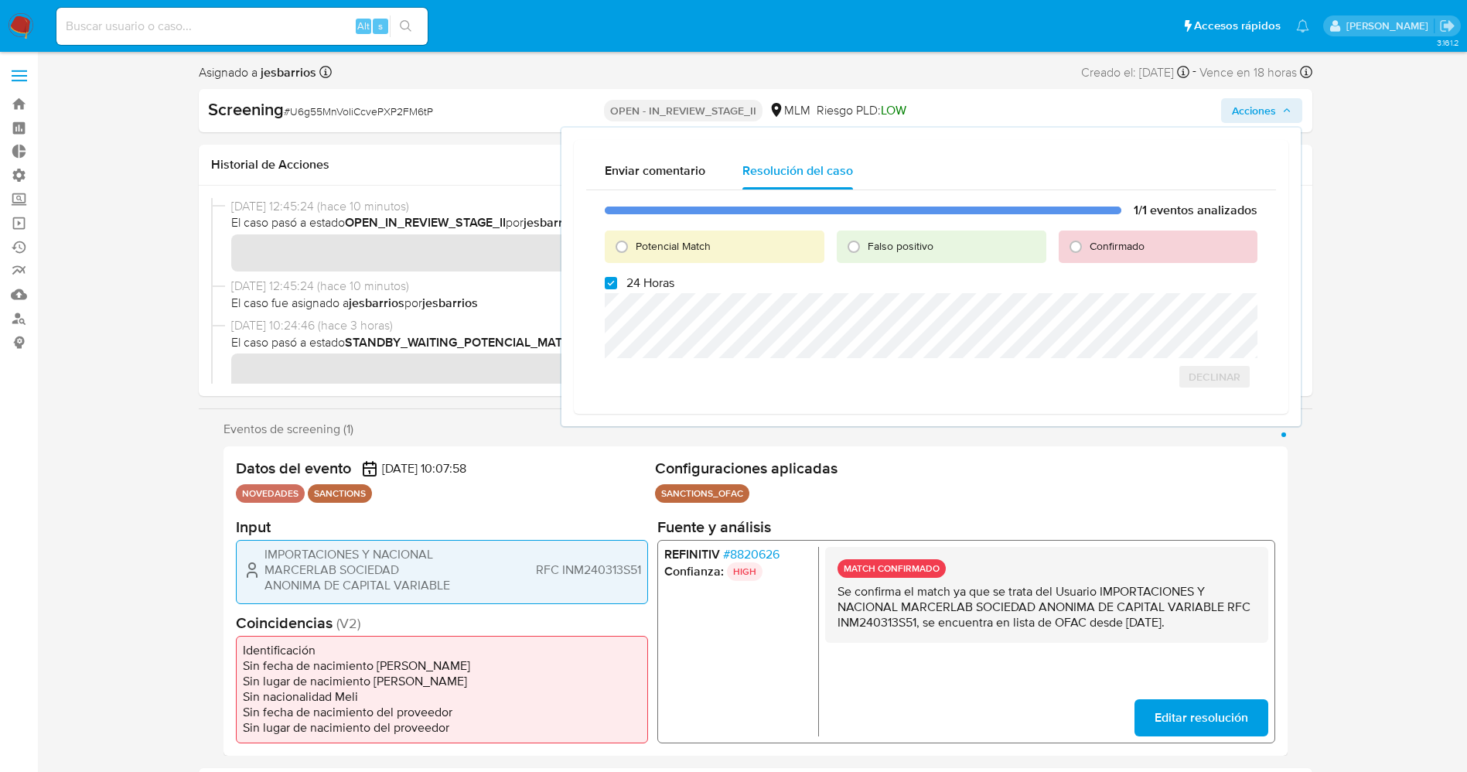
click at [712, 246] on div "Potencial Match" at bounding box center [714, 246] width 219 height 32
click at [701, 246] on span "Potencial Match" at bounding box center [673, 245] width 75 height 15
click at [634, 246] on input "Potencial Match" at bounding box center [621, 246] width 25 height 25
radio input "true"
click at [653, 278] on span "24 Horas" at bounding box center [650, 282] width 48 height 15
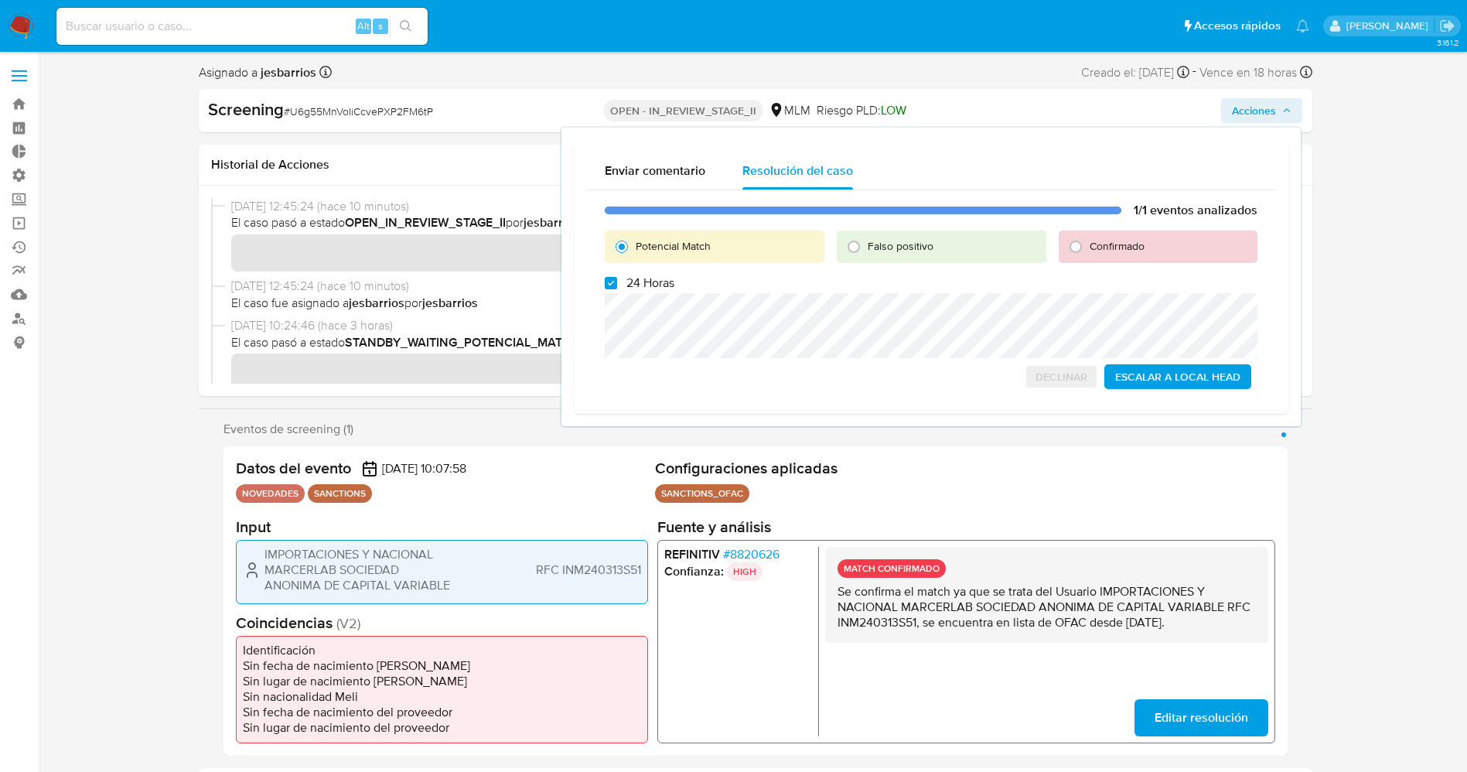
click at [617, 278] on input "24 Horas" at bounding box center [611, 283] width 12 height 12
checkbox input "false"
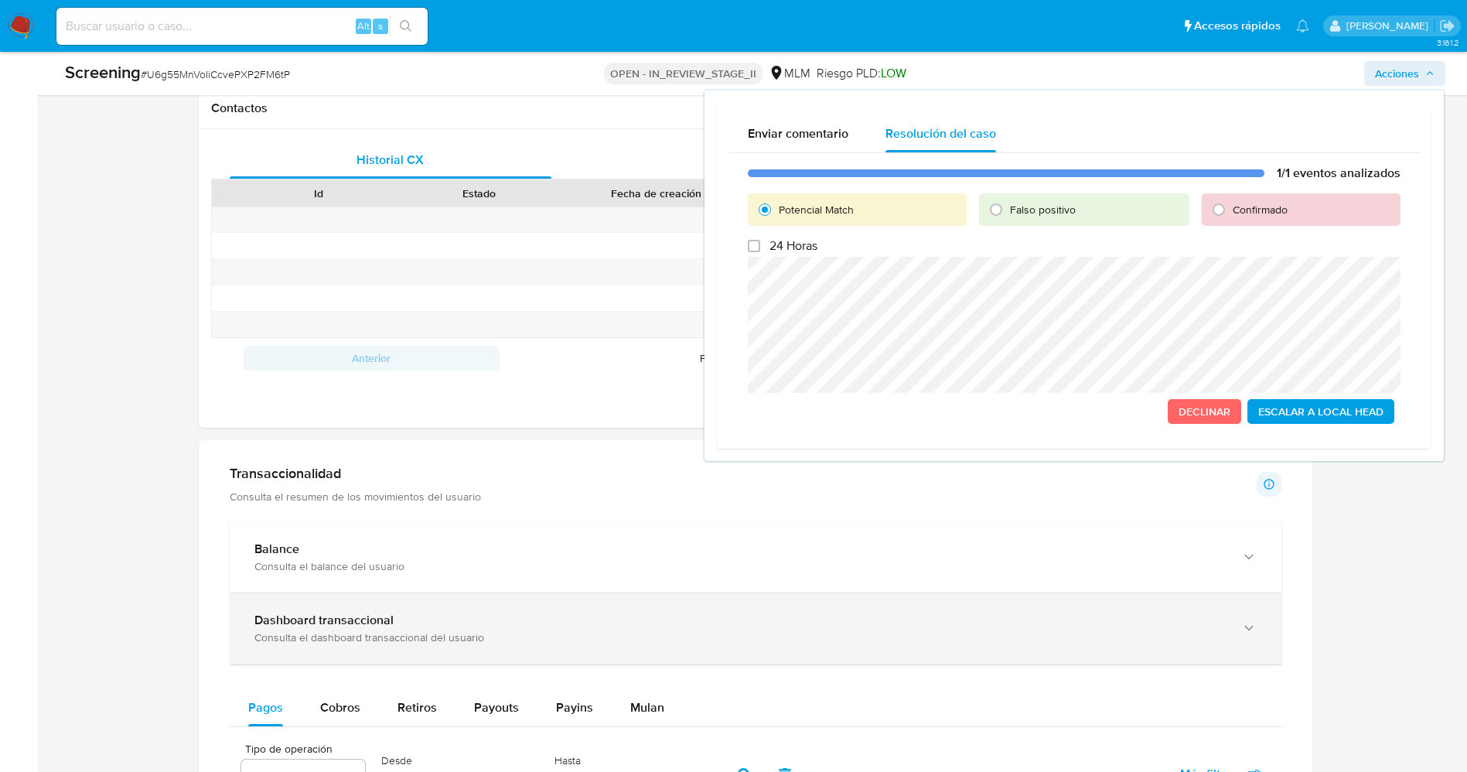
scroll to position [1160, 0]
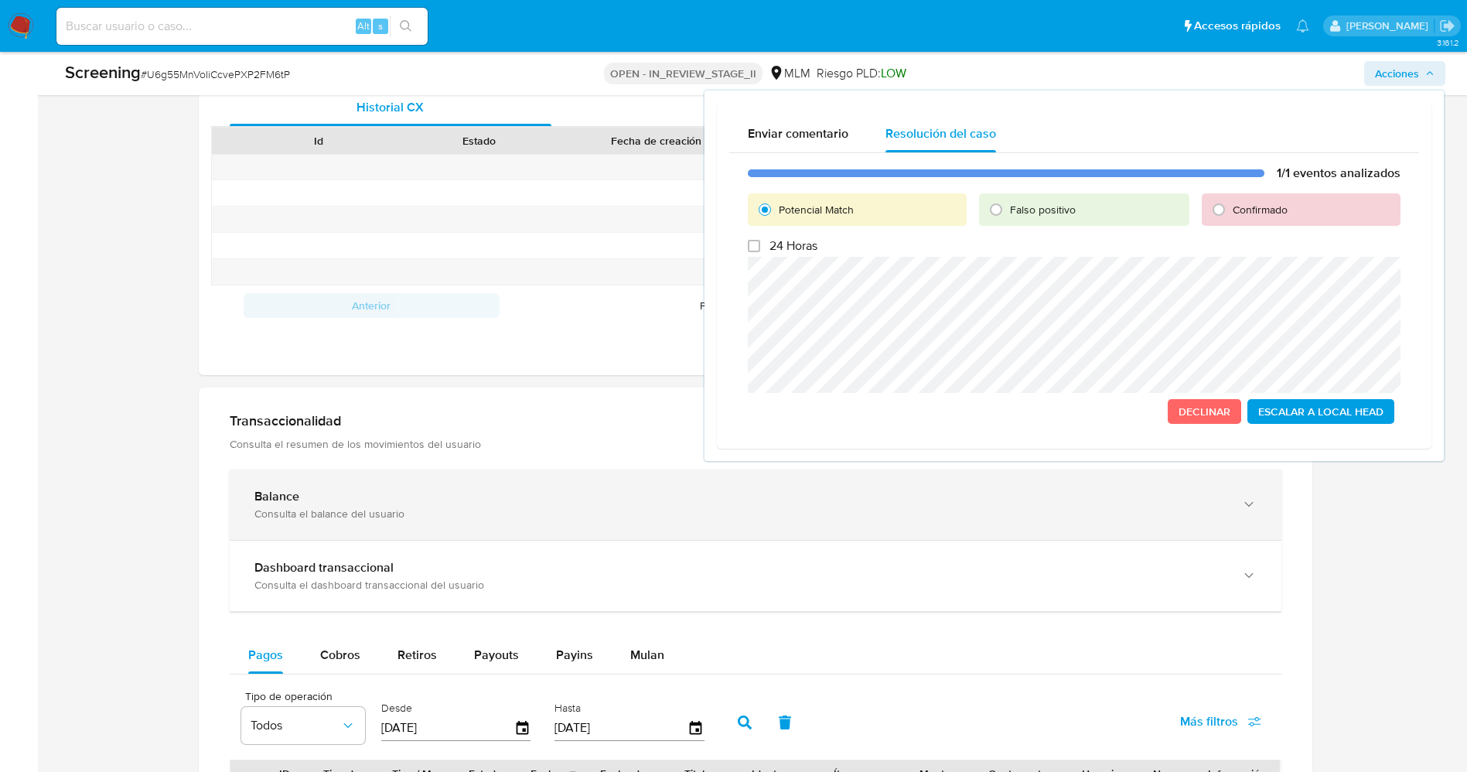
click at [349, 502] on div "Balance" at bounding box center [739, 496] width 971 height 15
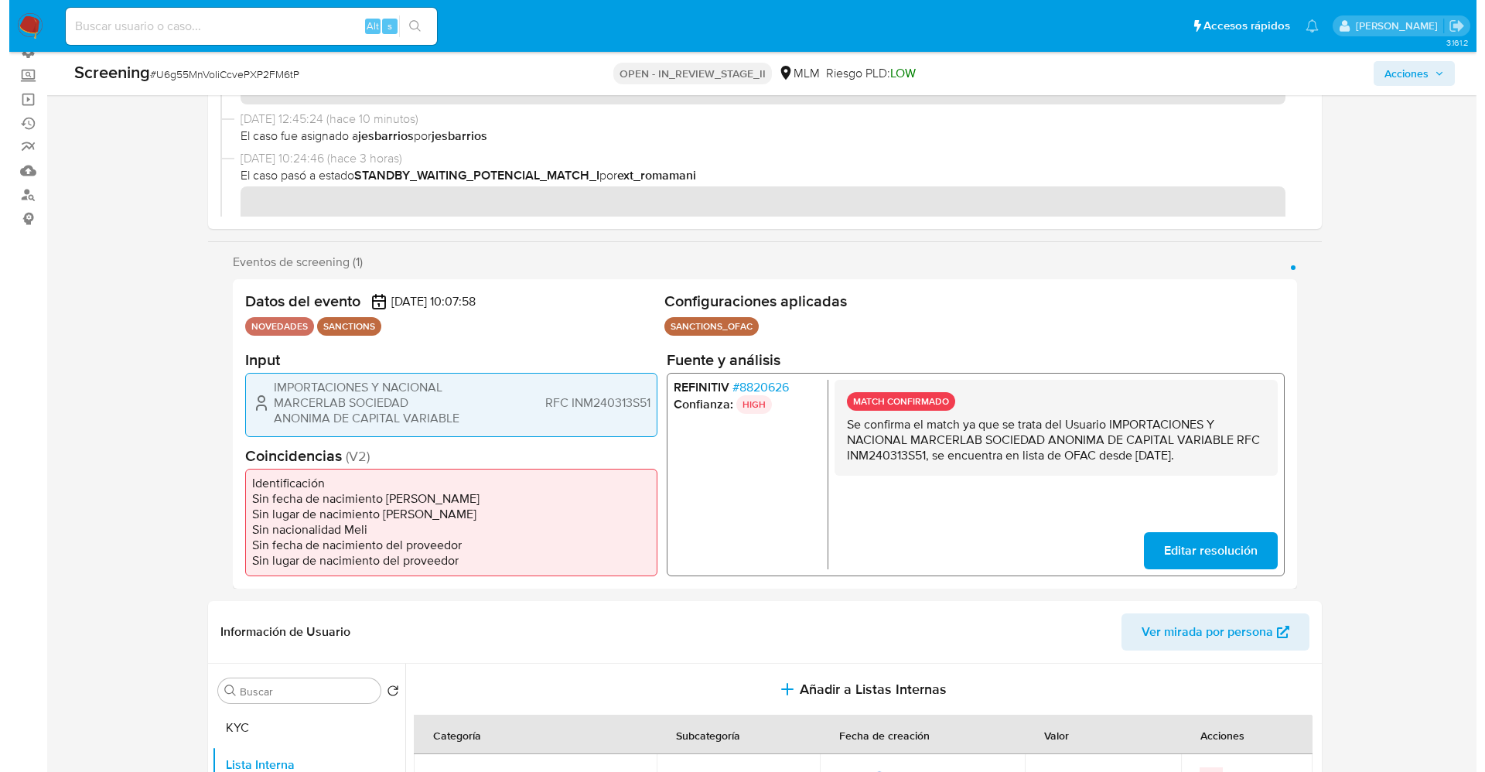
scroll to position [0, 0]
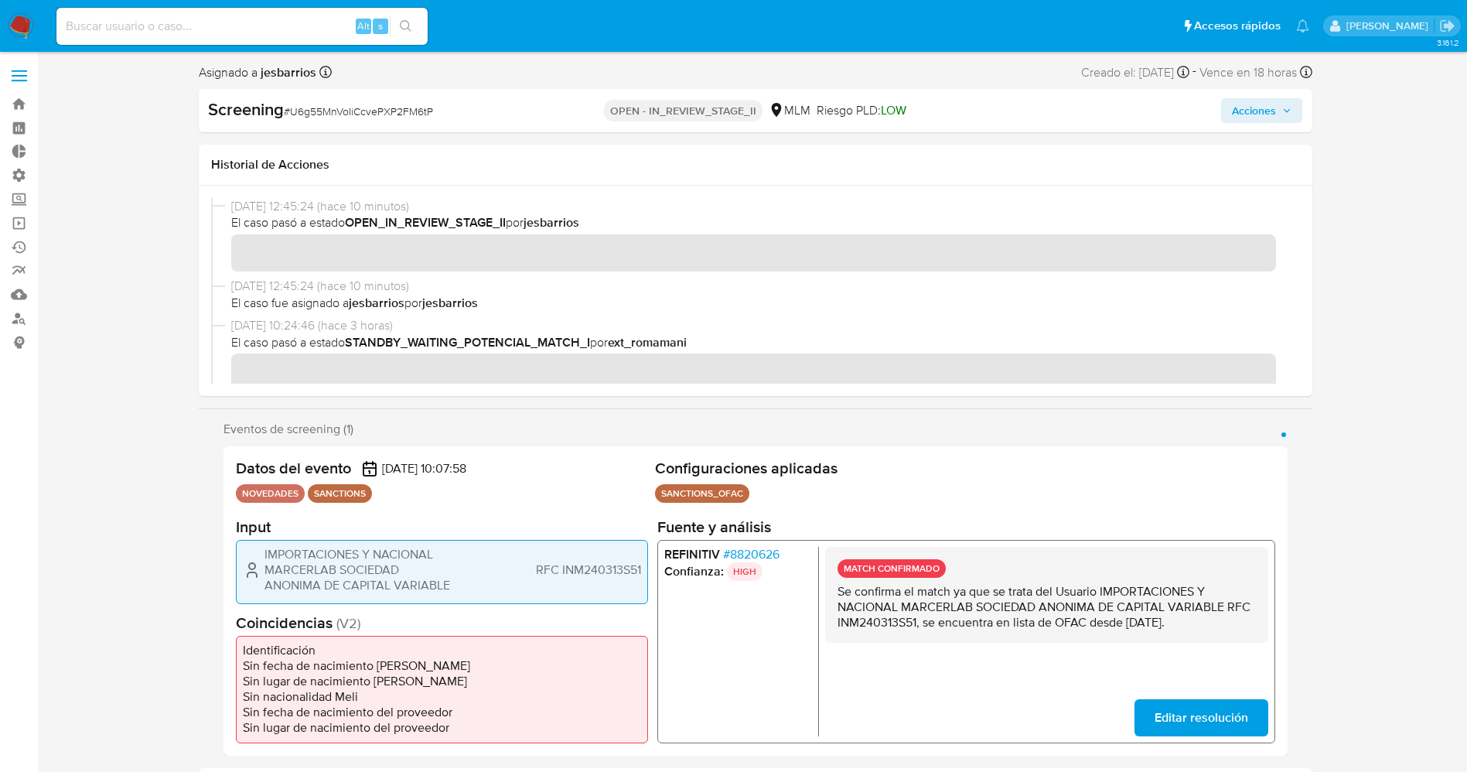
click at [1264, 113] on span "Acciones" at bounding box center [1254, 110] width 44 height 25
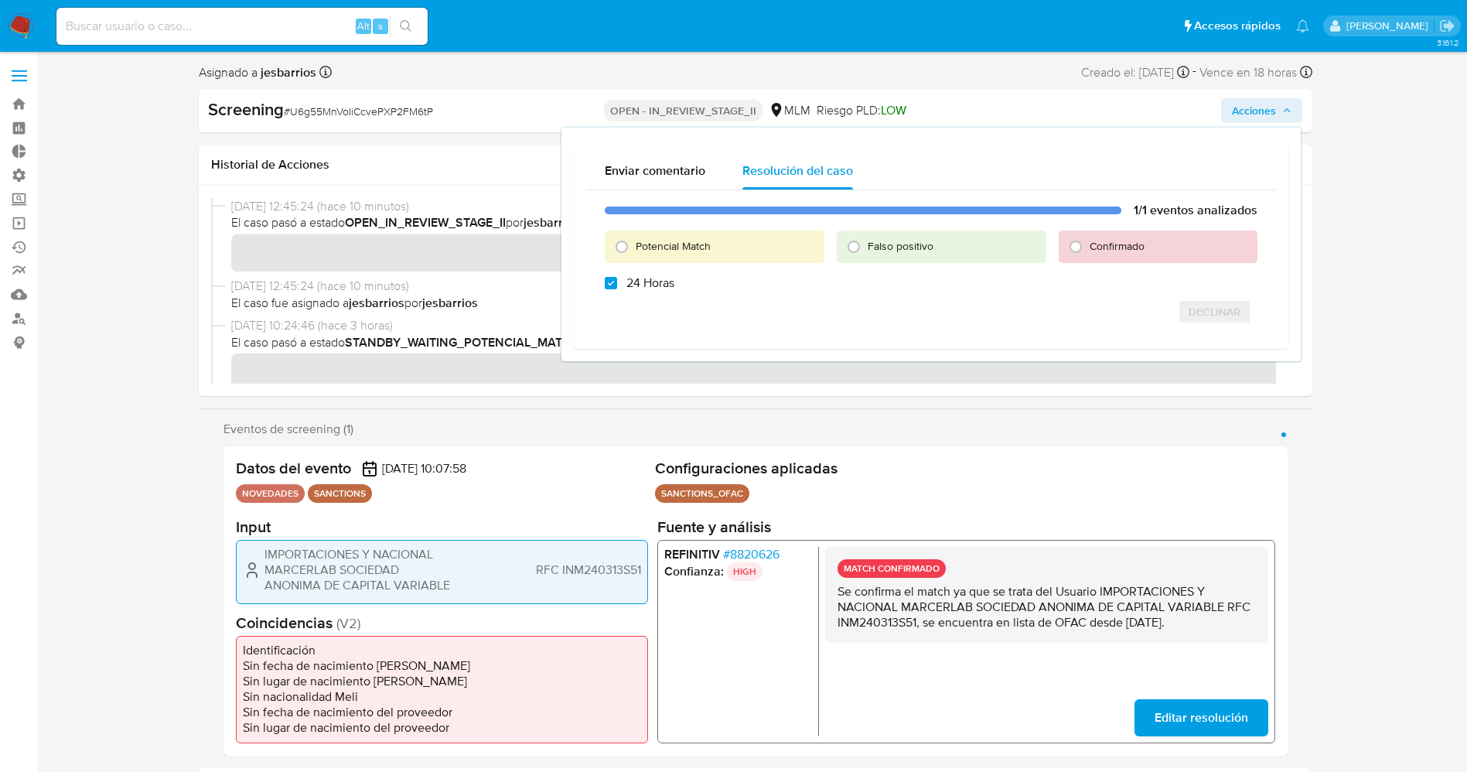
checkbox input "true"
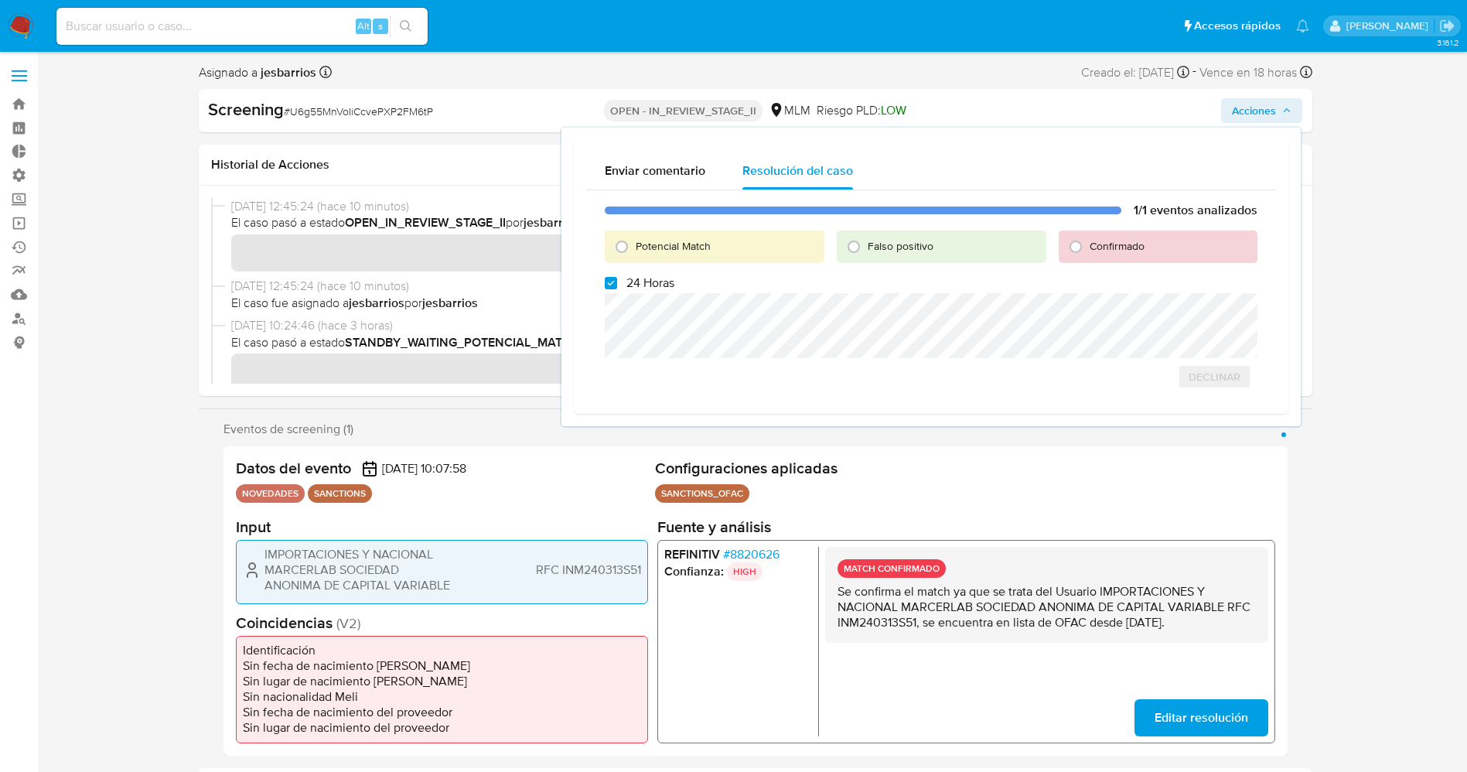
click at [658, 244] on span "Potencial Match" at bounding box center [673, 245] width 75 height 15
click at [634, 244] on input "Potencial Match" at bounding box center [621, 246] width 25 height 25
radio input "true"
click at [656, 284] on span "24 Horas" at bounding box center [650, 282] width 48 height 15
click at [617, 284] on input "24 Horas" at bounding box center [611, 283] width 12 height 12
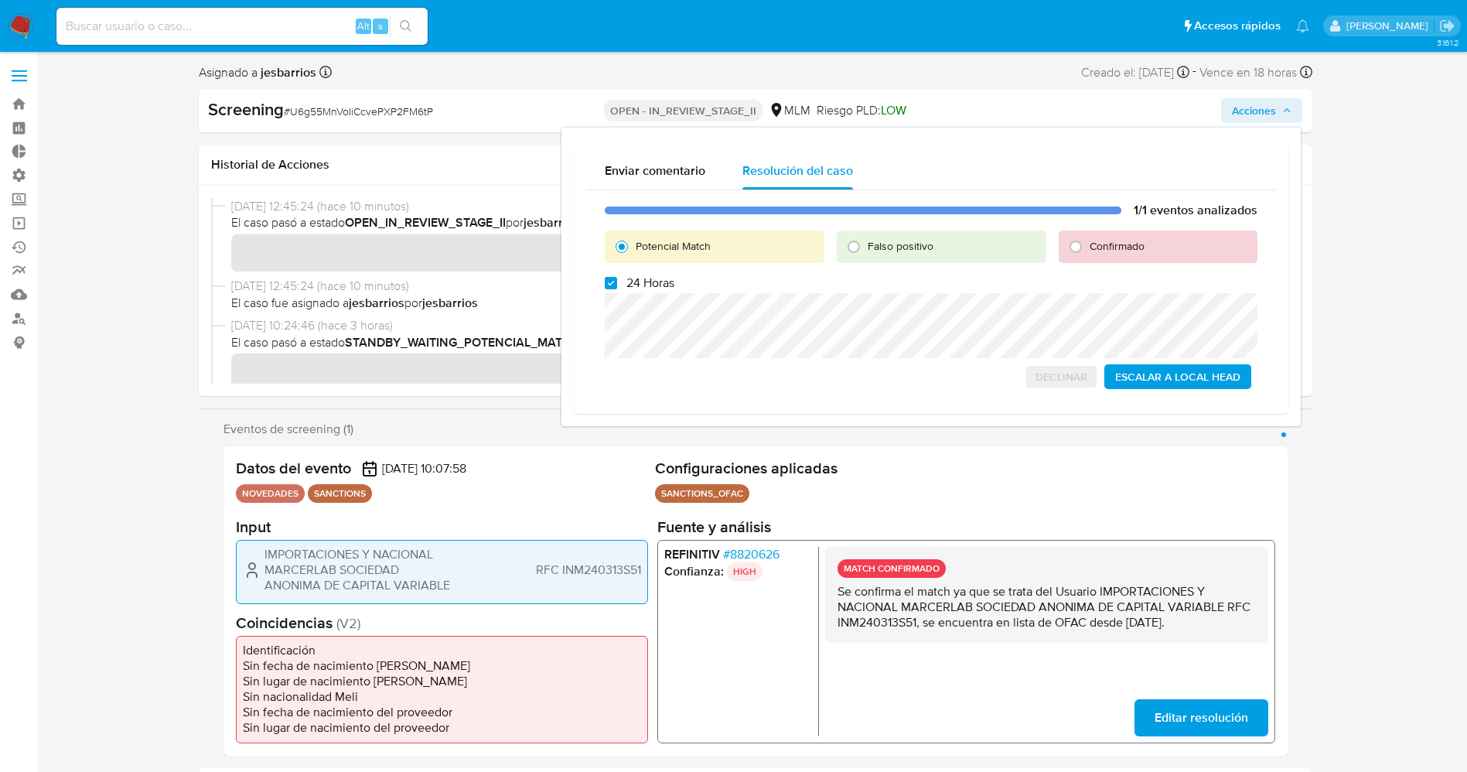
checkbox input "false"
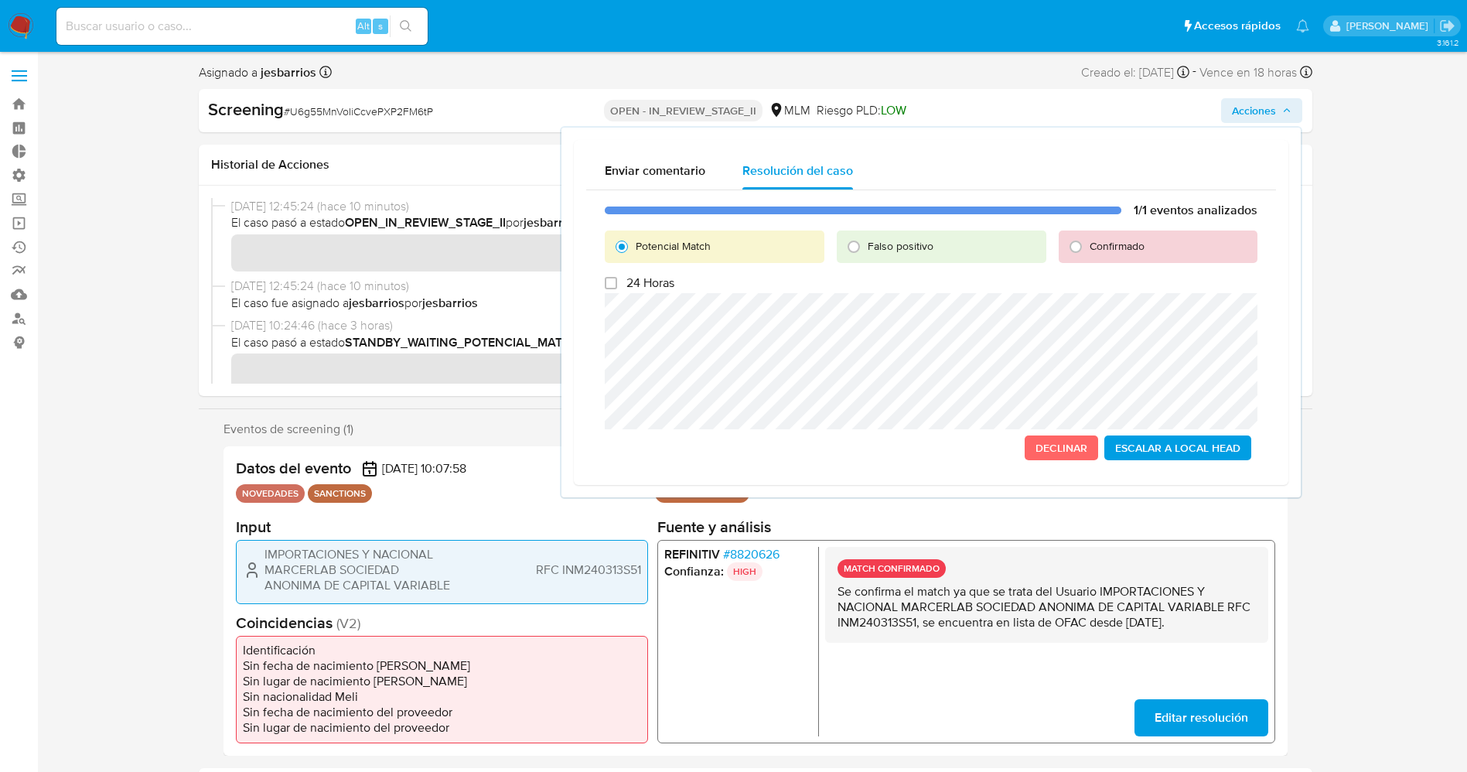
click at [1200, 458] on span "Escalar a Local Head" at bounding box center [1177, 448] width 125 height 22
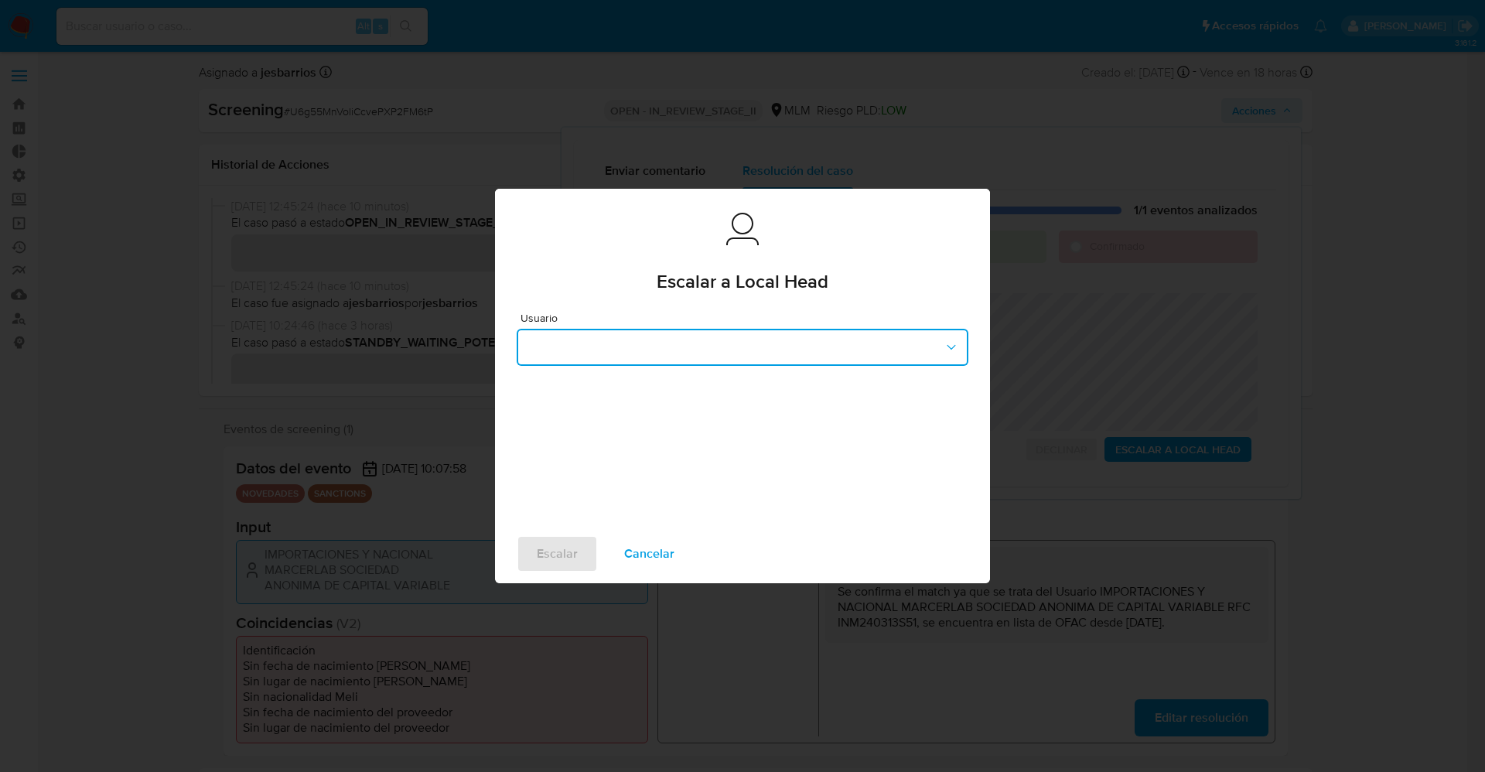
click at [781, 349] on button "button" at bounding box center [742, 347] width 452 height 37
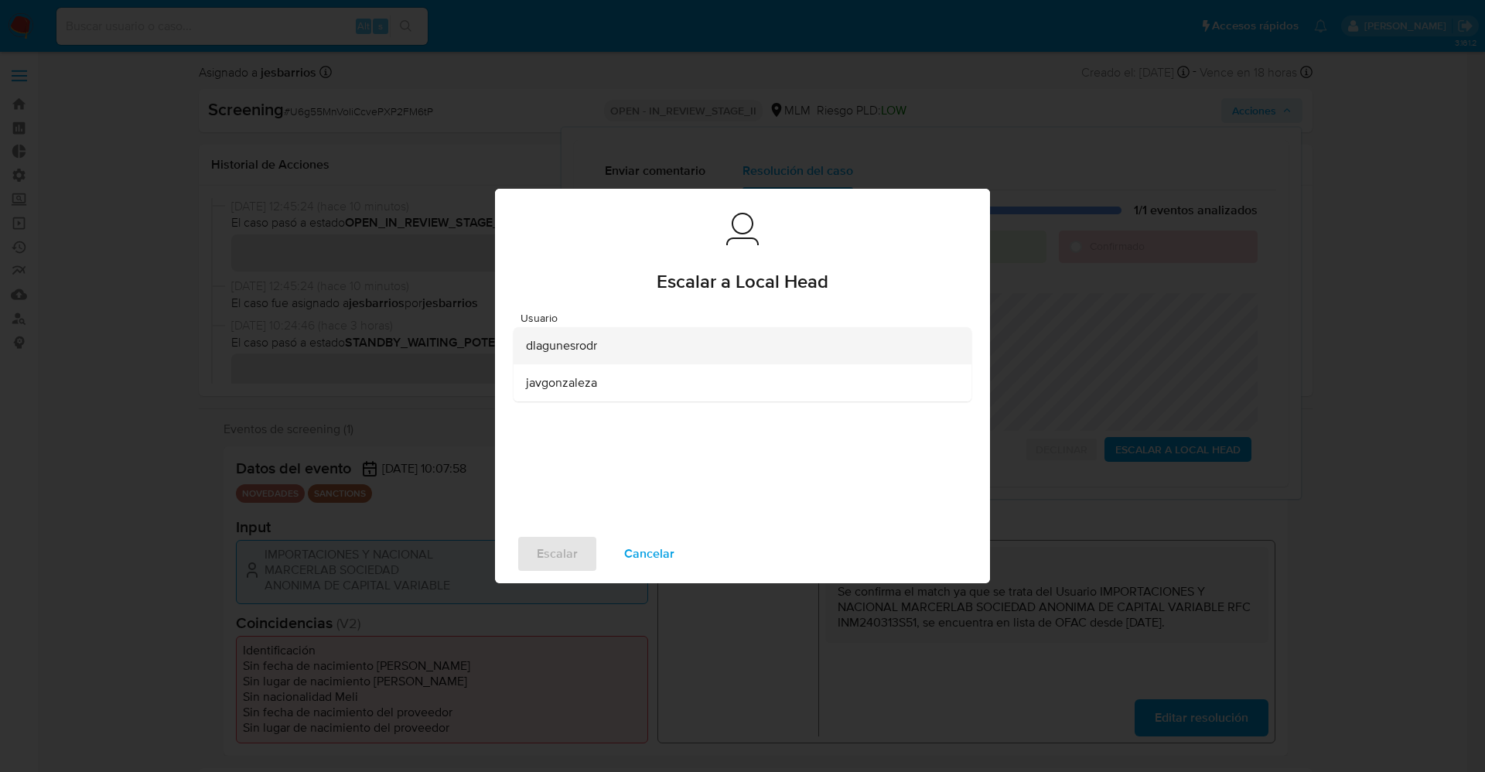
click at [660, 340] on div "dlagunesrodr" at bounding box center [738, 345] width 424 height 37
click at [561, 567] on span "Escalar" at bounding box center [557, 554] width 41 height 34
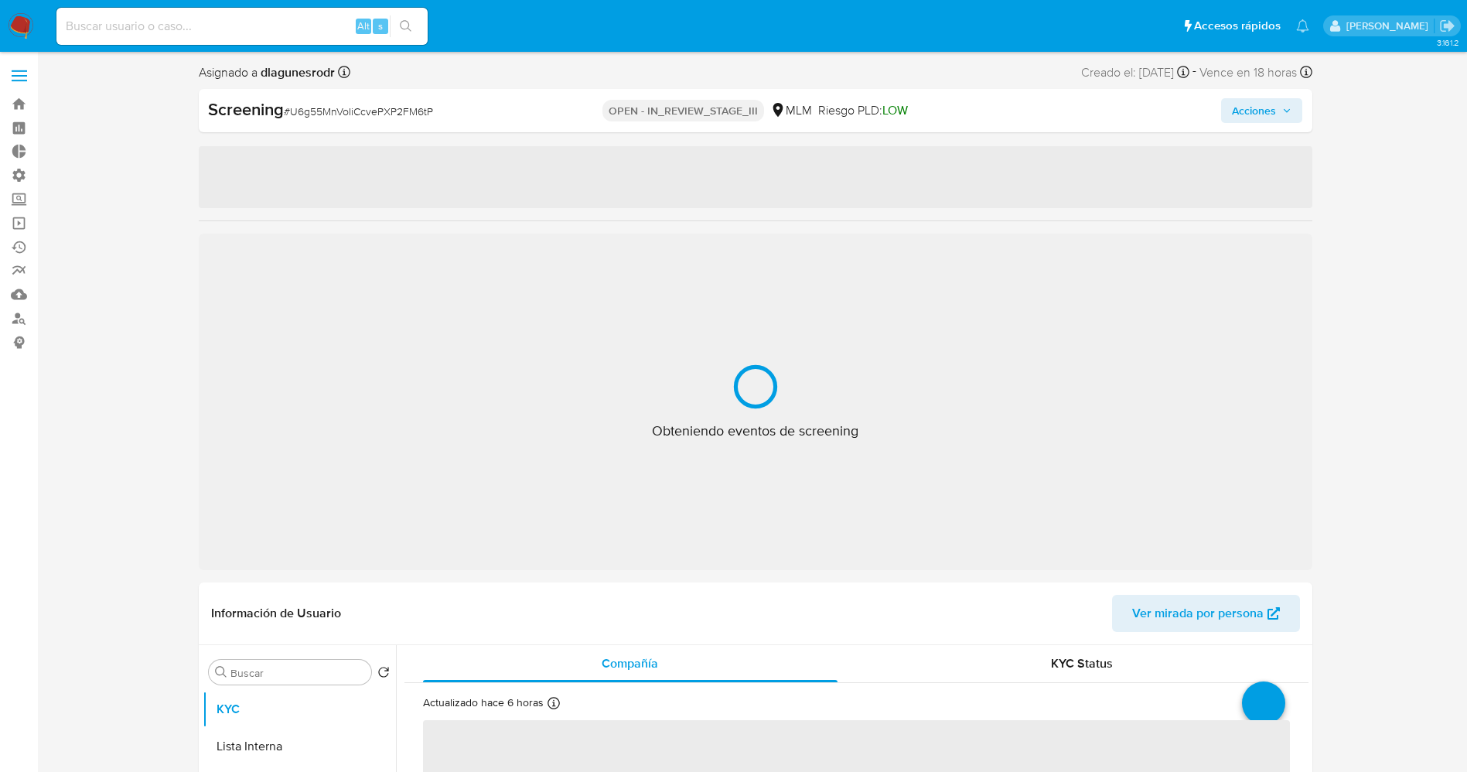
select select "10"
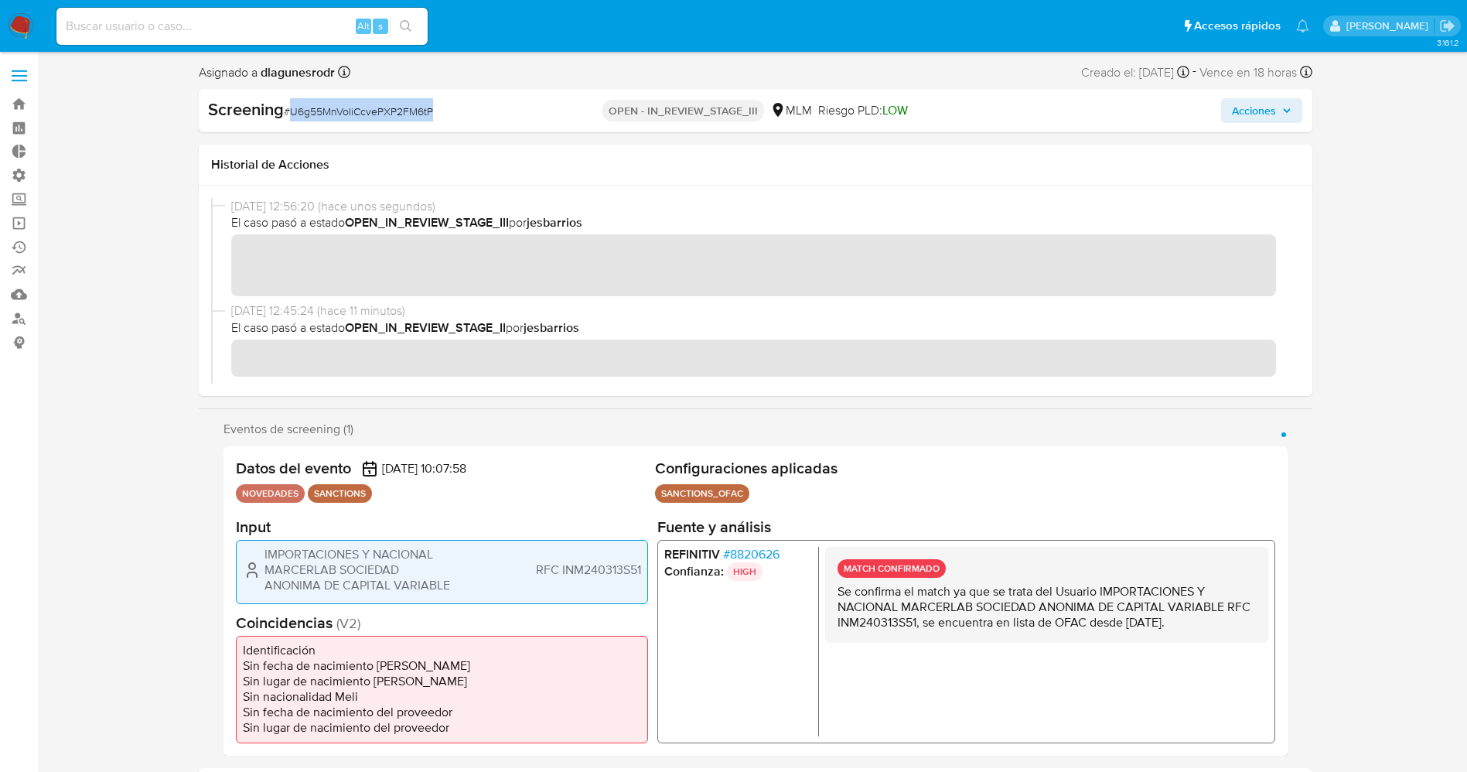
drag, startPoint x: 291, startPoint y: 111, endPoint x: 482, endPoint y: 111, distance: 190.2
click at [482, 111] on div "Screening # U6g55MnVoIiCcvePXP2FM6tP" at bounding box center [388, 109] width 360 height 23
copy span "U6g55MnVoIiCcvePXP2FM6tP"
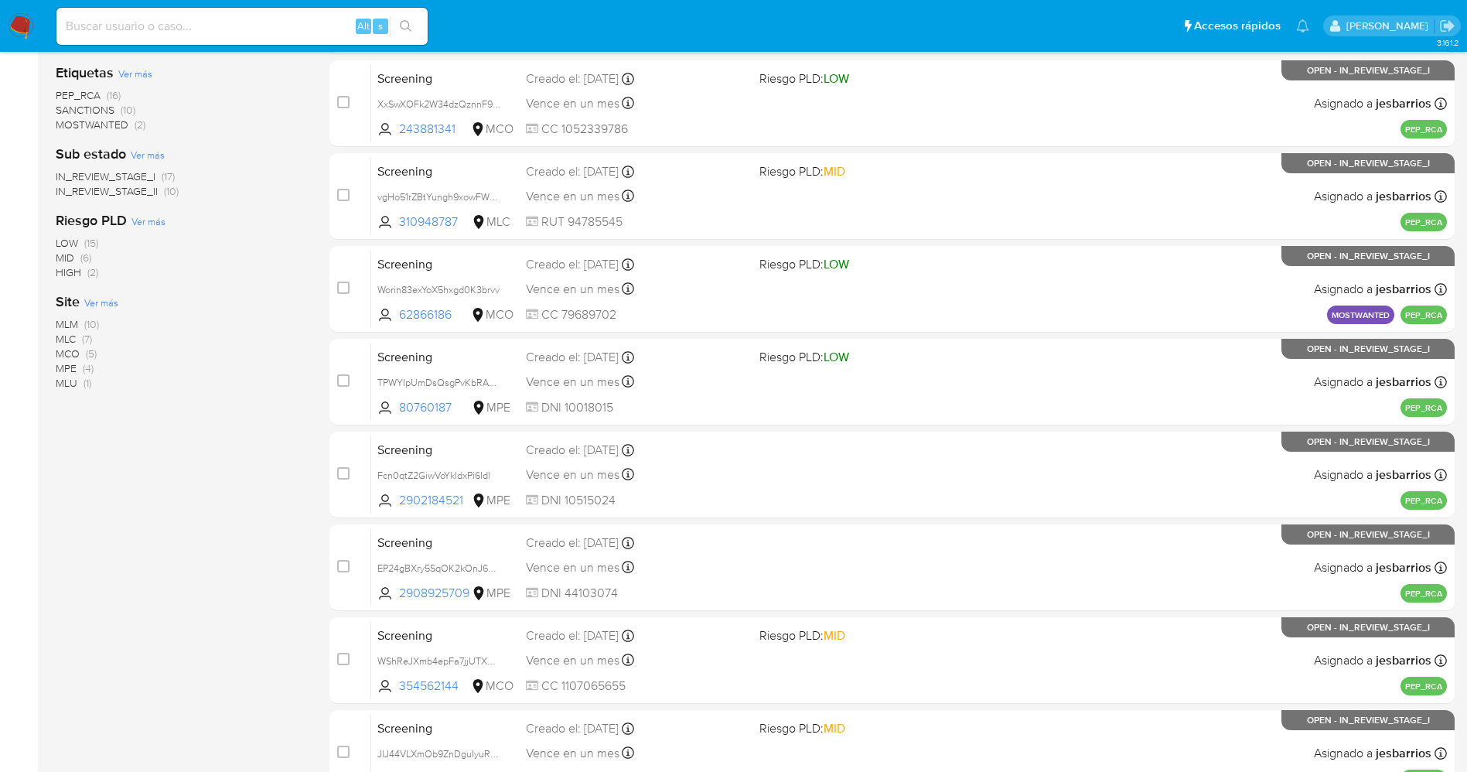
scroll to position [505, 0]
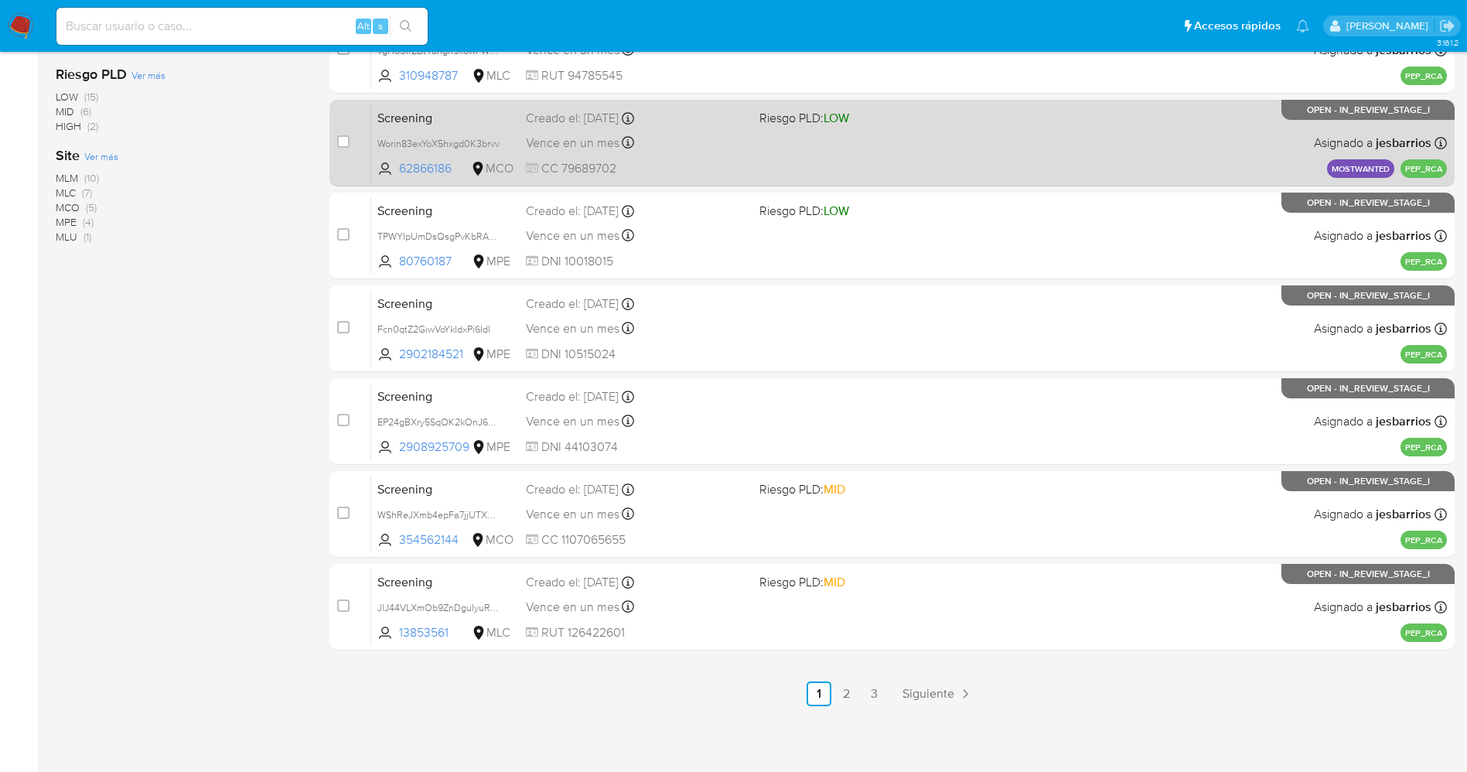
click at [871, 688] on link "3" at bounding box center [874, 693] width 25 height 25
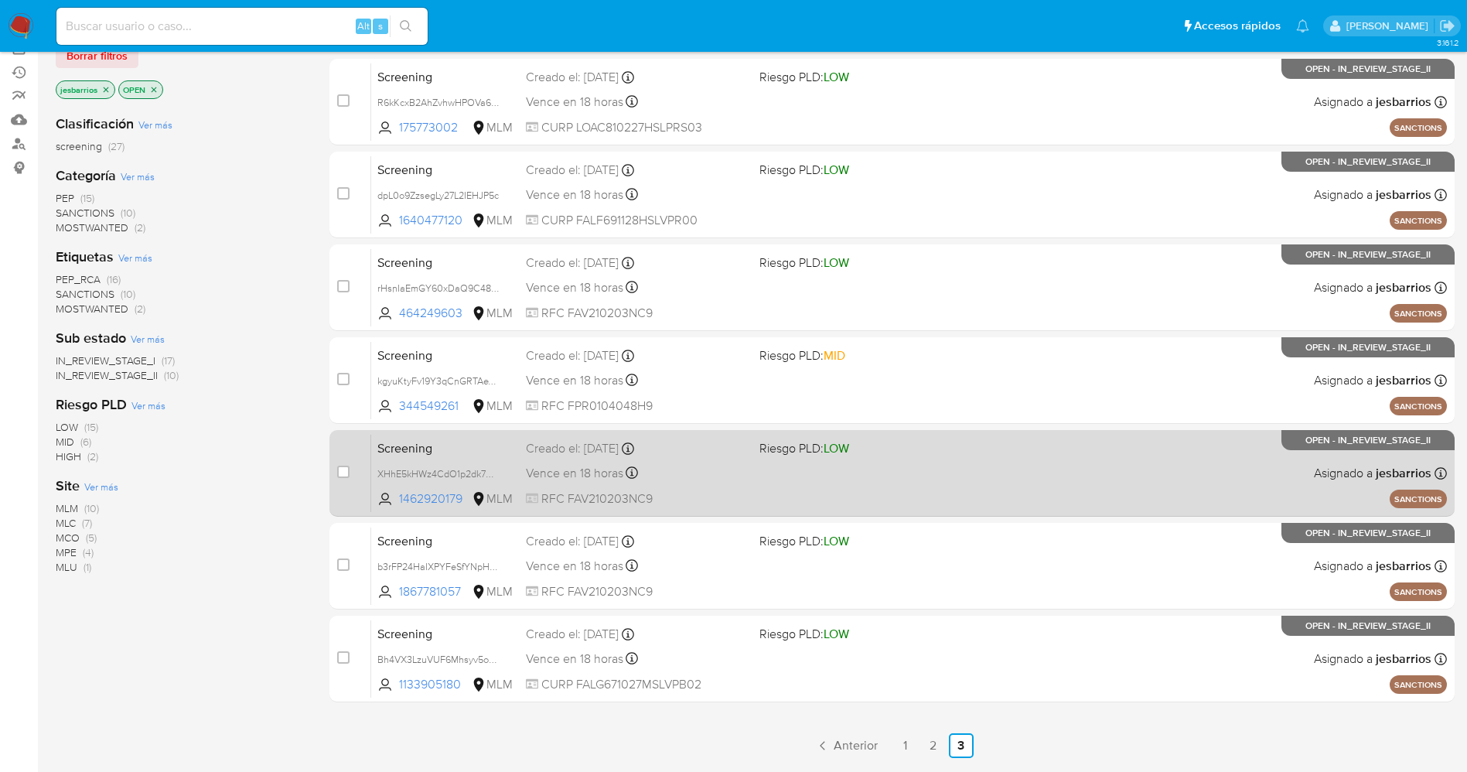
scroll to position [227, 0]
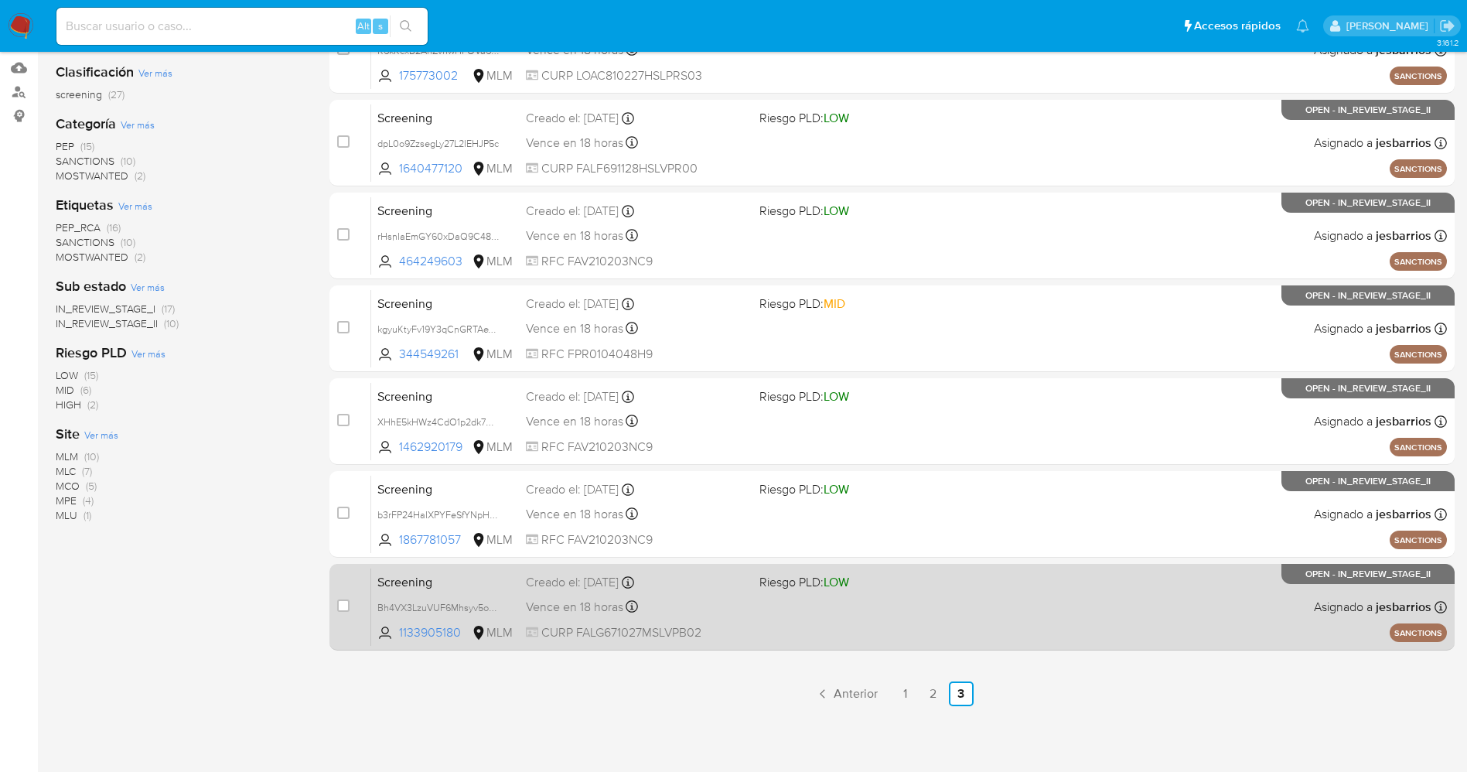
click at [815, 622] on div "Screening Bh4VX3LzuVUF6Mhsyv5oeWPy 1133905180 MLM Riesgo PLD: LOW Creado el: 07…" at bounding box center [909, 607] width 1076 height 78
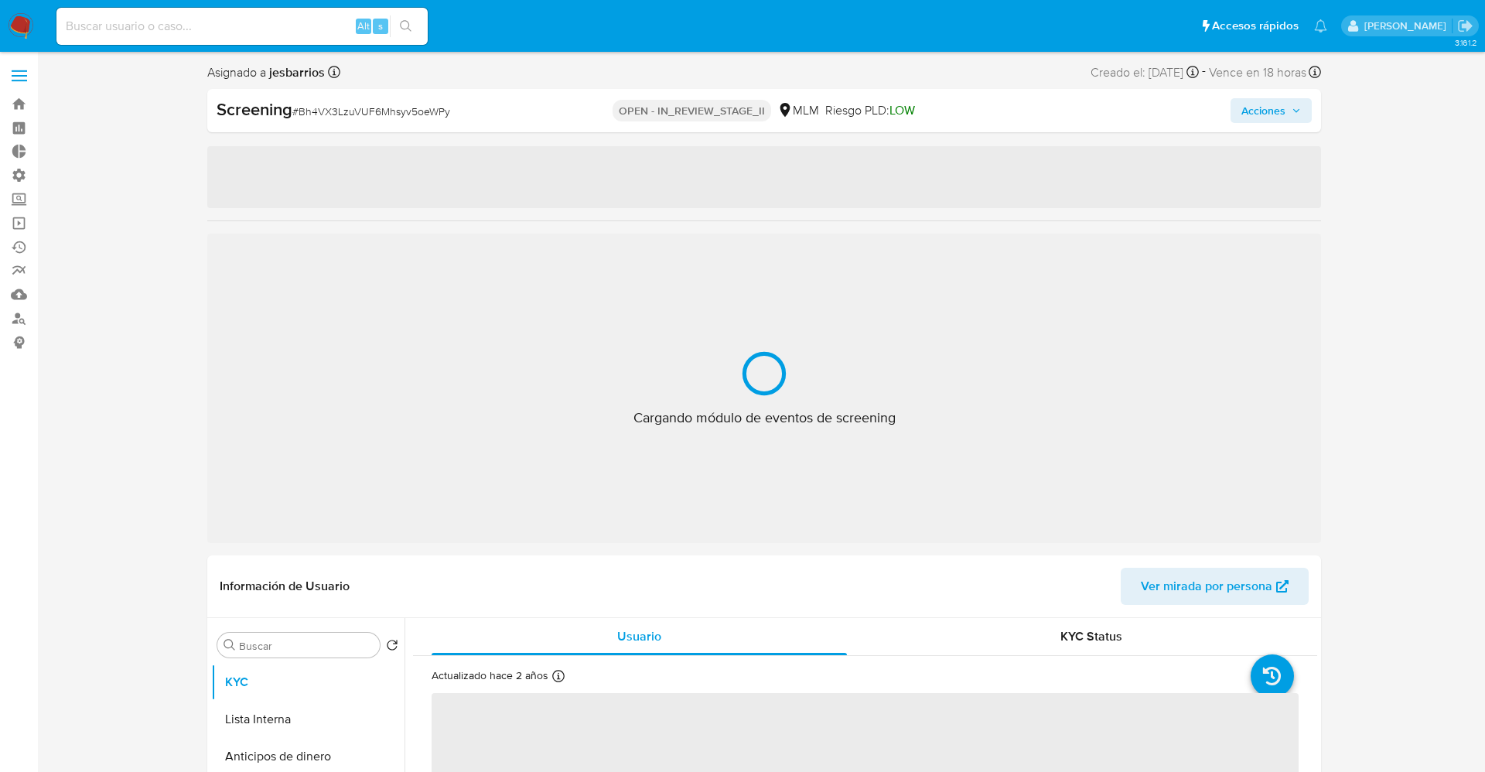
select select "10"
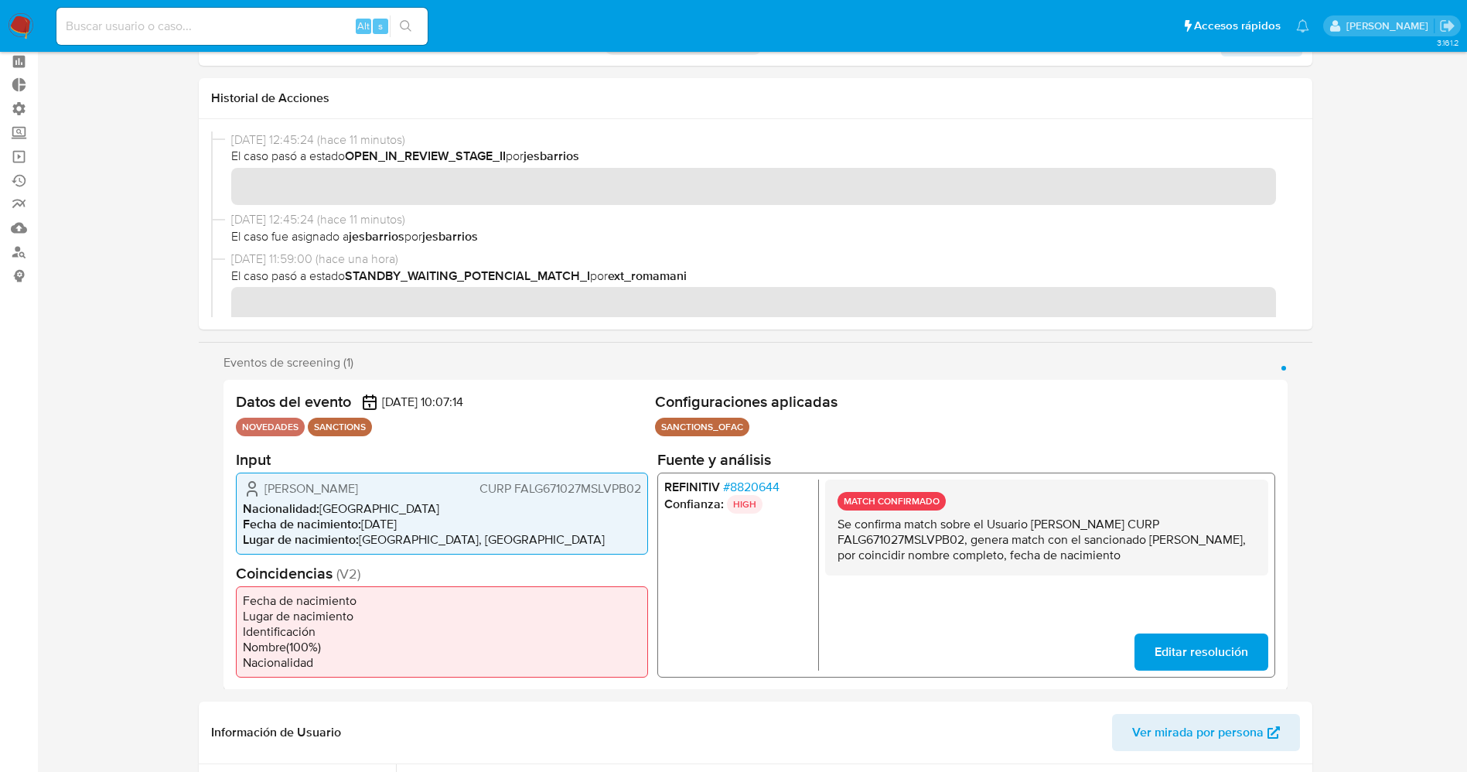
scroll to position [116, 0]
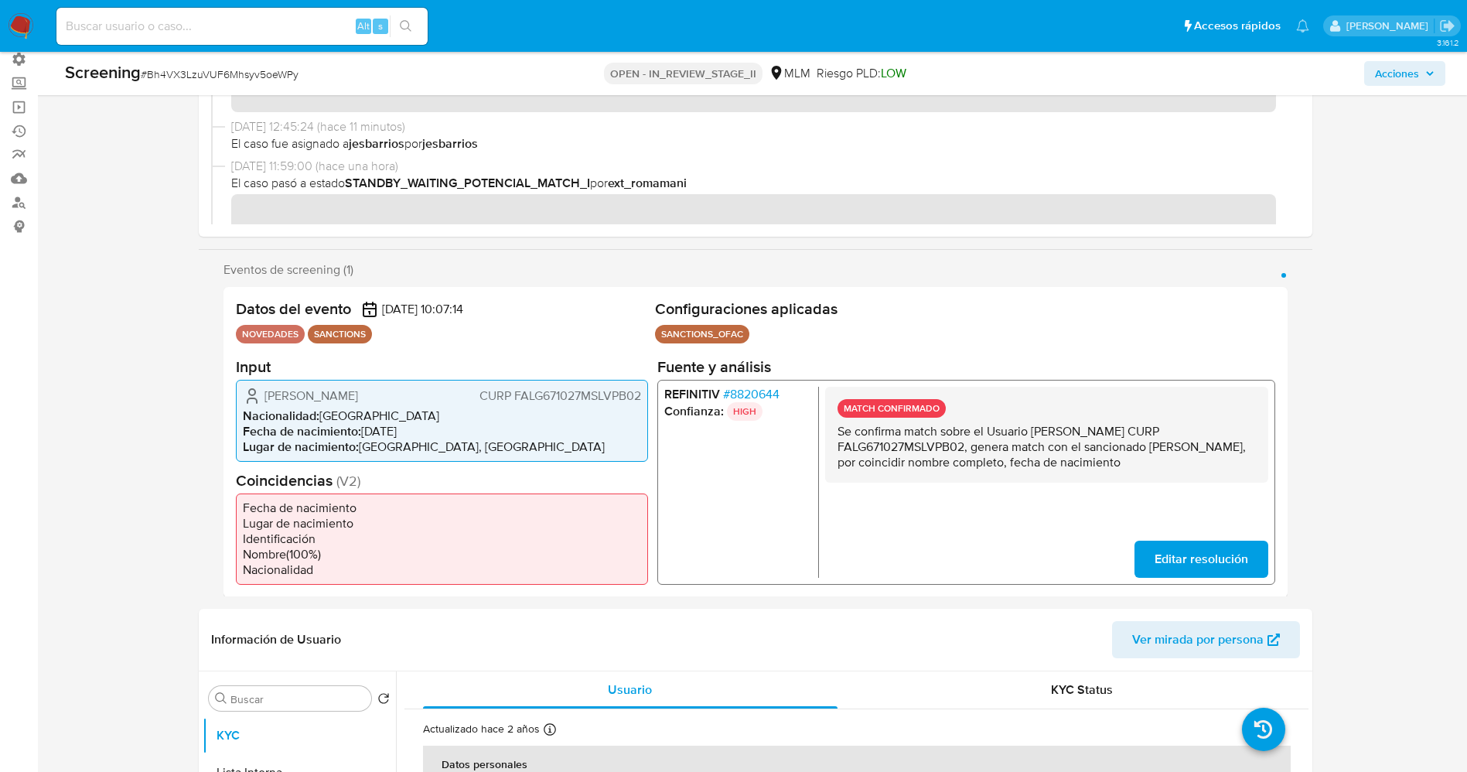
click at [763, 396] on span "# 8820644" at bounding box center [750, 393] width 56 height 15
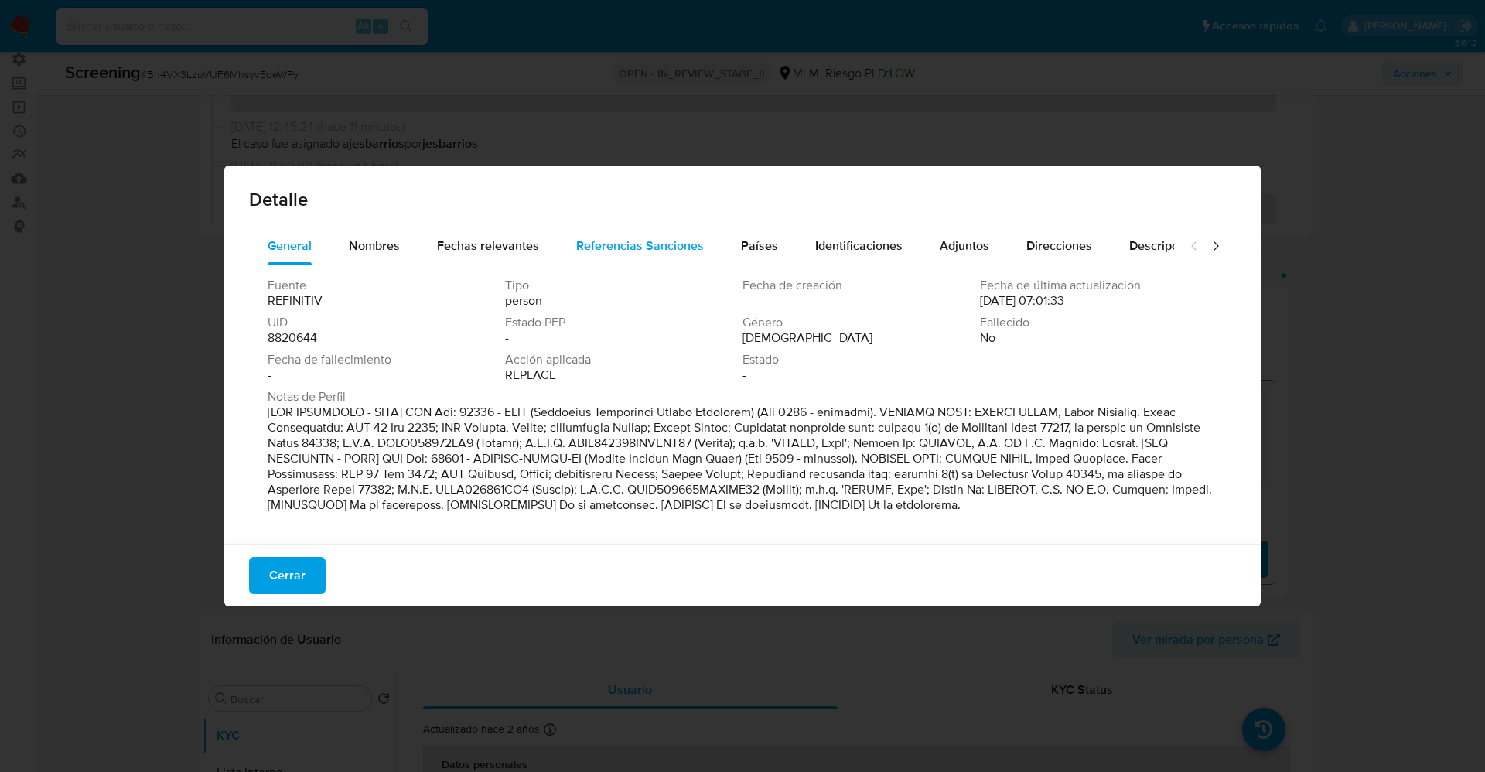
click at [632, 250] on span "Referencias Sanciones" at bounding box center [640, 246] width 128 height 18
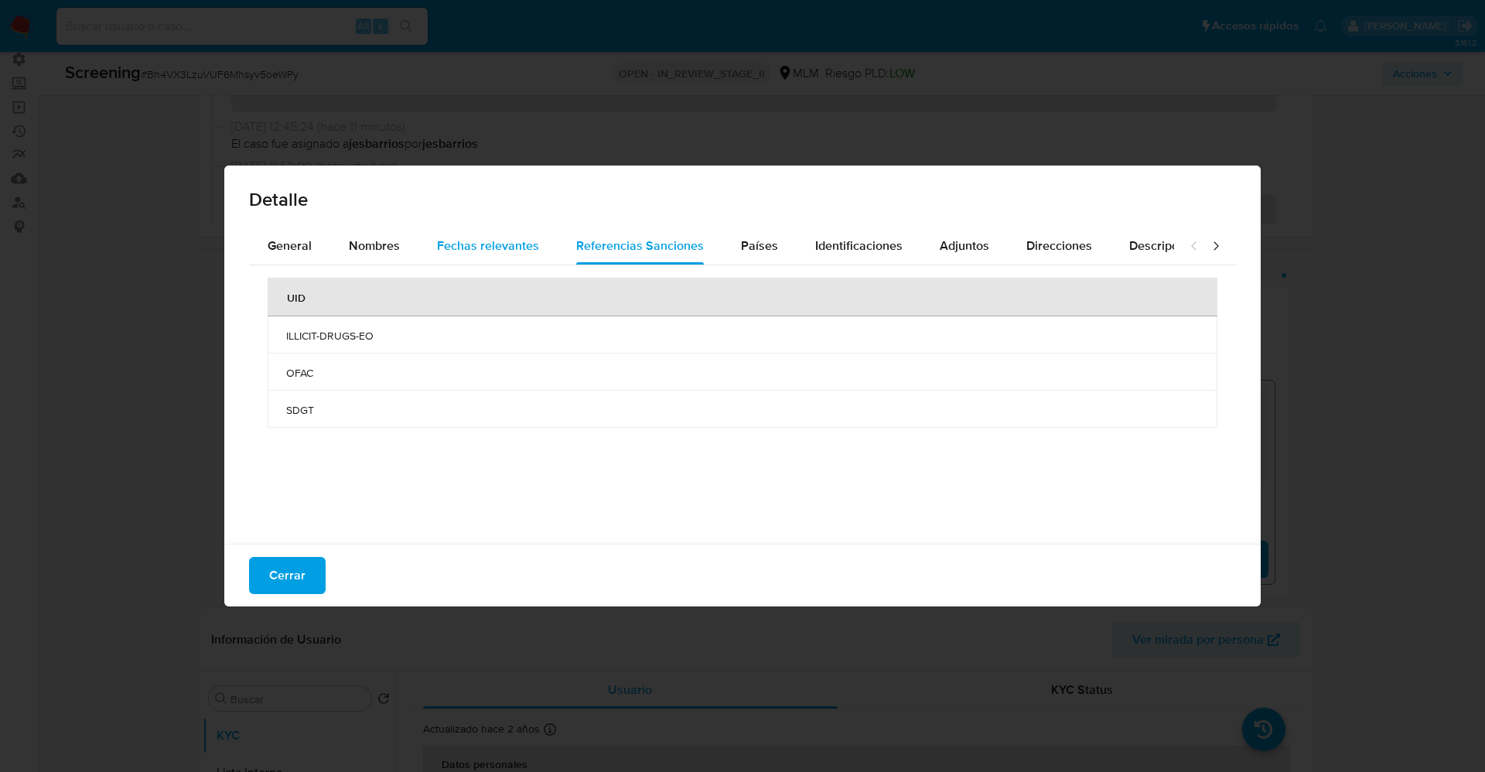
click at [484, 242] on span "Fechas relevantes" at bounding box center [488, 246] width 102 height 18
click at [668, 237] on span "Referencias Sanciones" at bounding box center [640, 246] width 128 height 18
click at [309, 570] on button "Cerrar" at bounding box center [287, 575] width 77 height 37
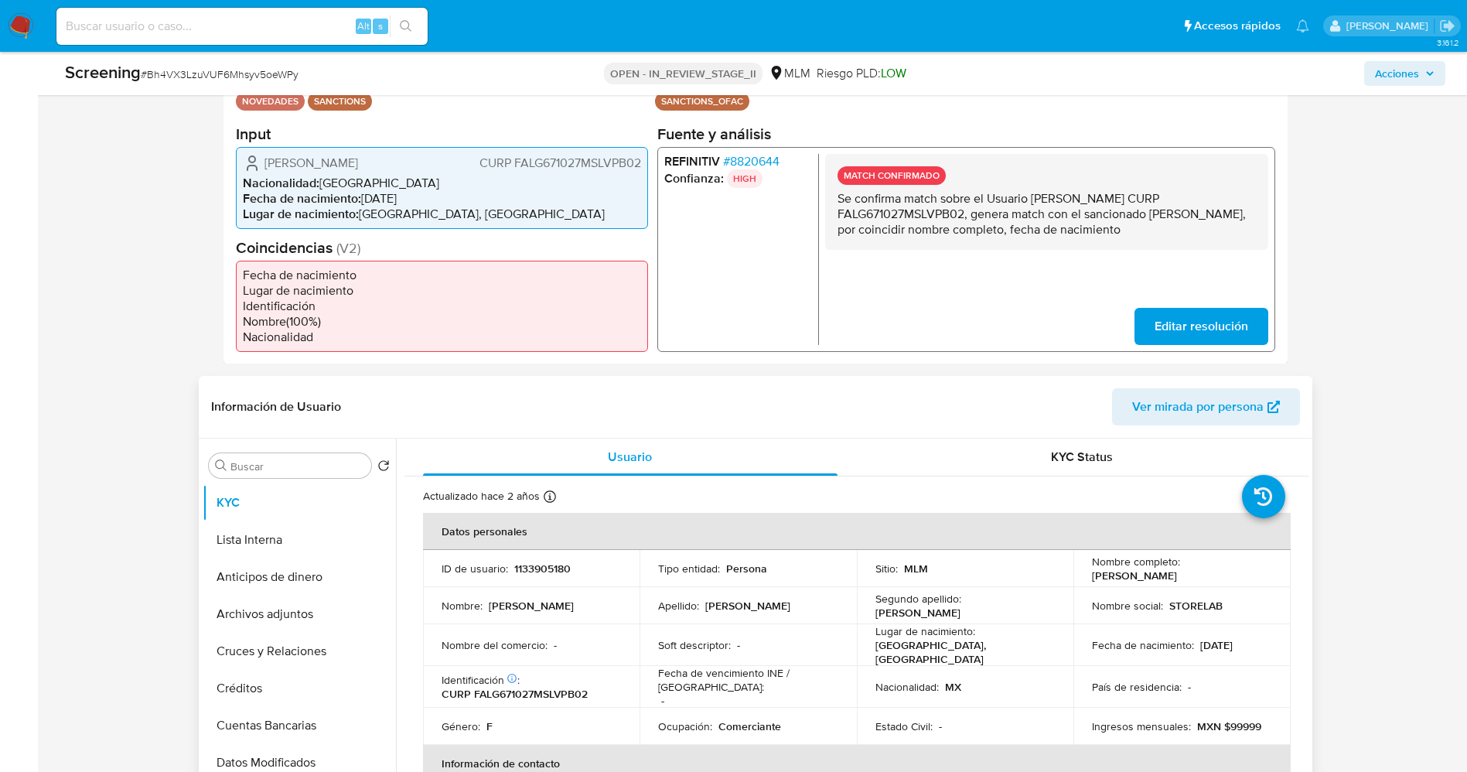
scroll to position [464, 0]
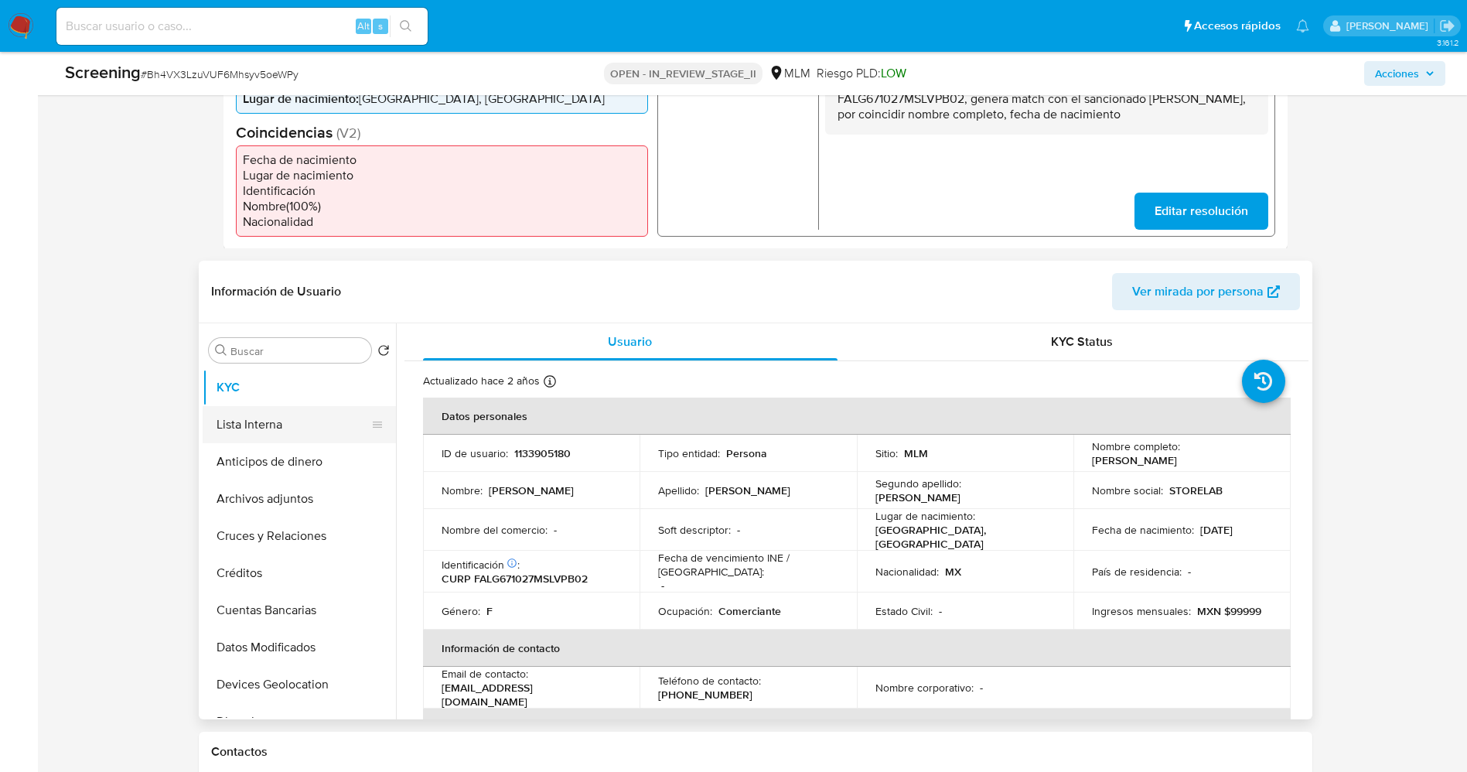
click at [240, 427] on button "Lista Interna" at bounding box center [293, 424] width 181 height 37
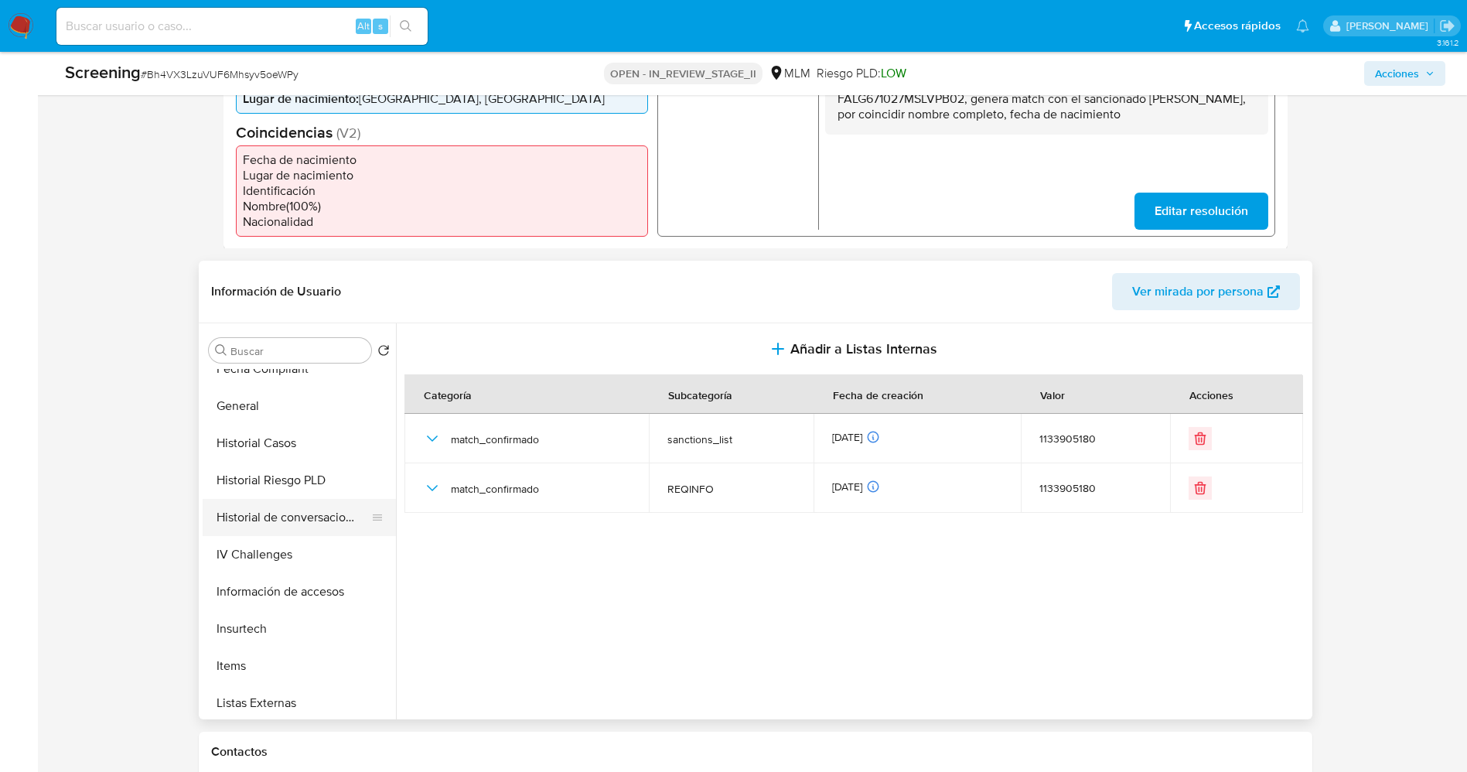
click at [291, 518] on button "Historial de conversaciones" at bounding box center [293, 517] width 181 height 37
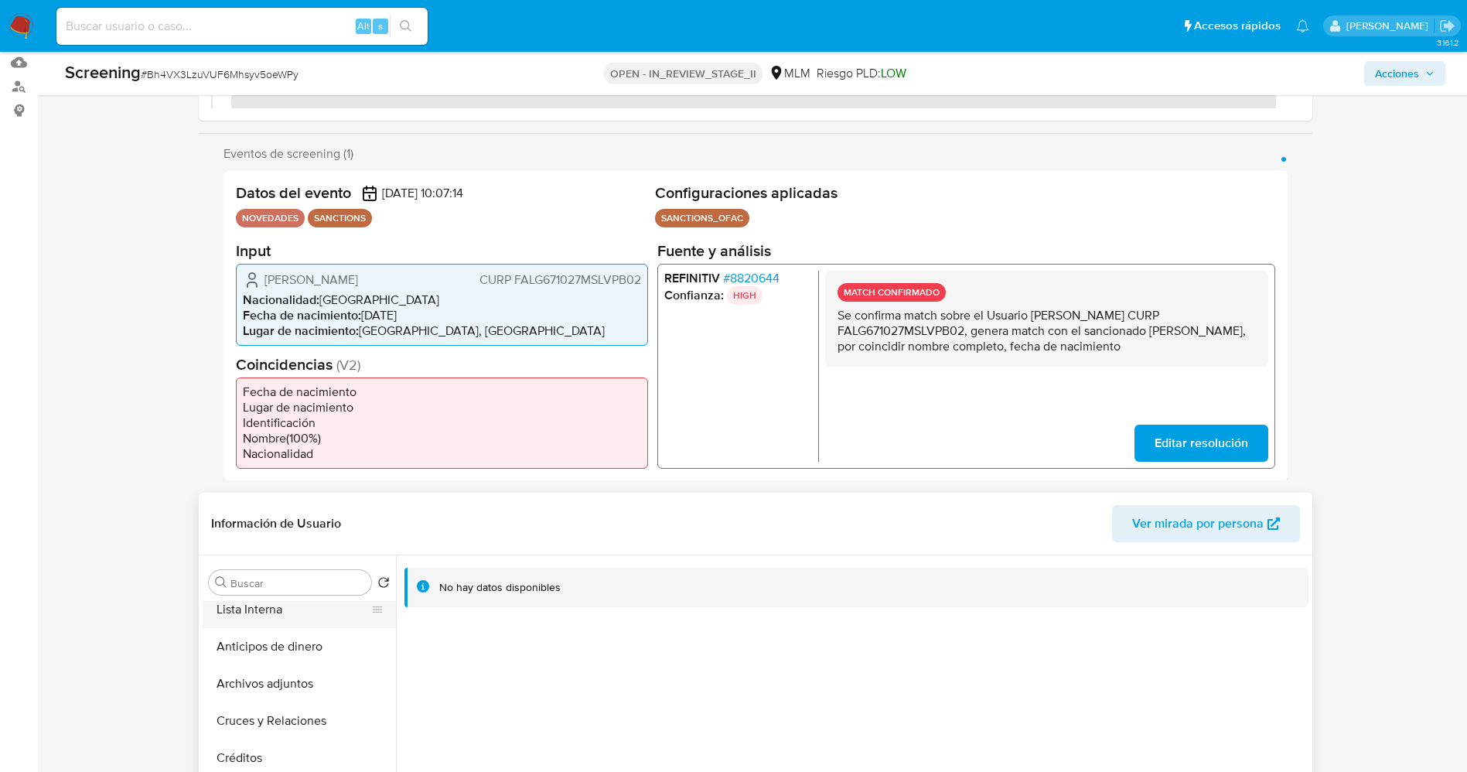
scroll to position [0, 0]
drag, startPoint x: 293, startPoint y: 651, endPoint x: 396, endPoint y: 569, distance: 131.5
click at [315, 632] on ul "KYC Lista Interna Anticipos de dinero Archivos adjuntos Cruces y Relaciones Cré…" at bounding box center [299, 775] width 193 height 349
click at [760, 280] on span "# 8820644" at bounding box center [750, 277] width 56 height 15
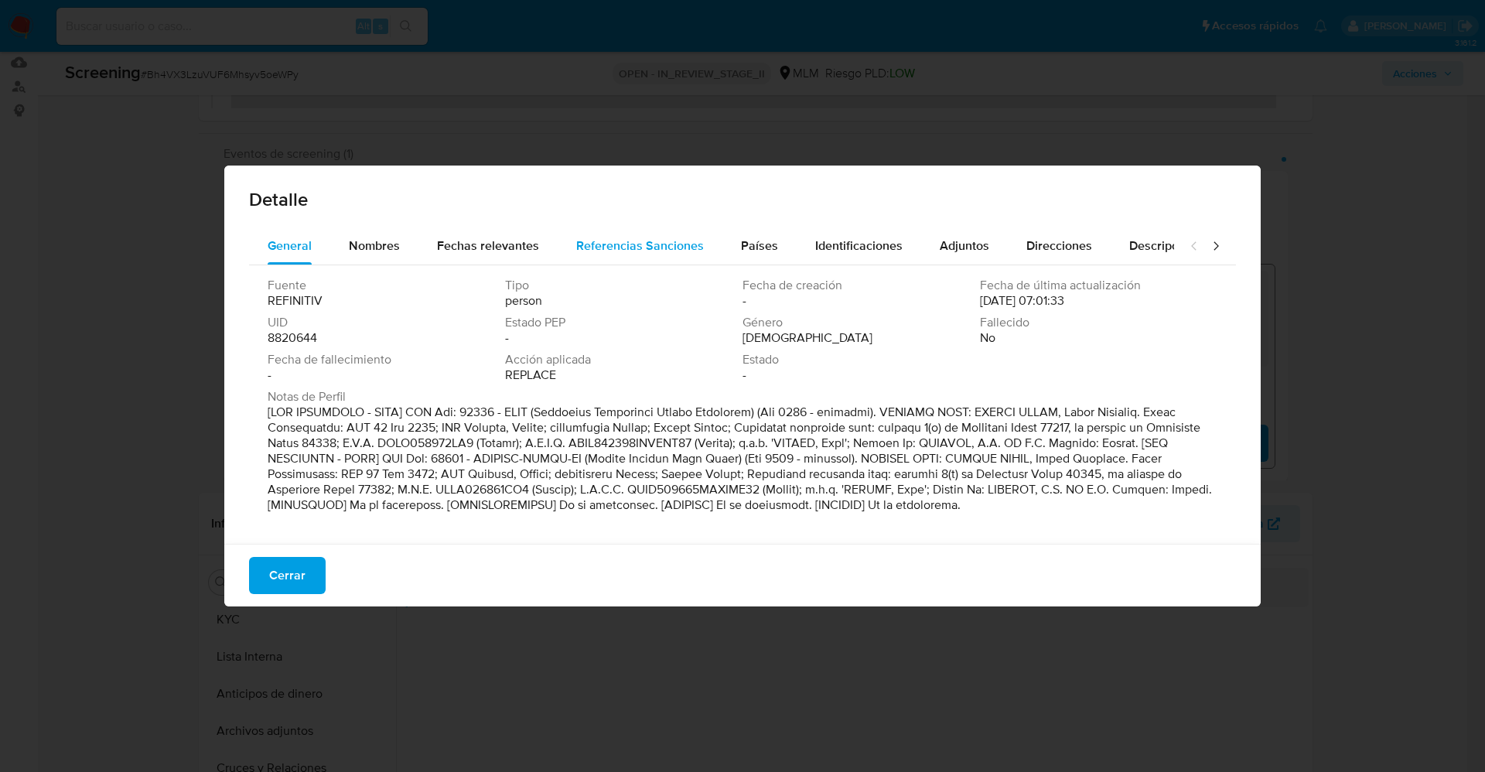
click at [675, 251] on span "Referencias Sanciones" at bounding box center [640, 246] width 128 height 18
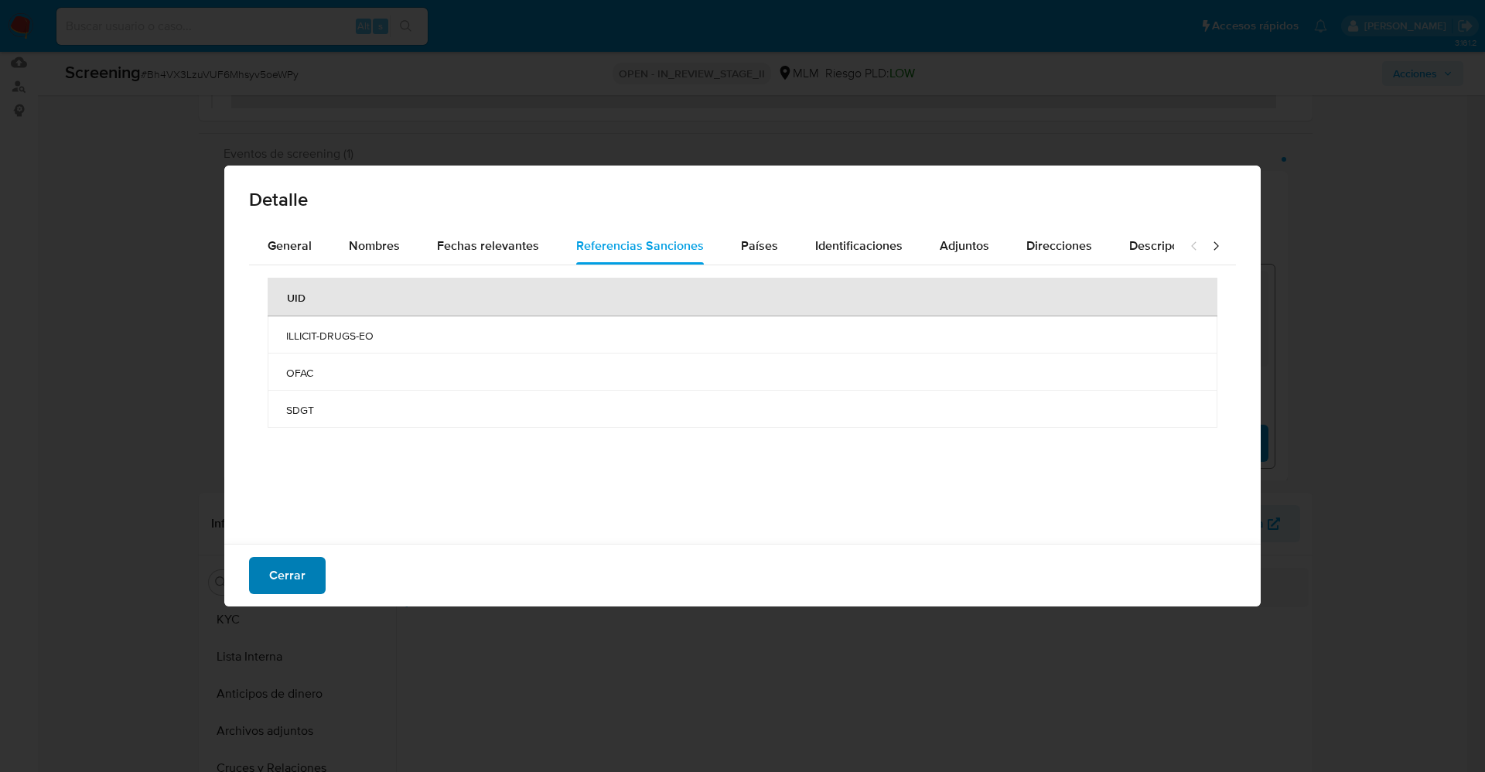
click at [272, 580] on span "Cerrar" at bounding box center [287, 575] width 36 height 34
